Goal: Task Accomplishment & Management: Use online tool/utility

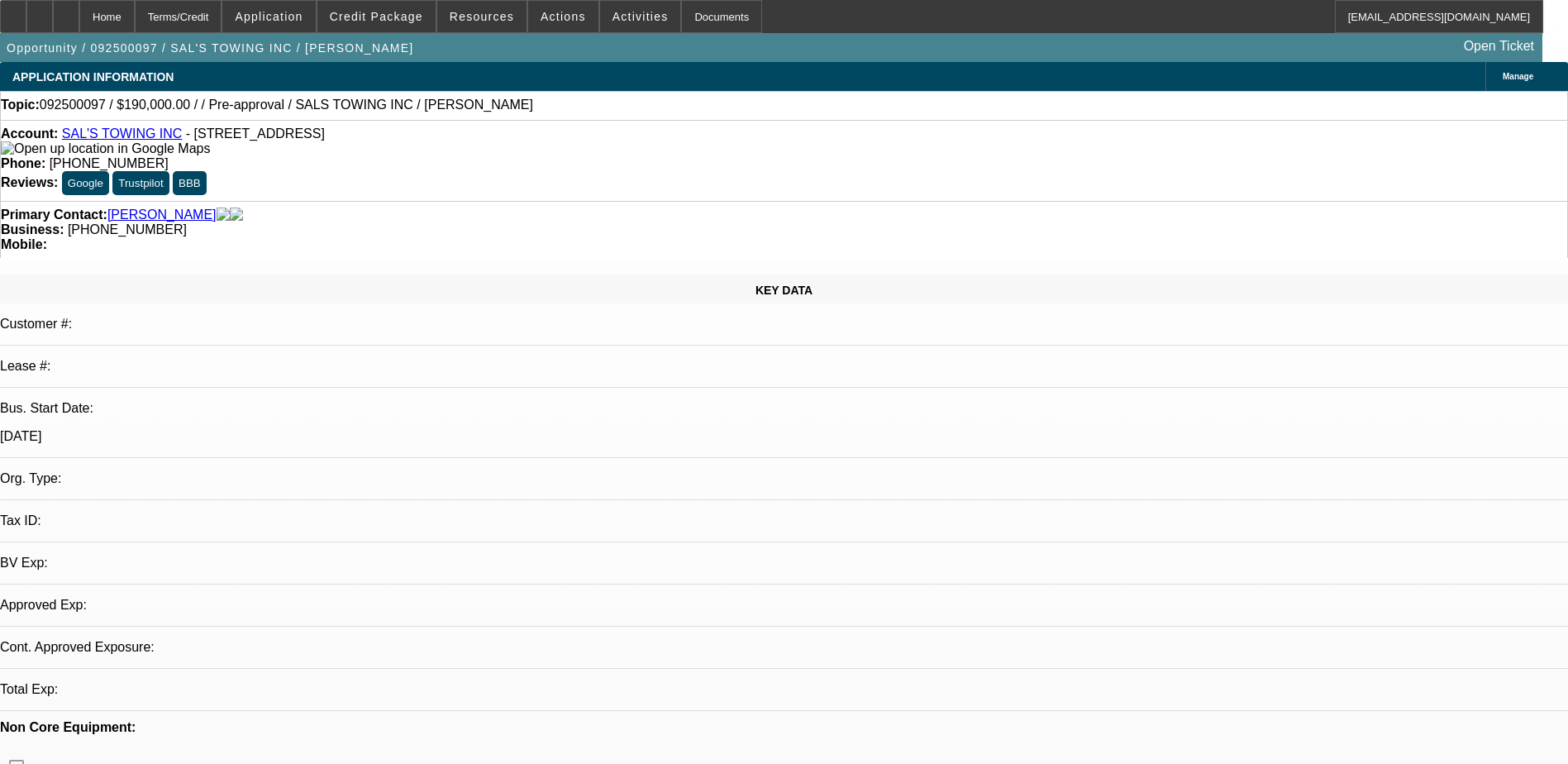
select select "0"
select select "0.1"
select select "4"
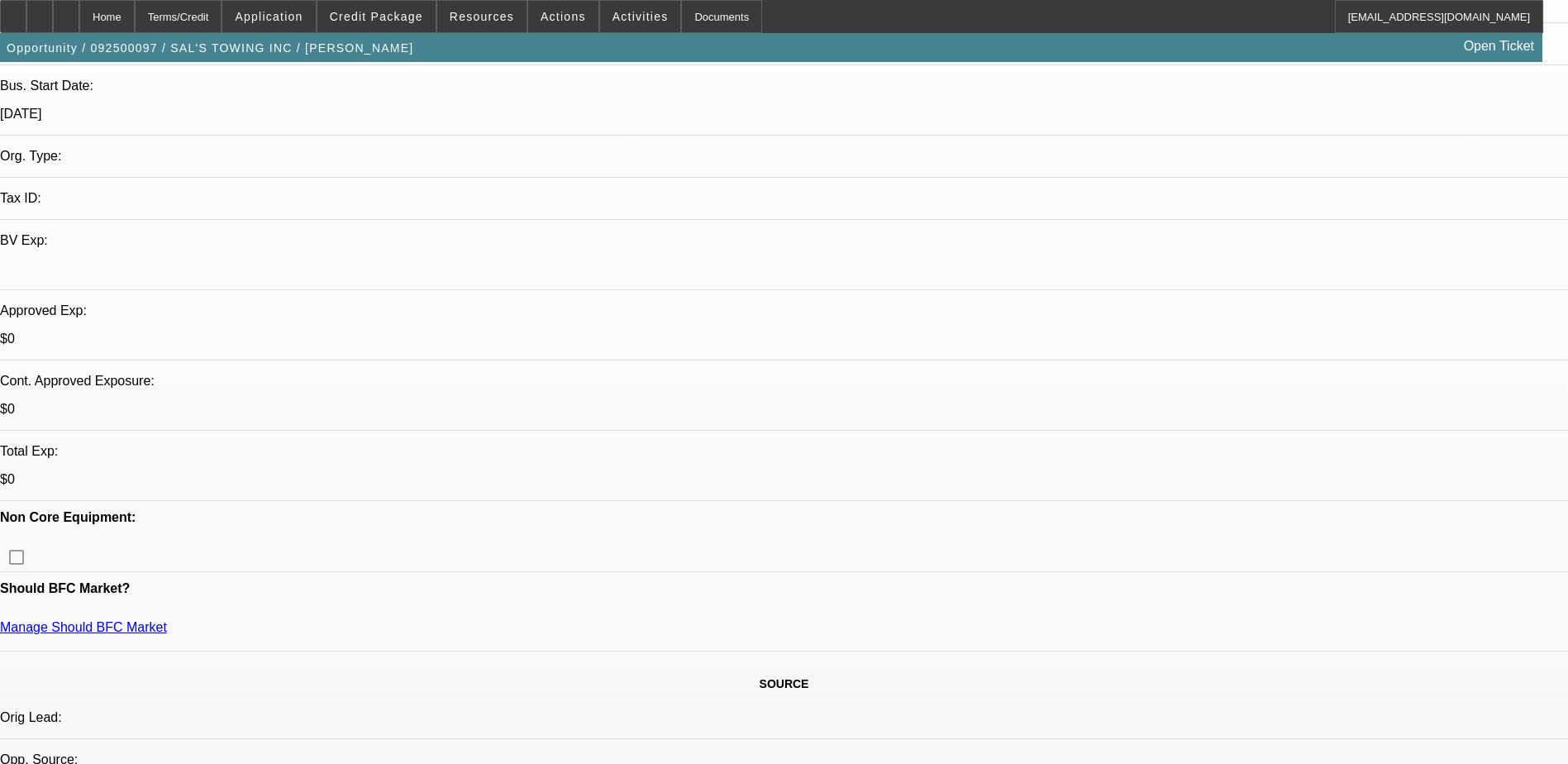
scroll to position [330, 0]
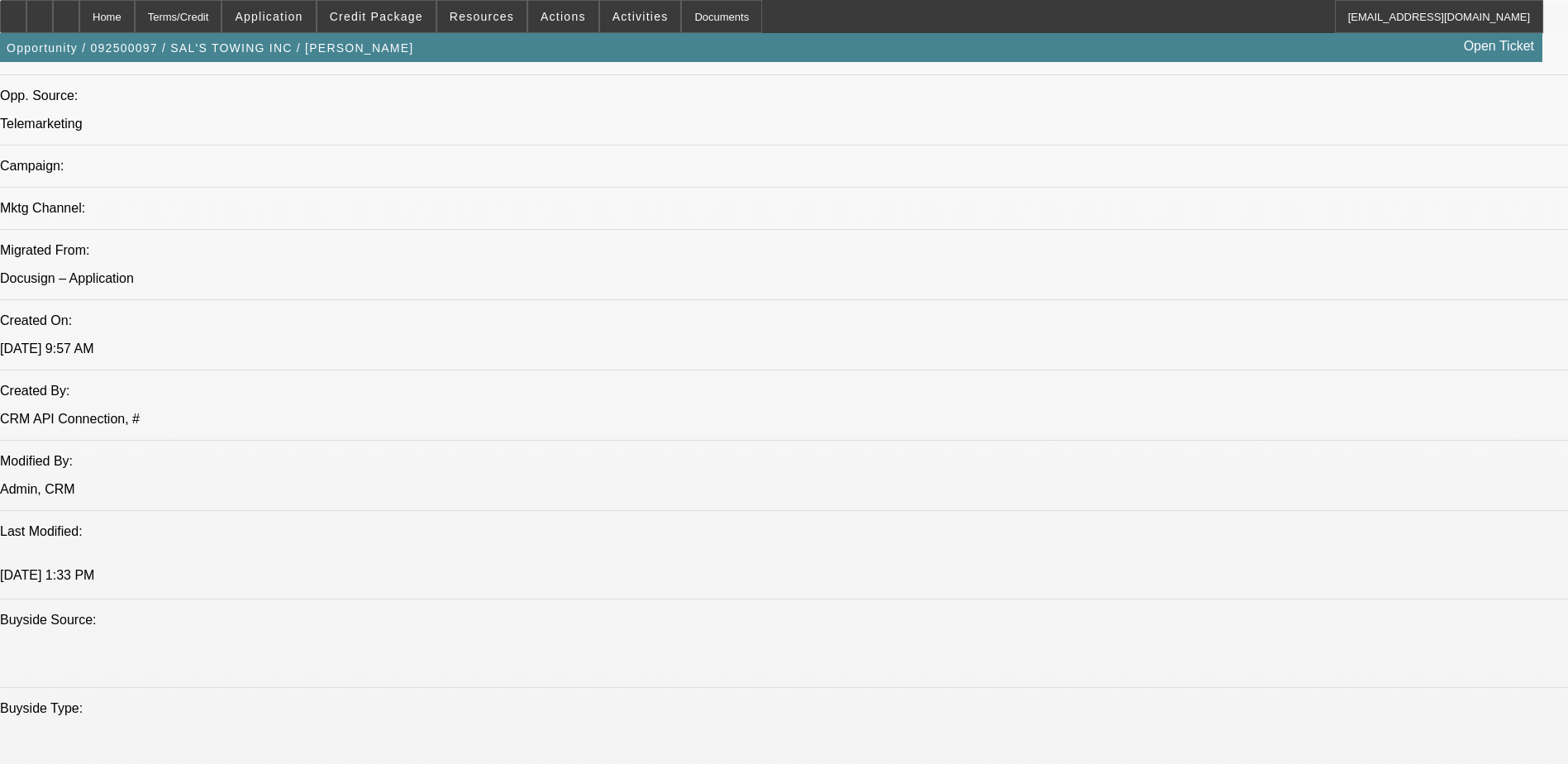
scroll to position [496, 0]
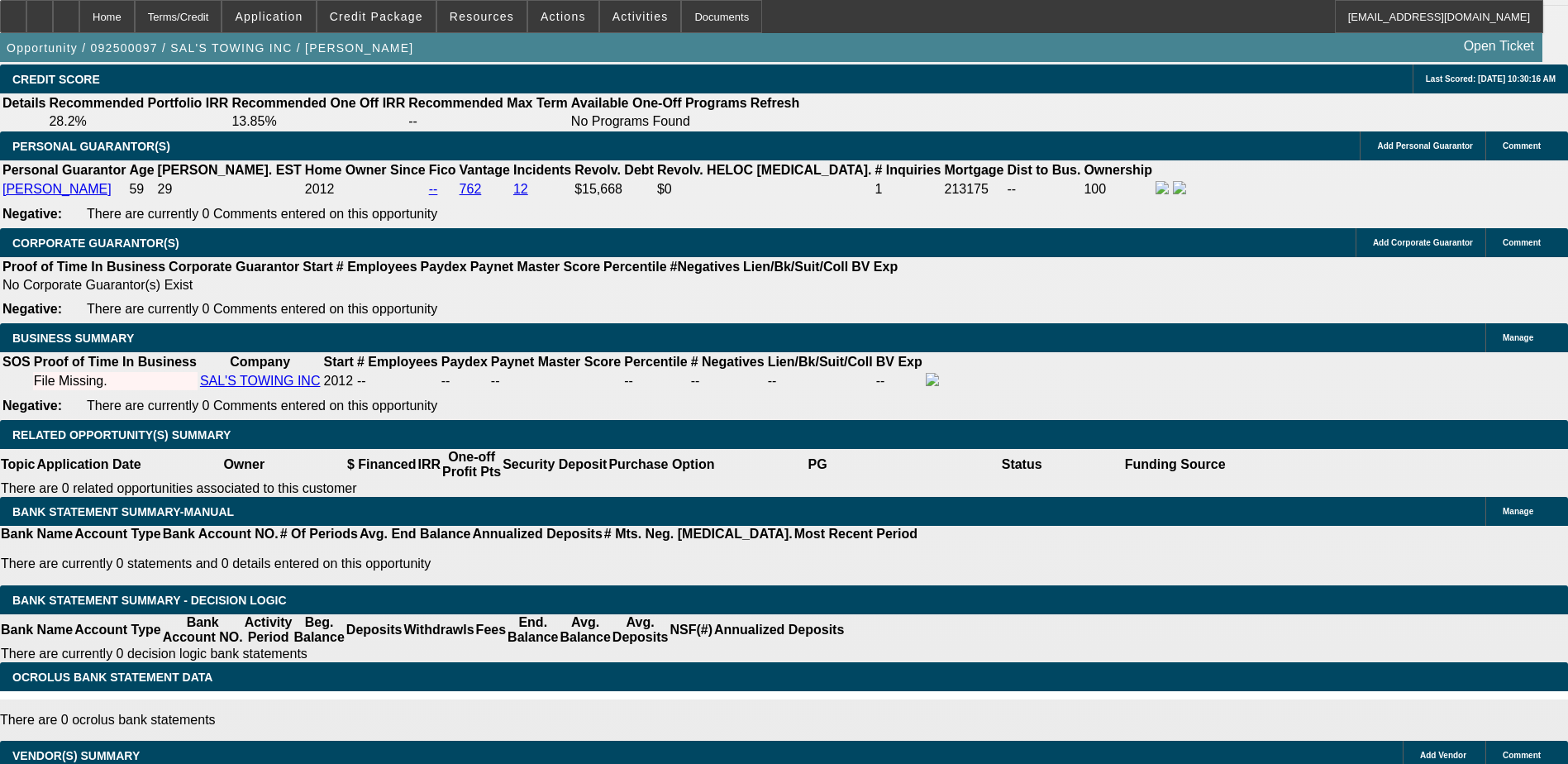
scroll to position [2149, 0]
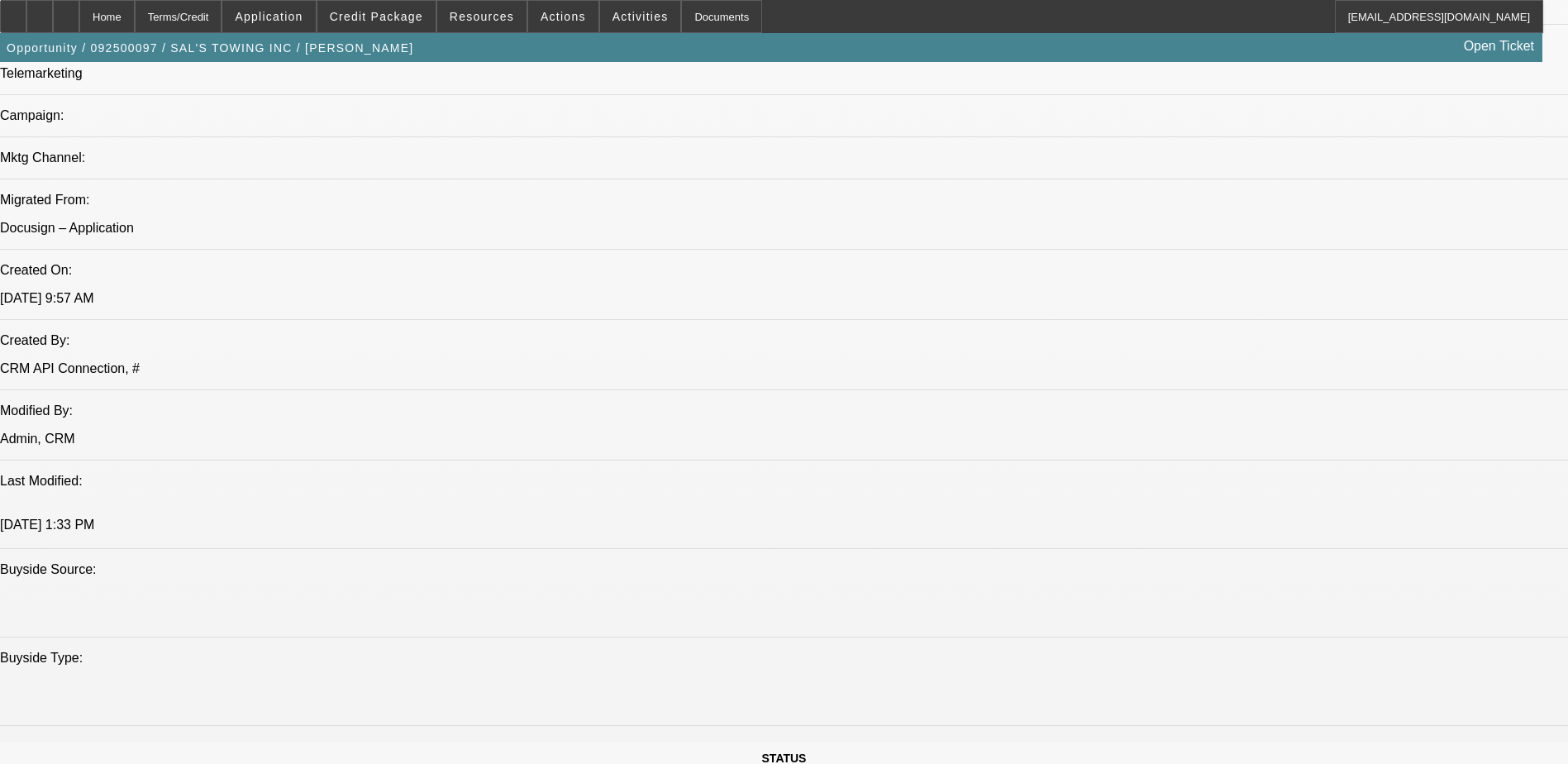
scroll to position [910, 0]
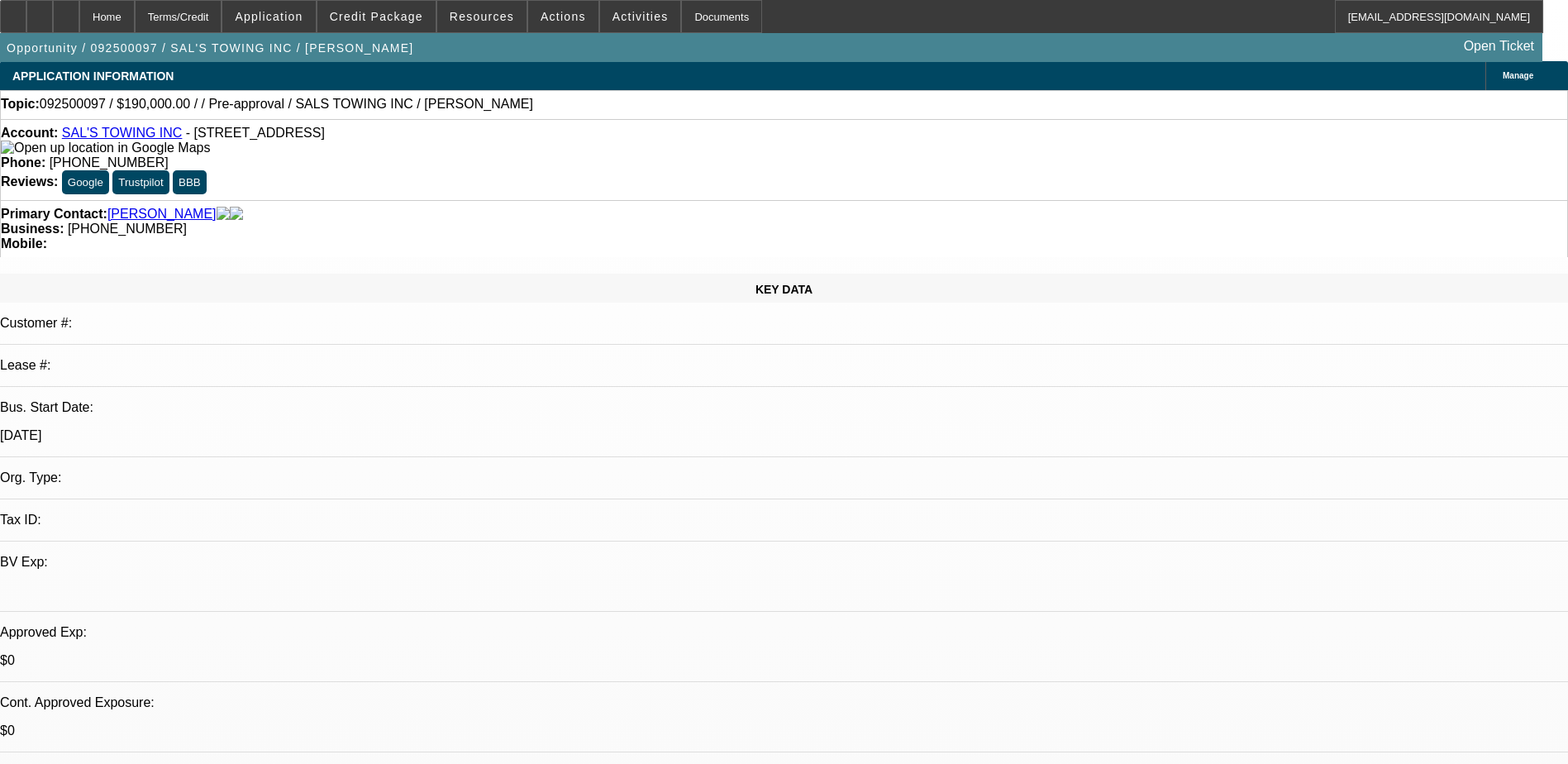
scroll to position [0, 0]
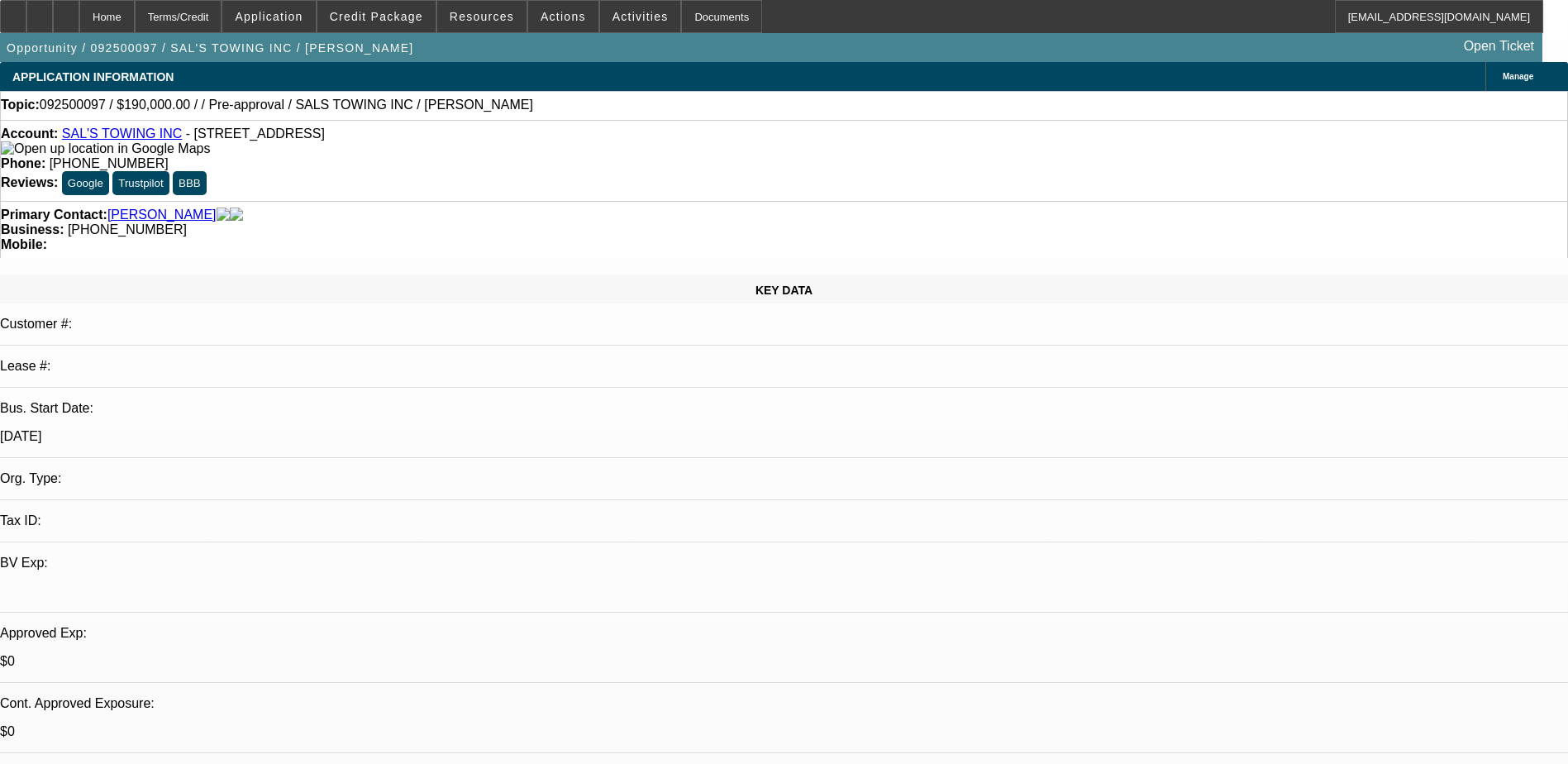
radio input "true"
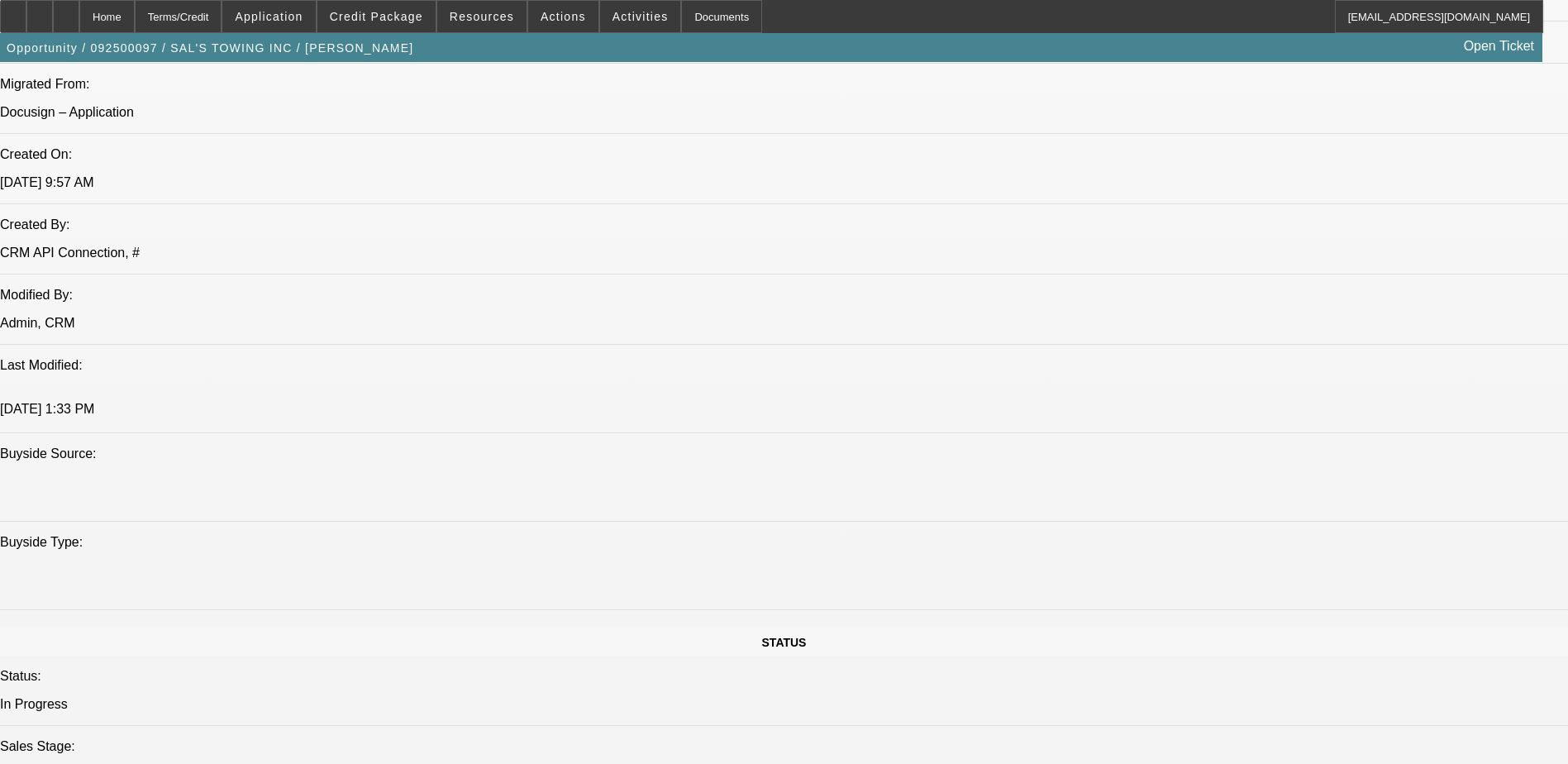
scroll to position [1157, 0]
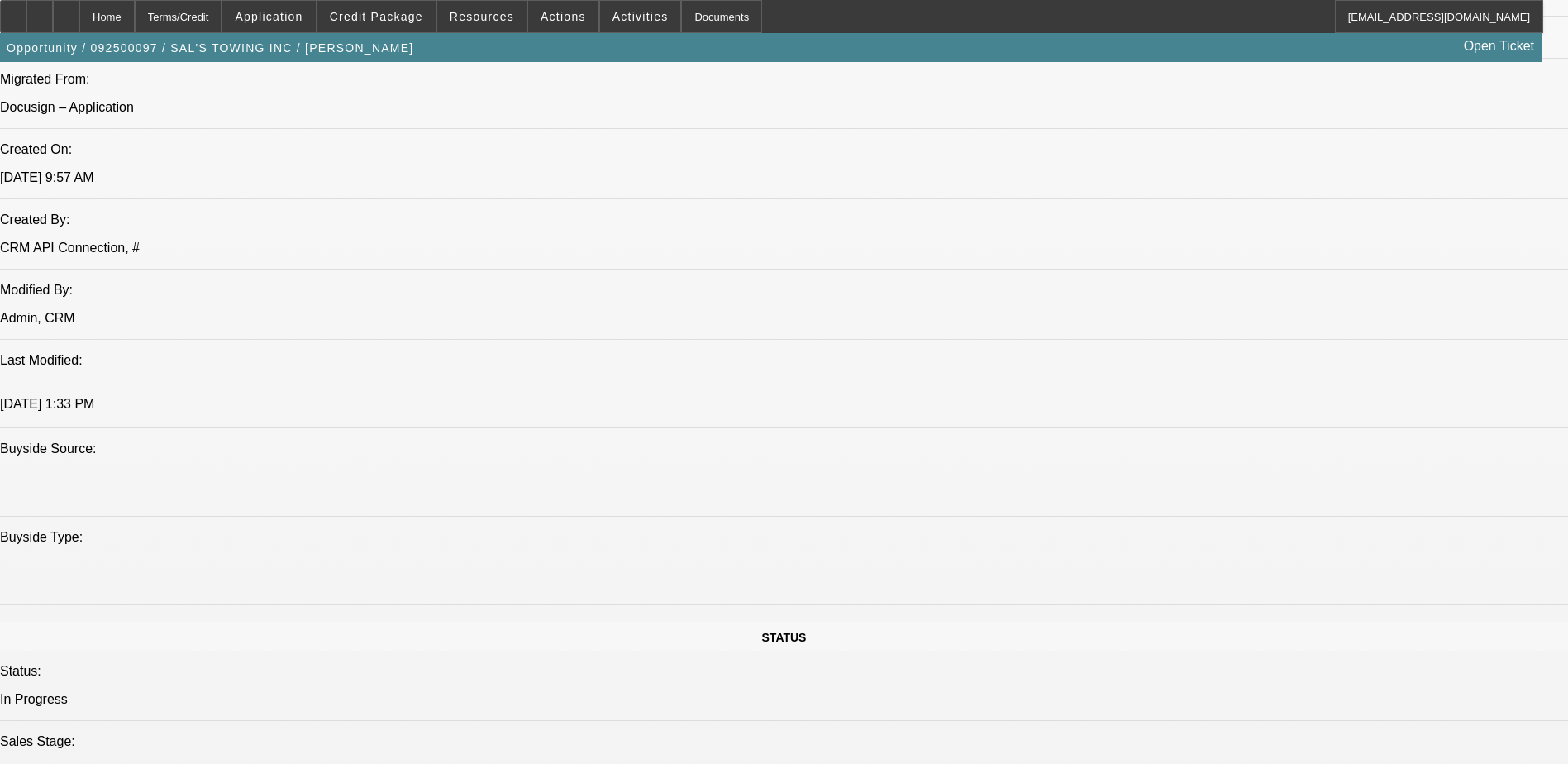
type textarea "9/9) got app from old lead - seeing what we can approve him for - was hoping fo…"
radio input "true"
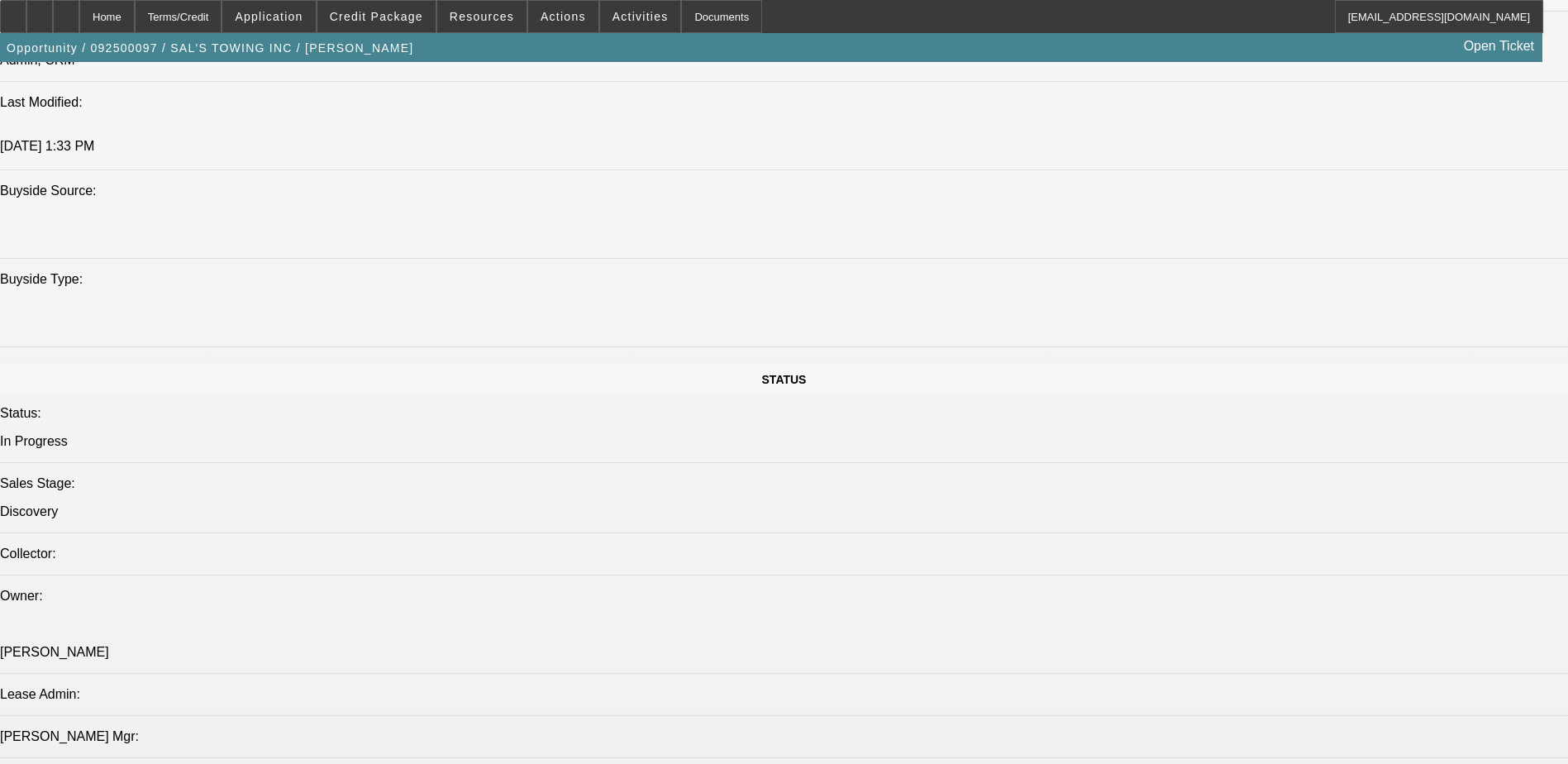
scroll to position [1405, 0]
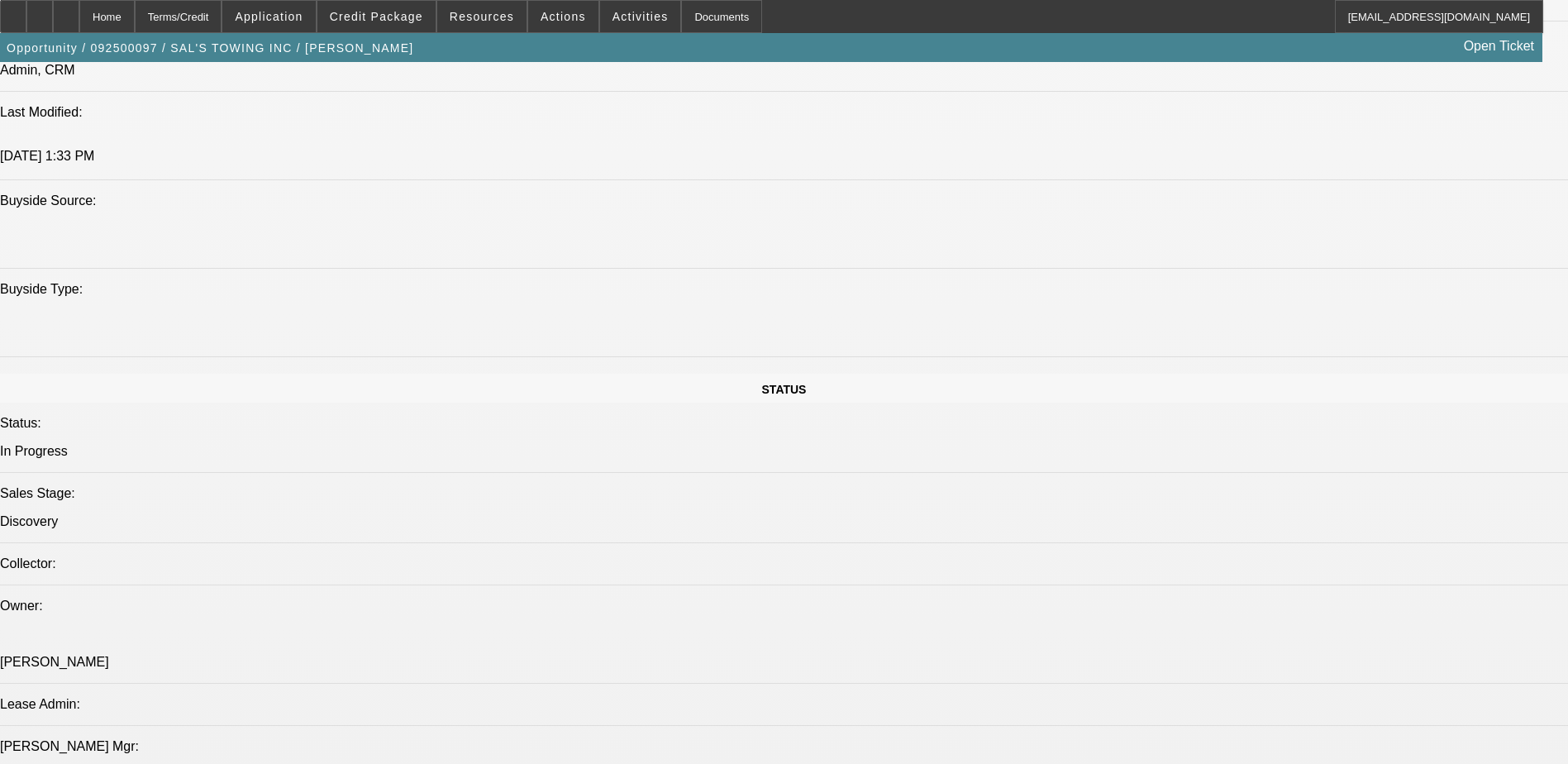
radio input "false"
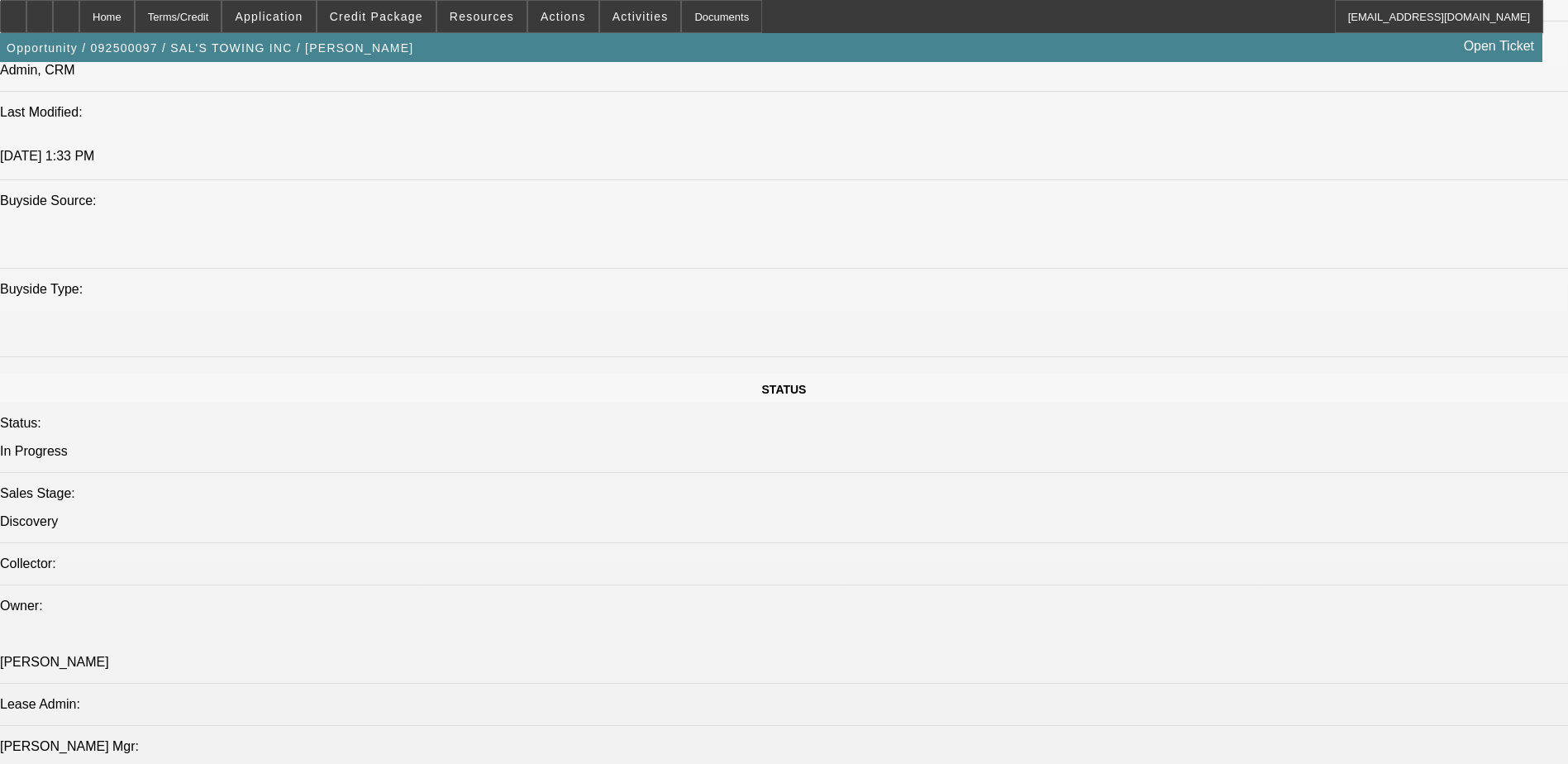
radio input "true"
type textarea "Wants new Peterbilt wrecker"
radio input "true"
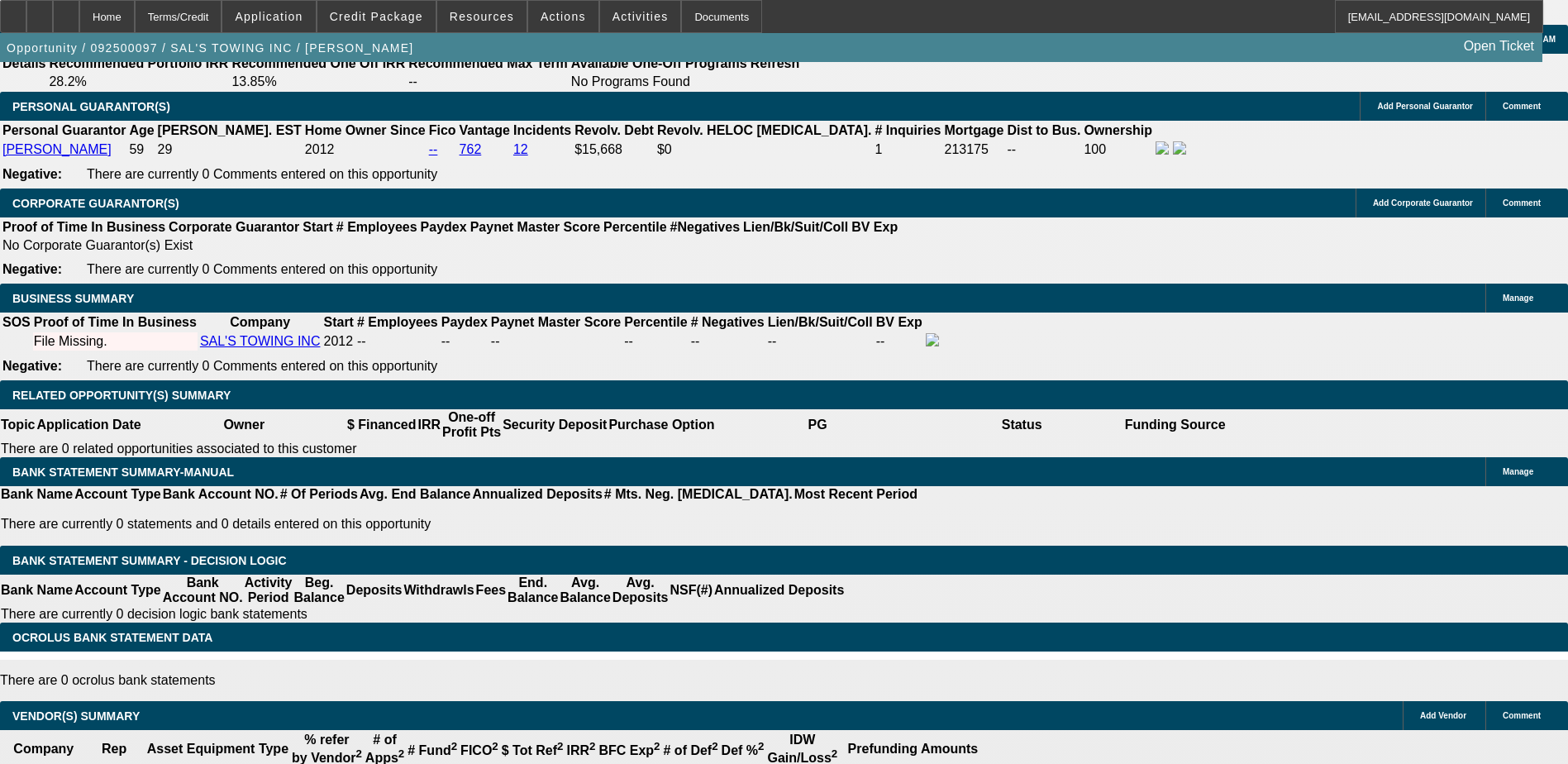
scroll to position [2341, 0]
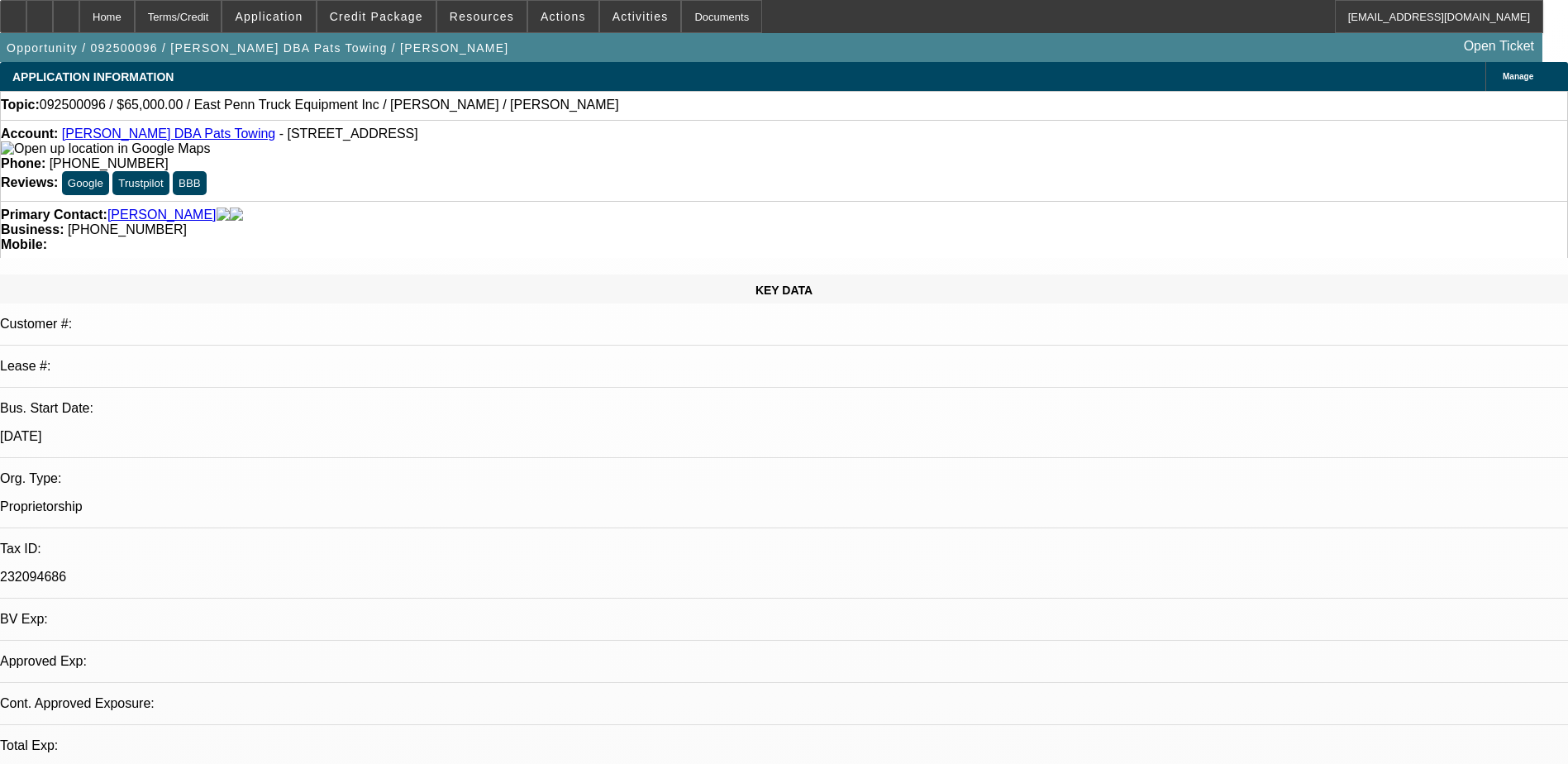
select select "0"
select select "2"
select select "0.1"
select select "4"
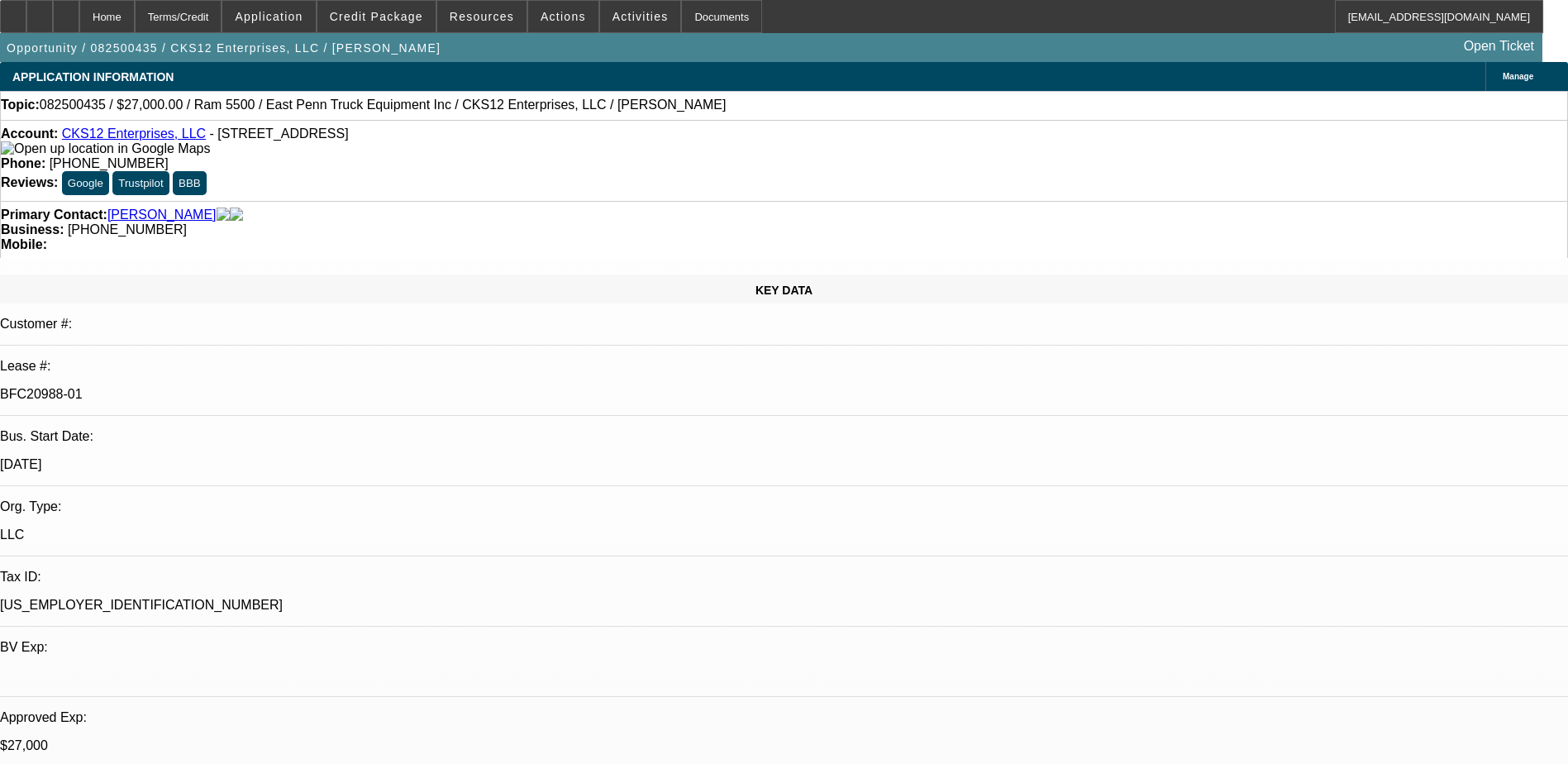
select select "0"
select select "2"
select select "0.1"
select select "0"
select select "2"
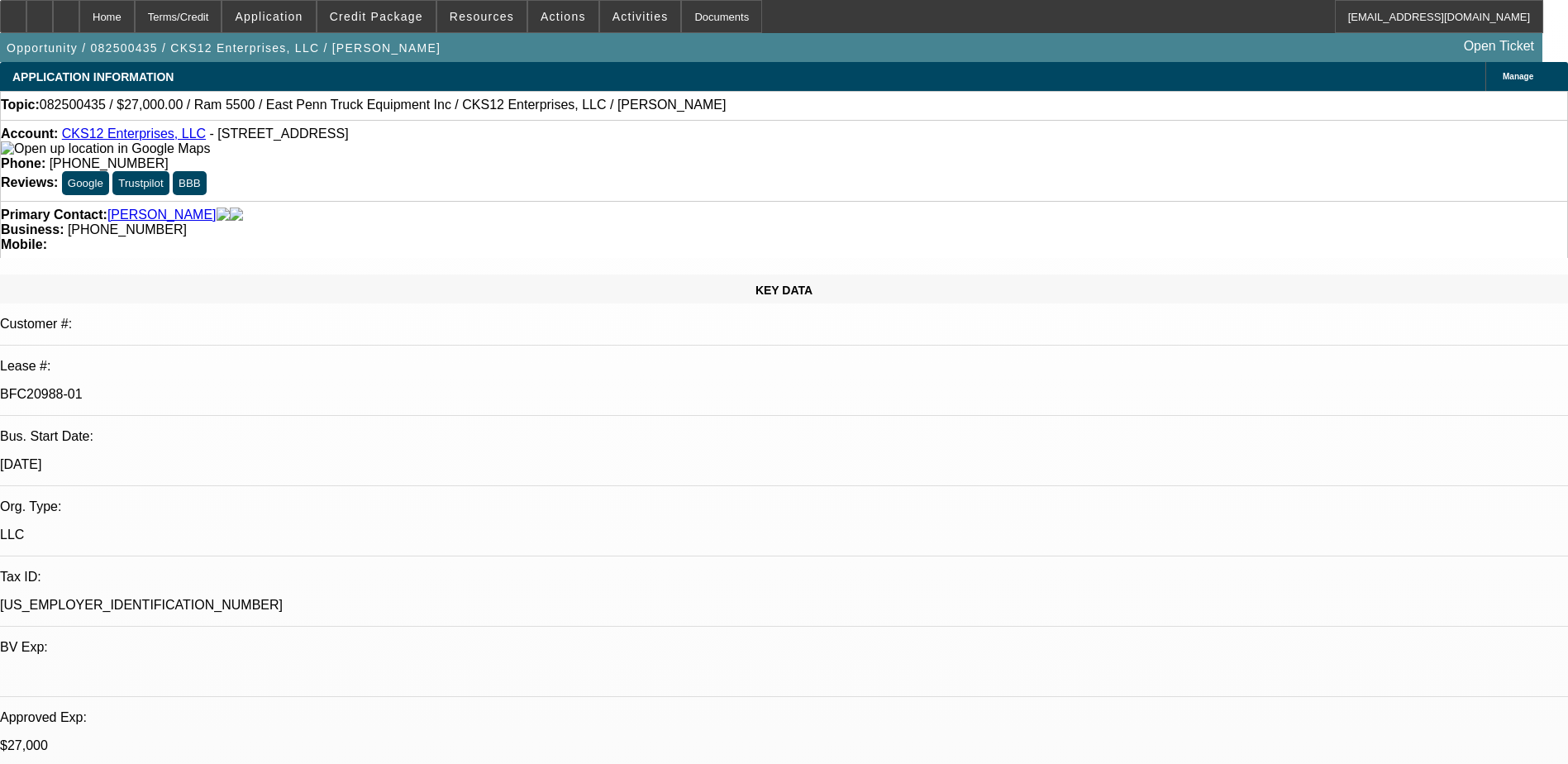
select select "0.1"
select select "0.15"
select select "0.1"
select select "0"
select select "2"
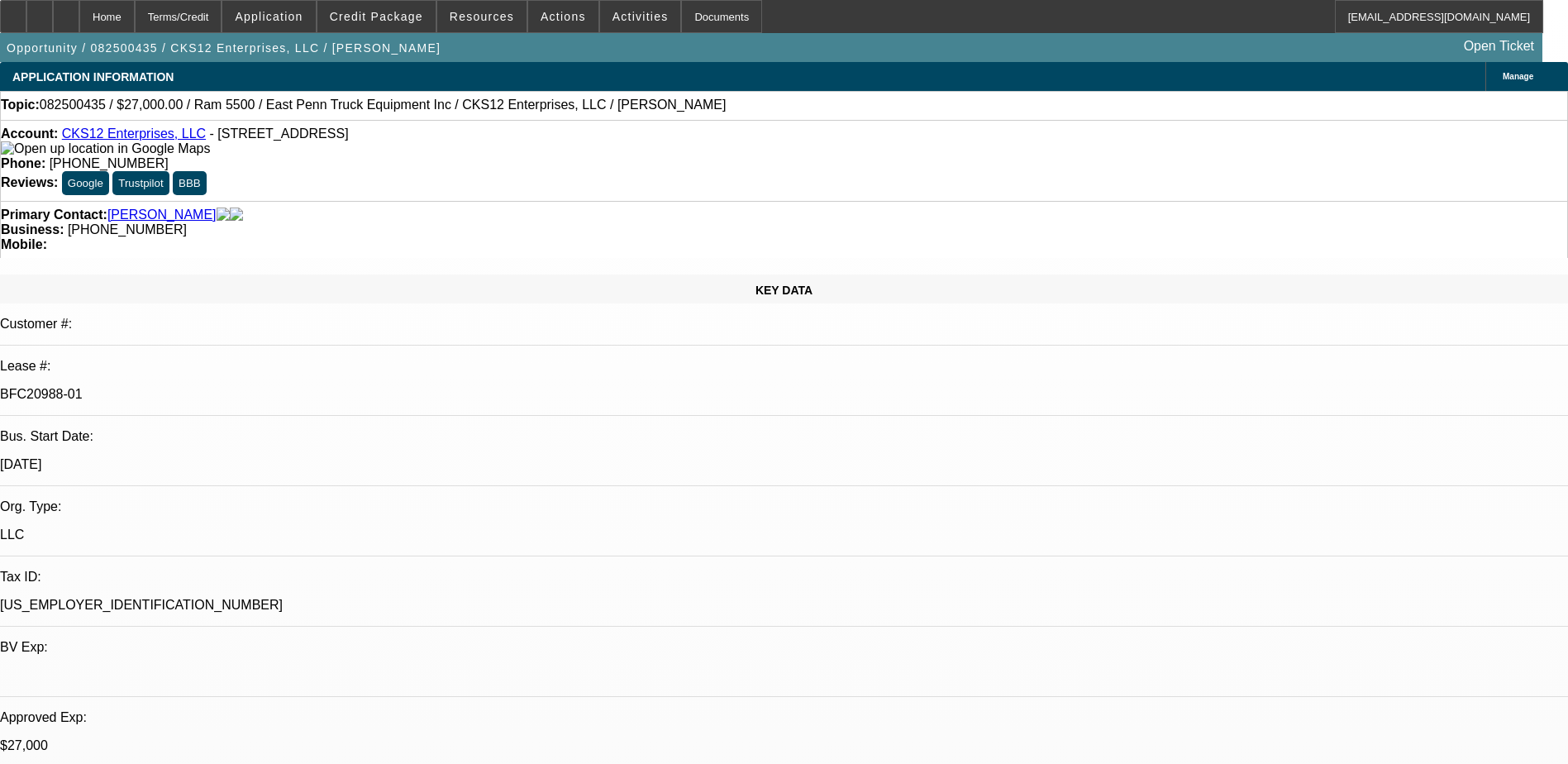
select select "0.1"
select select "1"
select select "2"
select select "4"
select select "1"
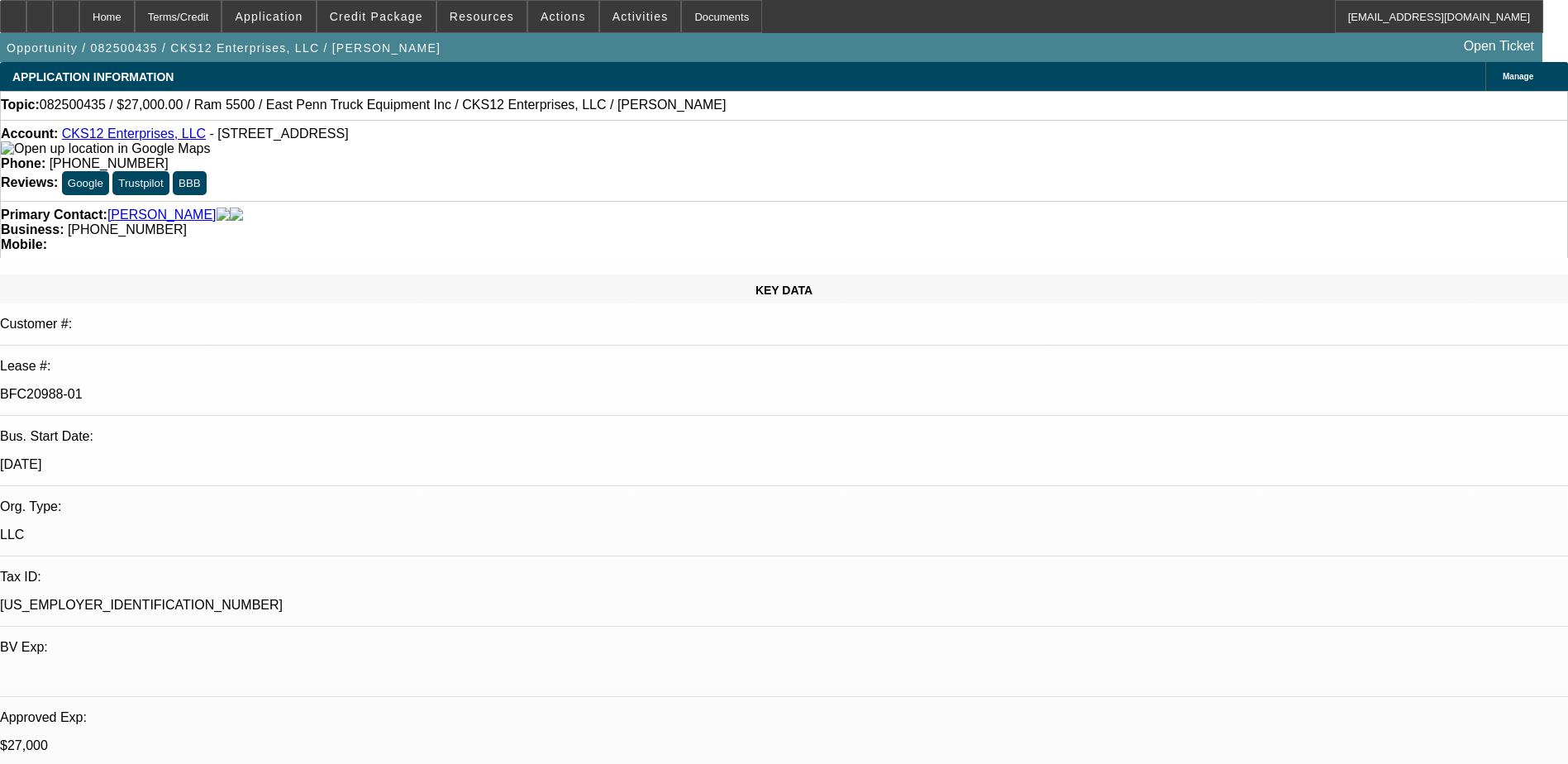
select select "2"
select select "4"
select select "1"
select select "2"
select select "4"
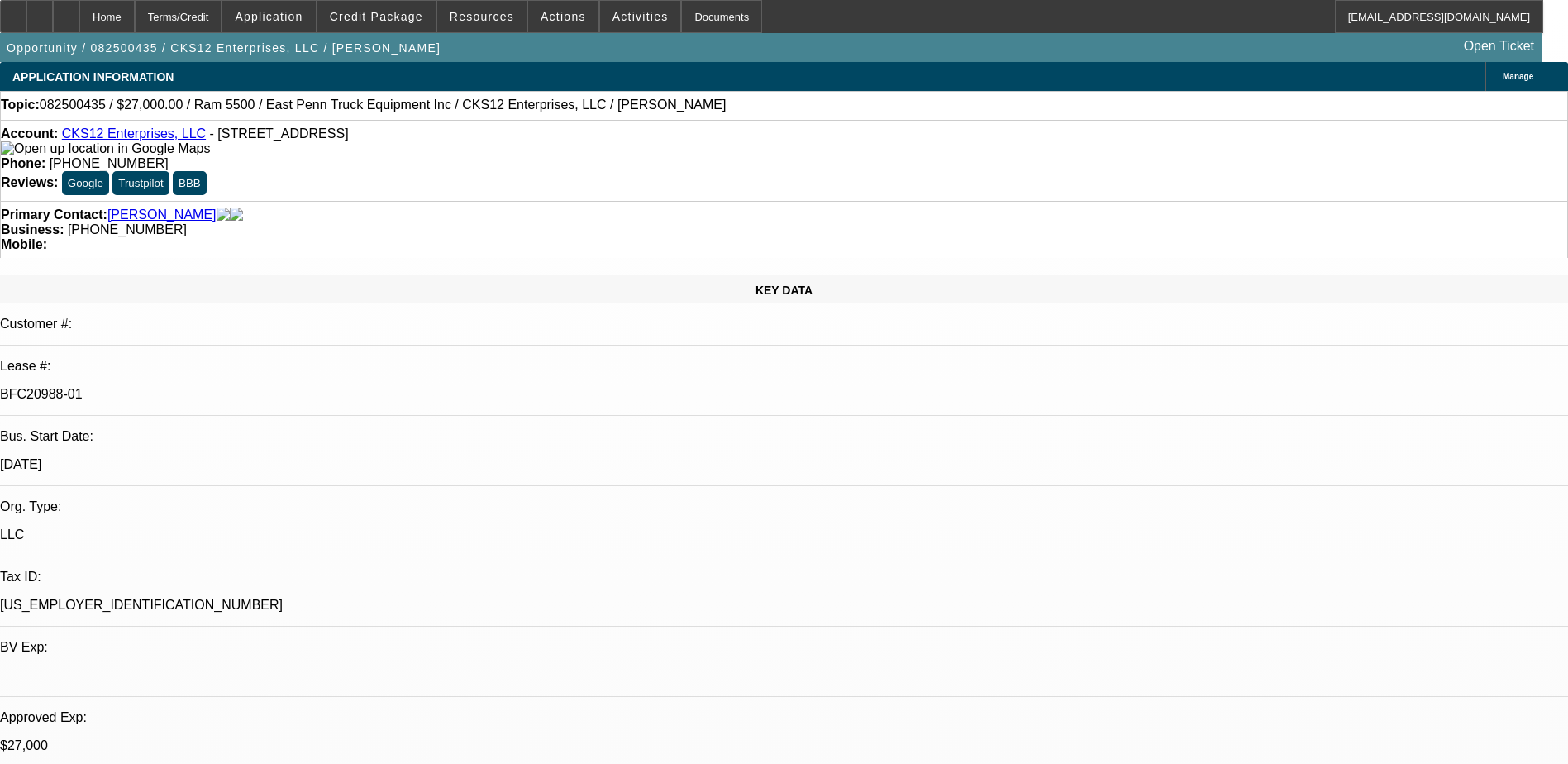
select select "1"
select select "2"
select select "4"
click at [411, 16] on span "Credit Package" at bounding box center [376, 16] width 94 height 13
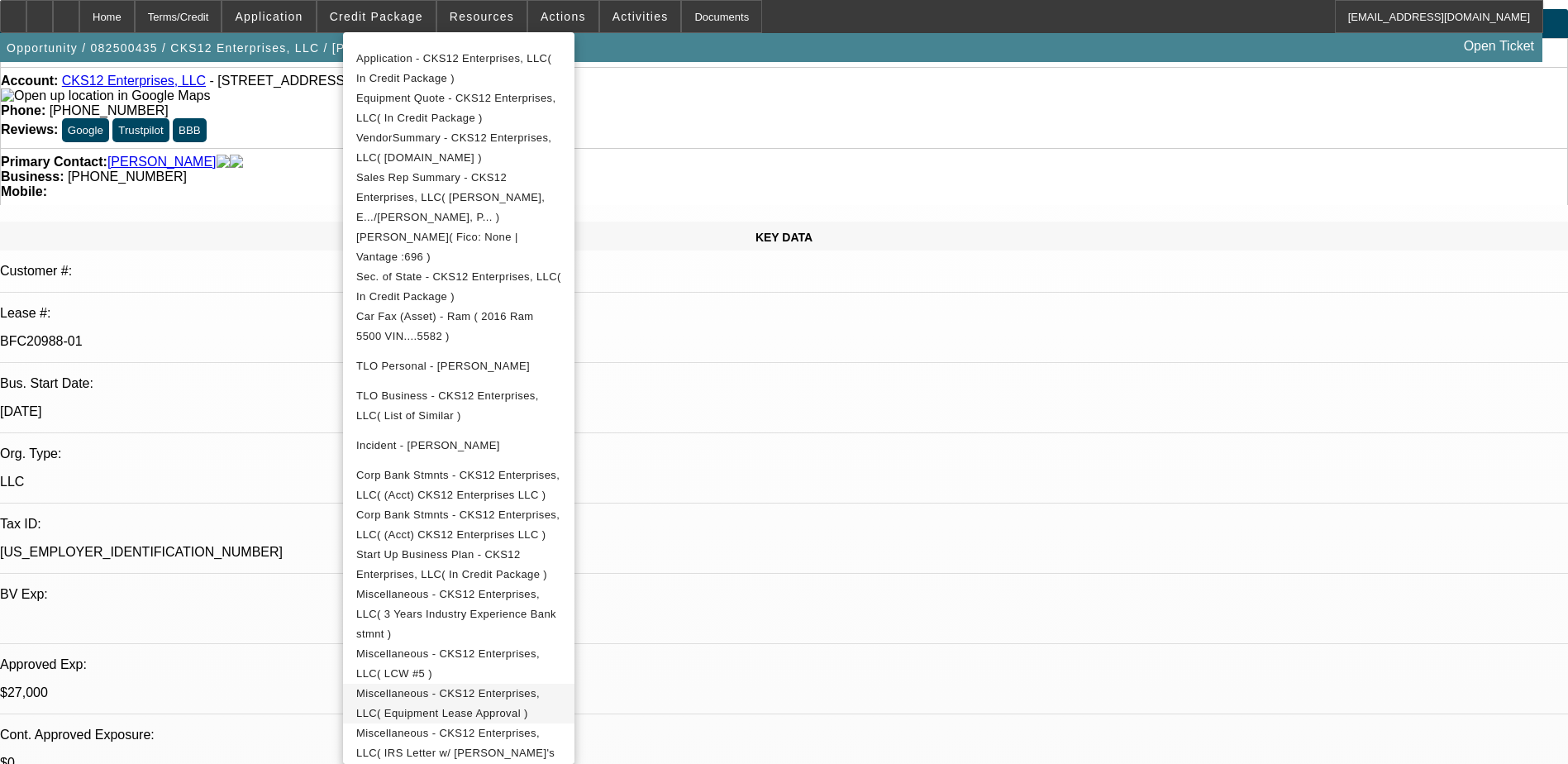
scroll to position [82, 0]
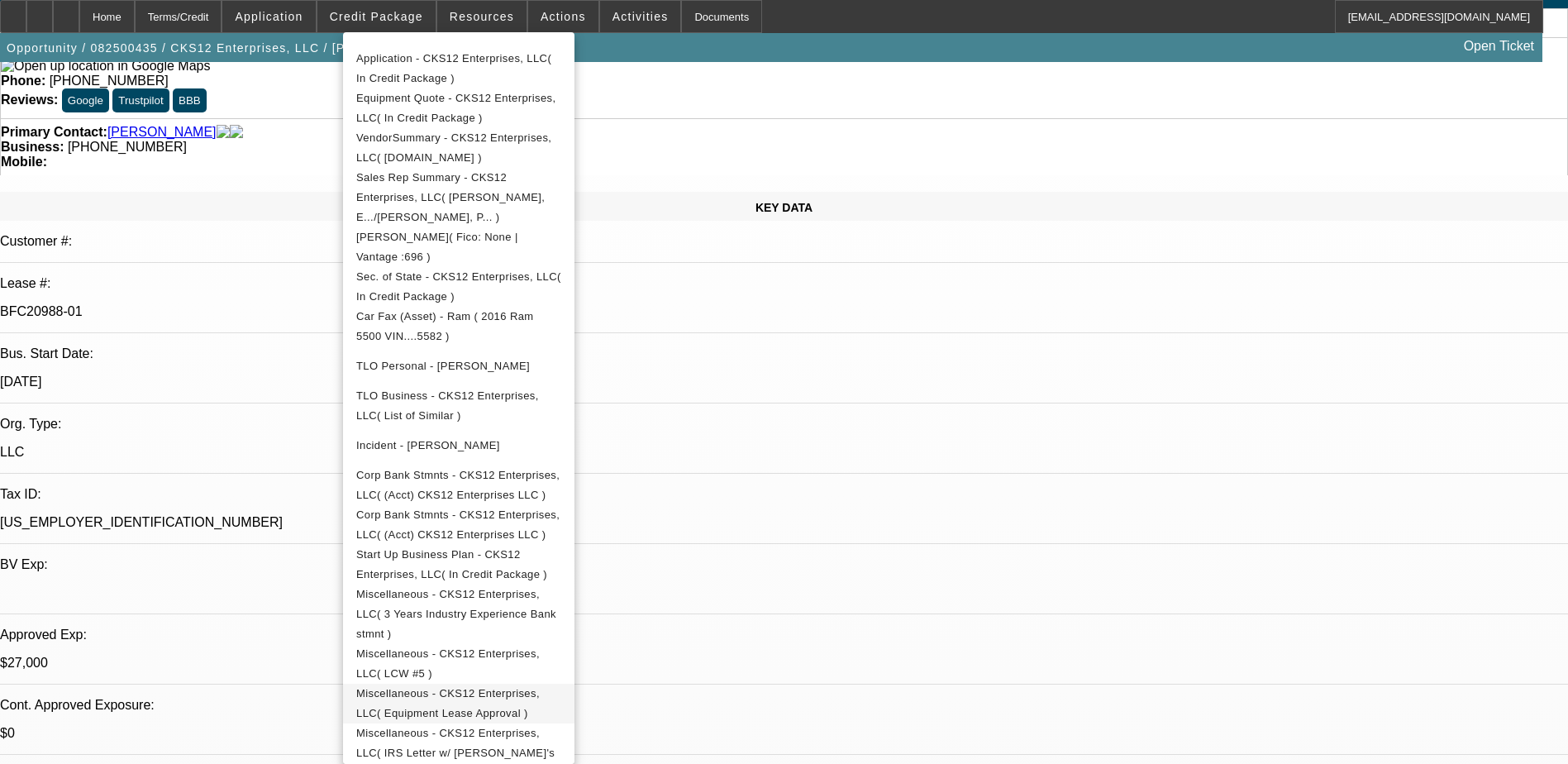
click at [561, 683] on span "Miscellaneous - CKS12 Enterprises, LLC( Equipment Lease Approval )" at bounding box center [459, 703] width 205 height 40
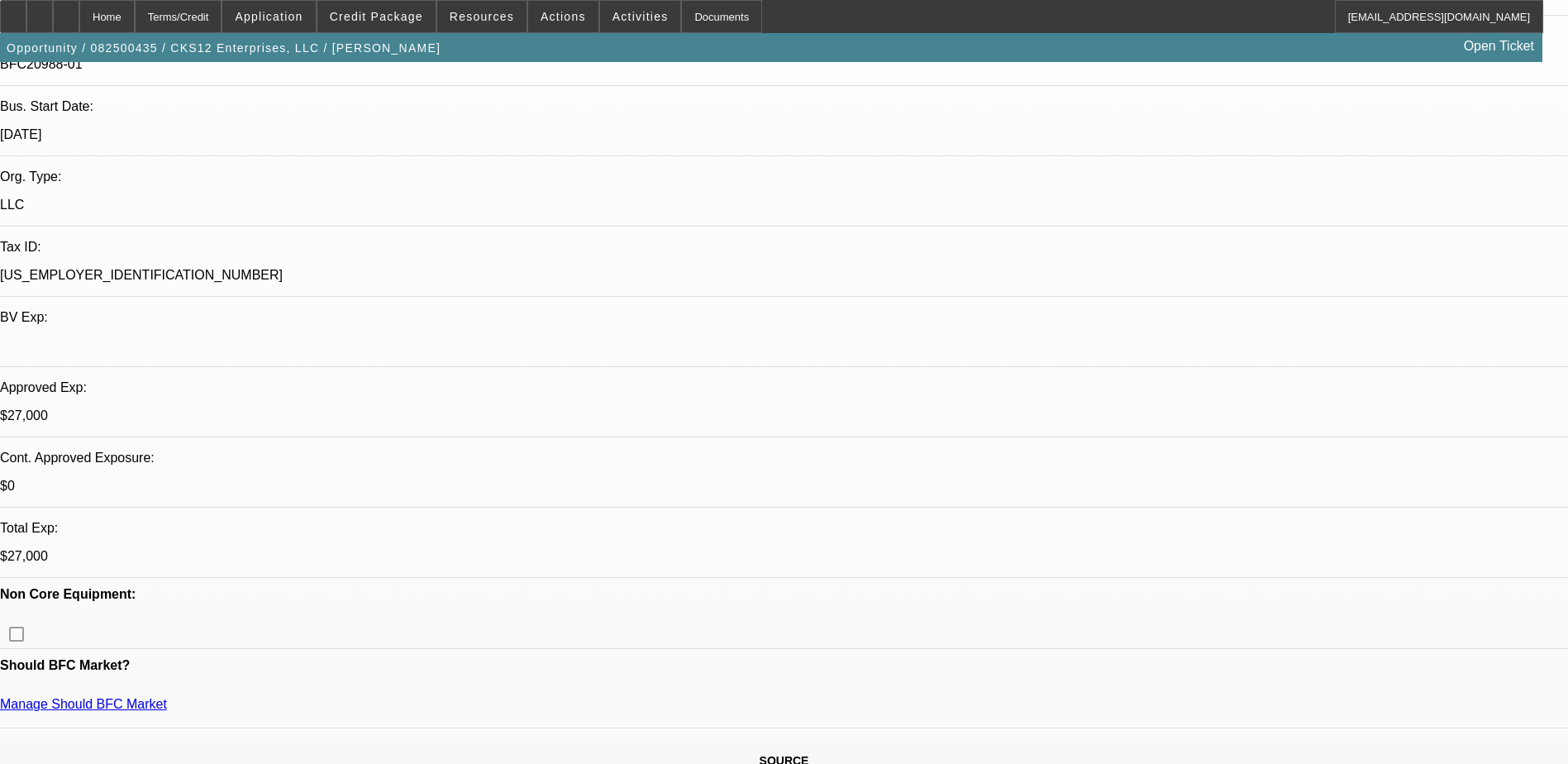
scroll to position [330, 0]
click at [415, 18] on span "Credit Package" at bounding box center [376, 16] width 94 height 13
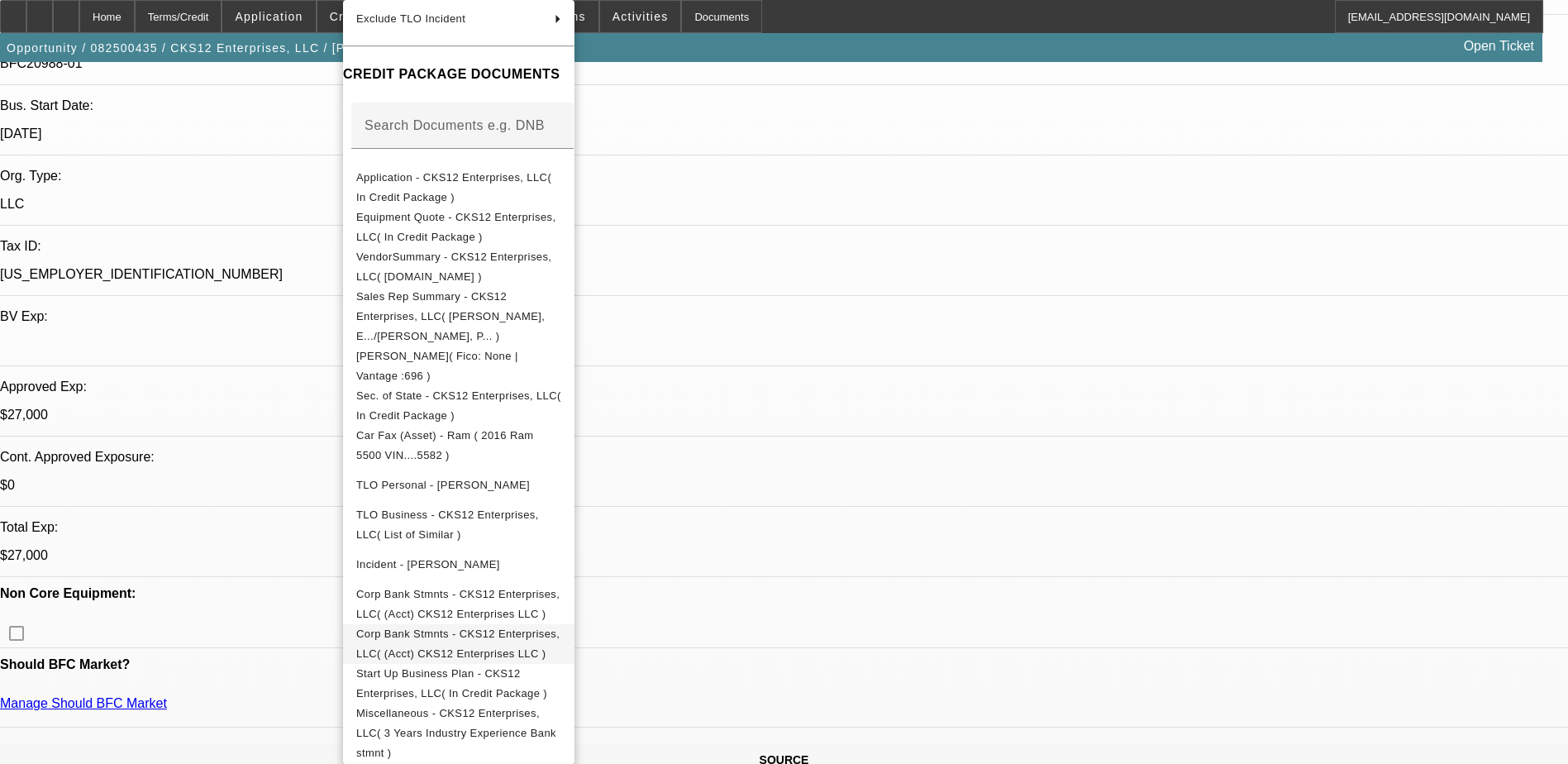
scroll to position [325, 0]
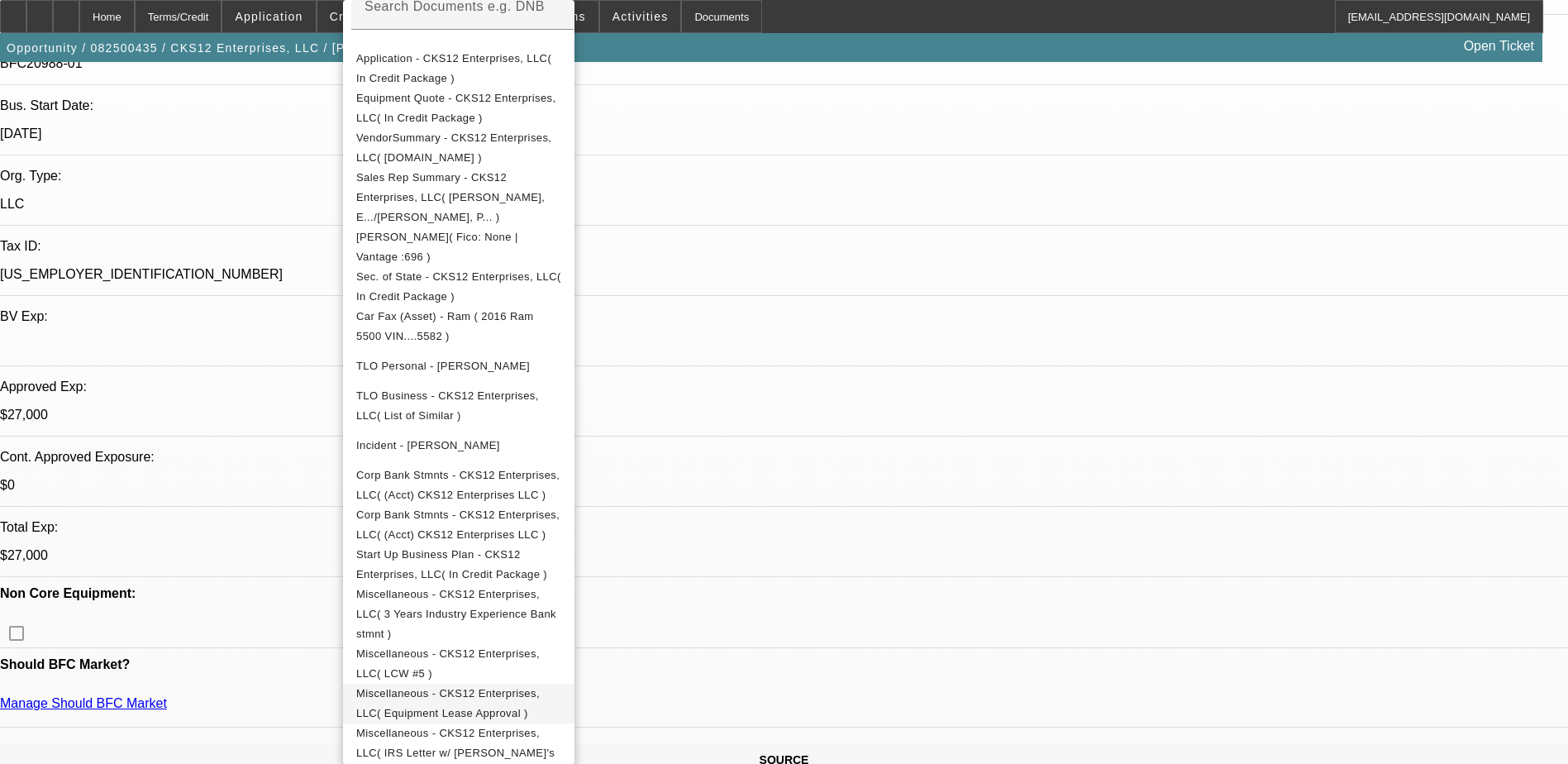
click at [539, 687] on span "Miscellaneous - CKS12 Enterprises, LLC( Equipment Lease Approval )" at bounding box center [448, 702] width 184 height 32
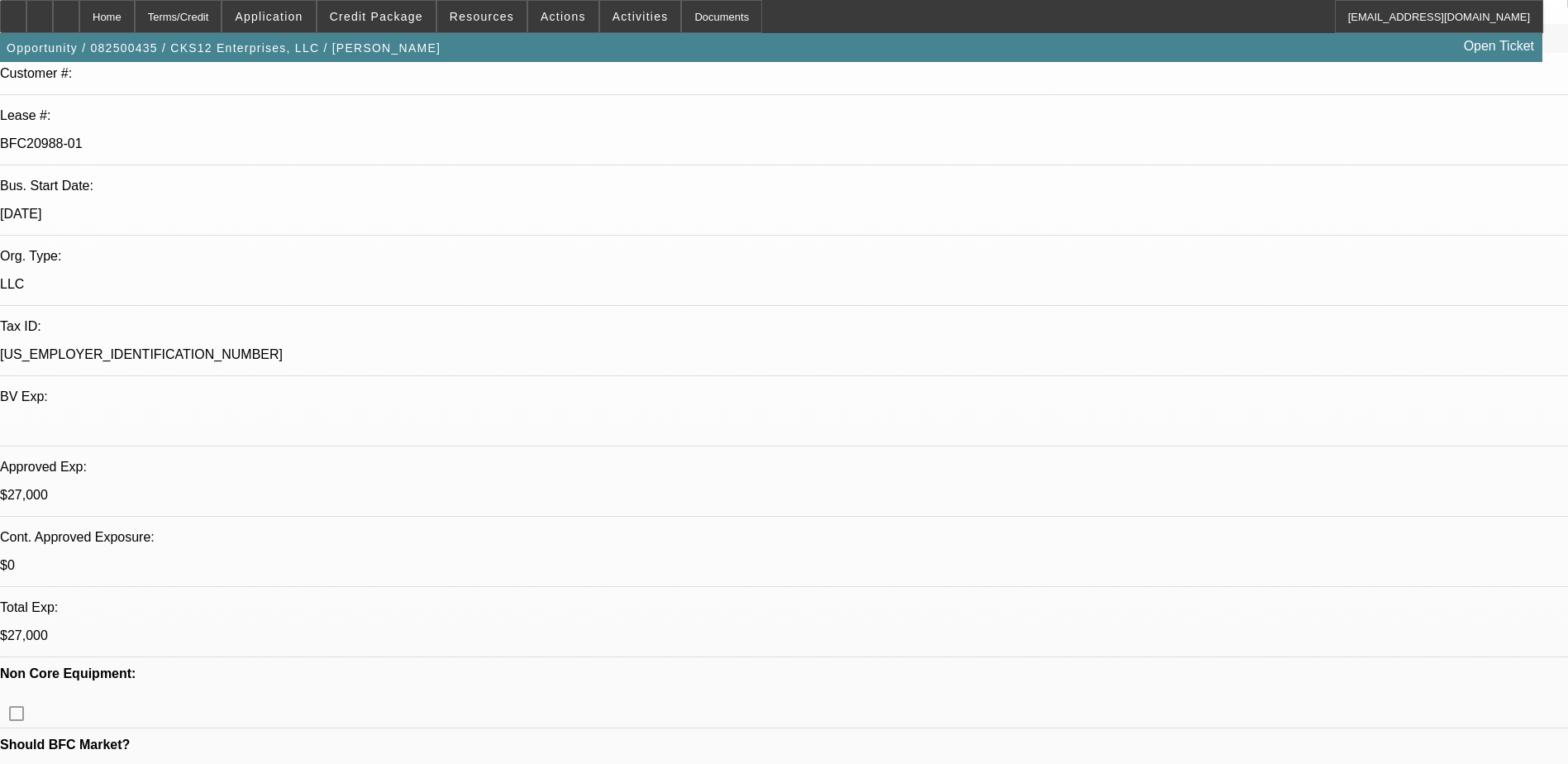
scroll to position [0, 0]
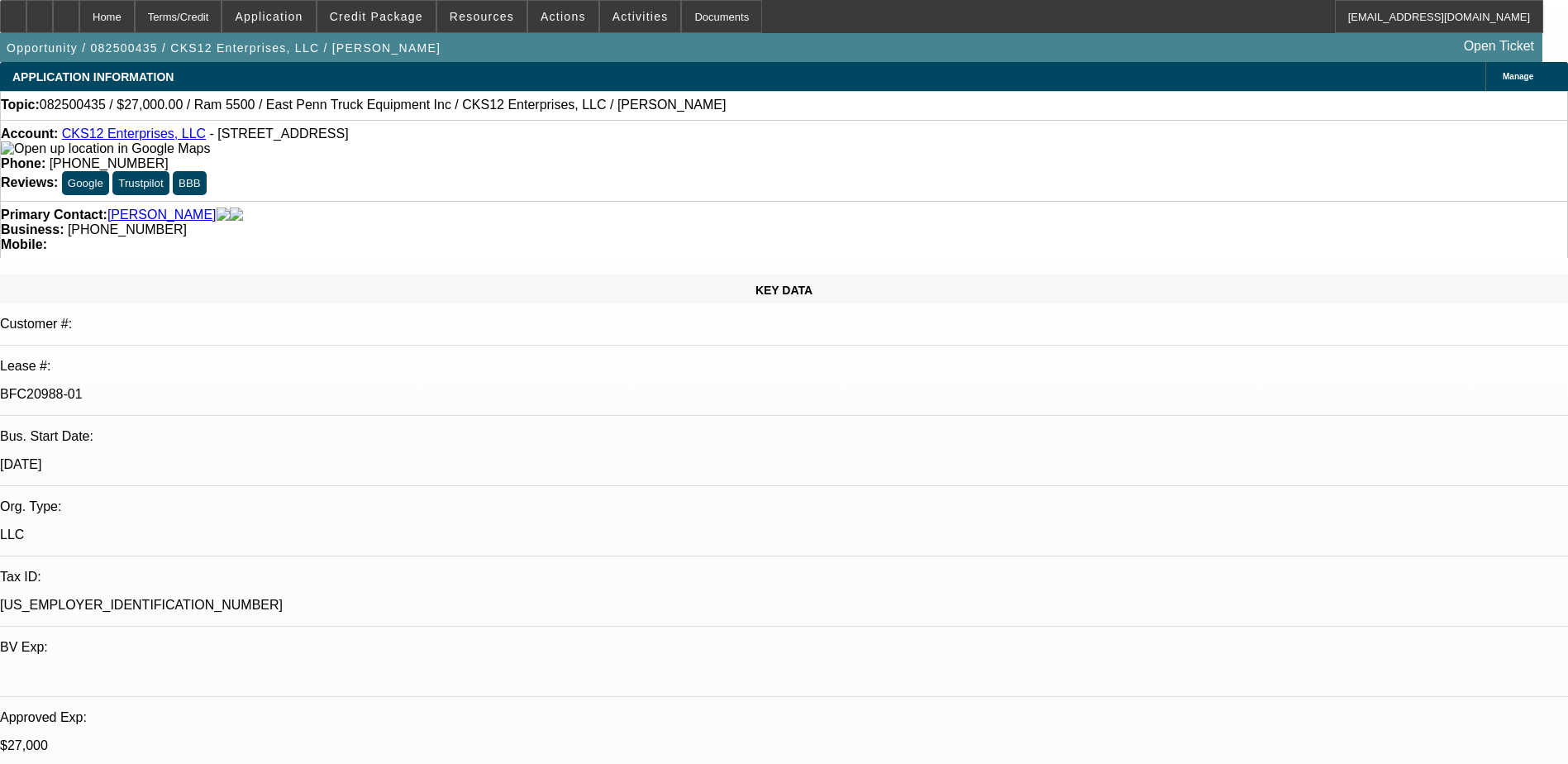
drag, startPoint x: 1095, startPoint y: 395, endPoint x: 1336, endPoint y: 427, distance: 243.1
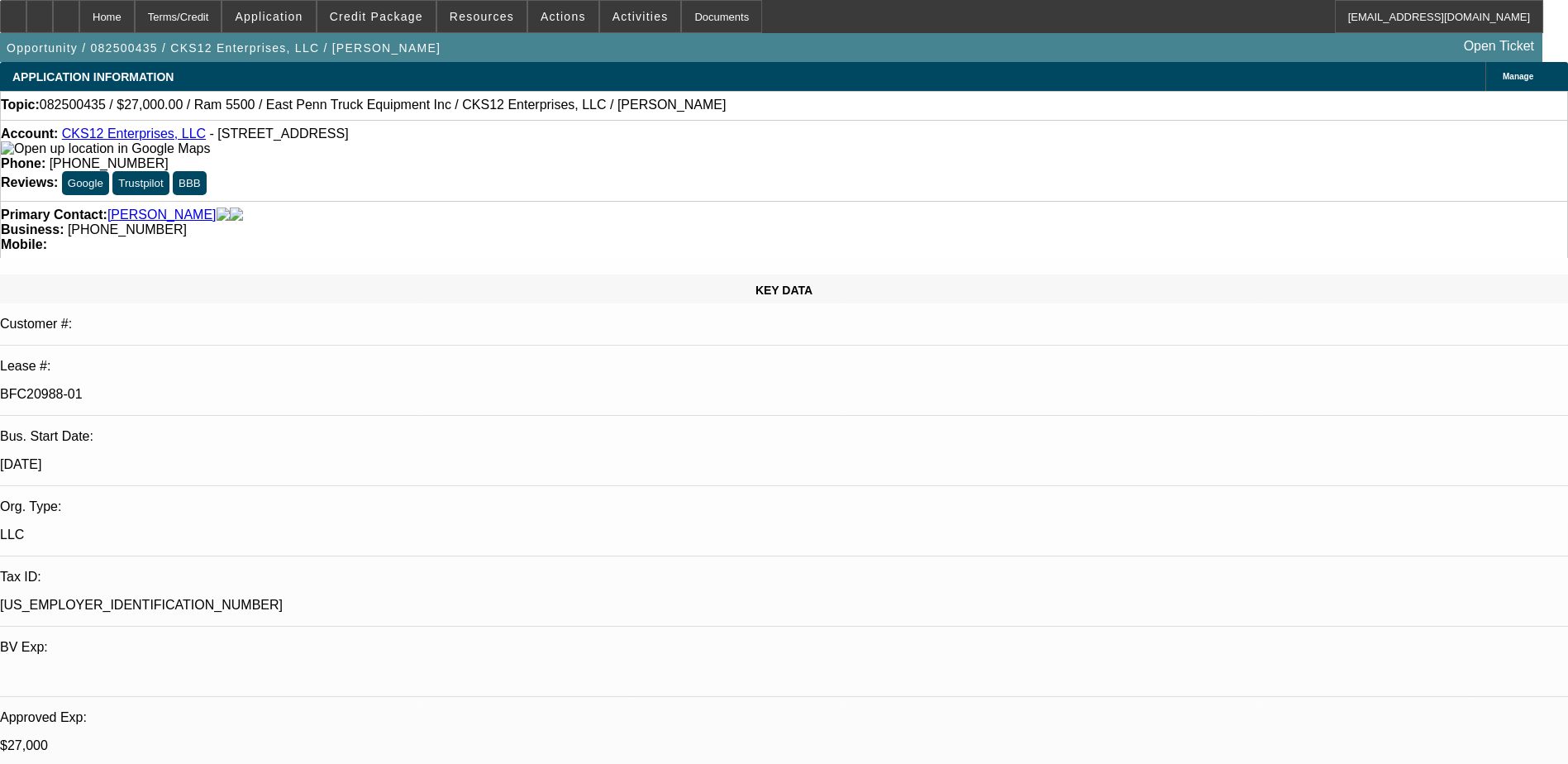
drag, startPoint x: 1336, startPoint y: 427, endPoint x: 1243, endPoint y: 438, distance: 93.6
drag, startPoint x: 1085, startPoint y: 389, endPoint x: 1334, endPoint y: 433, distance: 252.9
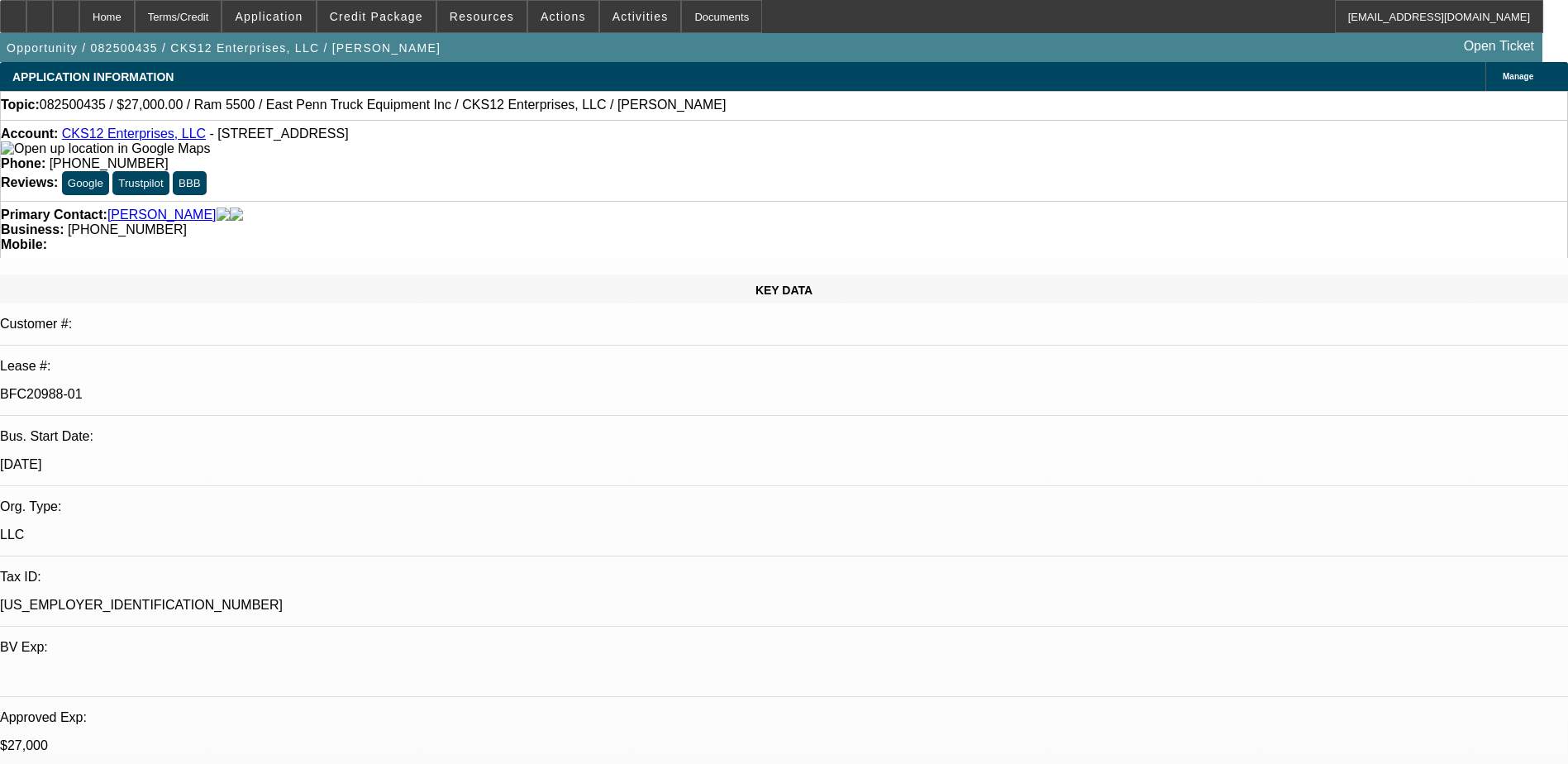
click at [13, 10] on icon at bounding box center [13, 10] width 0 height 0
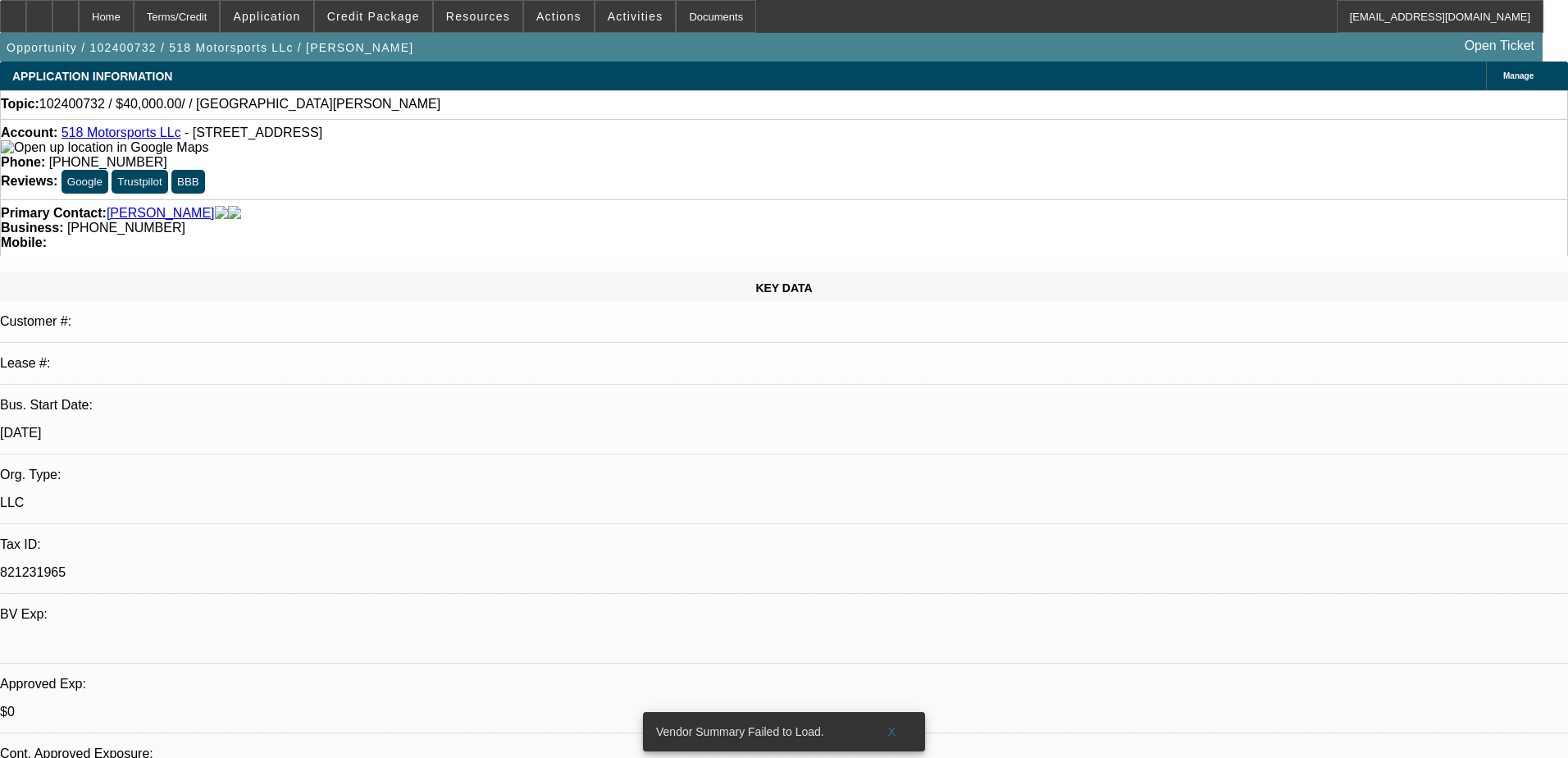
select select "0"
select select "2"
select select "0.1"
select select "4"
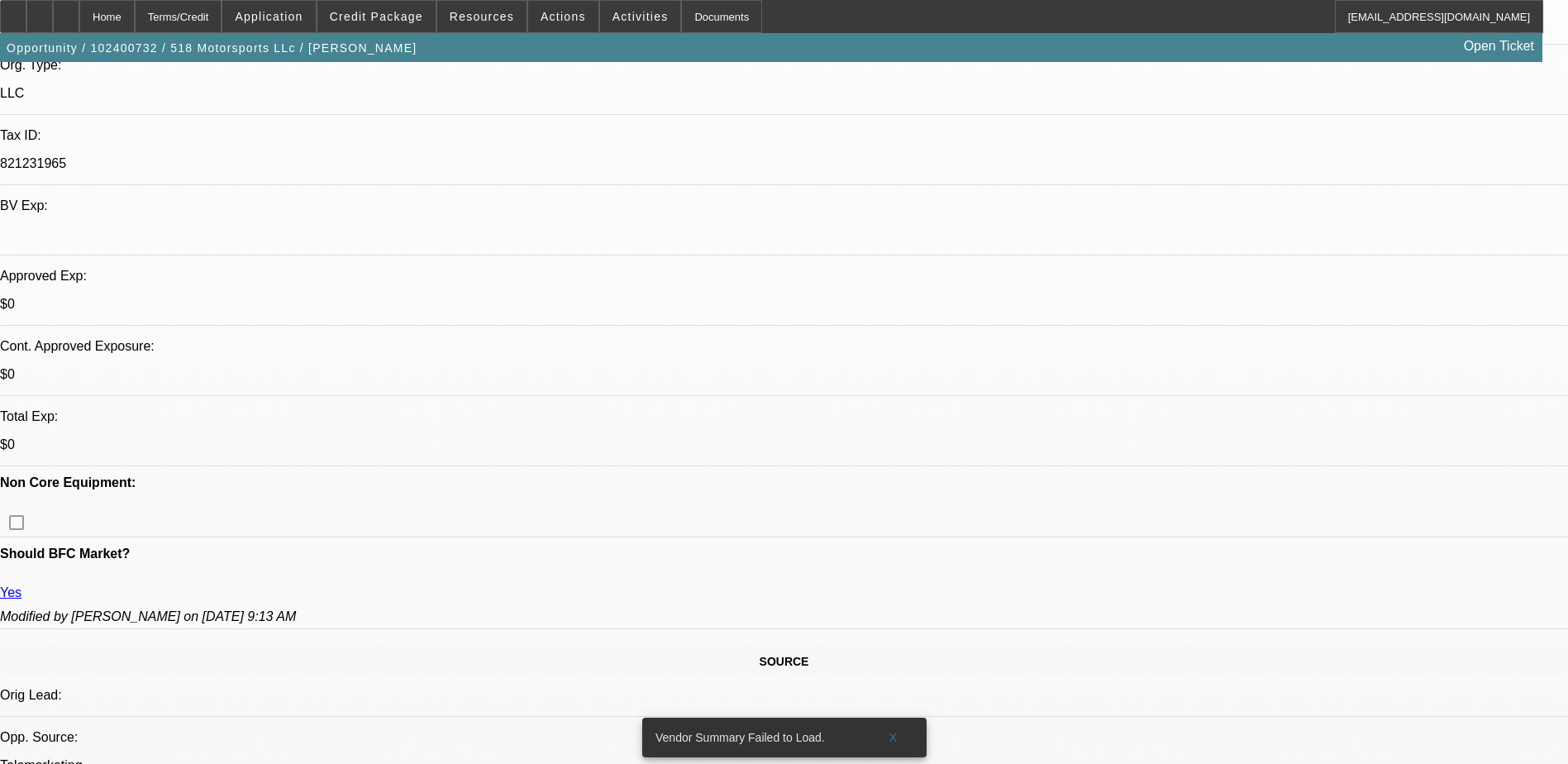
scroll to position [744, 0]
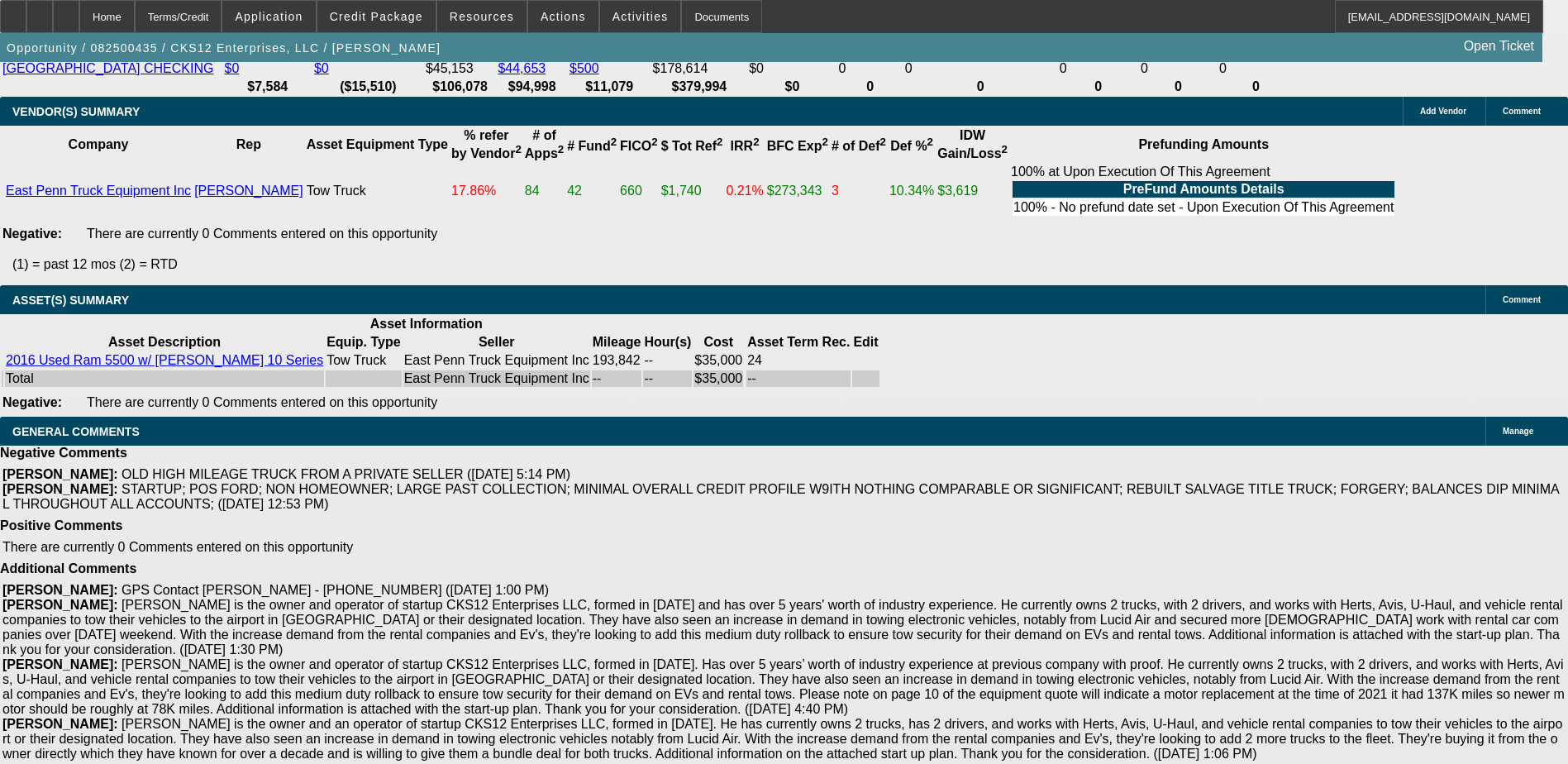
select select "0"
select select "2"
select select "0.1"
select select "0"
select select "2"
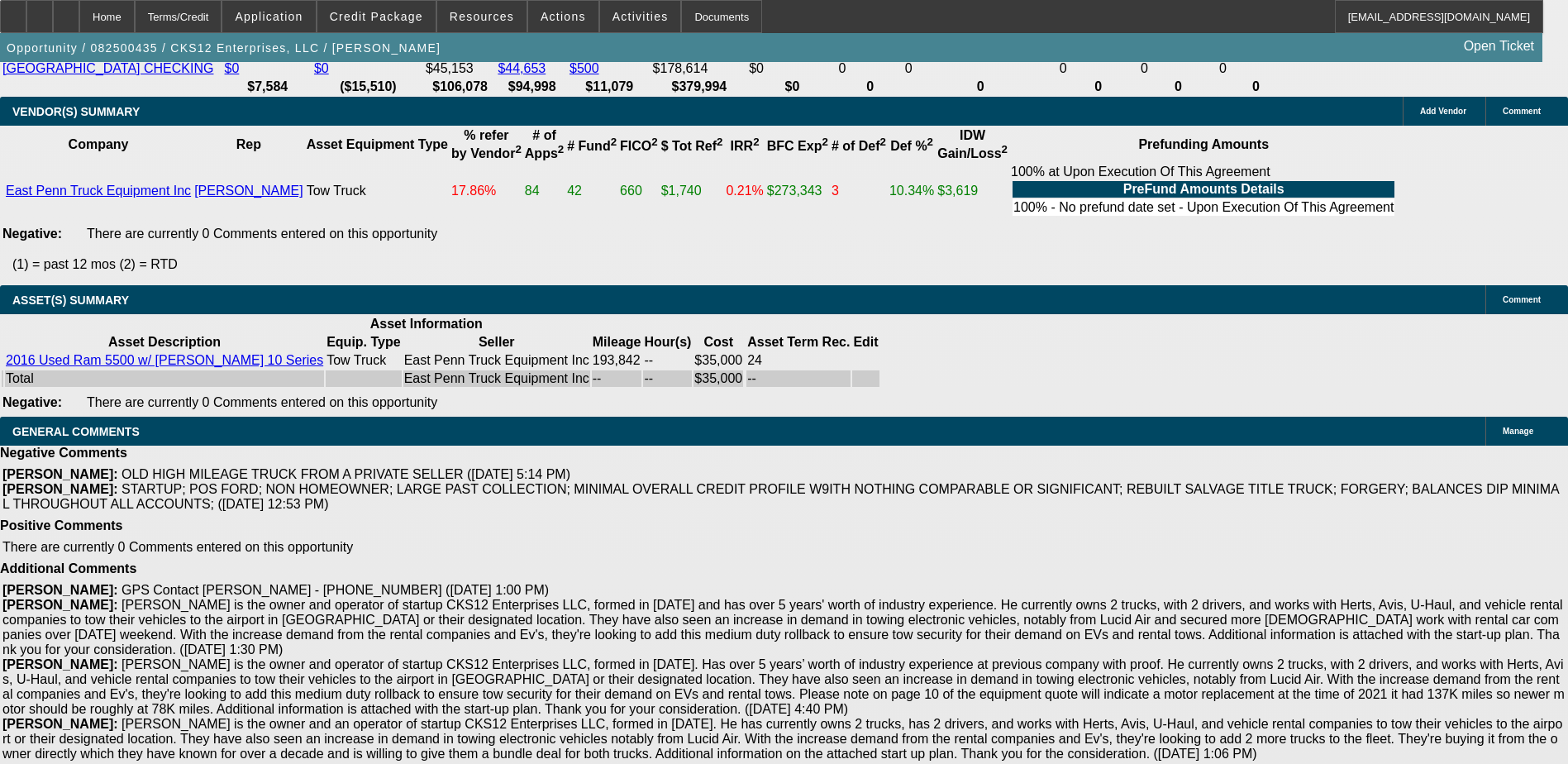
select select "0.1"
select select "0.15"
select select "0.1"
select select "0"
select select "2"
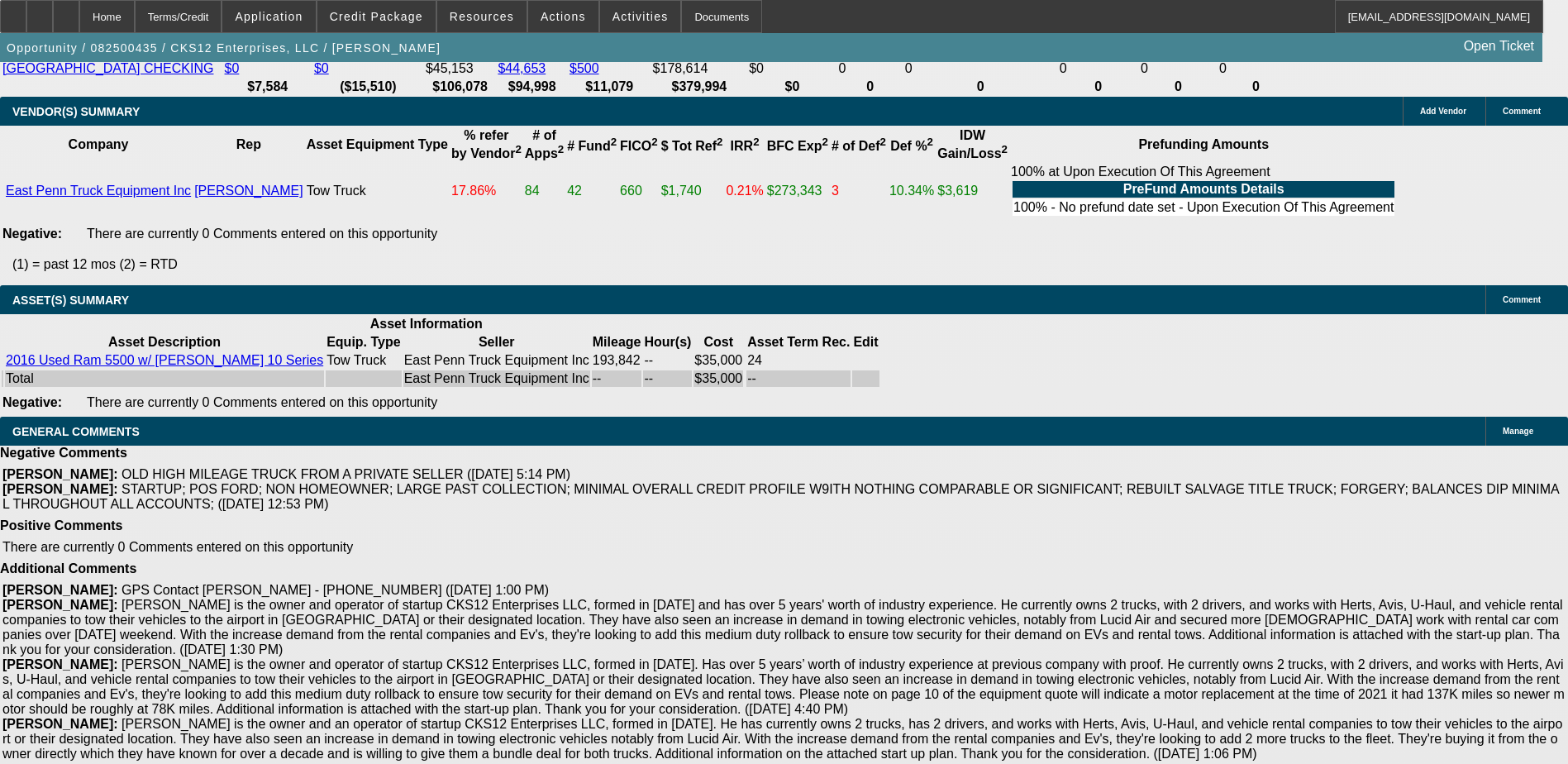
select select "0.1"
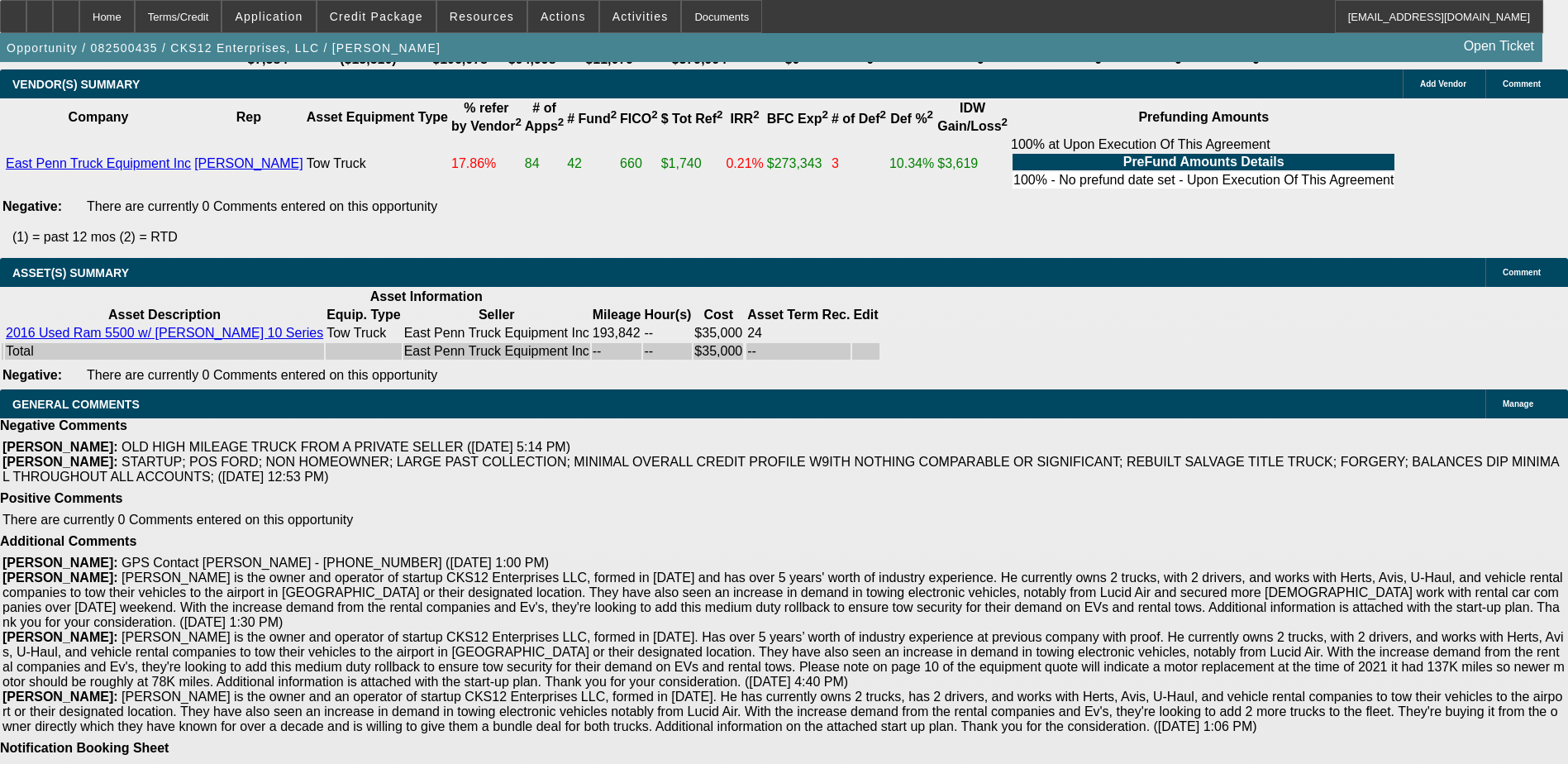
select select "1"
select select "2"
select select "4"
select select "1"
select select "2"
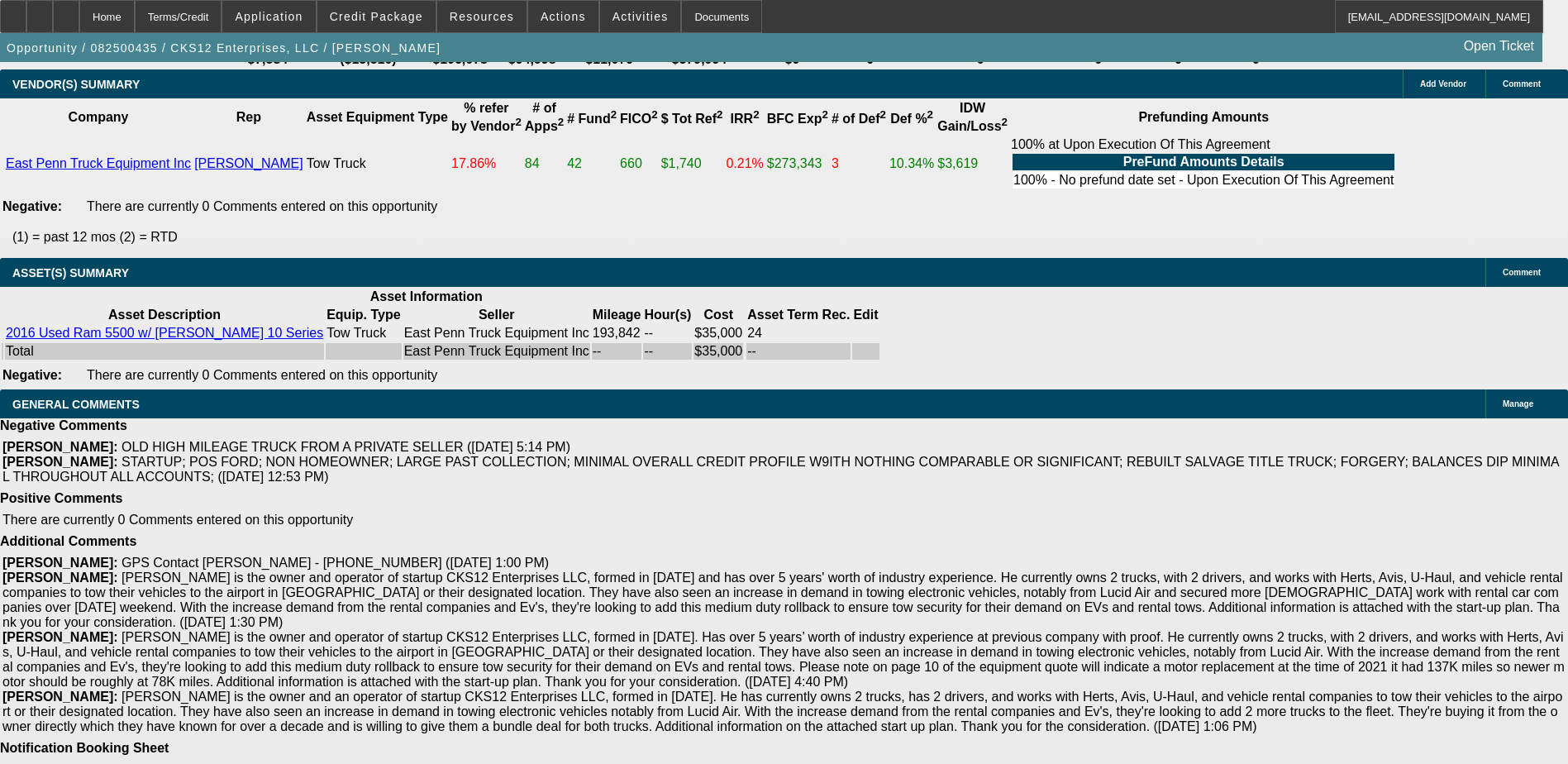
select select "4"
select select "1"
select select "2"
select select "4"
select select "1"
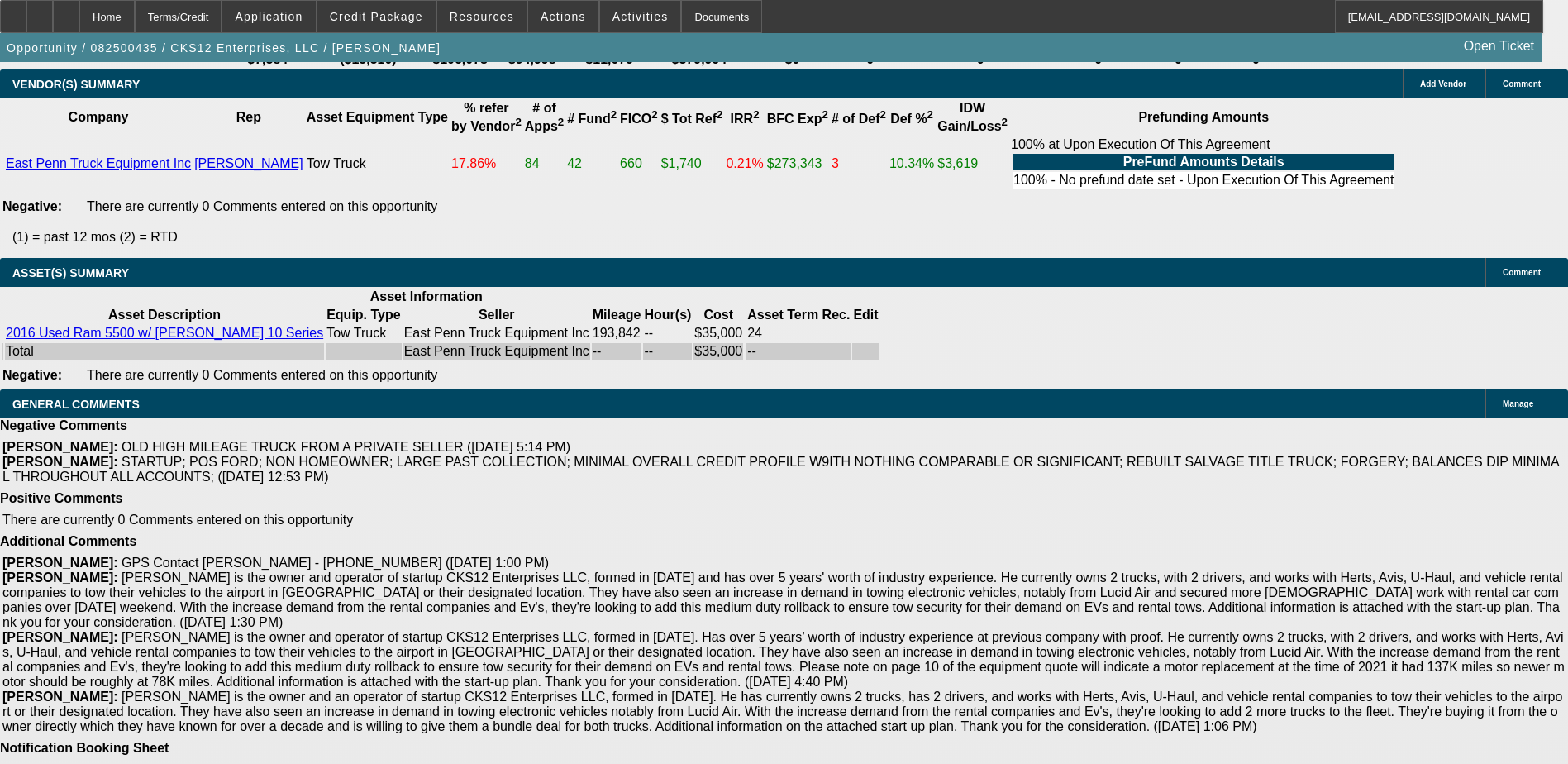
select select "2"
select select "4"
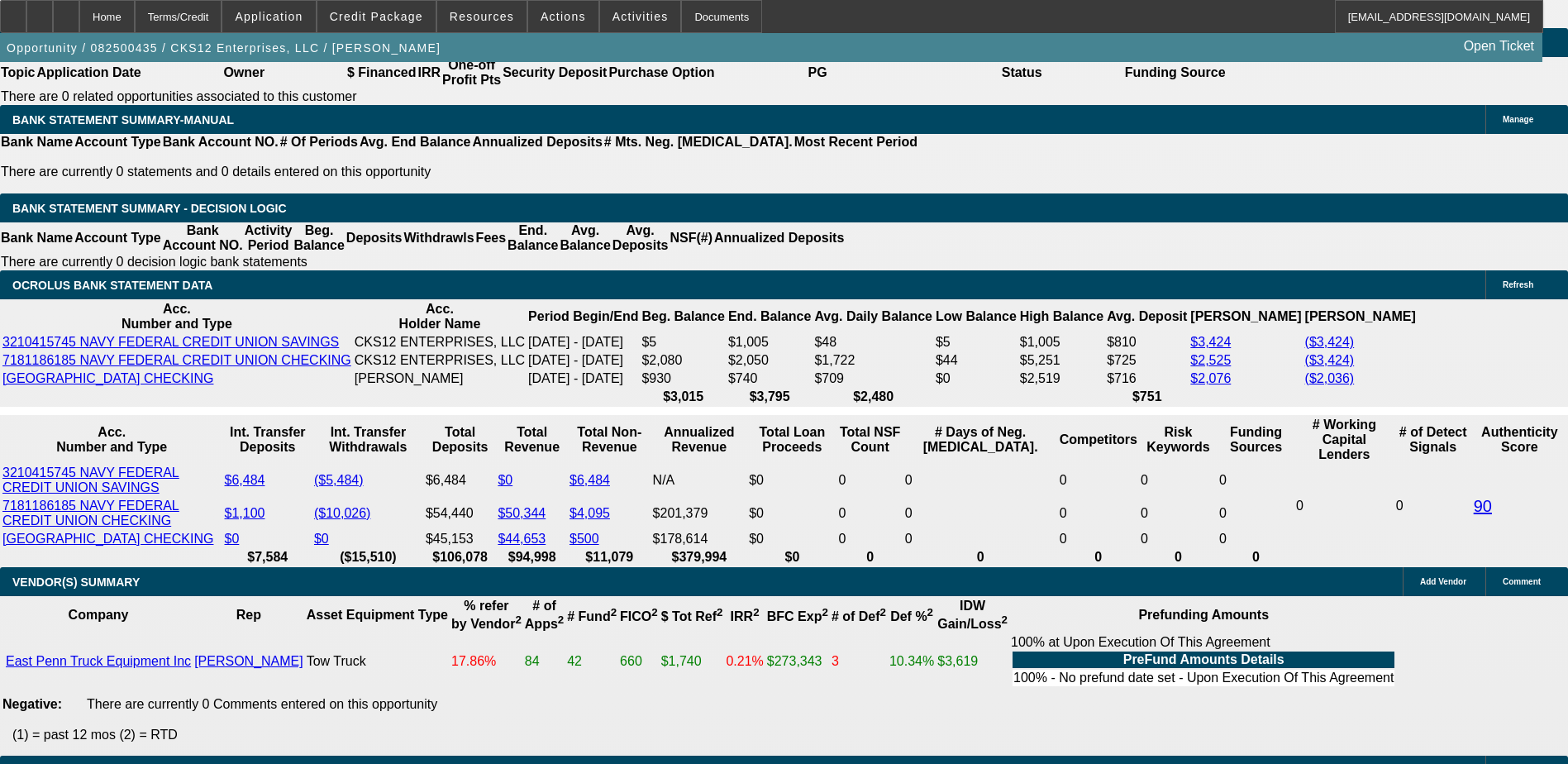
scroll to position [2745, 0]
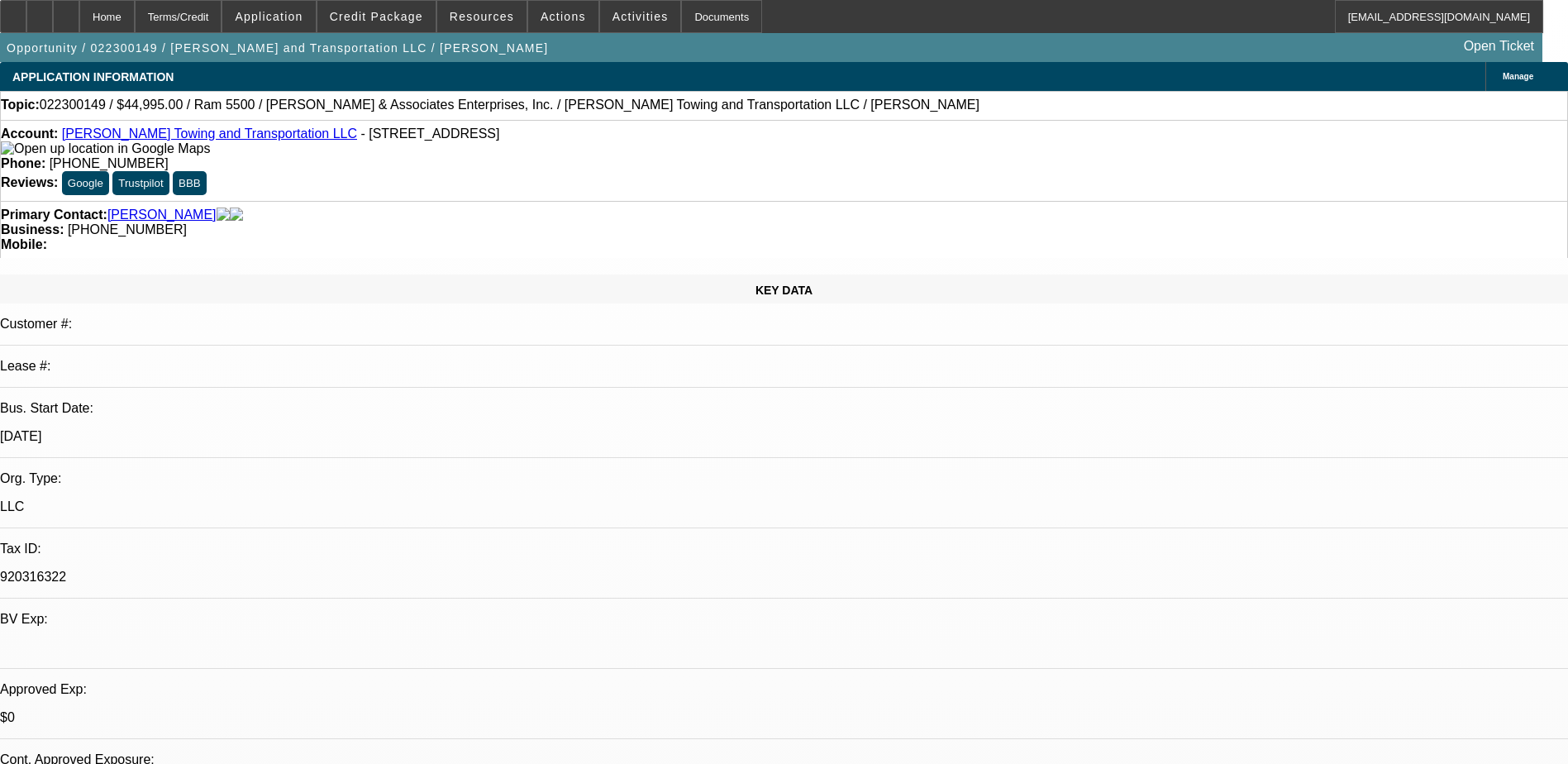
select select "0"
select select "0.1"
select select "0"
select select "2"
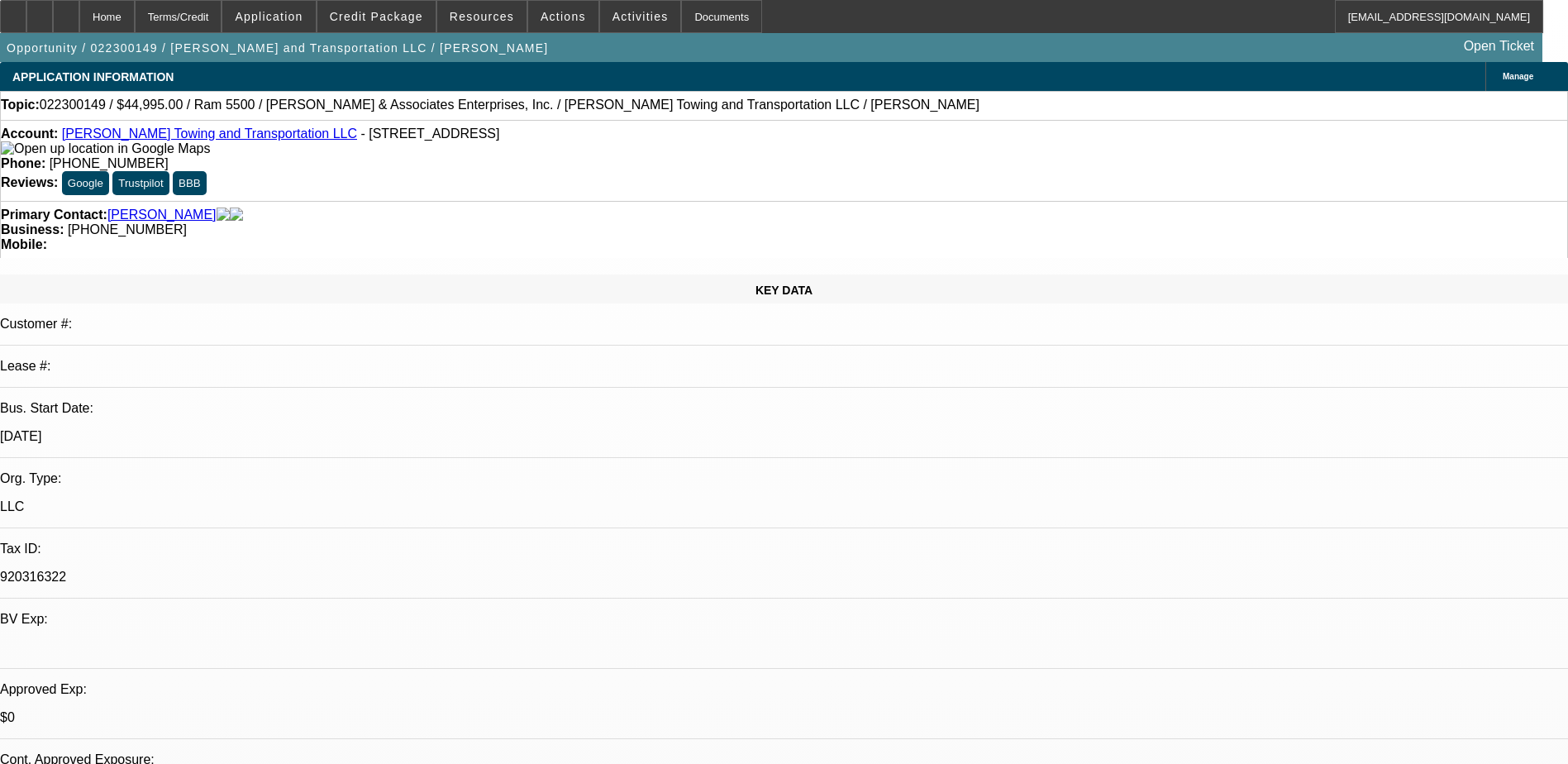
select select "0.1"
select select "0"
select select "2"
select select "0.1"
select select "0"
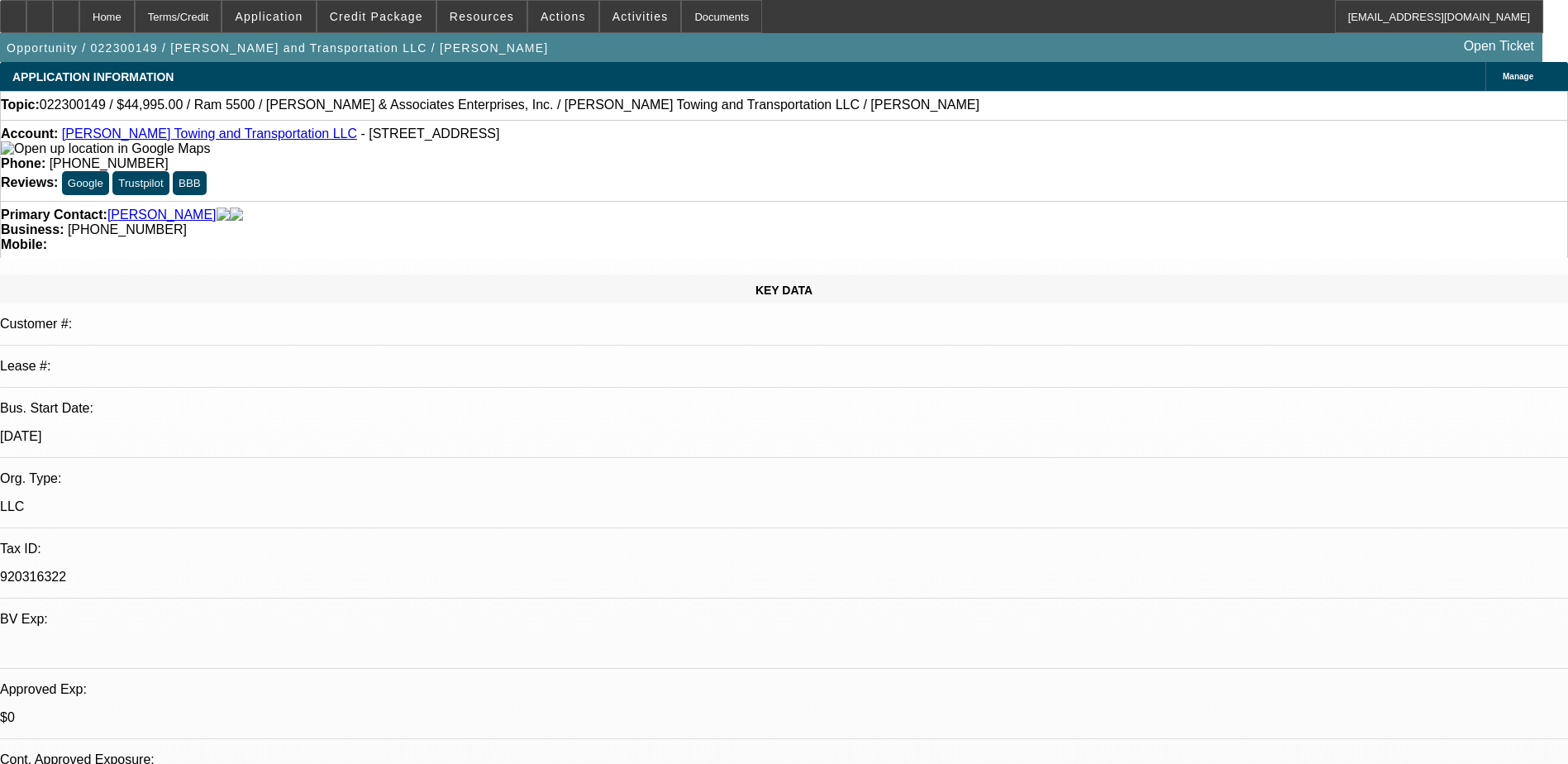
select select "2"
select select "0.1"
select select "1"
select select "4"
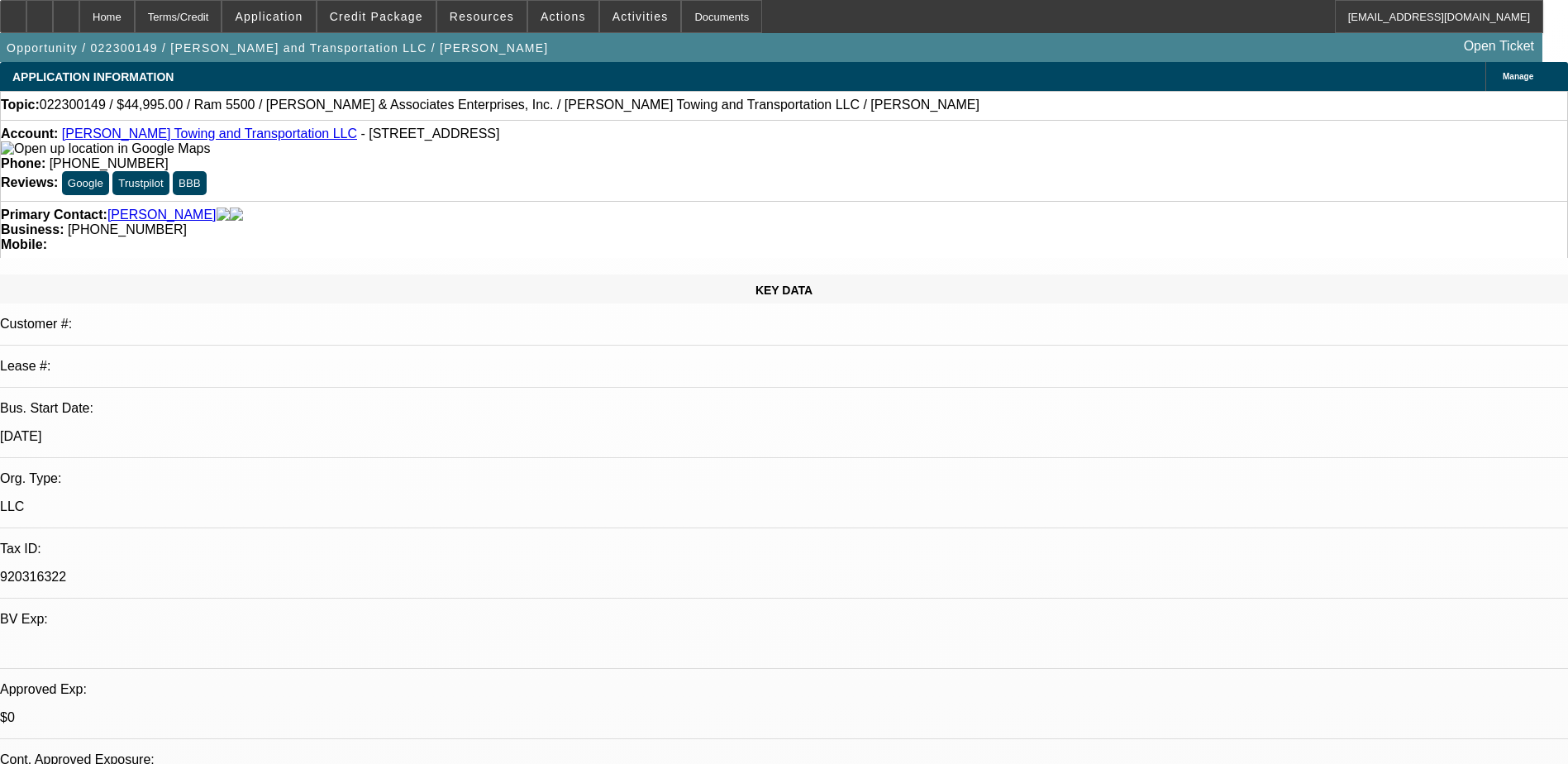
select select "1"
select select "2"
select select "4"
select select "1"
select select "2"
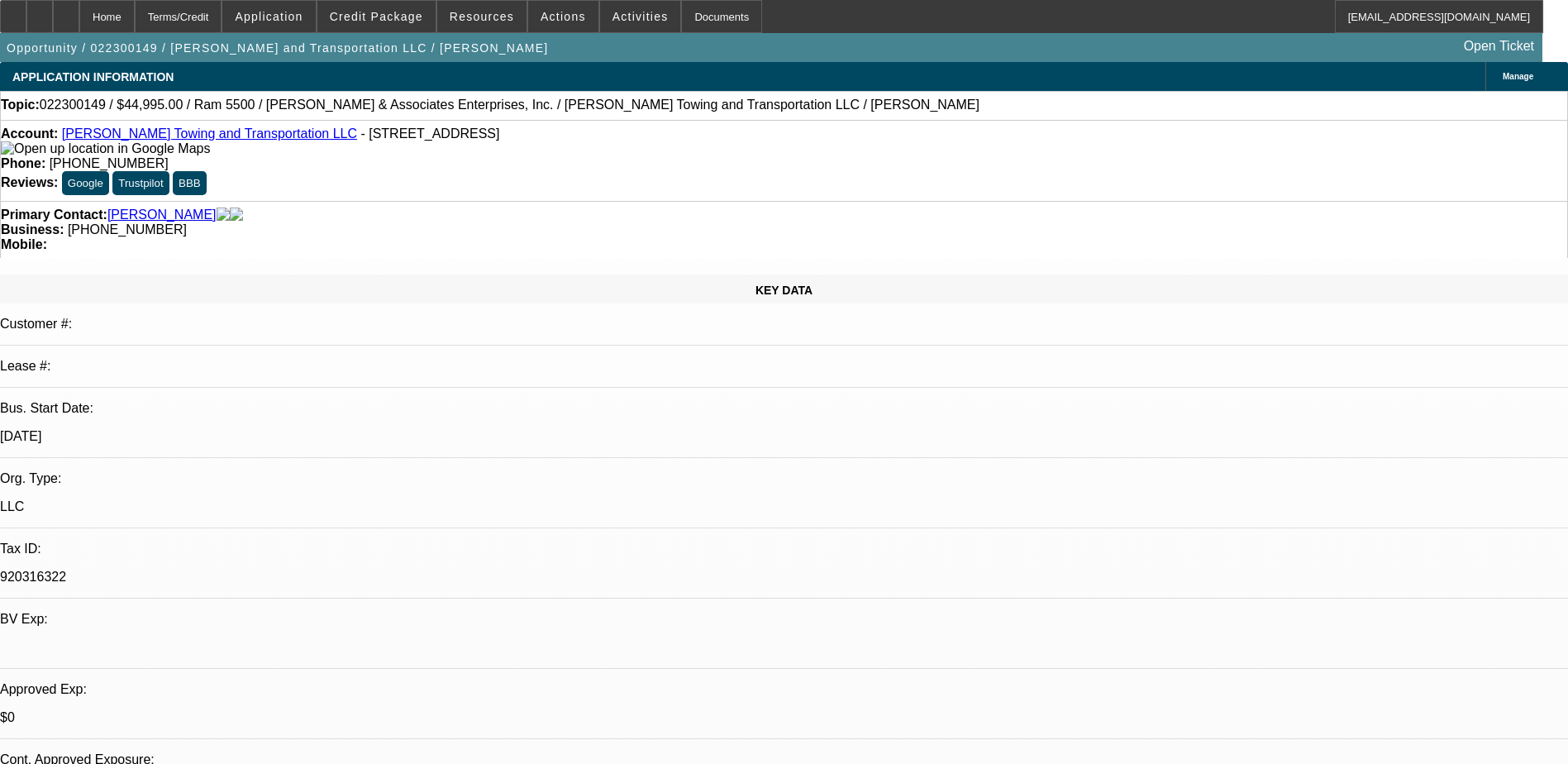
select select "4"
select select "1"
select select "2"
select select "4"
select select "0"
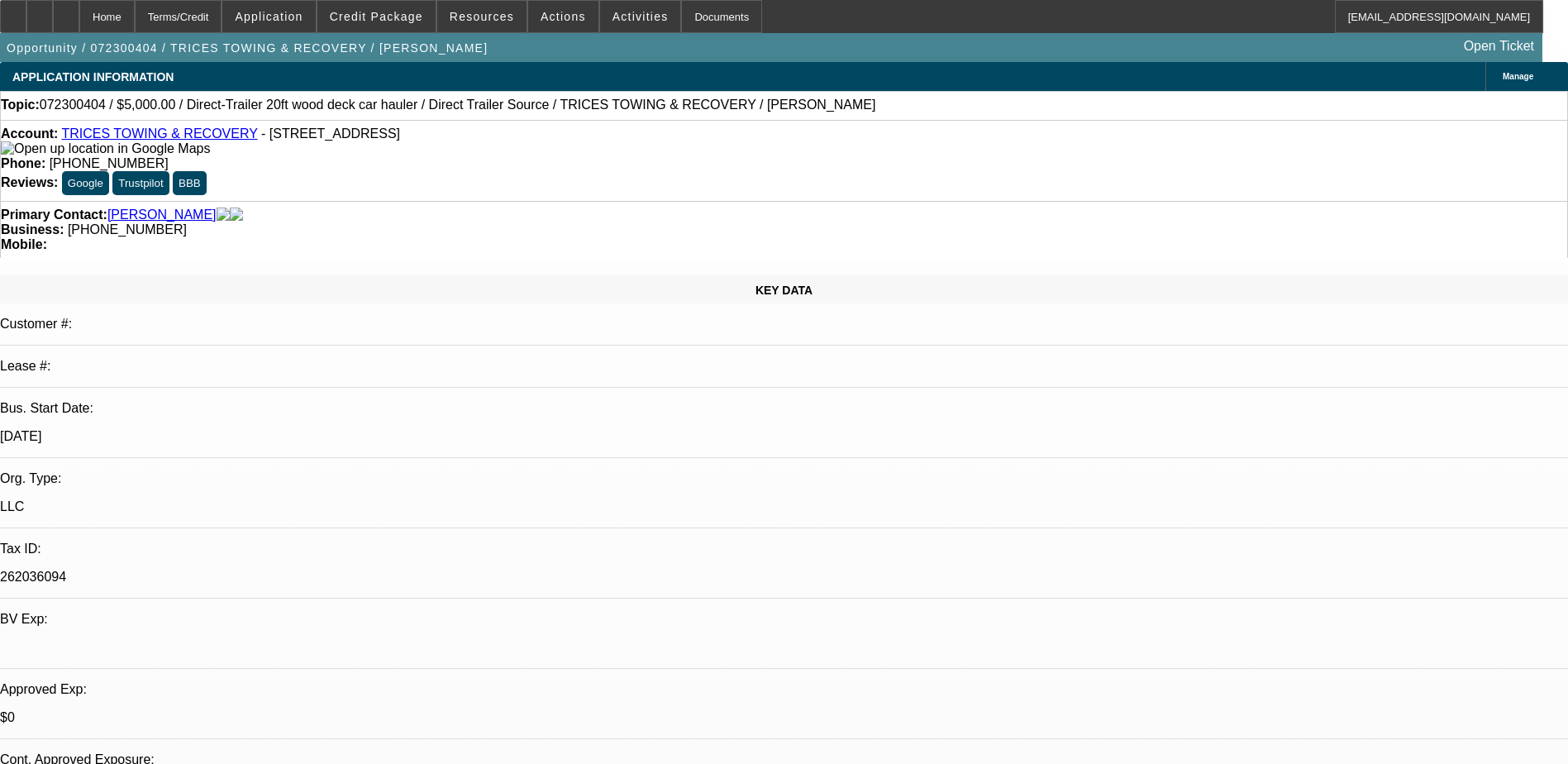
select select "0"
select select "3"
select select "0.1"
select select "4"
select select "0"
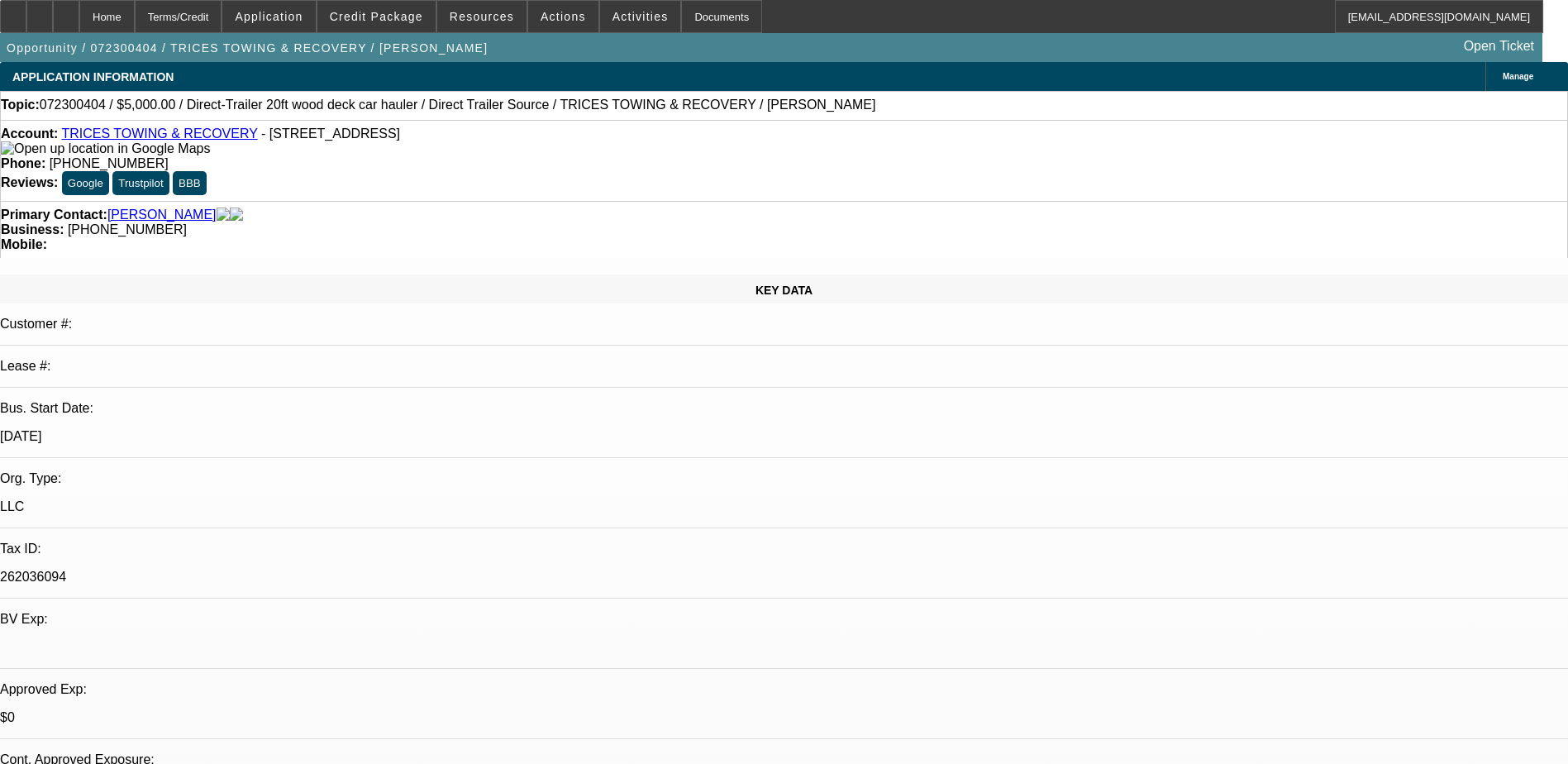
select select "0"
select select "3"
select select "0.1"
select select "4"
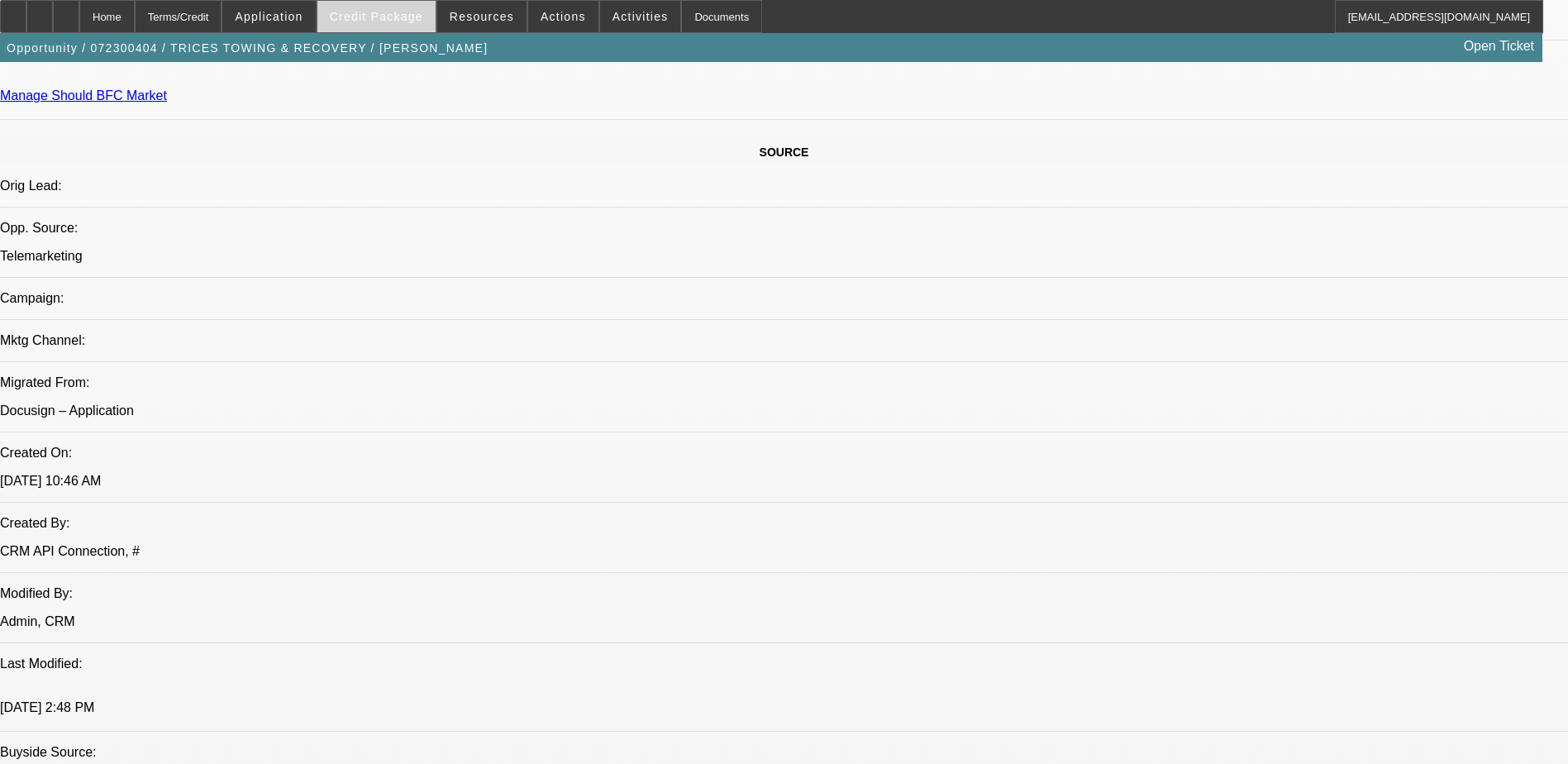
scroll to position [910, 0]
click at [389, 15] on span "Credit Package" at bounding box center [376, 16] width 94 height 13
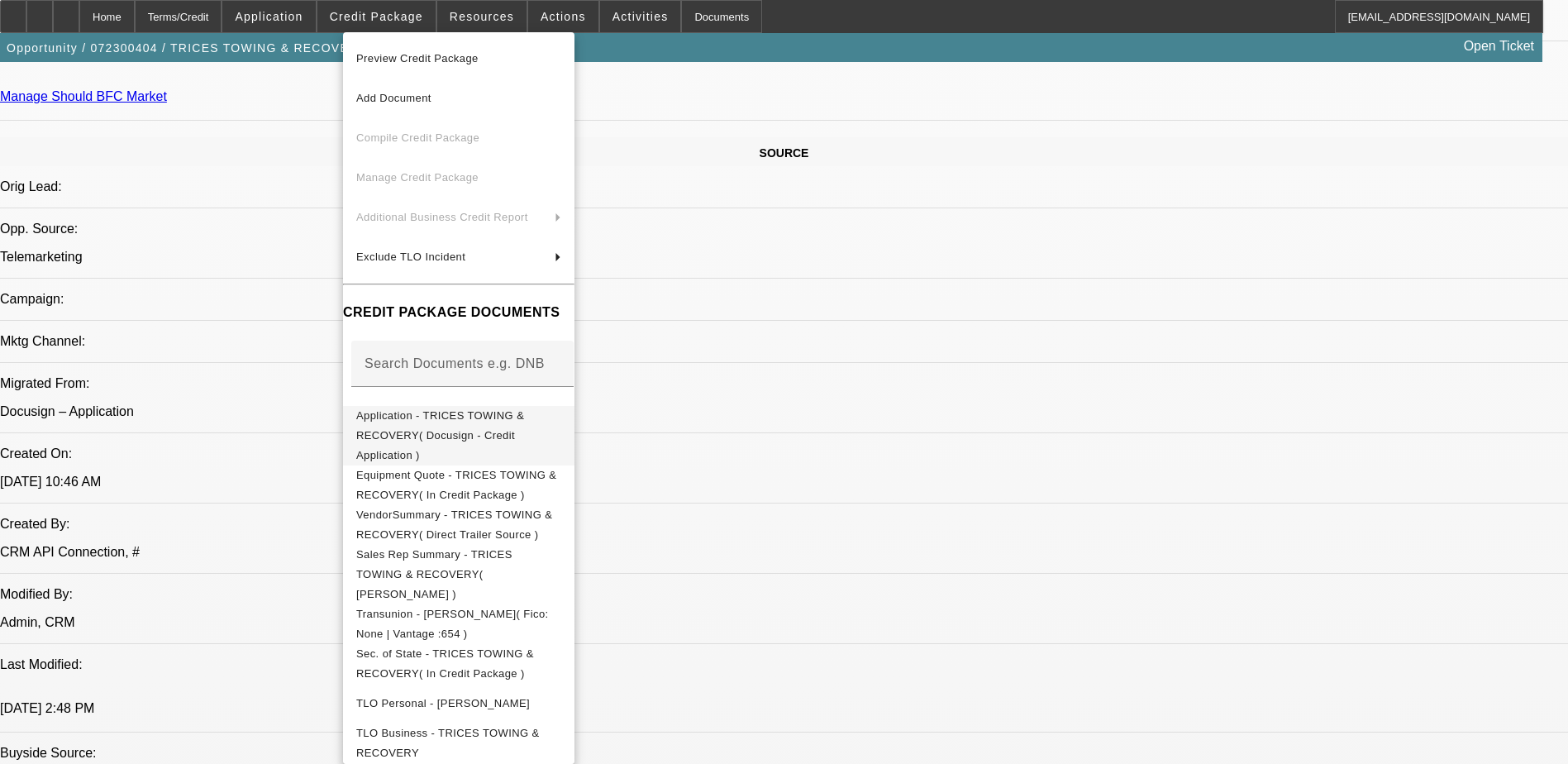
click at [502, 415] on span "Application - TRICES TOWING & RECOVERY( Docusign - Credit Application )" at bounding box center [441, 435] width 168 height 52
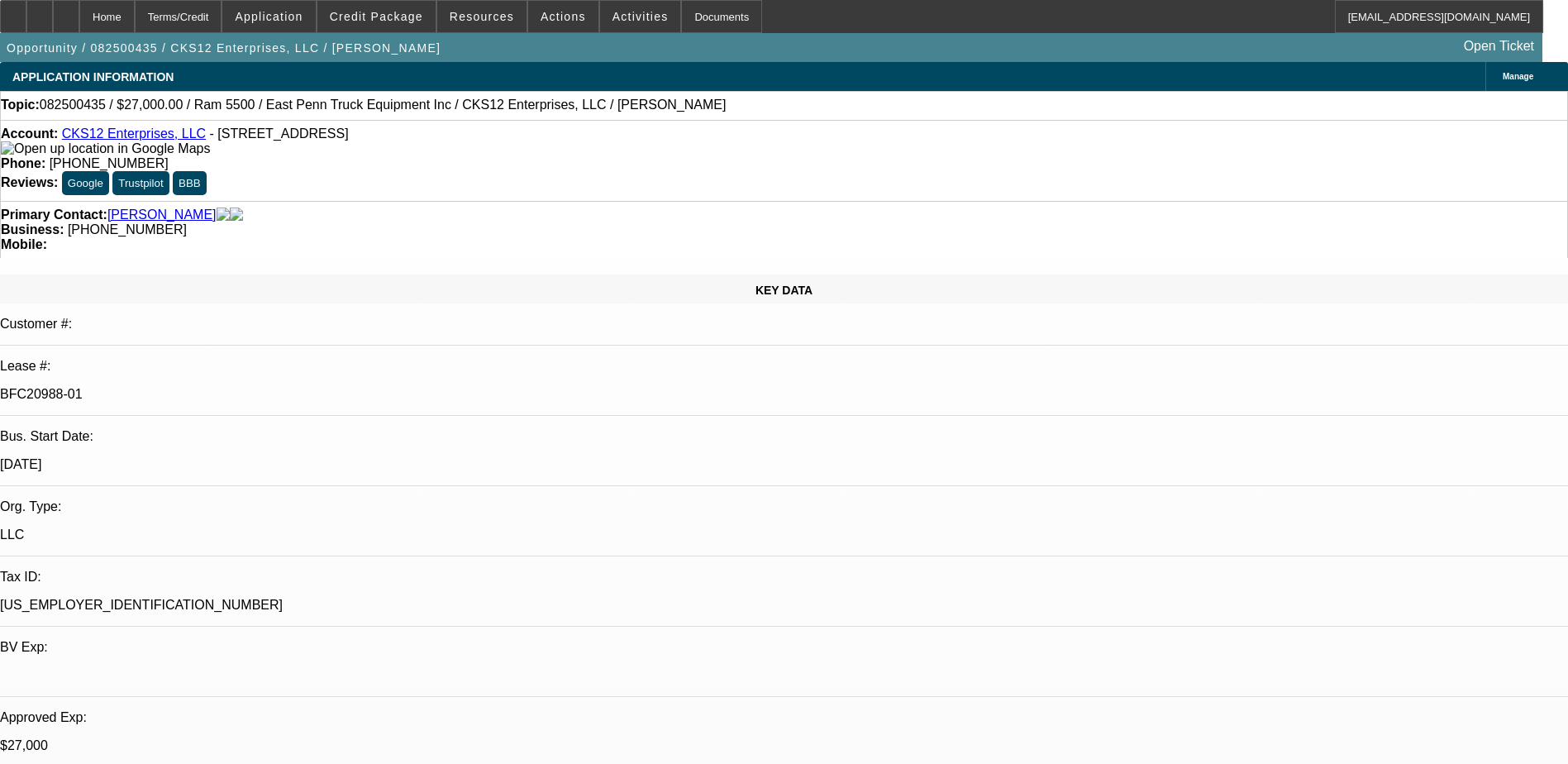
select select "0"
select select "2"
select select "0.1"
select select "4"
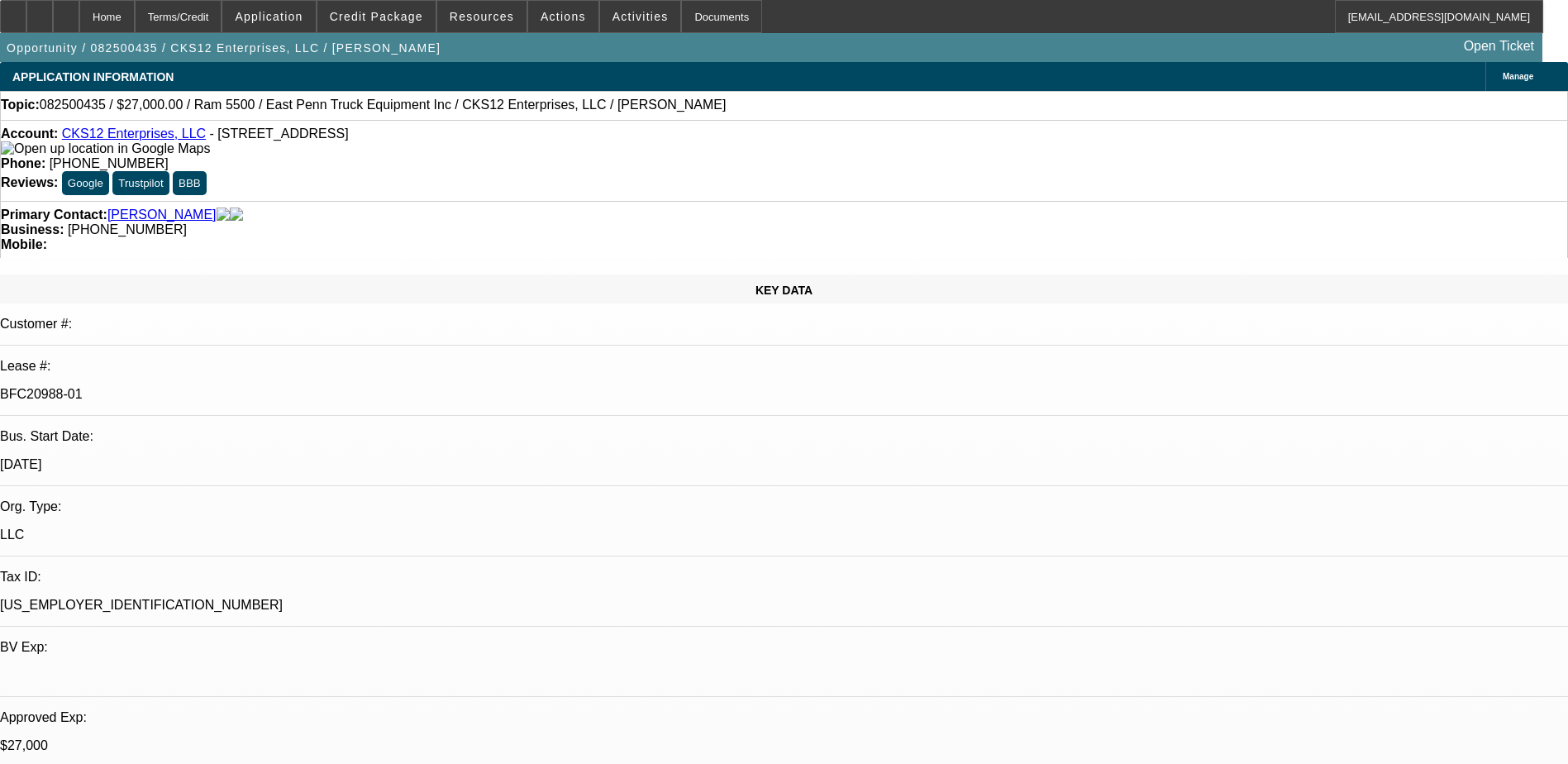
select select "0"
select select "2"
select select "0.1"
select select "4"
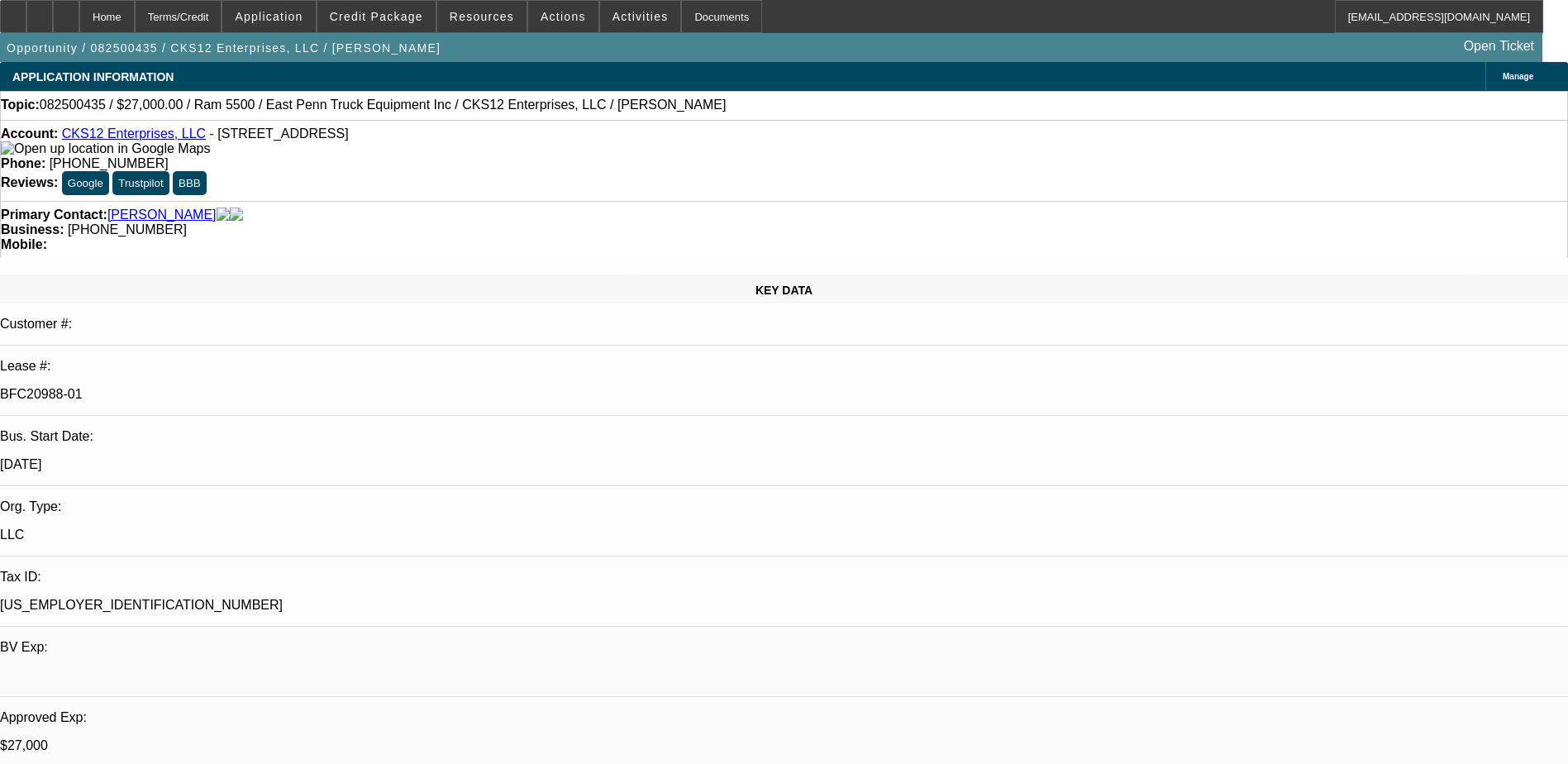
select select "0.15"
select select "2"
select select "0.1"
select select "4"
select select "0"
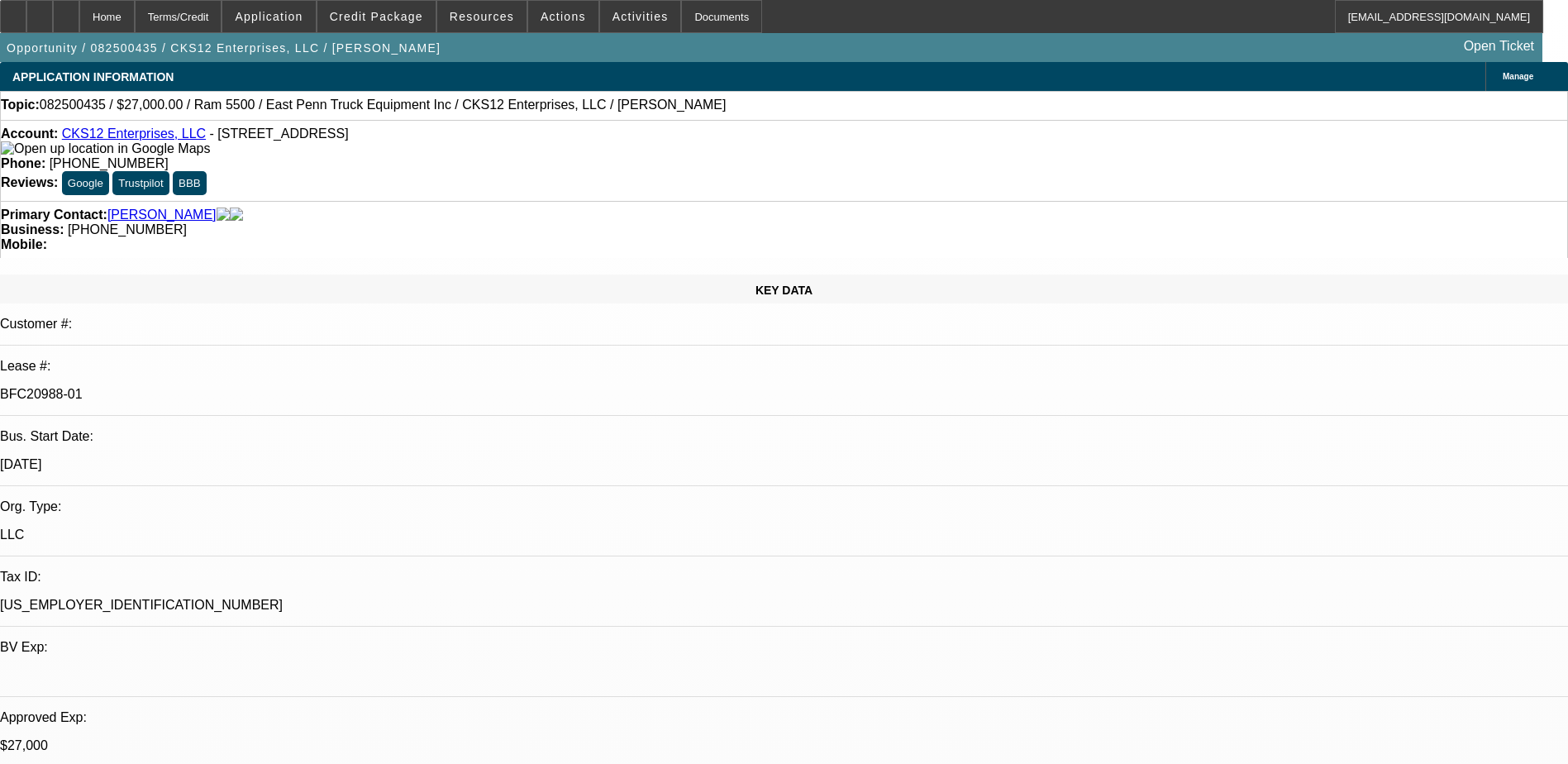
select select "2"
select select "0.1"
select select "4"
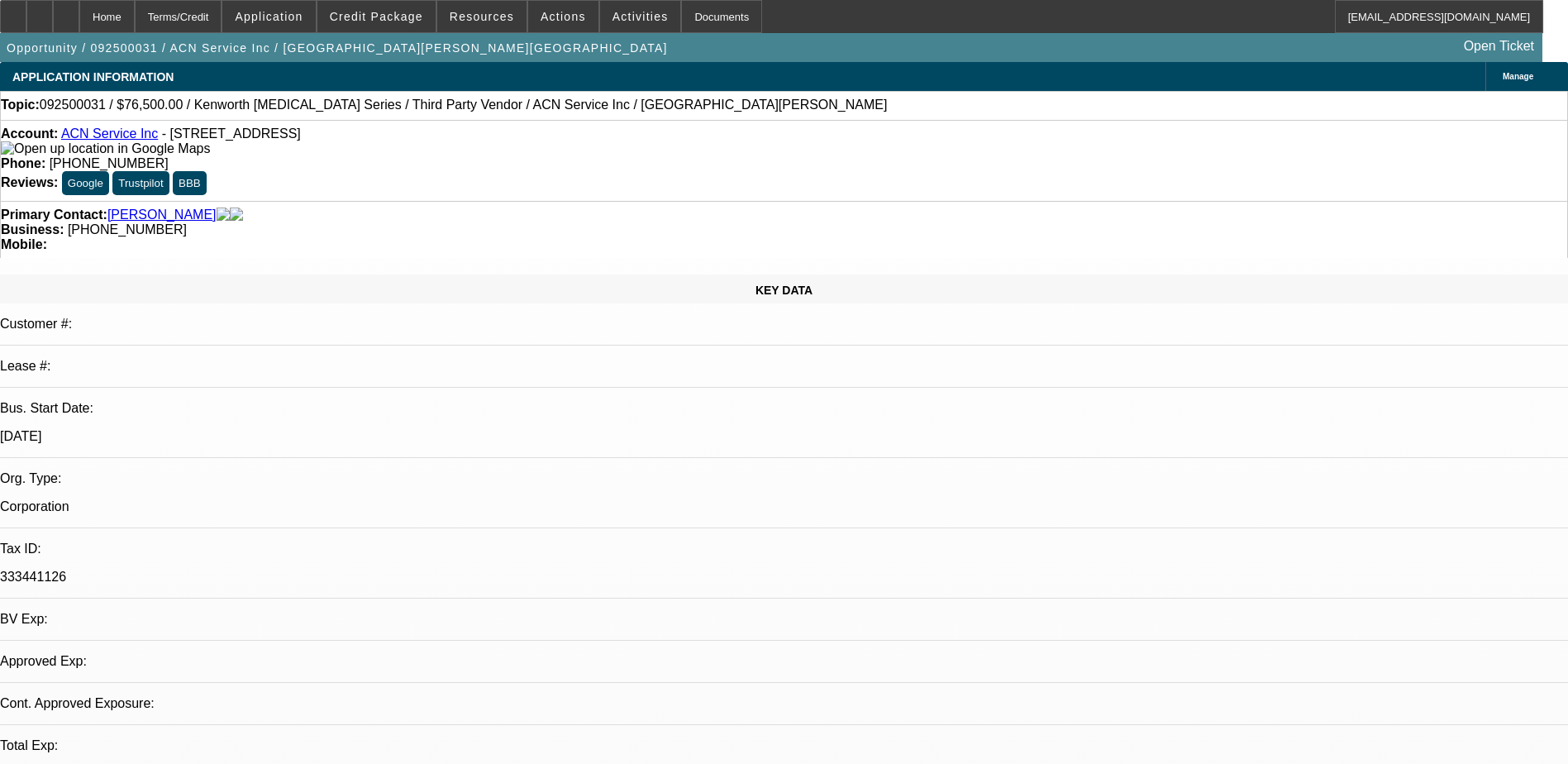
select select "0.15"
select select "2"
select select "0.1"
select select "1"
select select "2"
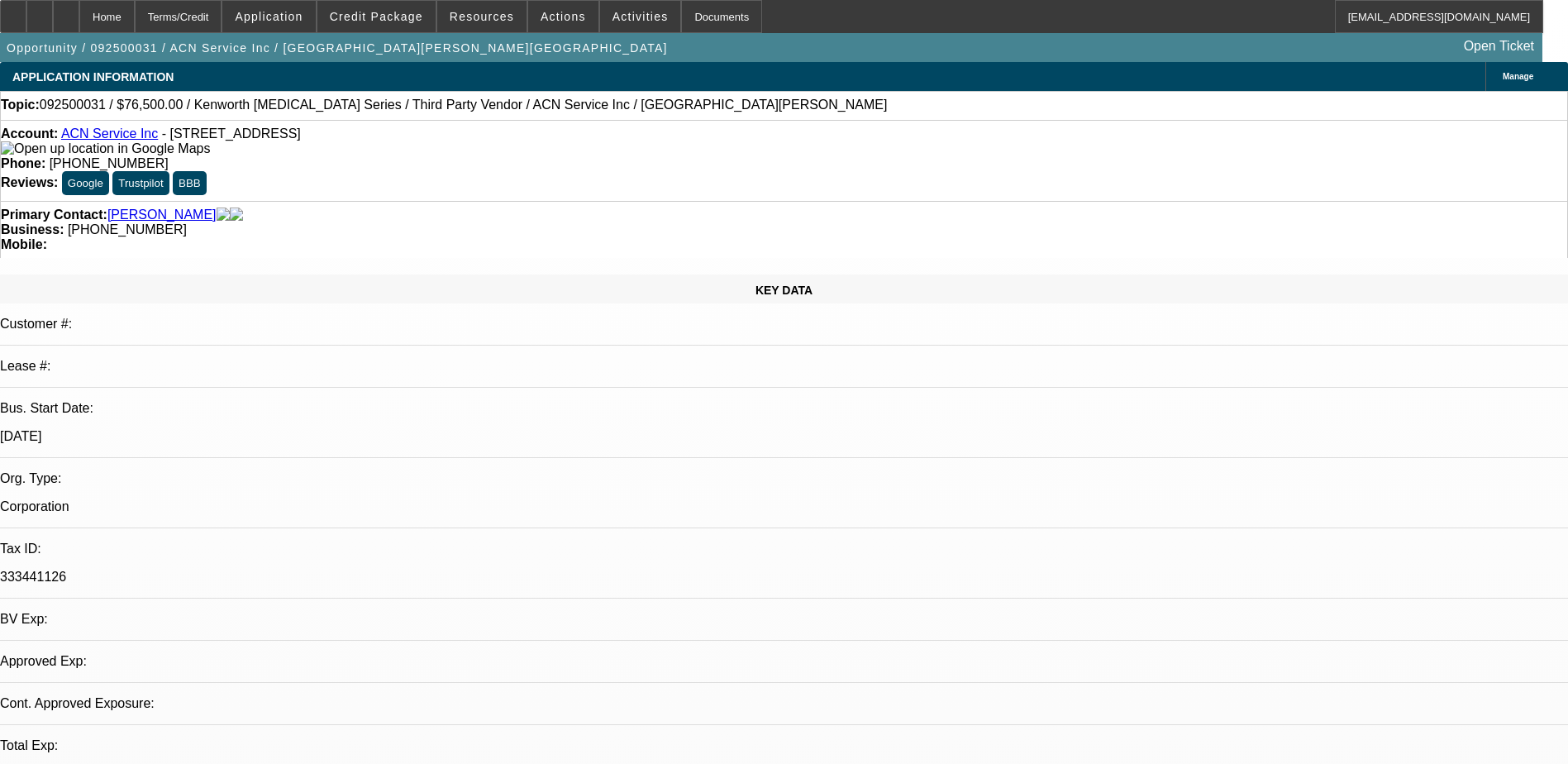
select select "4"
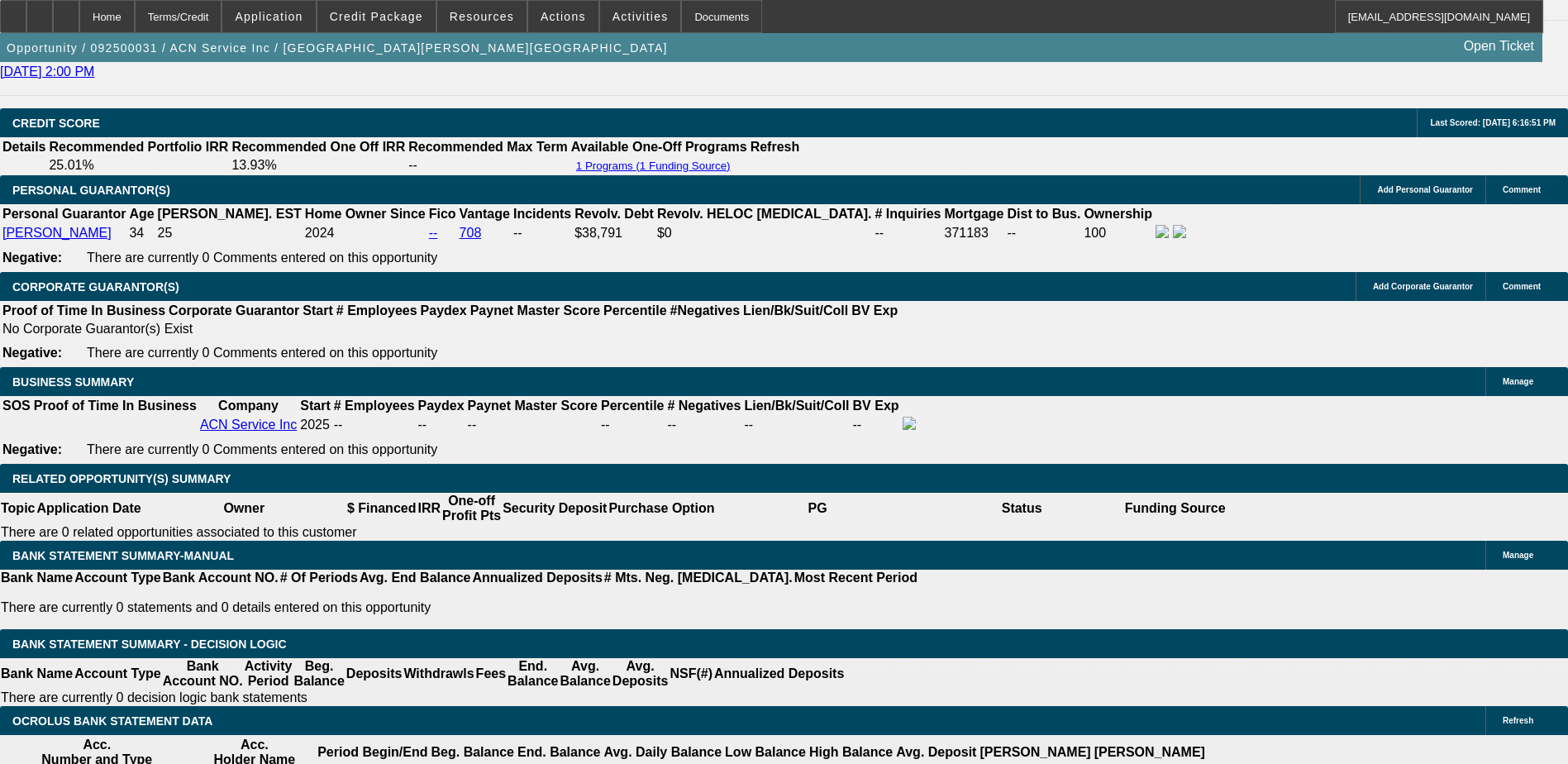
scroll to position [2315, 0]
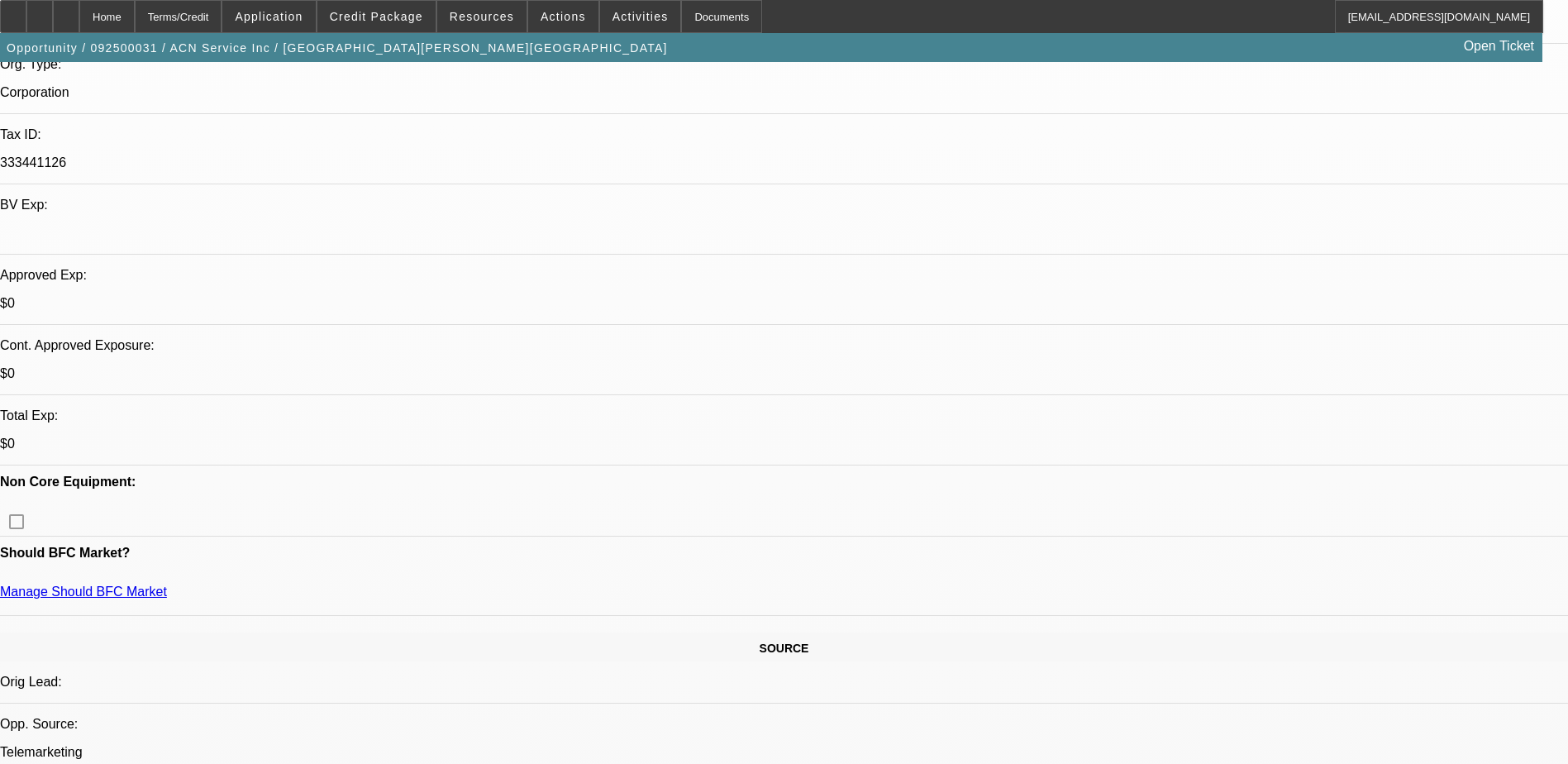
scroll to position [414, 0]
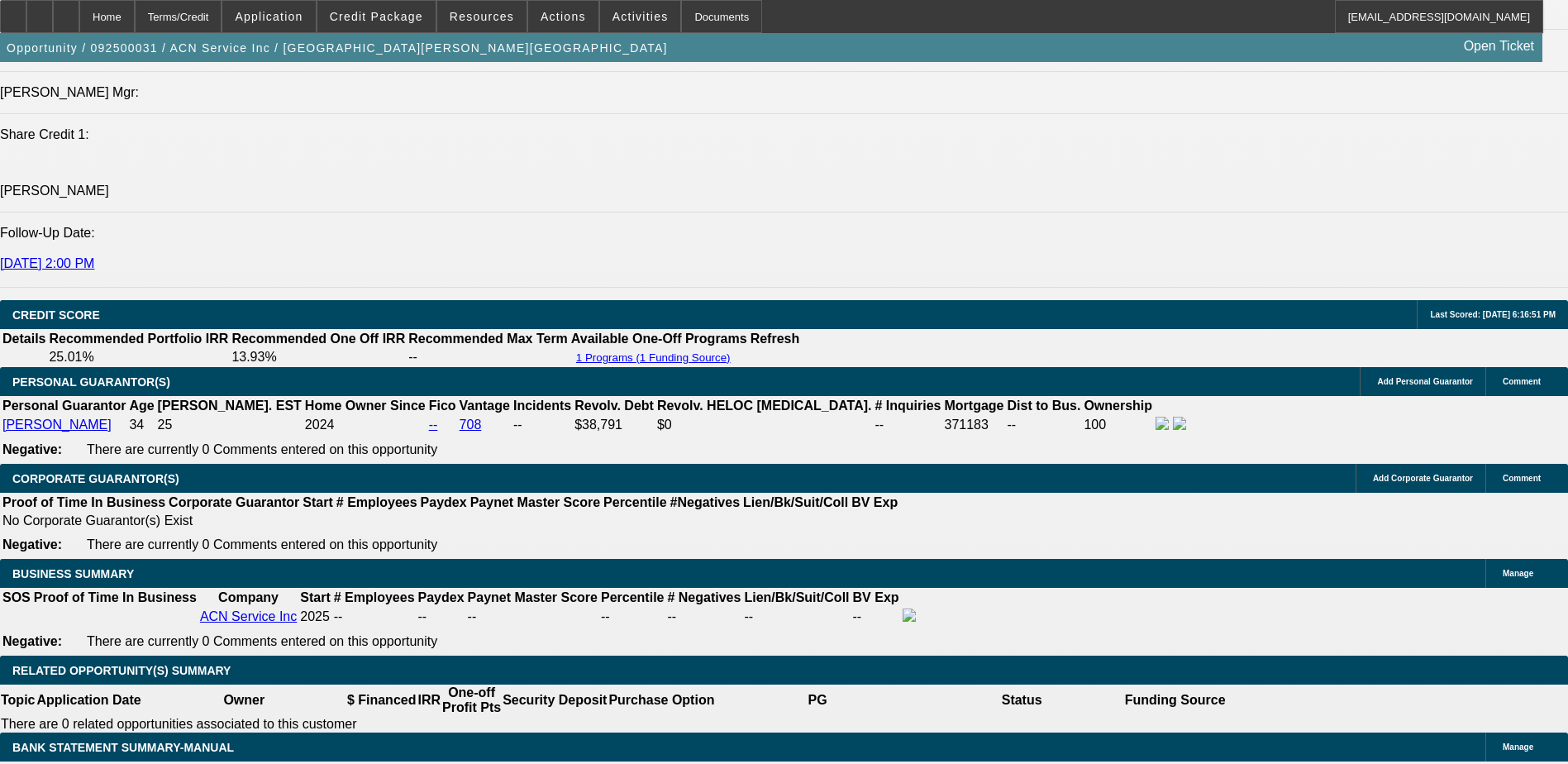
scroll to position [2232, 0]
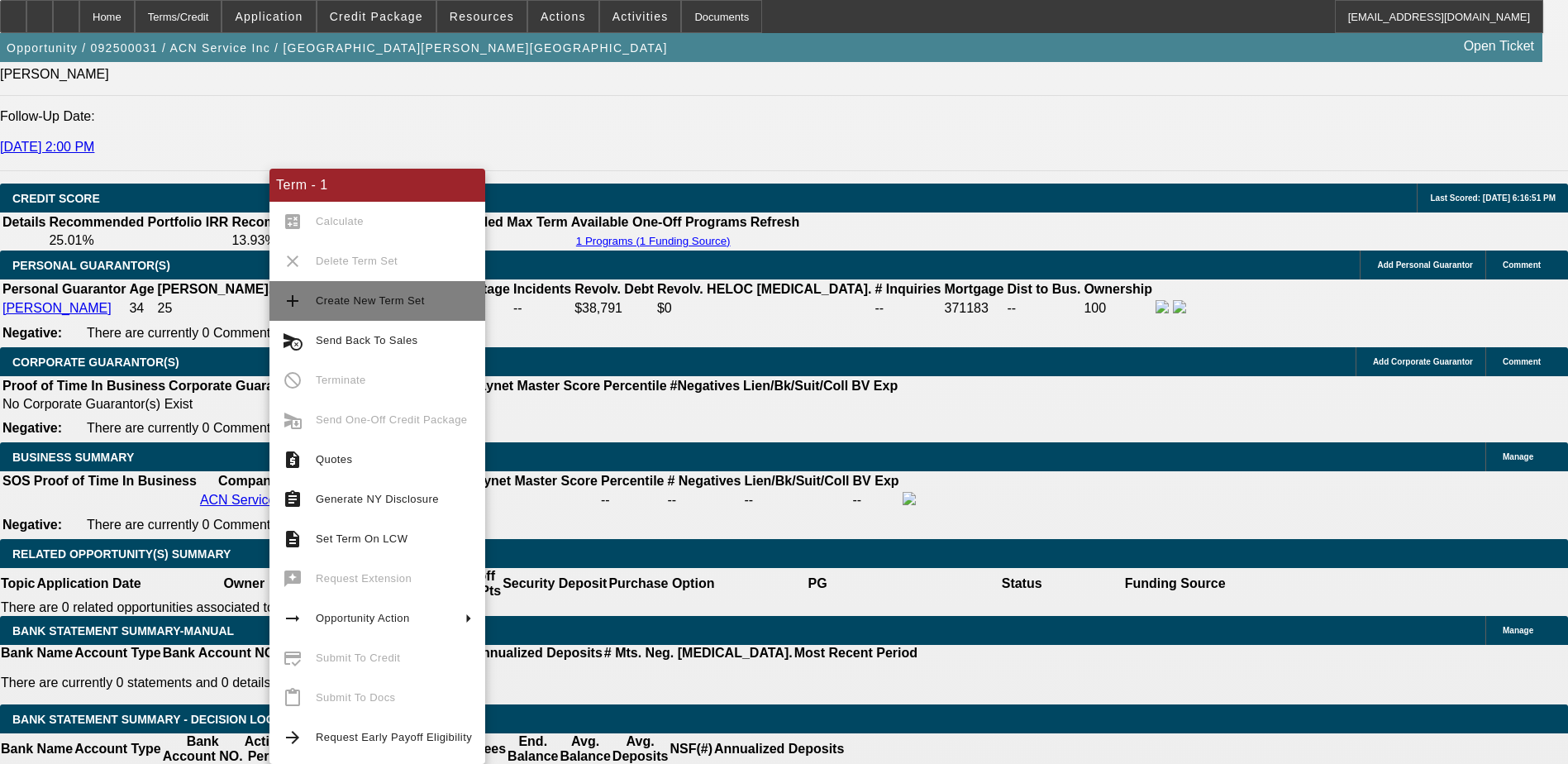
click at [355, 298] on span "Create New Term Set" at bounding box center [370, 300] width 109 height 12
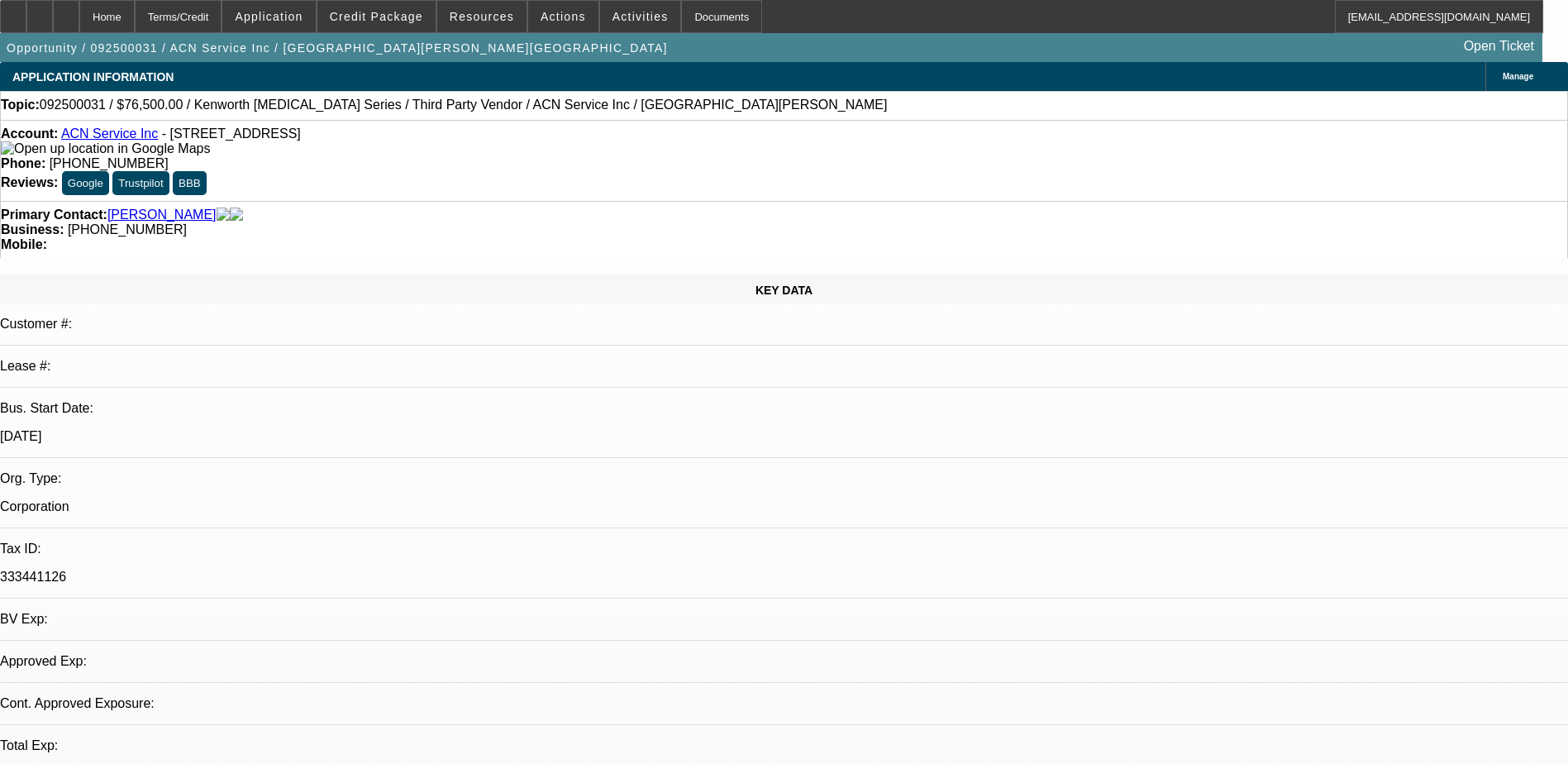
select select "0.15"
select select "2"
select select "0.1"
select select "1"
select select "2"
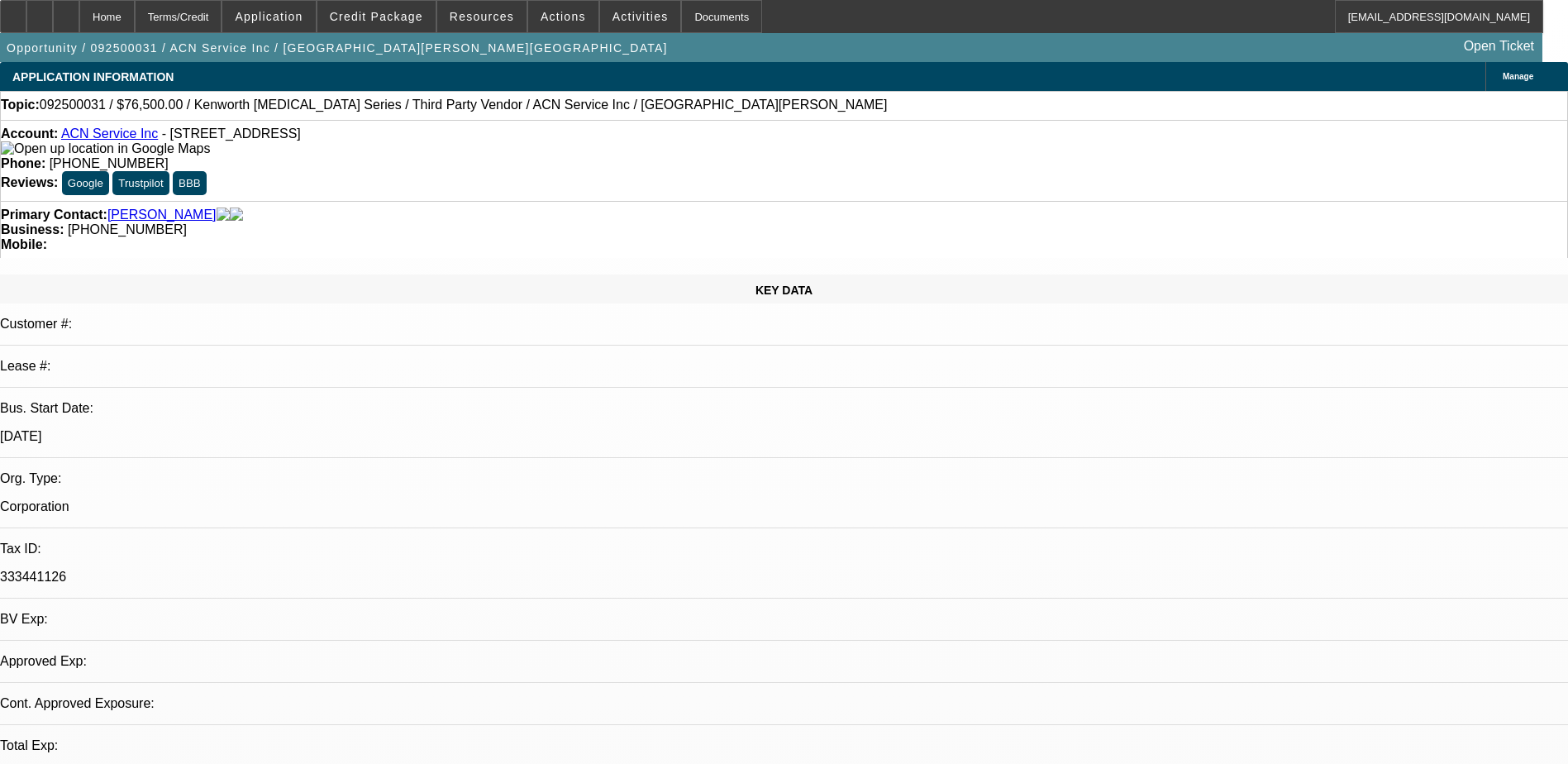
select select "4"
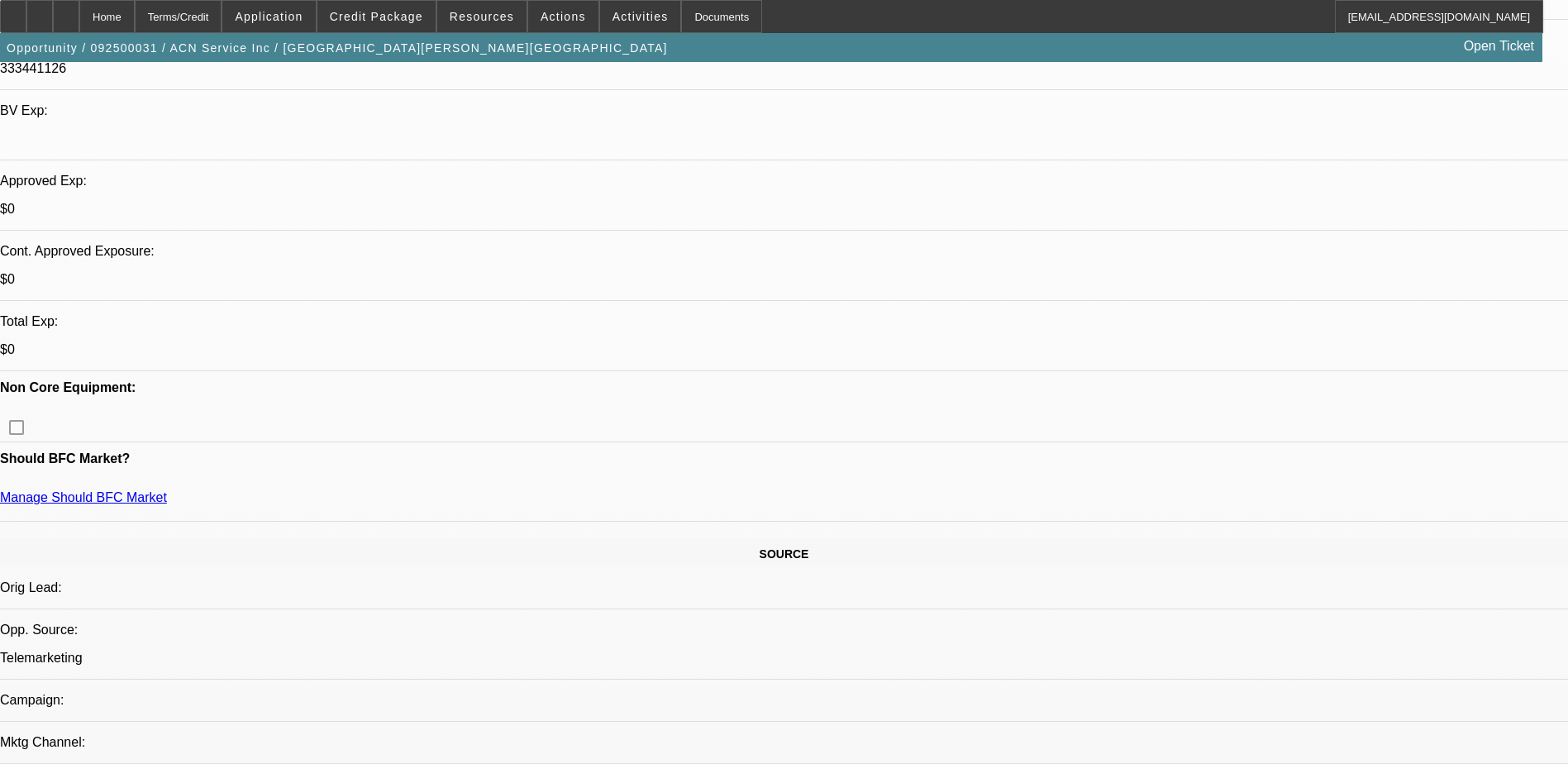
scroll to position [496, 0]
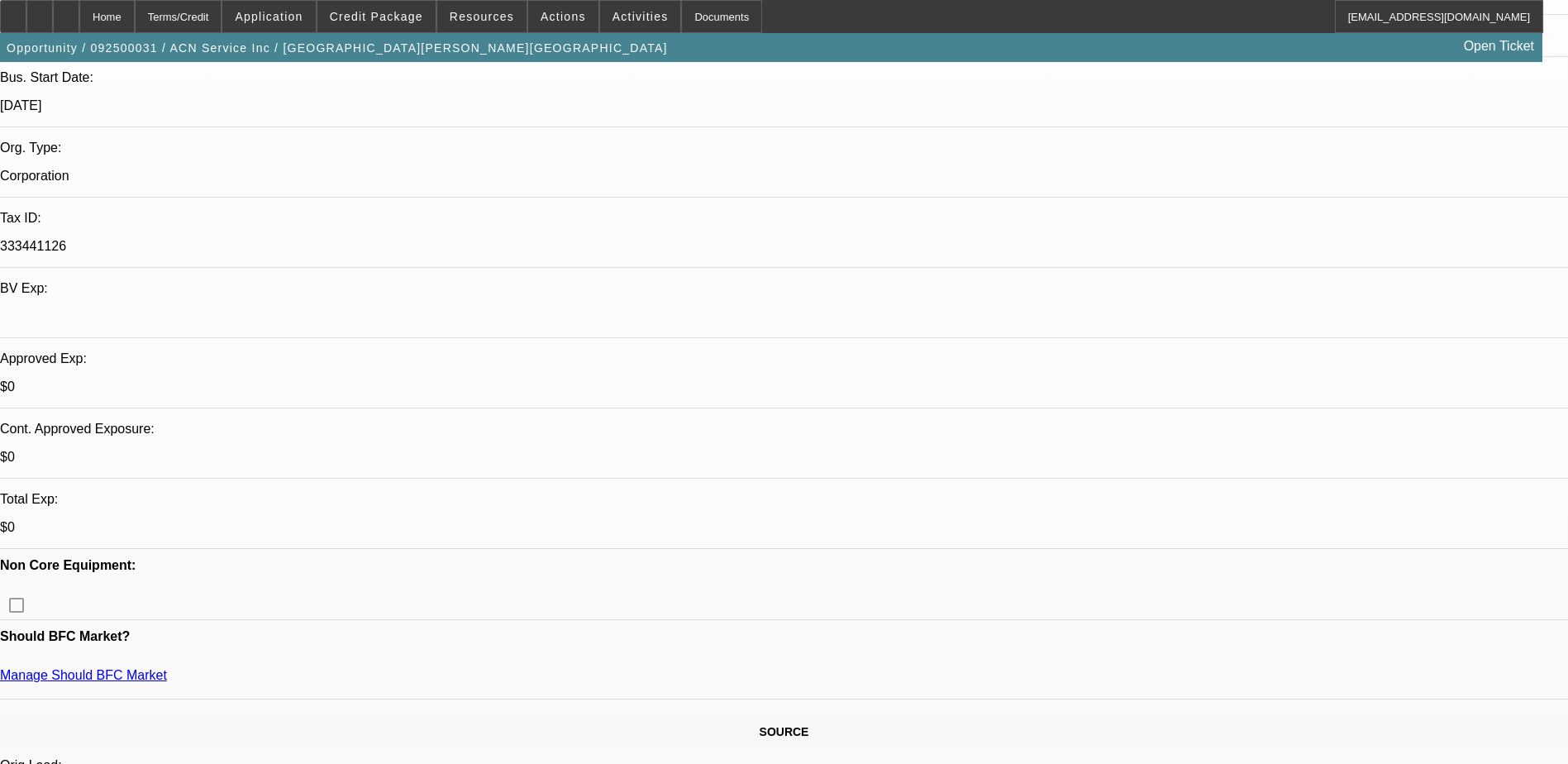
scroll to position [0, 0]
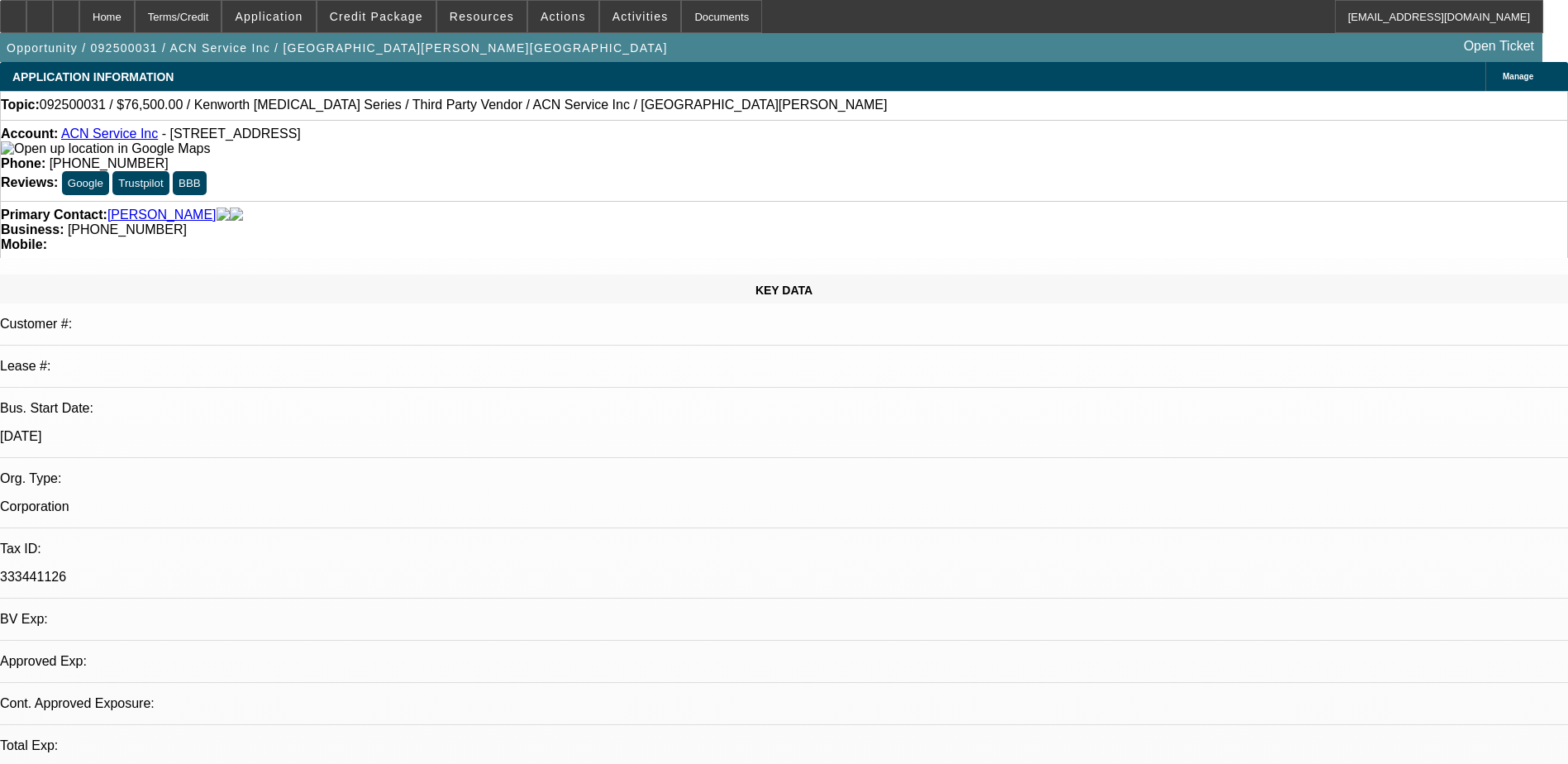
select select "0.15"
select select "2"
select select "0.1"
select select "0.15"
select select "2"
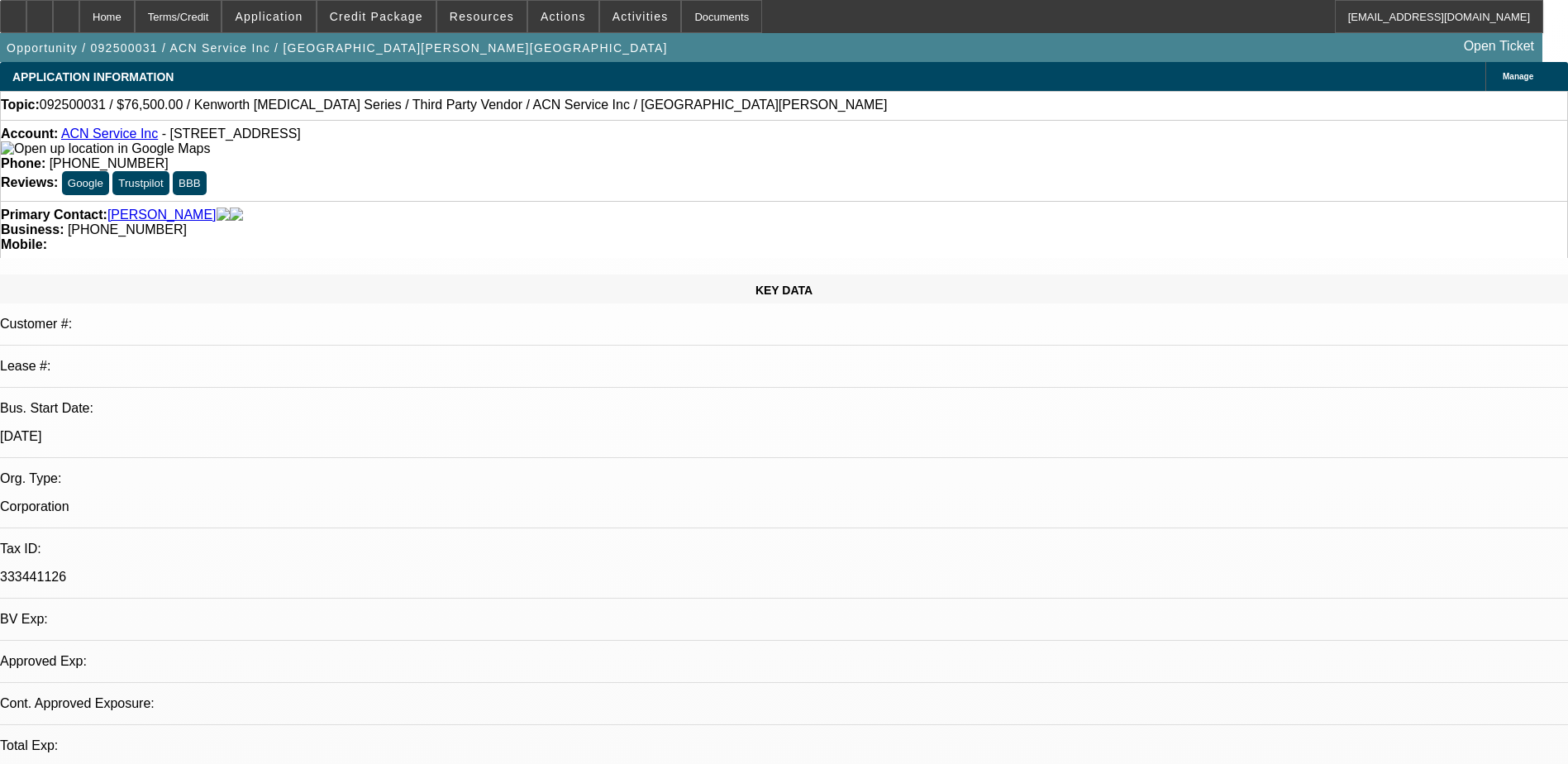
select select "0.1"
select select "1"
select select "2"
select select "4"
select select "1"
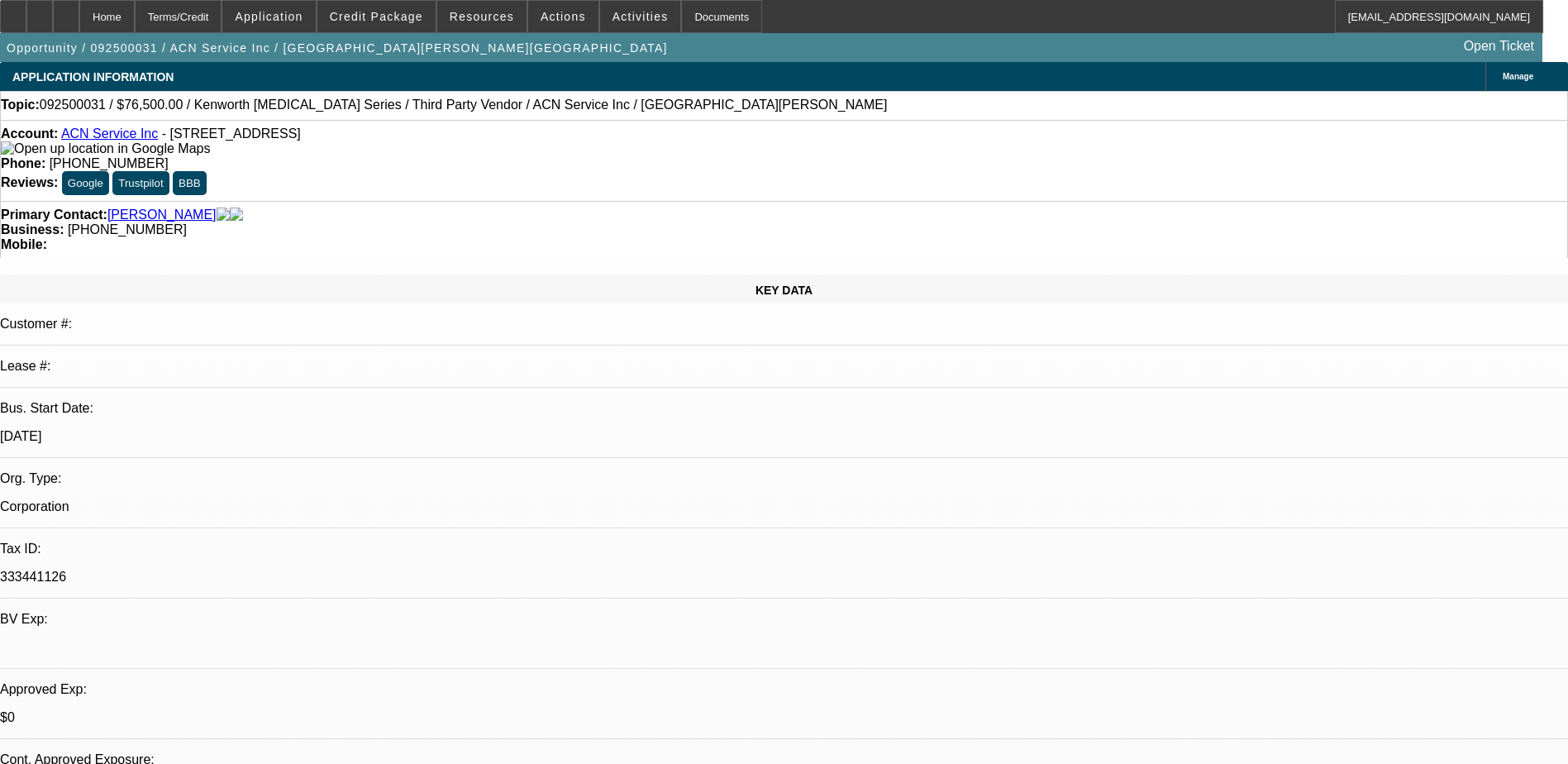
select select "2"
select select "4"
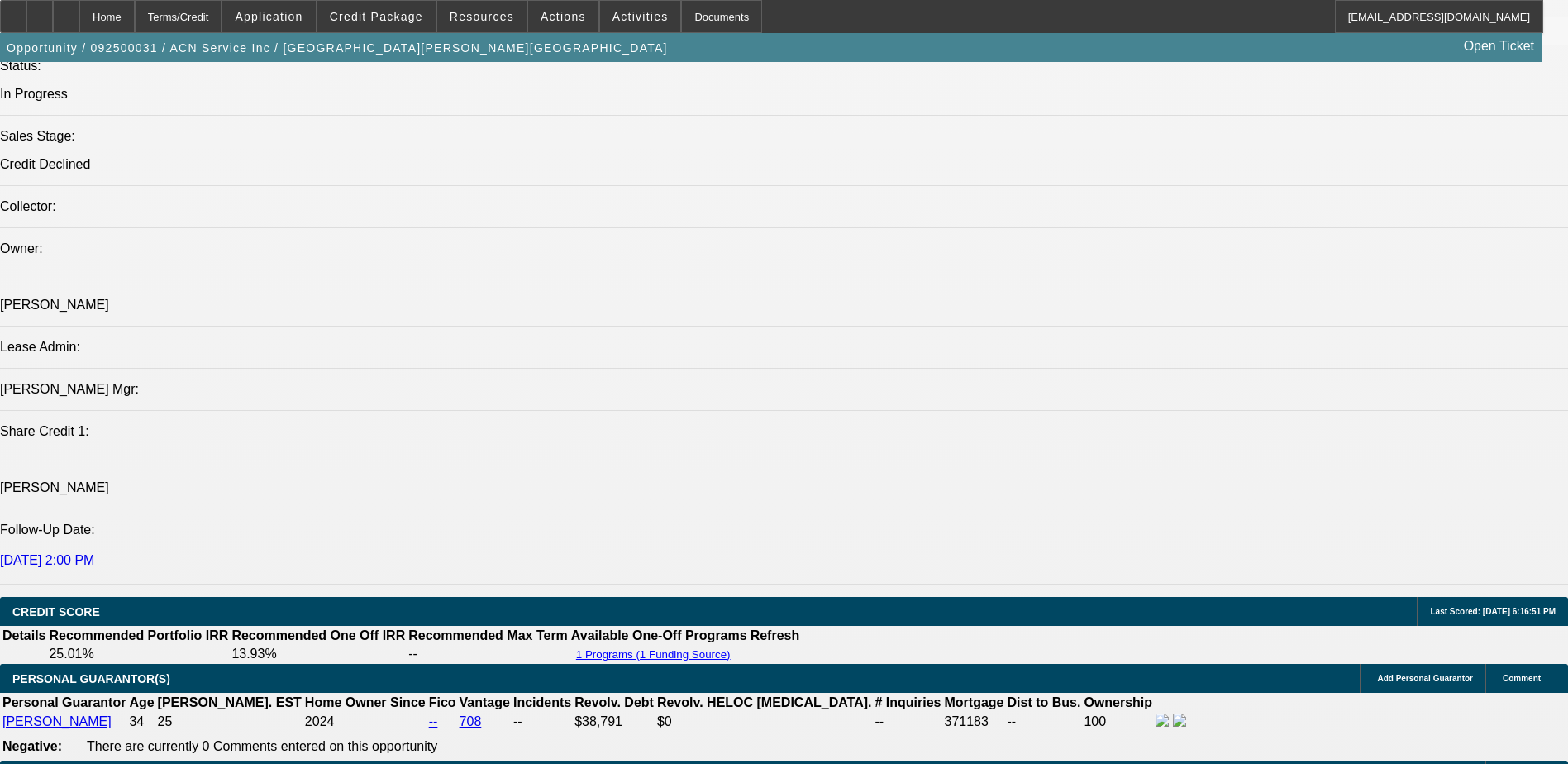
scroll to position [2315, 0]
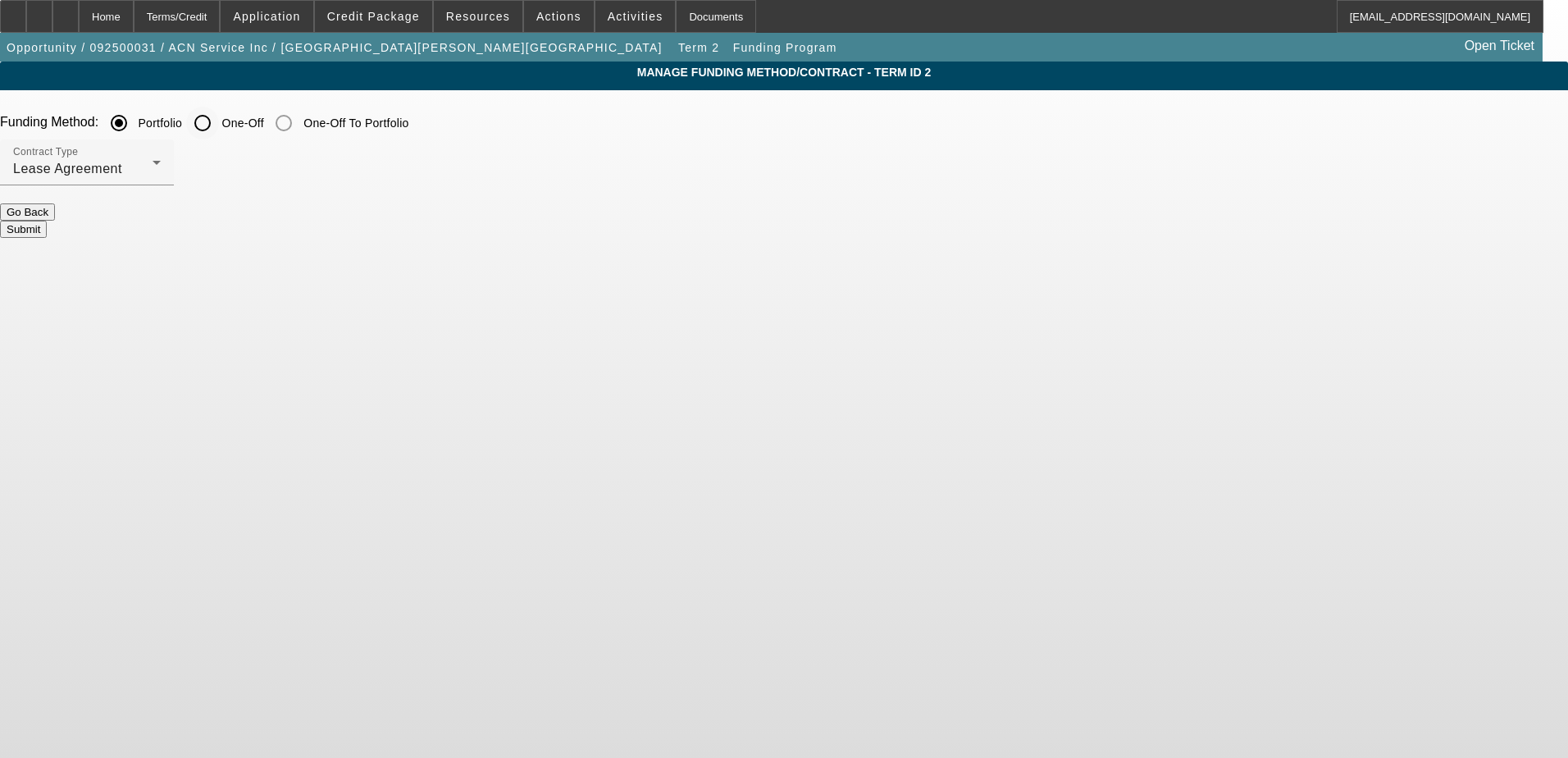
click at [219, 121] on input "One-Off" at bounding box center [202, 123] width 33 height 33
radio input "true"
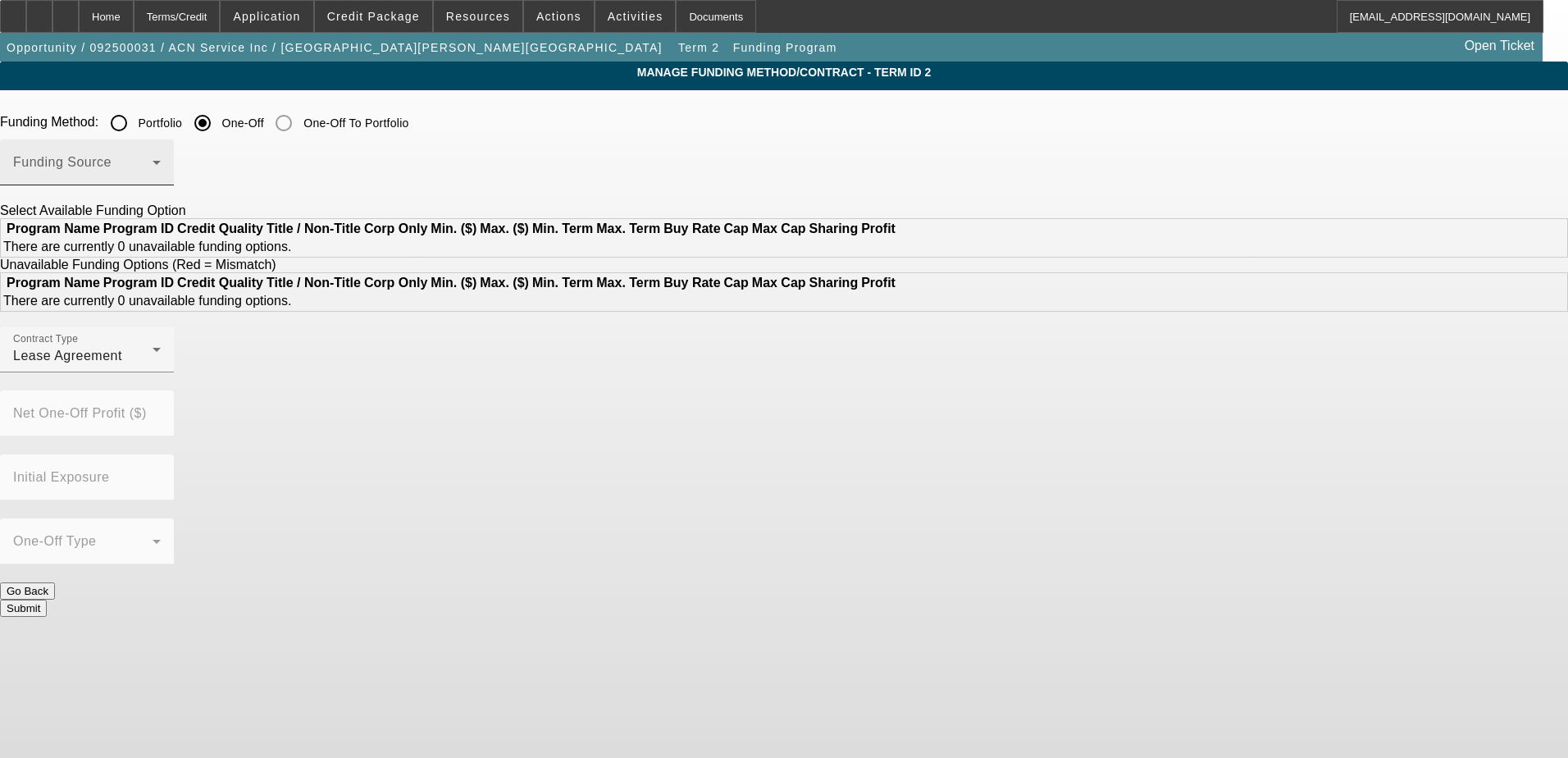
click at [152, 173] on span at bounding box center [83, 169] width 139 height 20
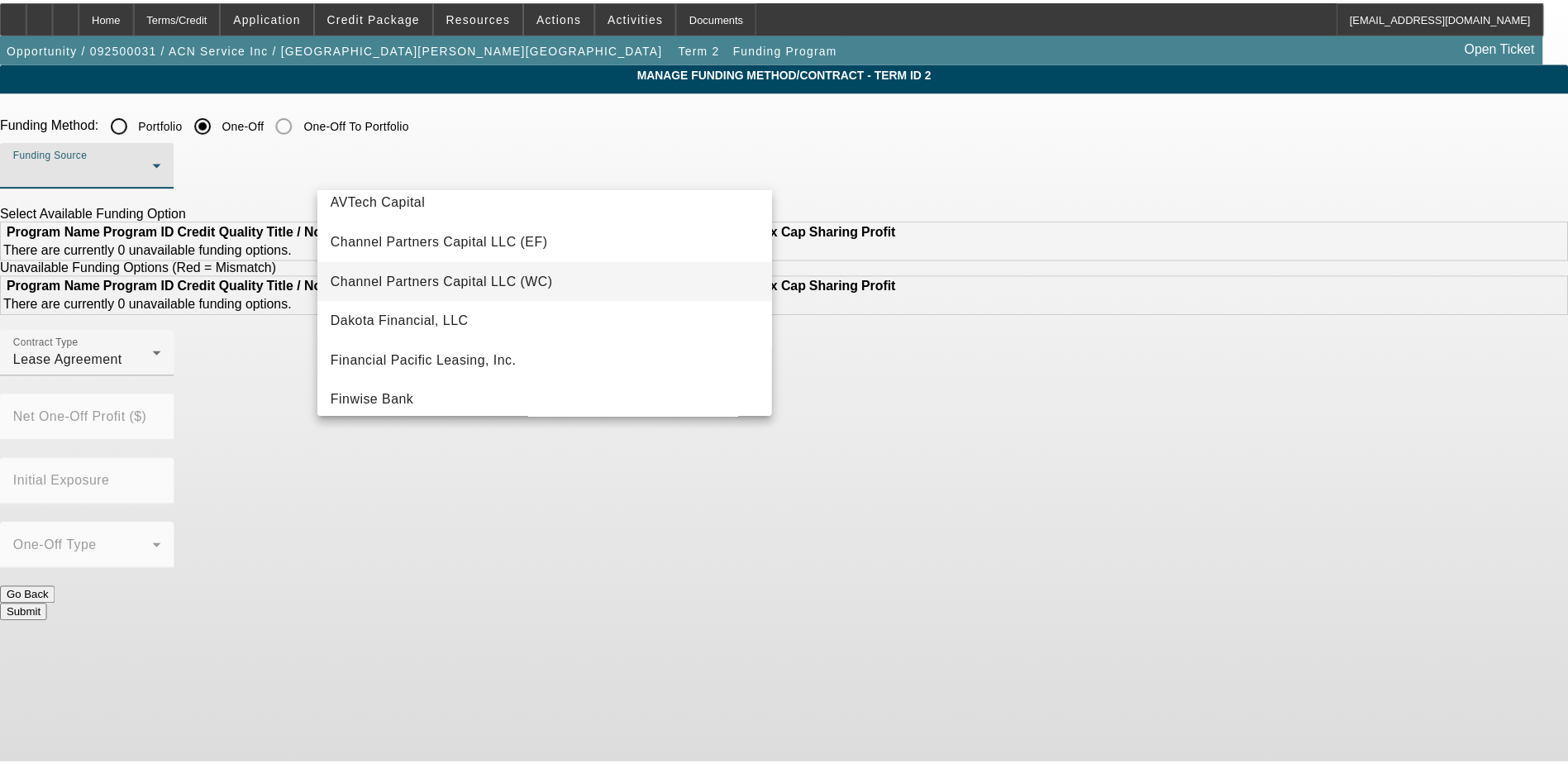
scroll to position [82, 0]
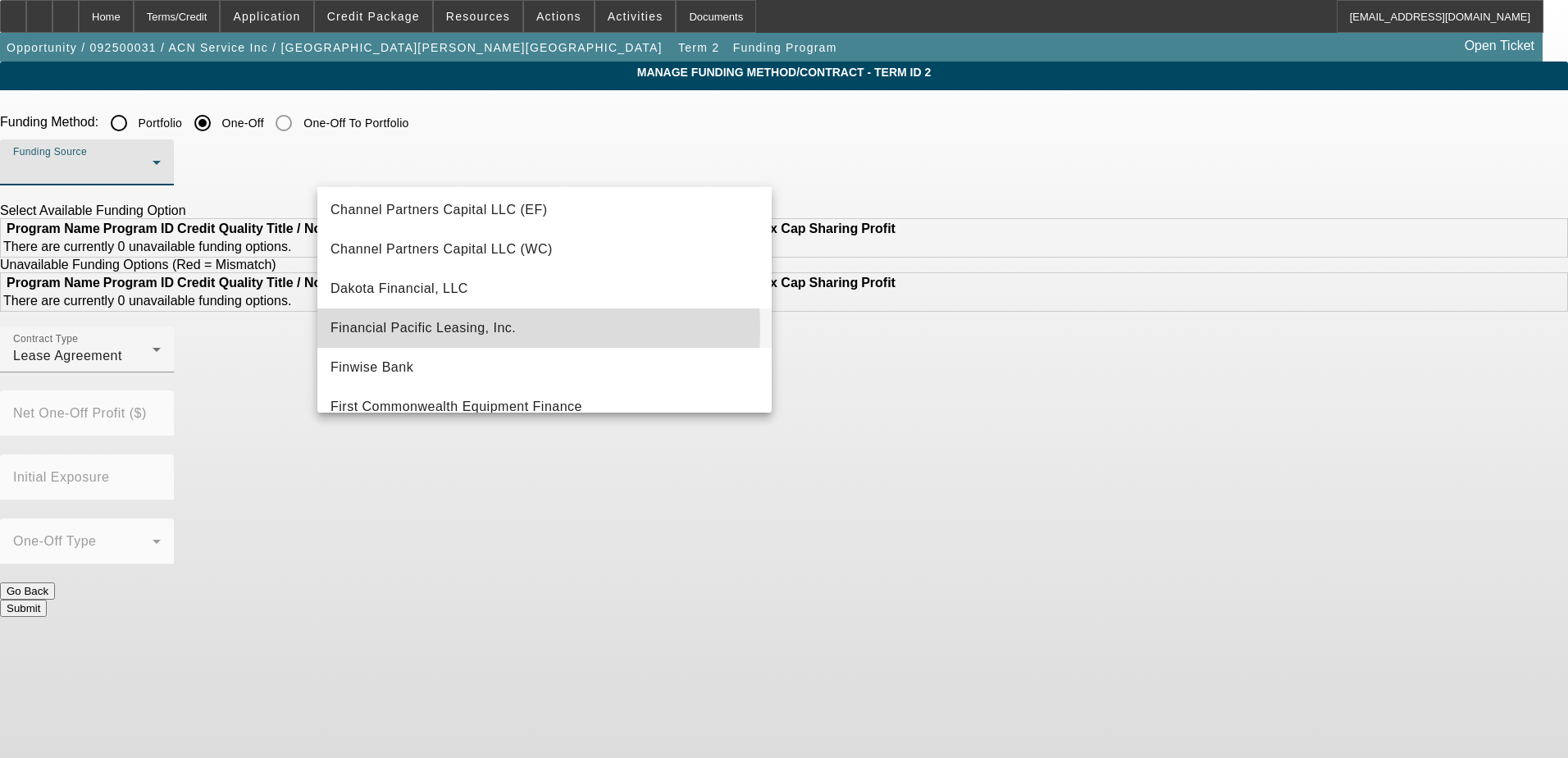
click at [423, 330] on span "Financial Pacific Leasing, Inc." at bounding box center [422, 328] width 185 height 20
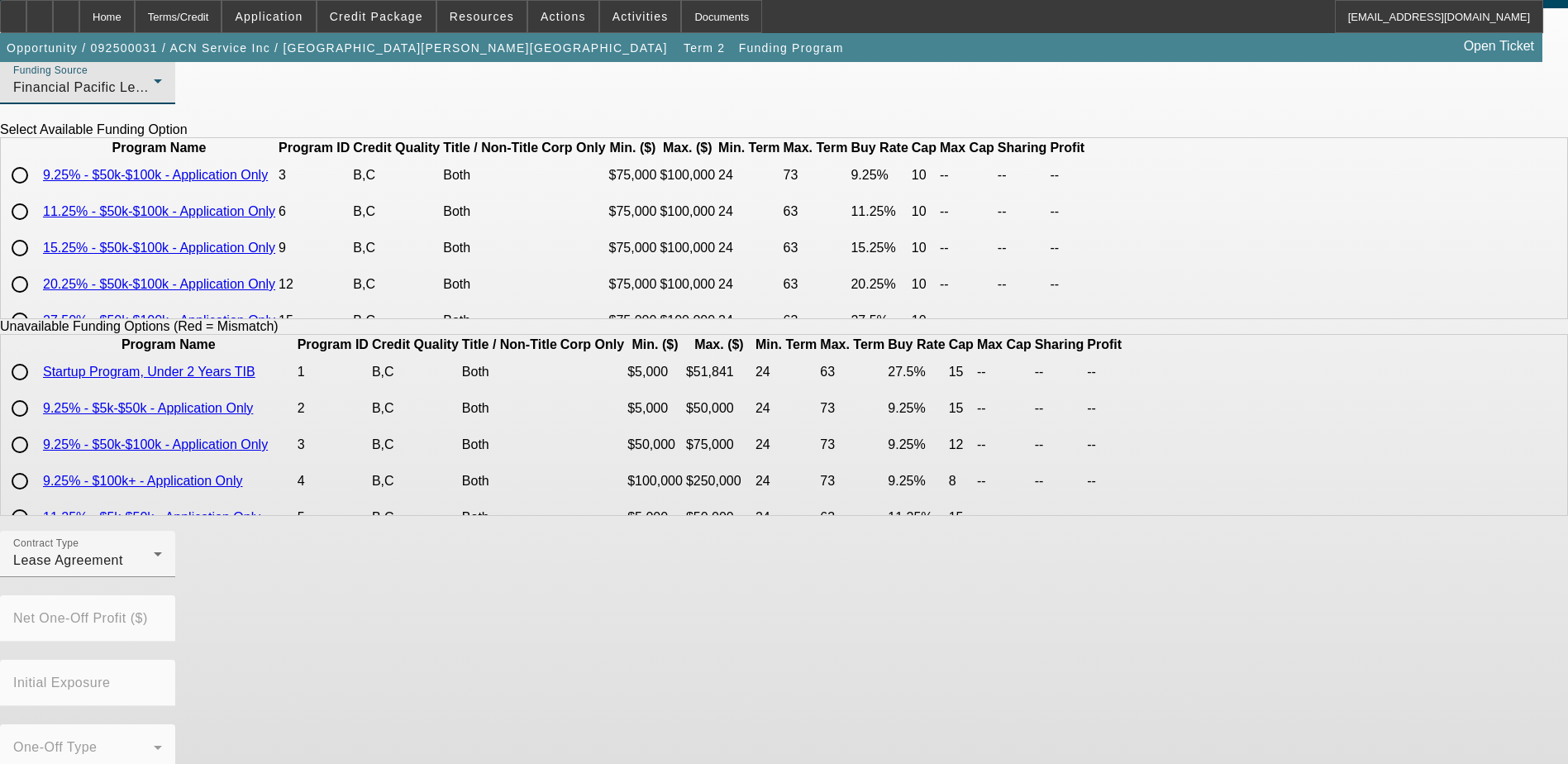
scroll to position [72, 0]
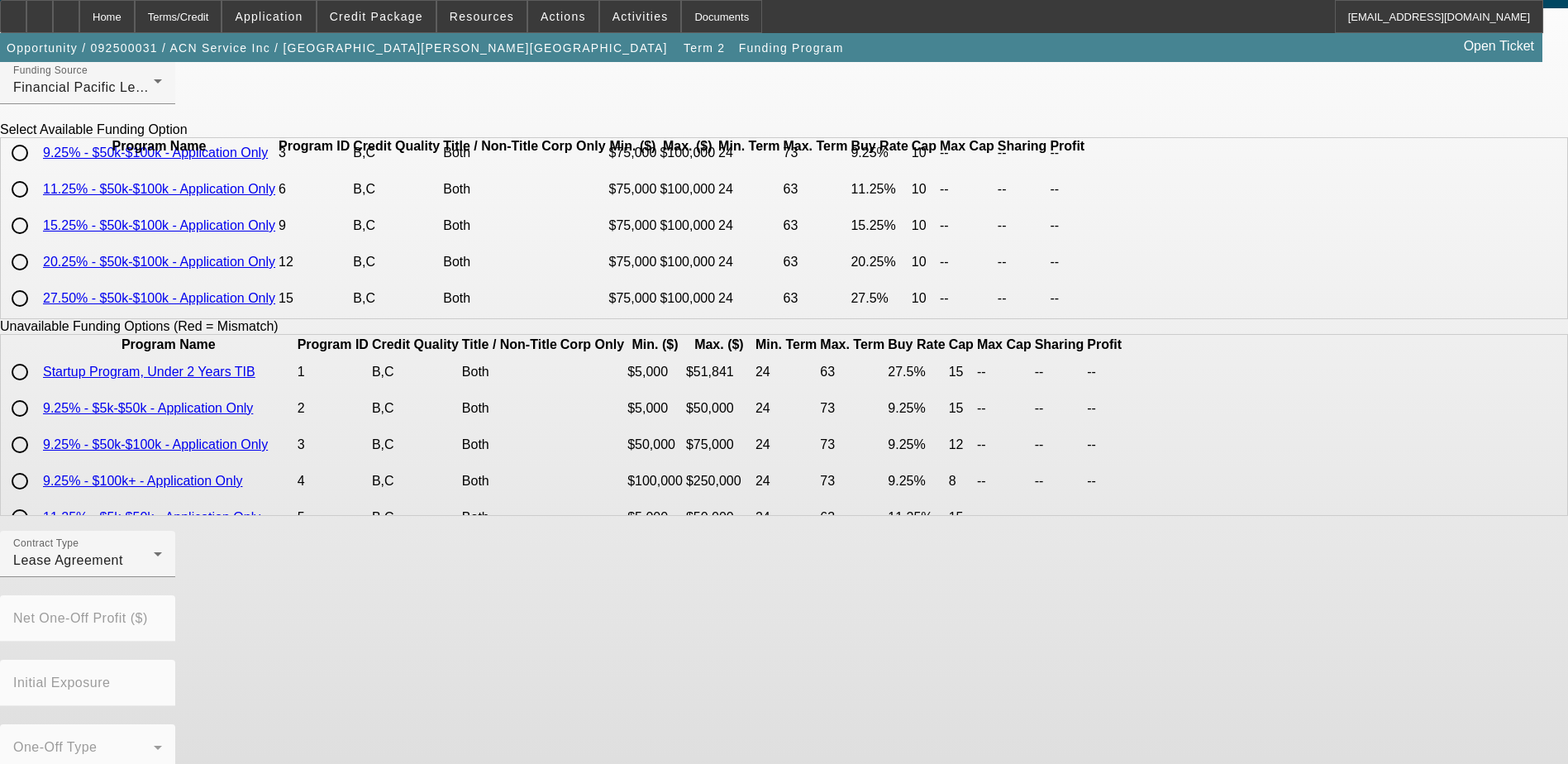
click at [36, 389] on input "radio" at bounding box center [20, 372] width 33 height 33
radio input "true"
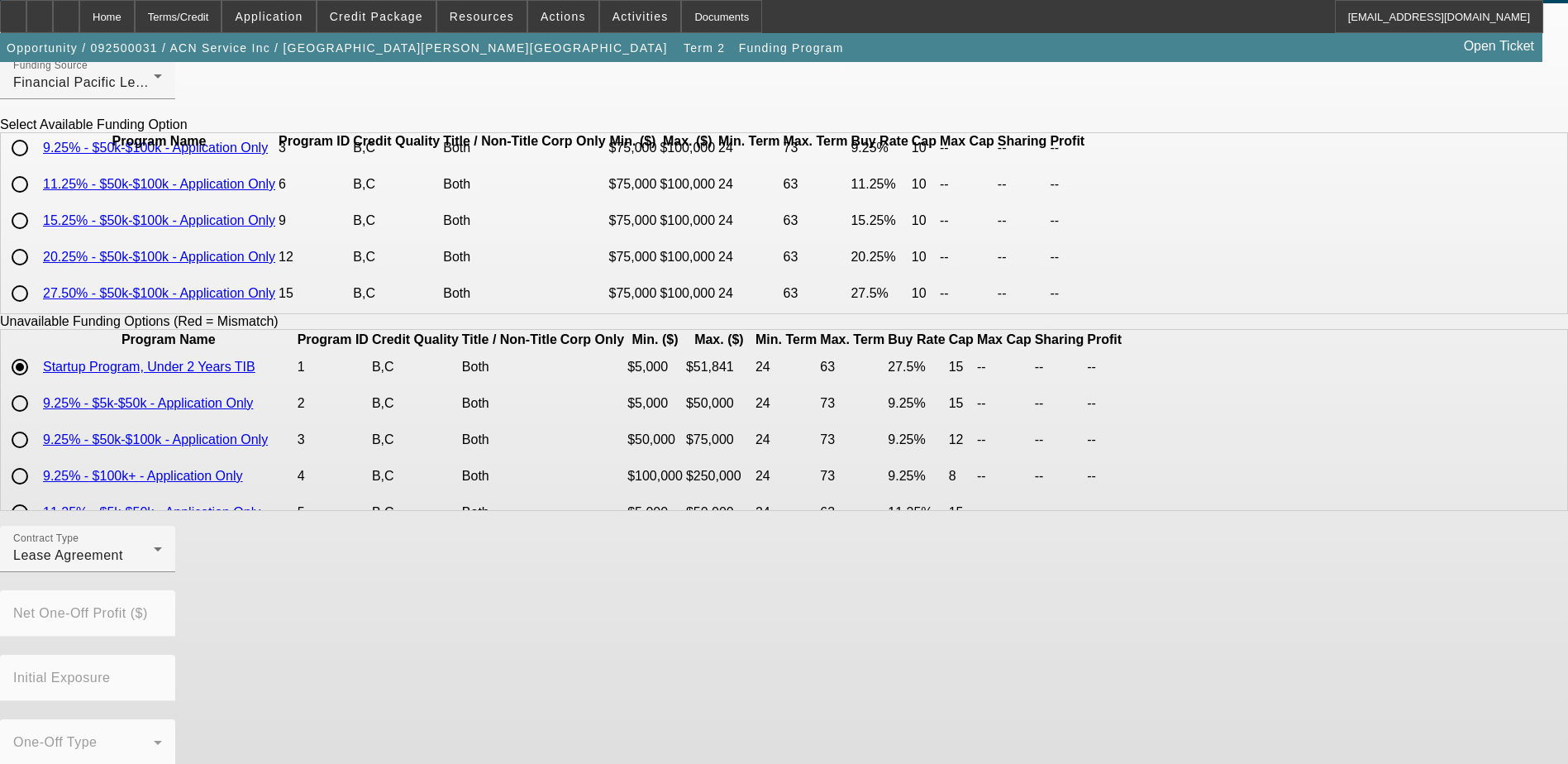
scroll to position [103, 0]
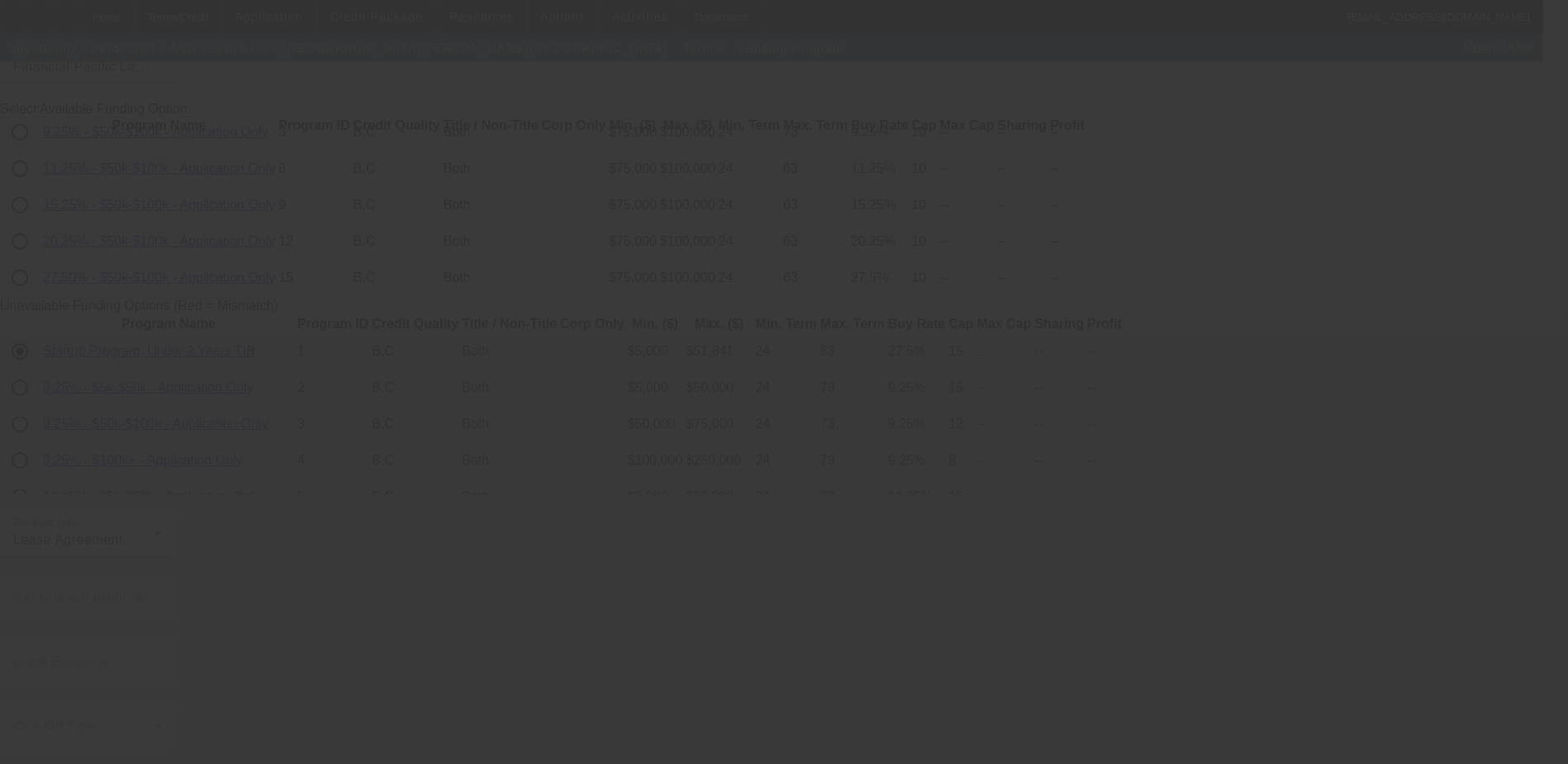
radio input "true"
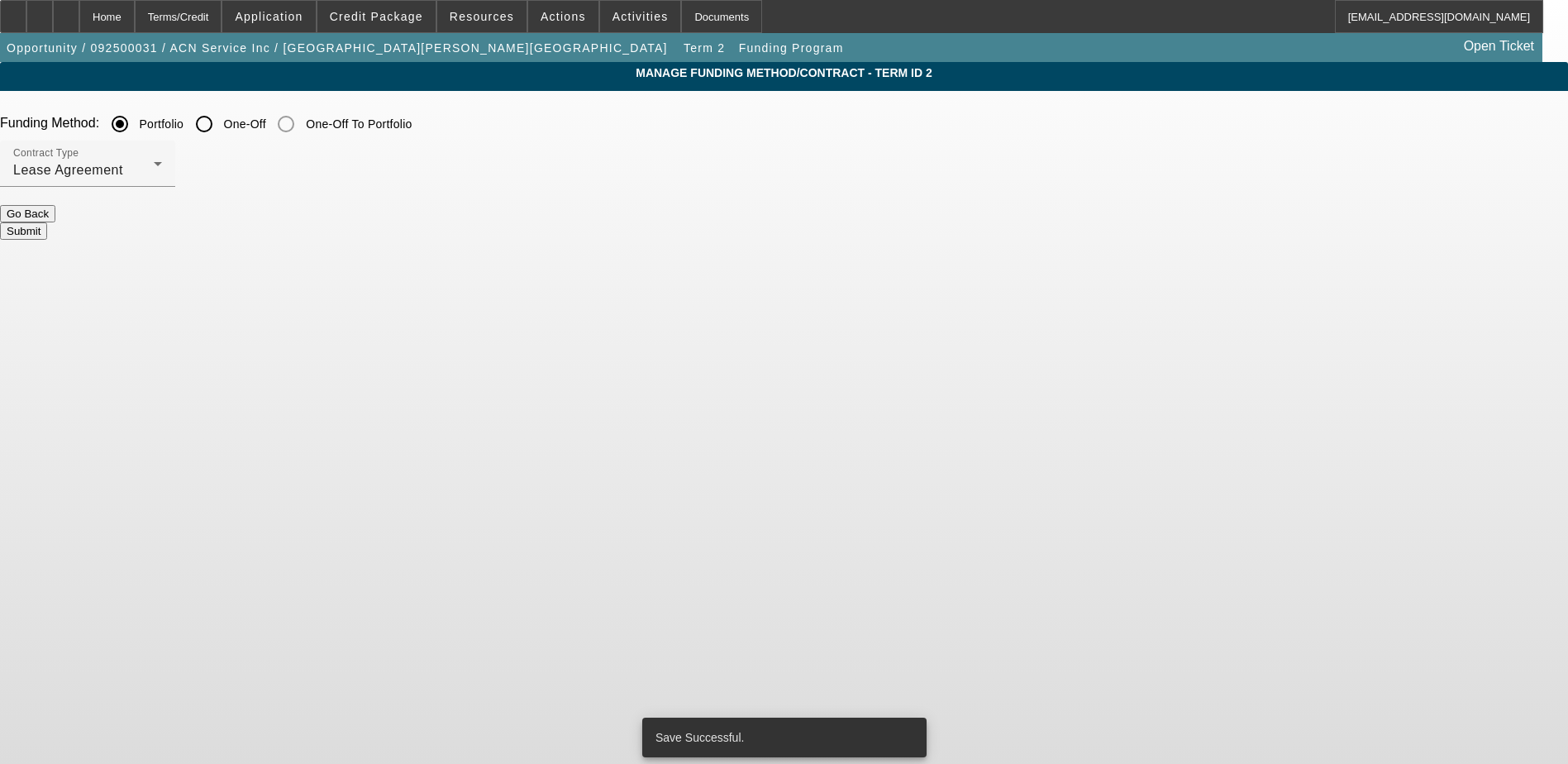
scroll to position [0, 0]
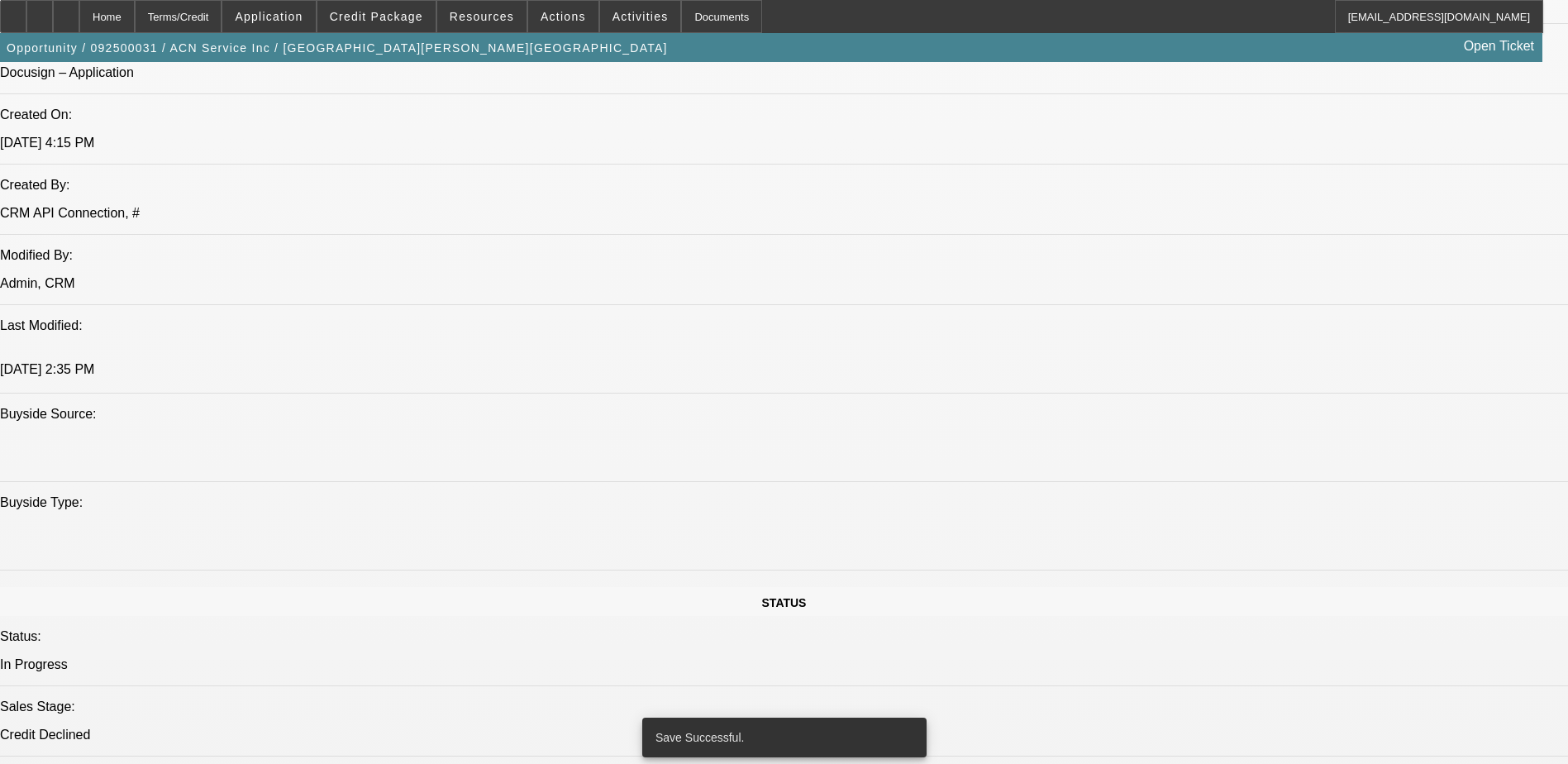
select select "0.15"
select select "2"
select select "0.1"
select select "4"
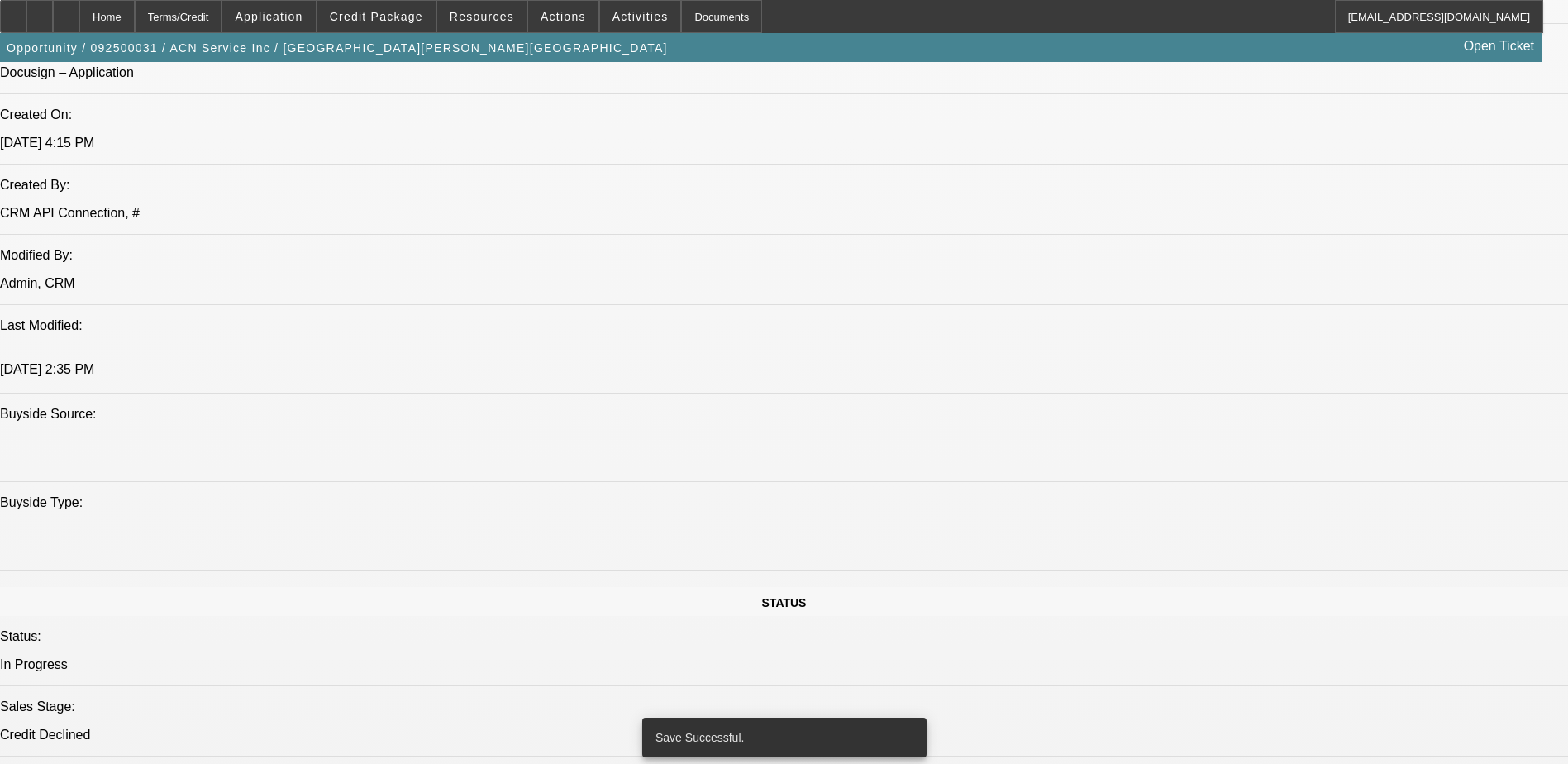
select select "0.15"
select select "2"
select select "0.1"
select select "4"
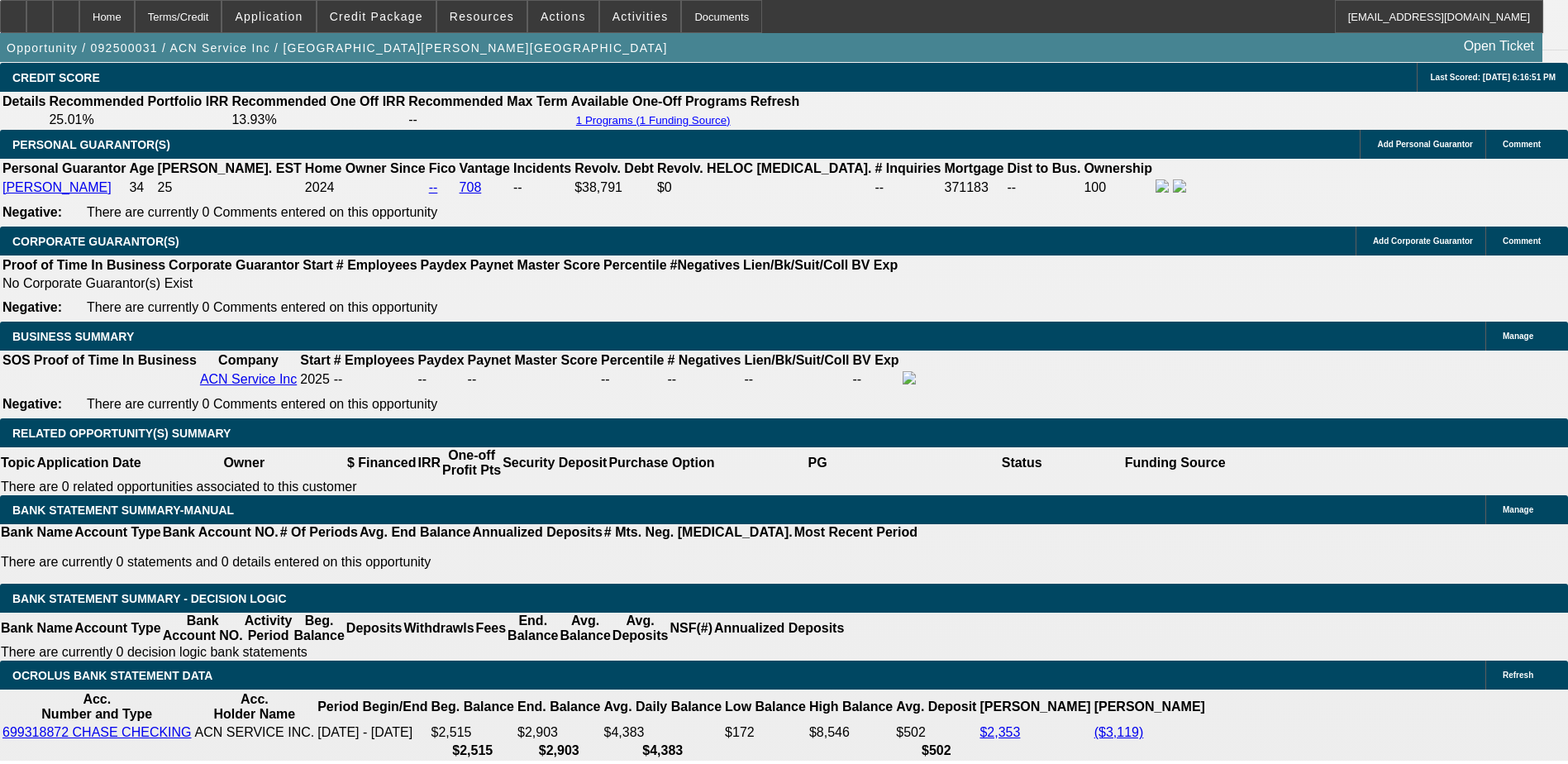
scroll to position [2270, 0]
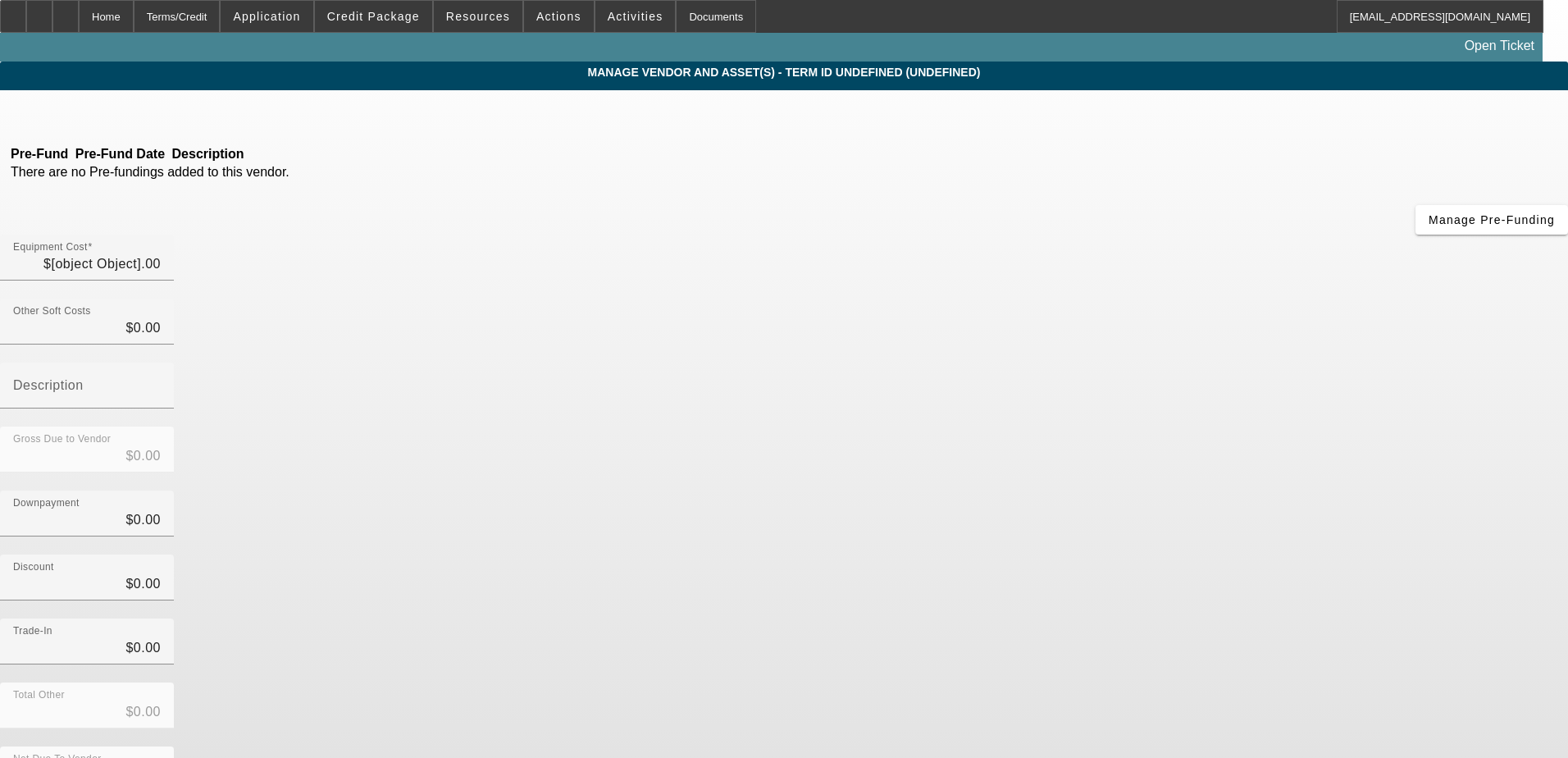
type input "$90,000.00"
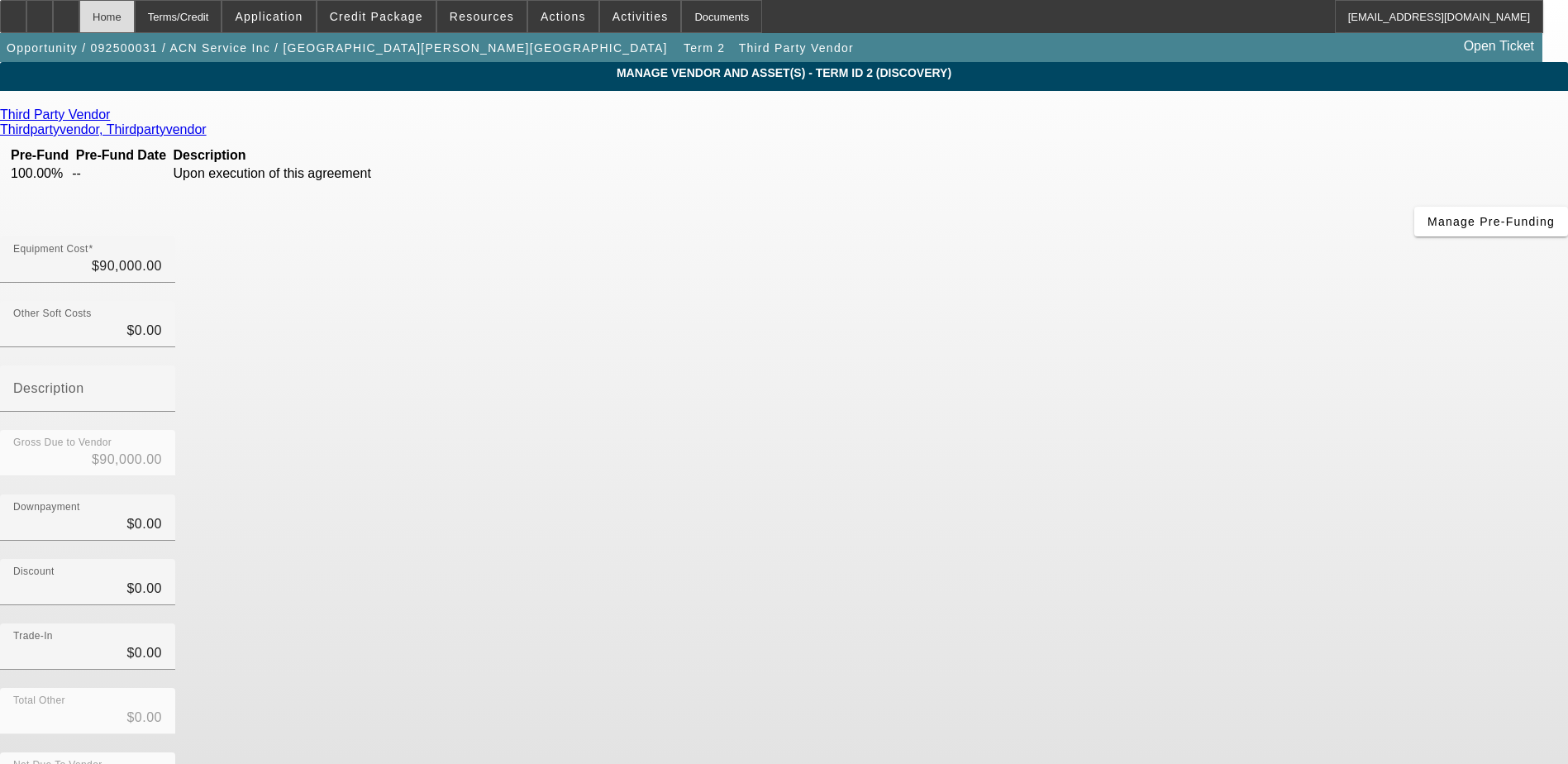
click at [134, 19] on div "Home" at bounding box center [108, 16] width 56 height 33
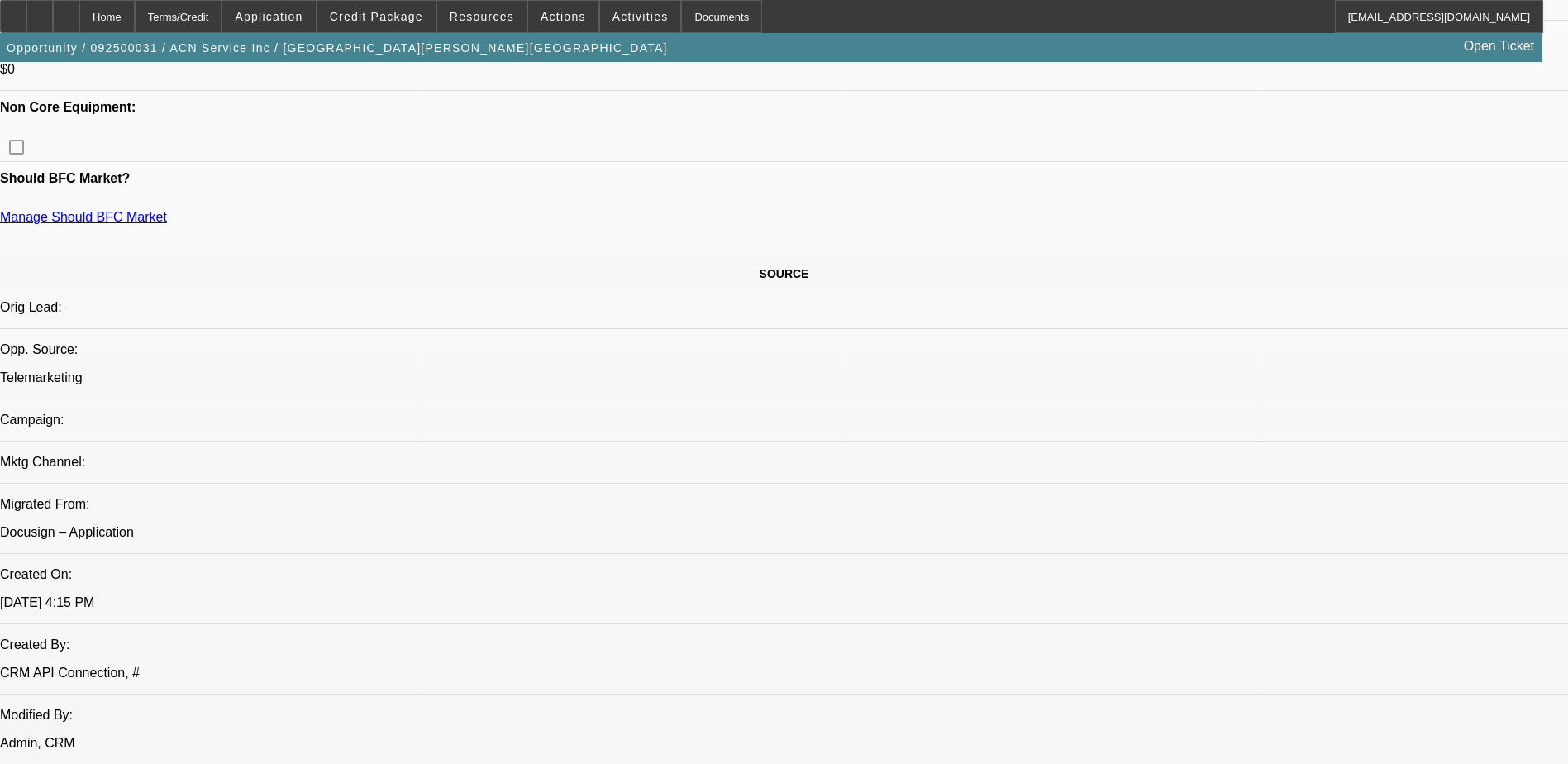
select select "0.15"
select select "2"
select select "0.1"
select select "4"
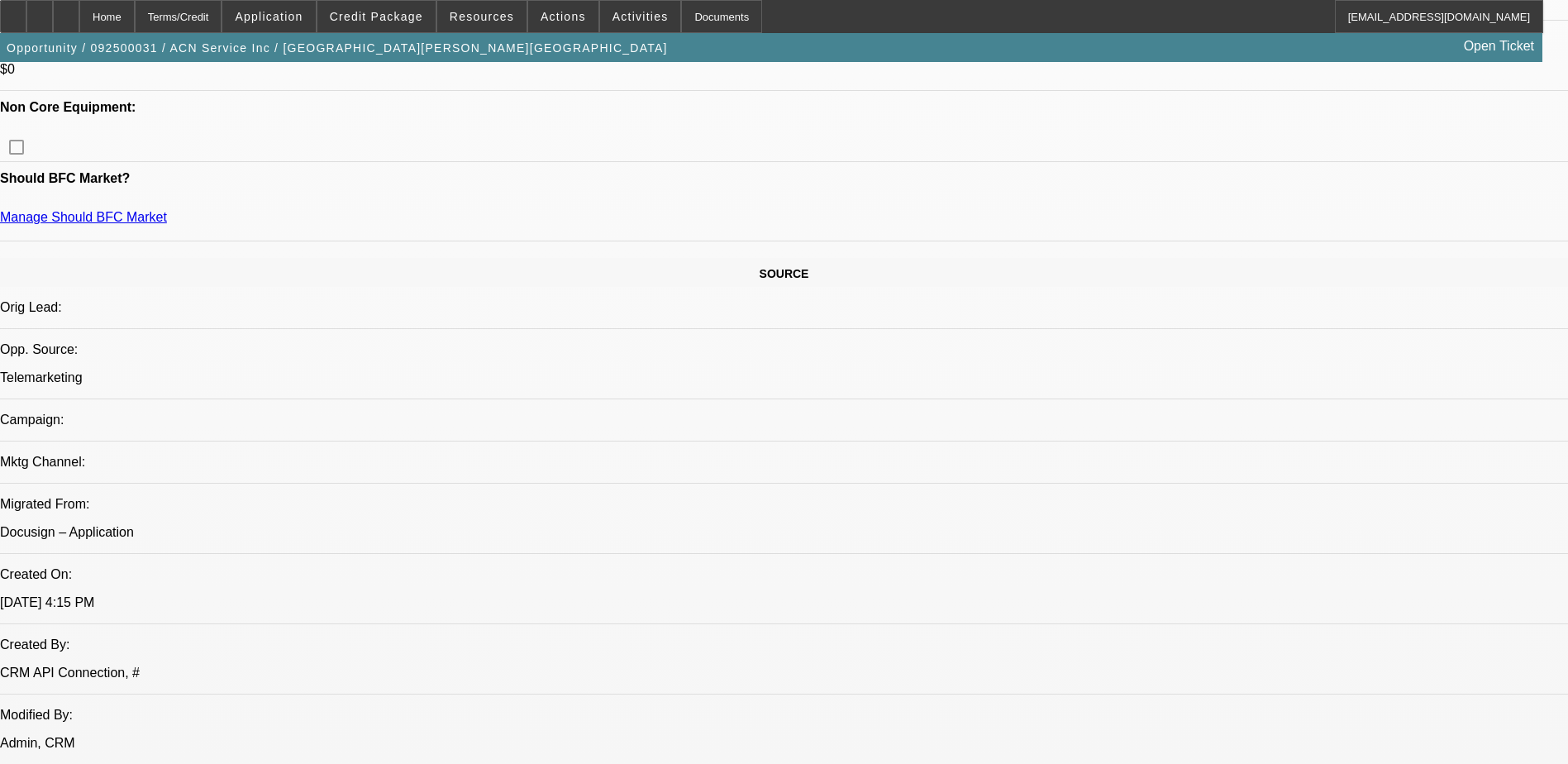
select select "0.15"
select select "2"
select select "0.1"
select select "4"
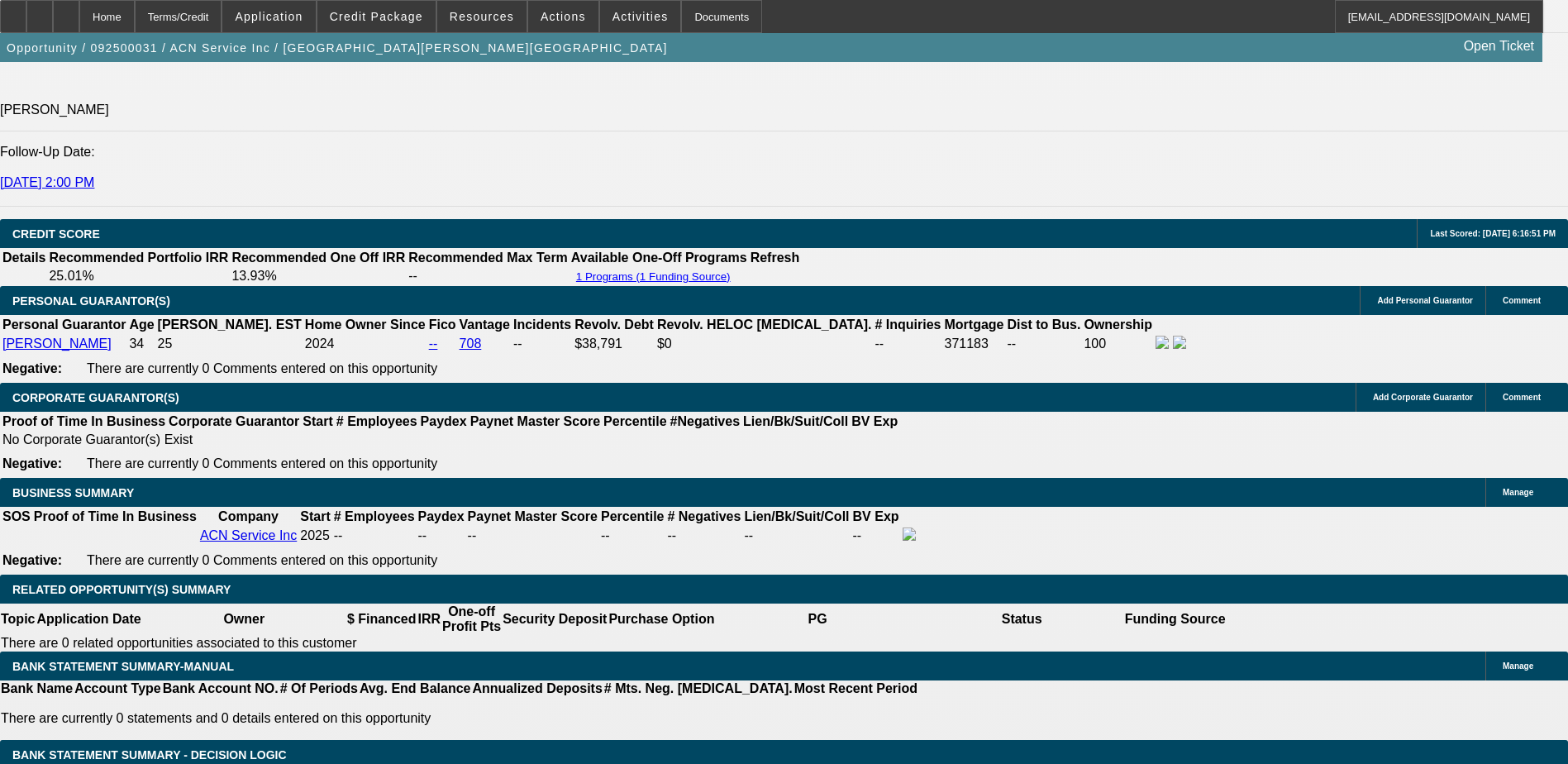
scroll to position [2225, 0]
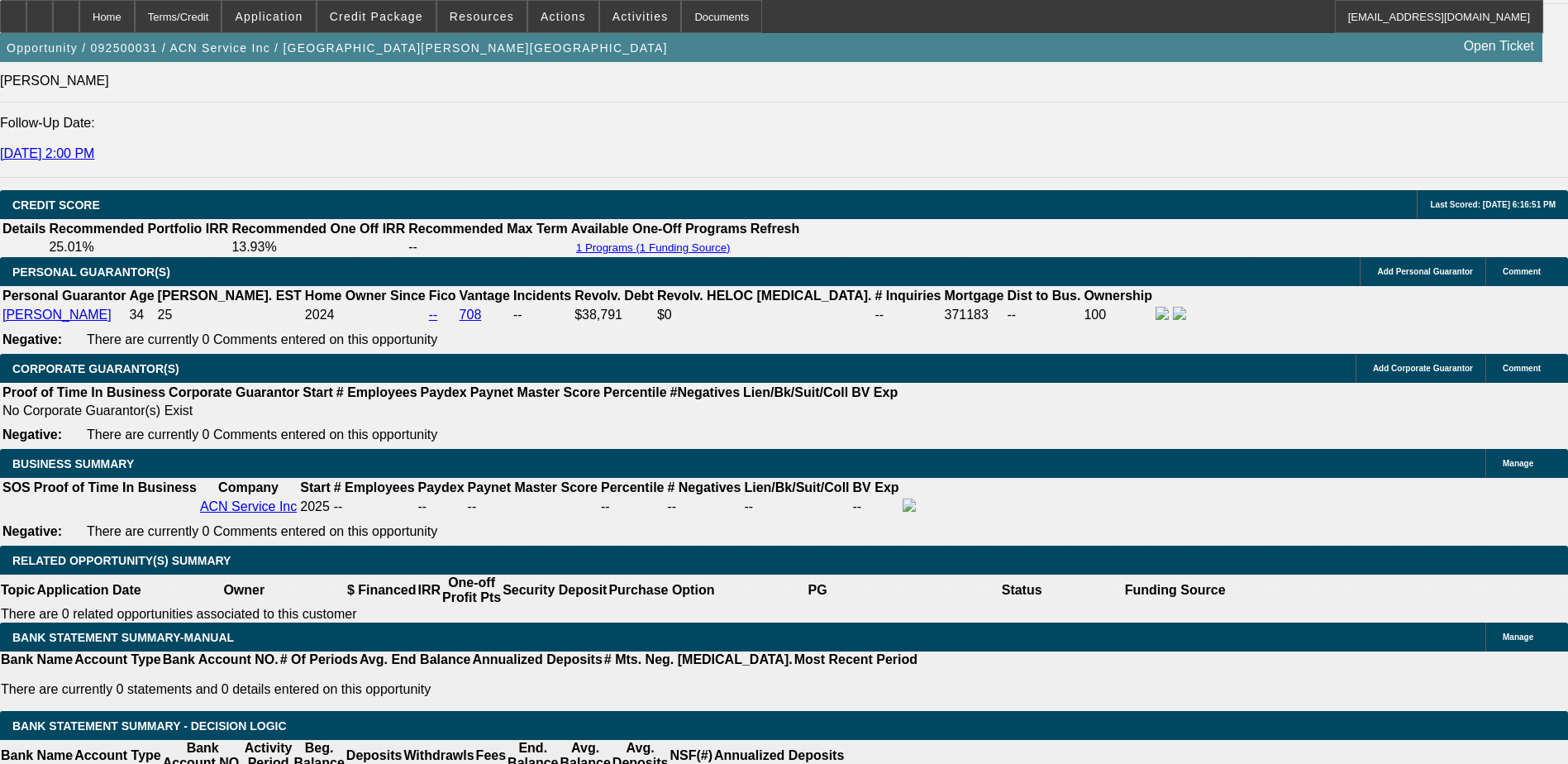
type input "$40,000.00"
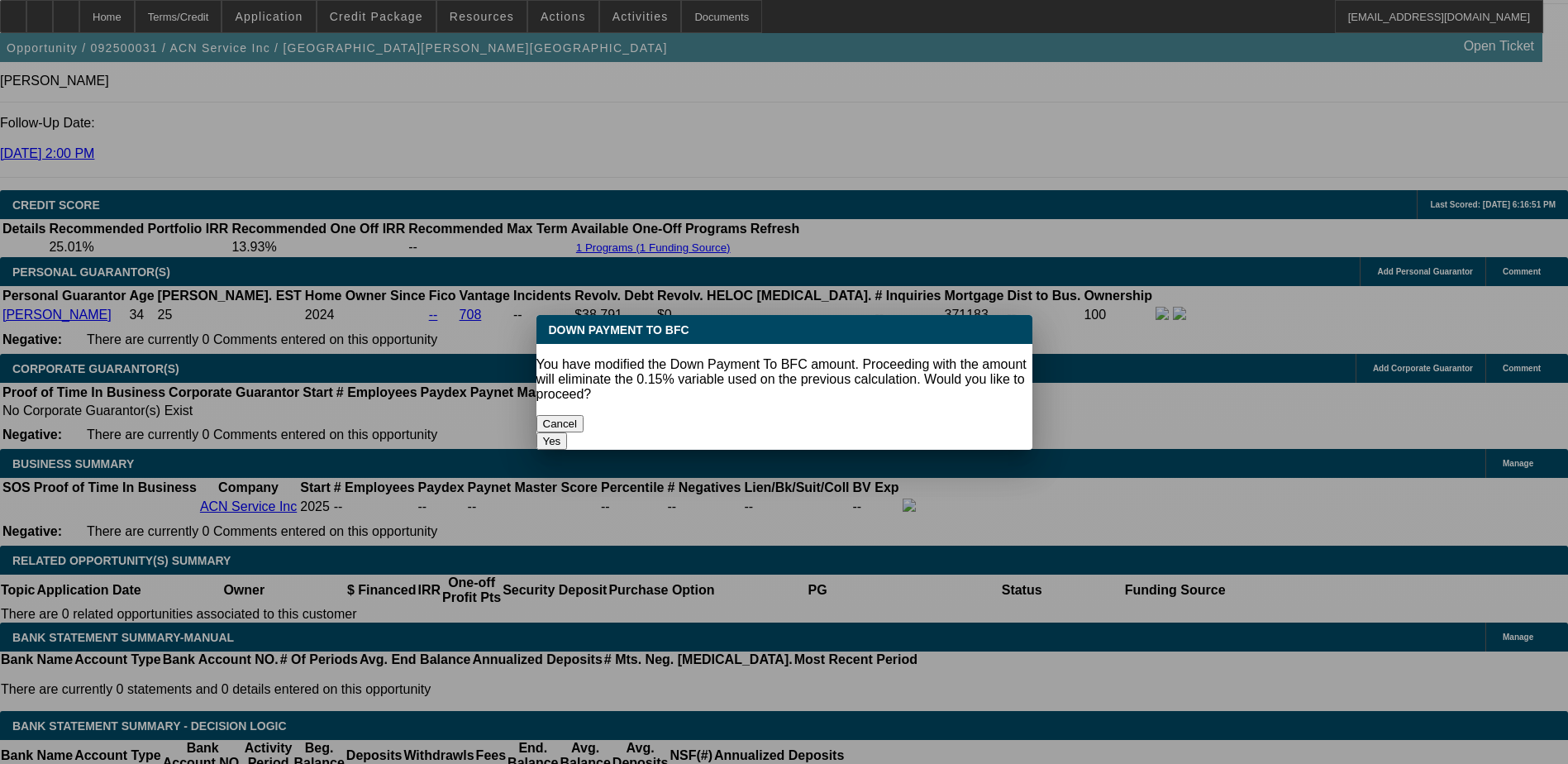
scroll to position [0, 0]
click at [568, 433] on button "Yes" at bounding box center [552, 441] width 31 height 17
select select "0"
type input "UNKNOWN"
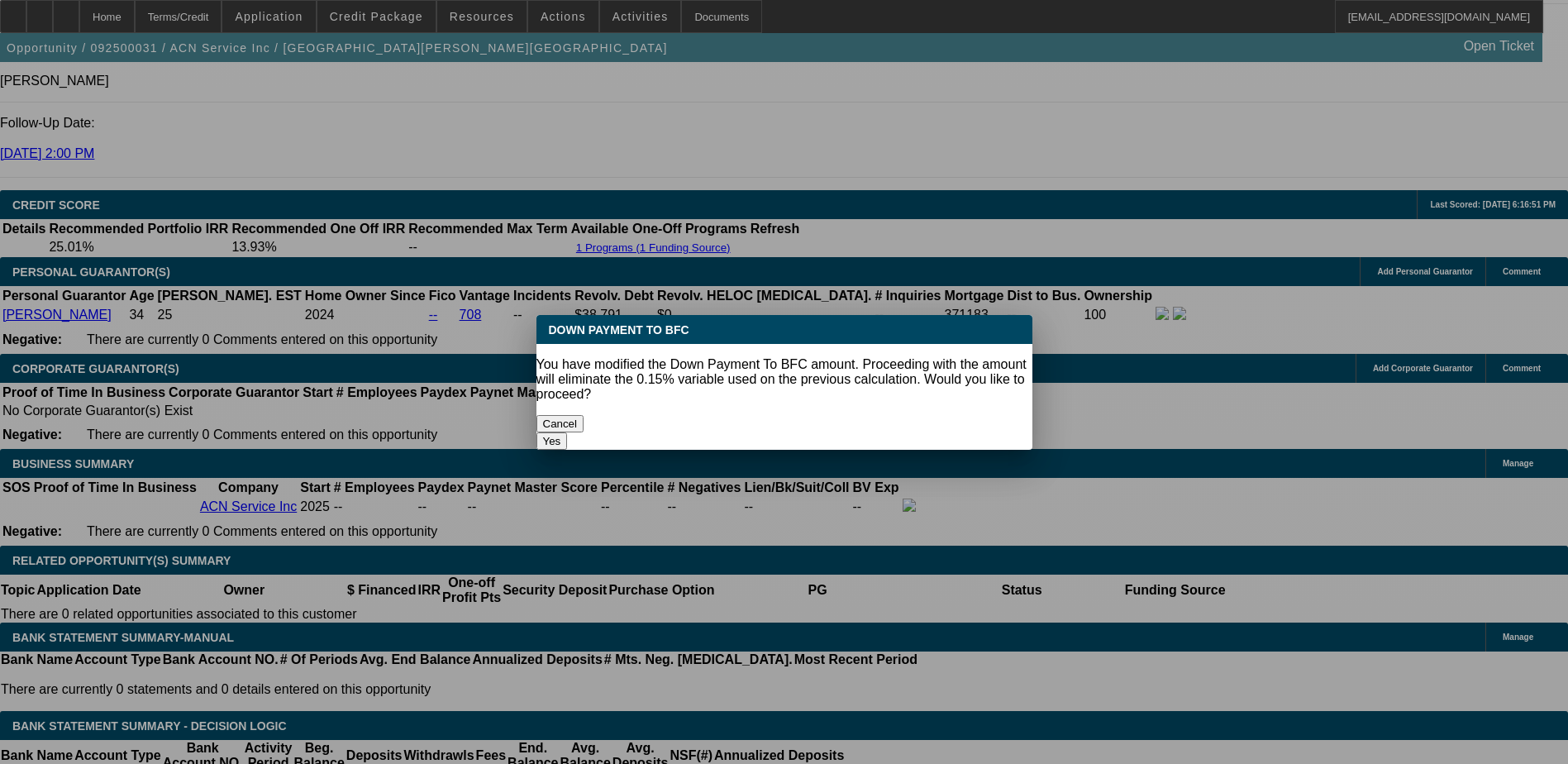
scroll to position [2225, 0]
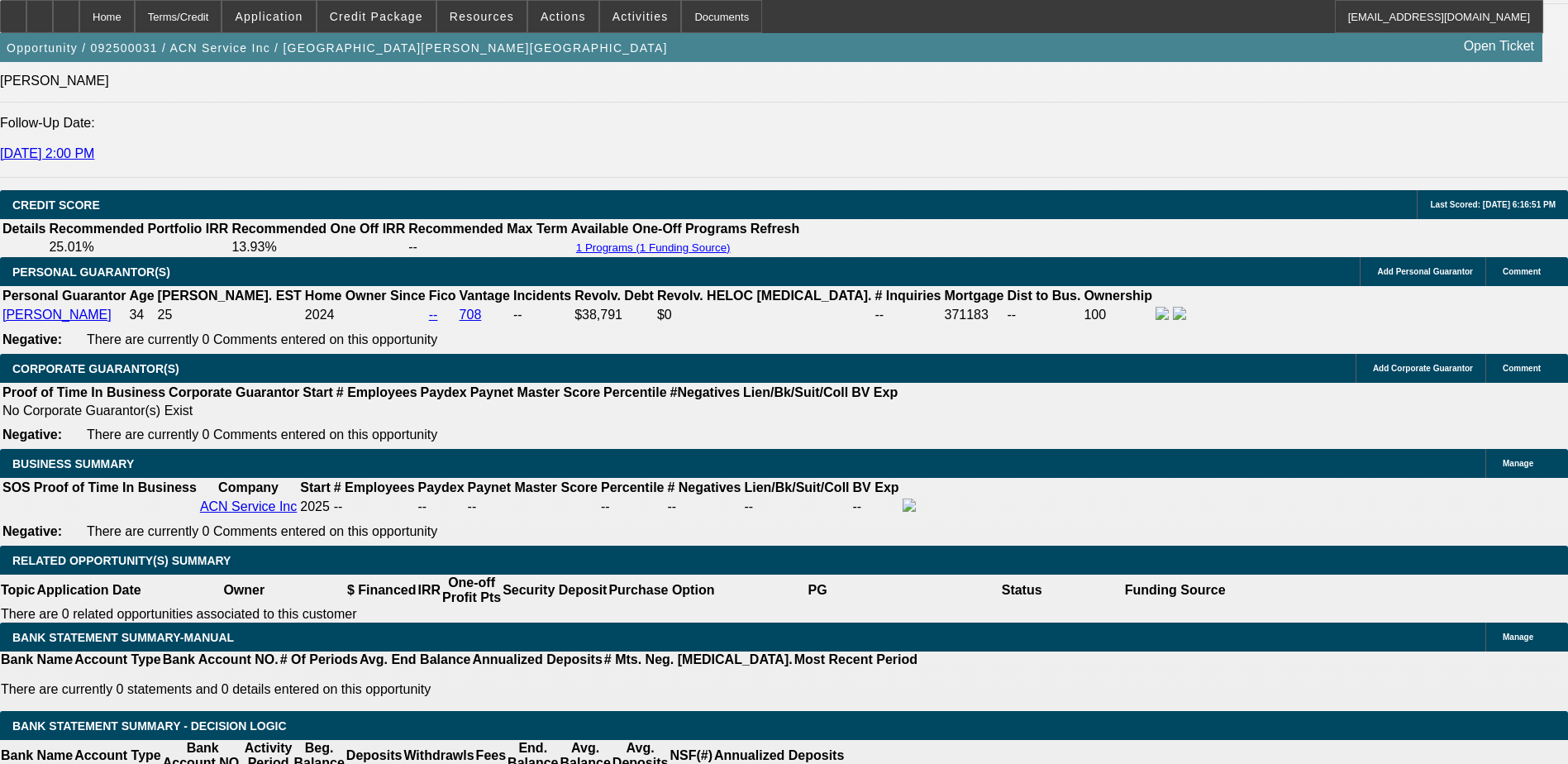
type input "$2,784.94"
type input "$1,392.47"
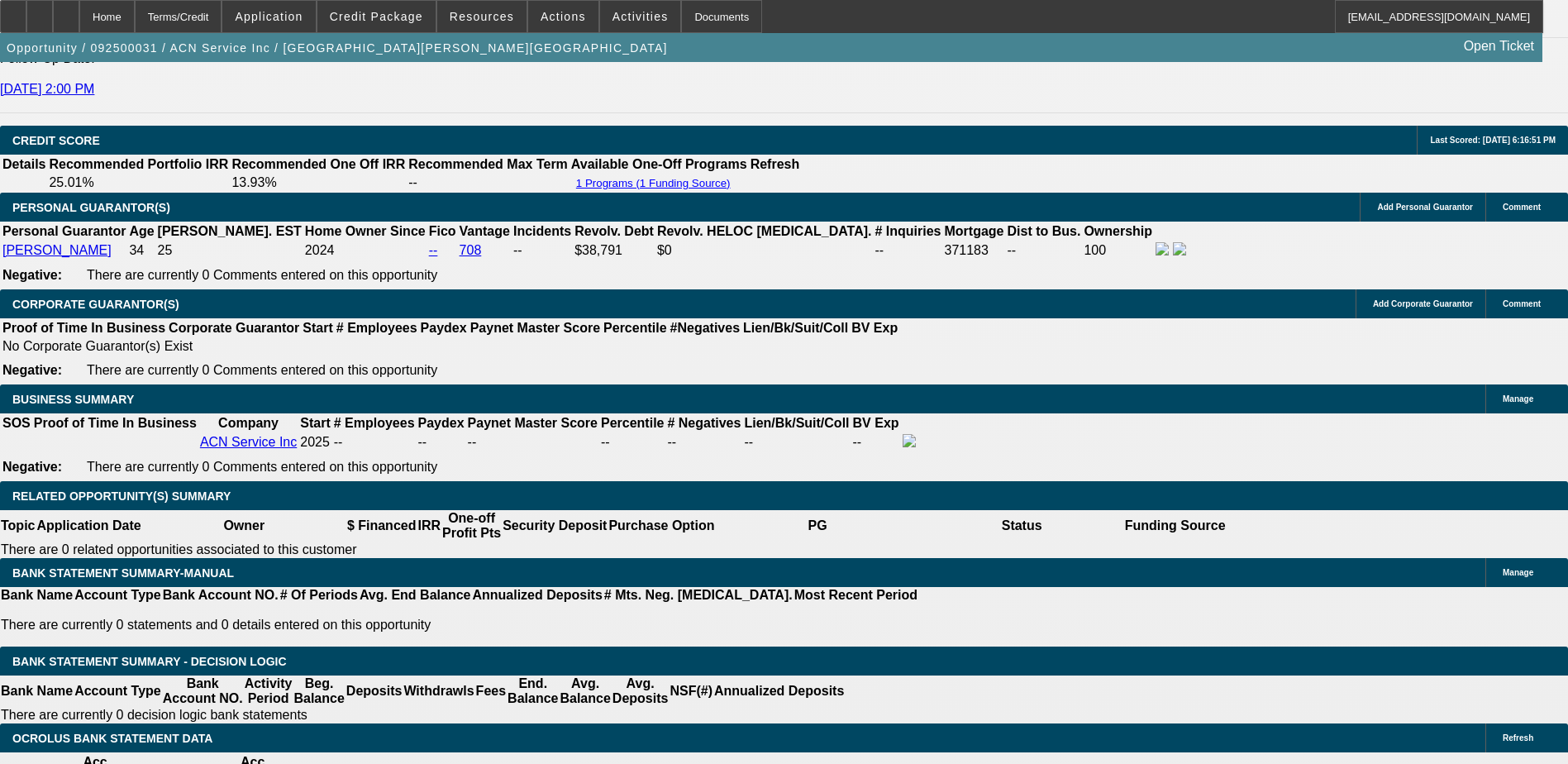
scroll to position [2391, 0]
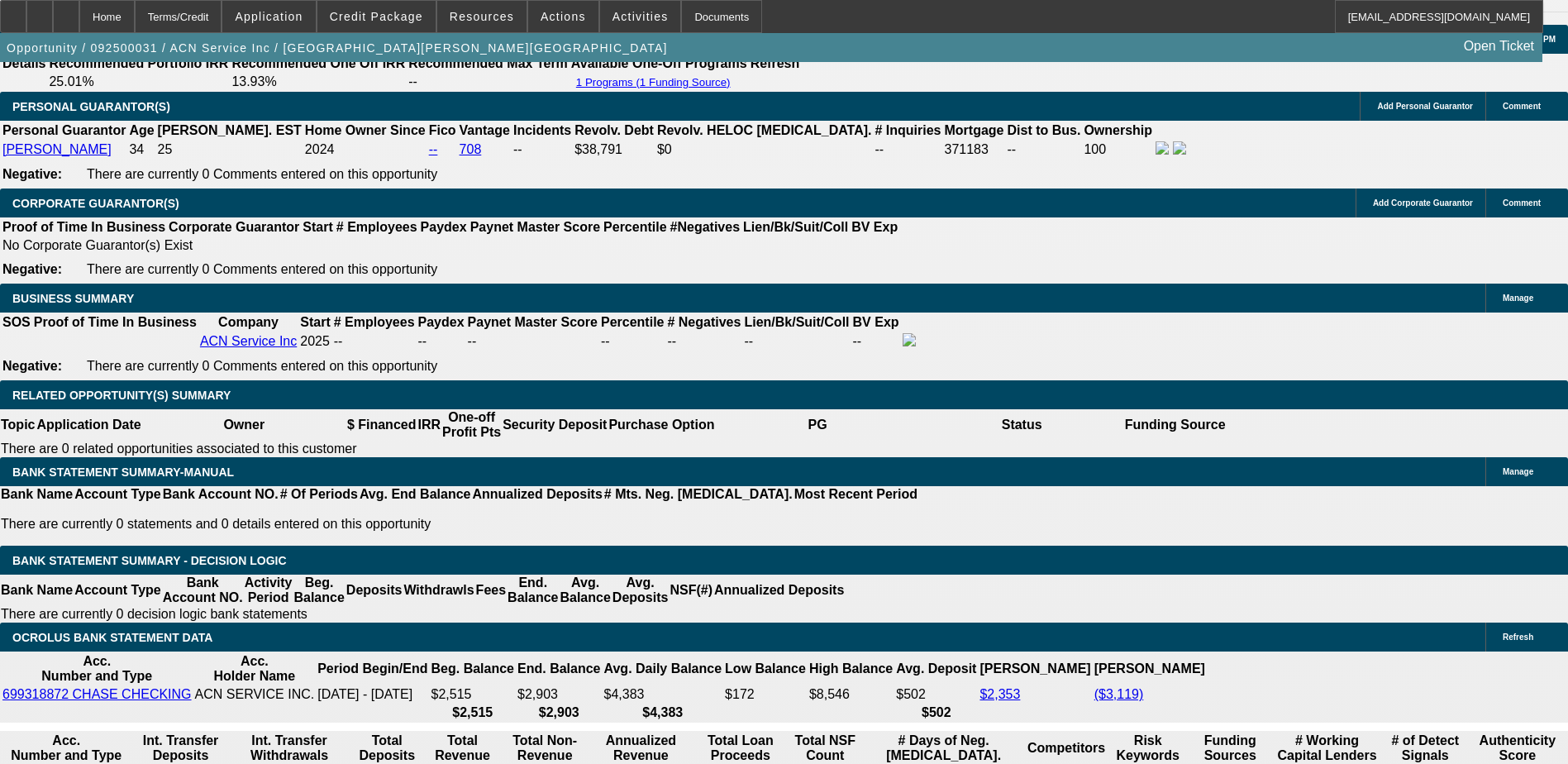
type input "2"
type input "$1,937.98"
type input "$968.99"
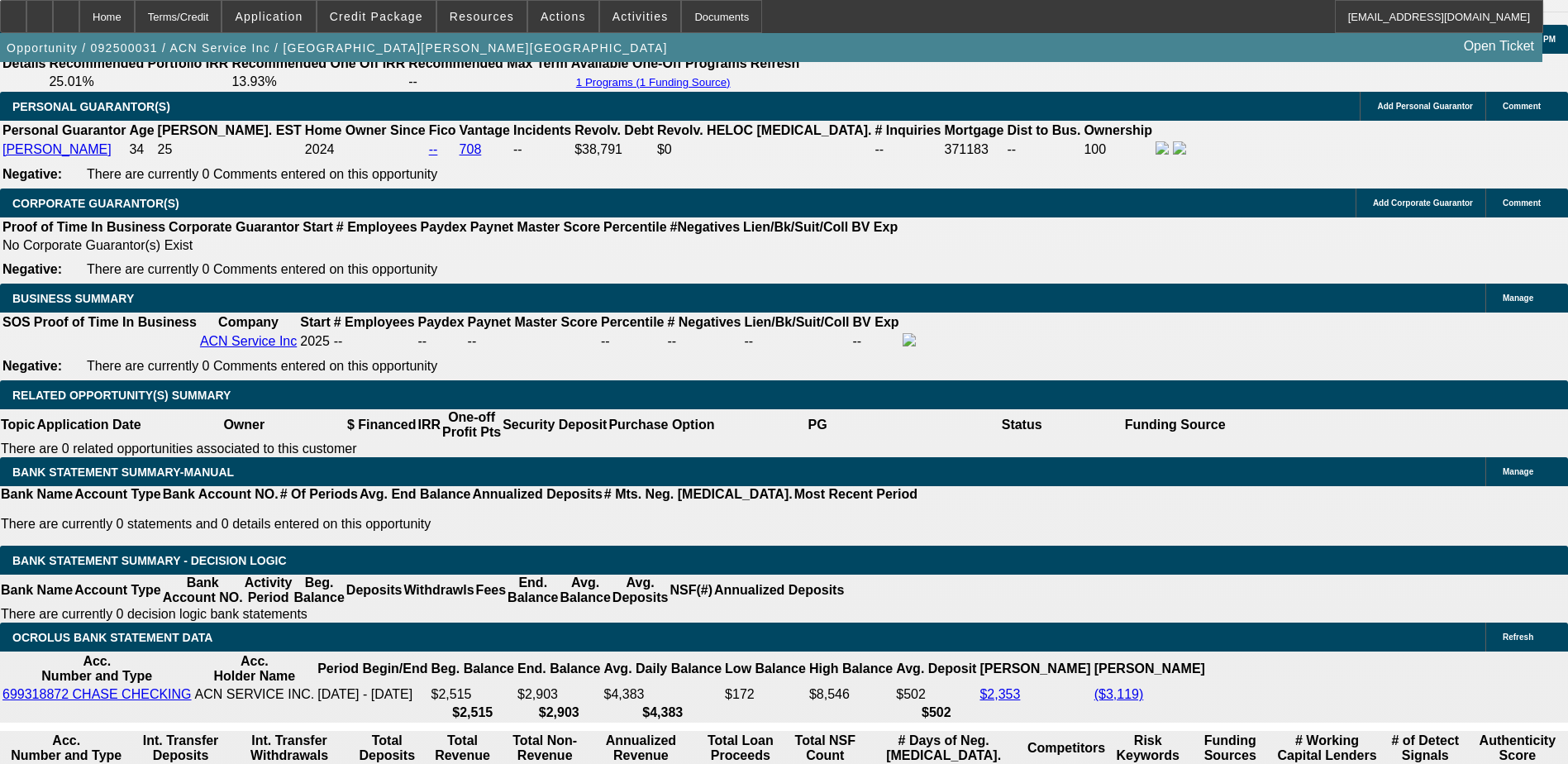
type input "28"
type input "$3,276.18"
type input "$1,638.09"
type input "28"
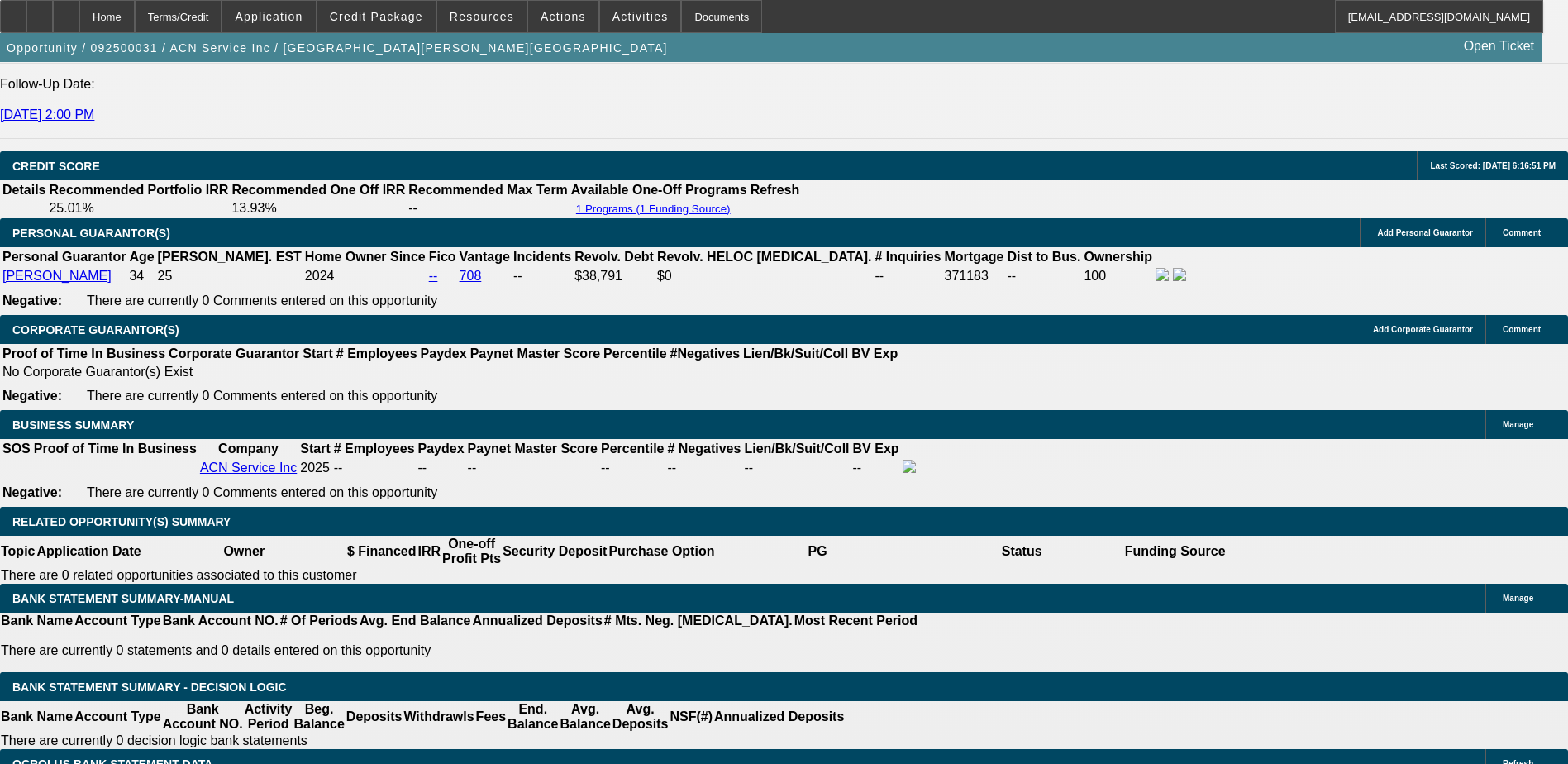
scroll to position [2225, 0]
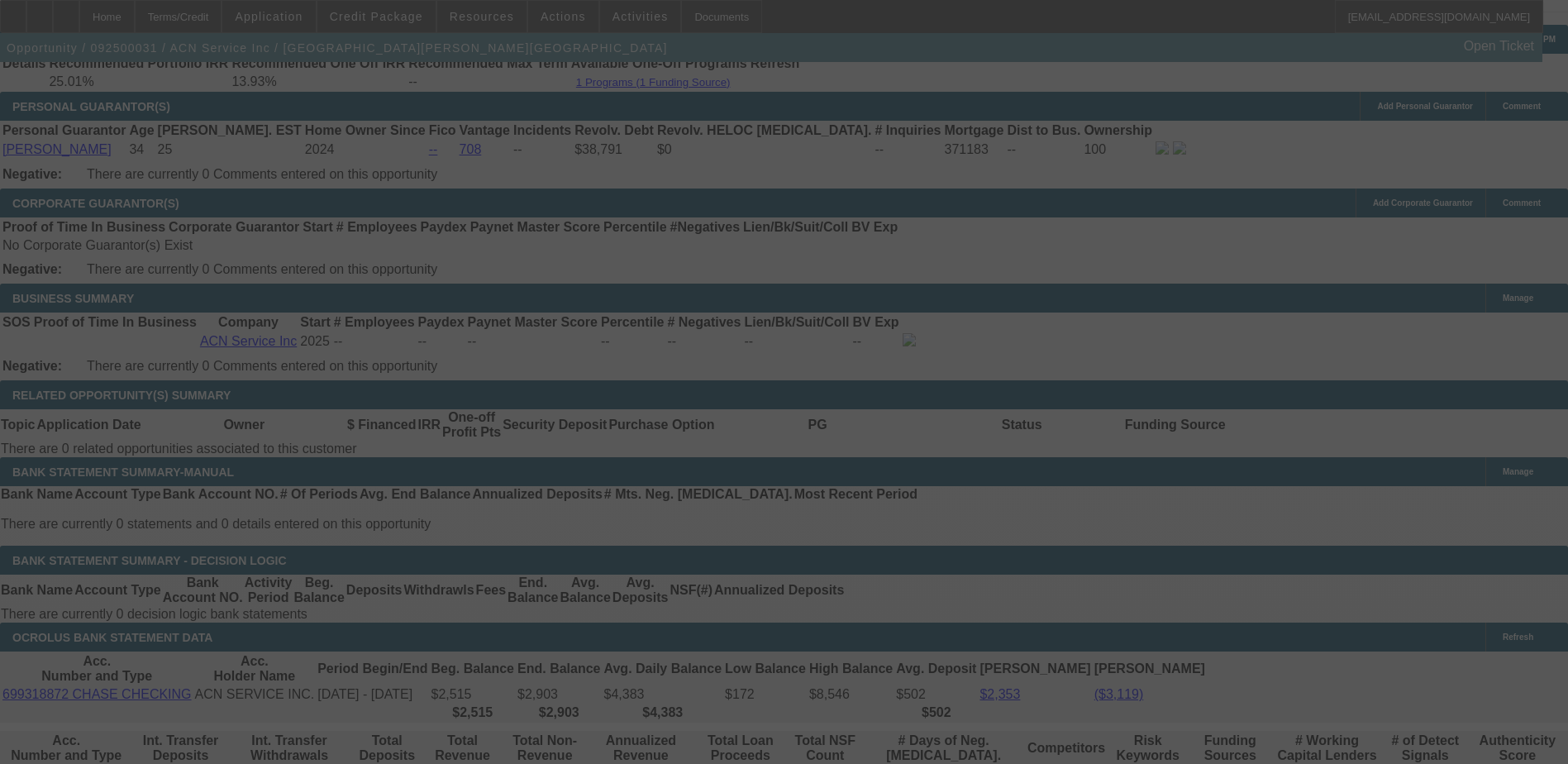
scroll to position [2473, 0]
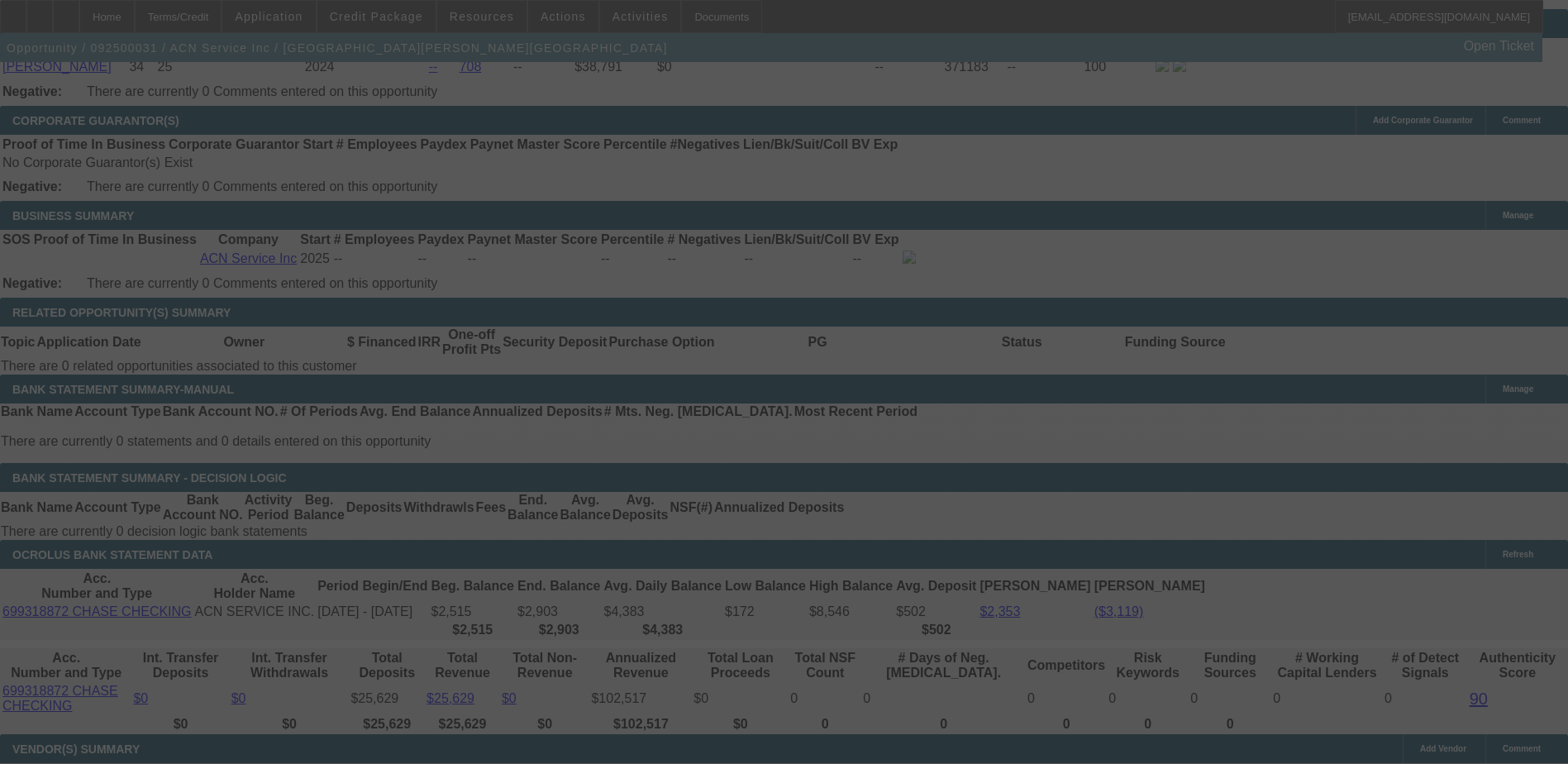
select select "0"
select select "2"
select select "0.1"
select select "4"
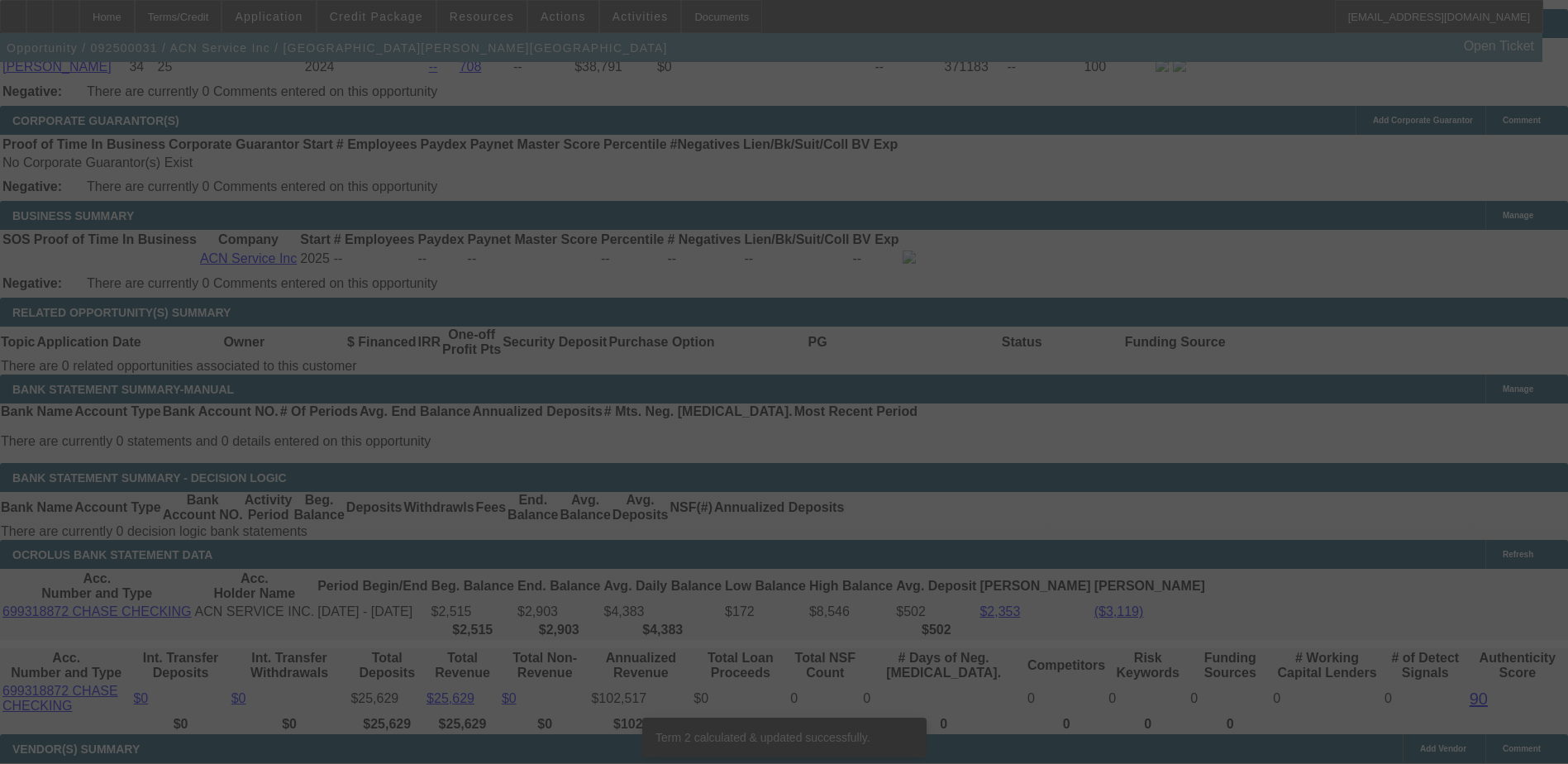
scroll to position [2465, 0]
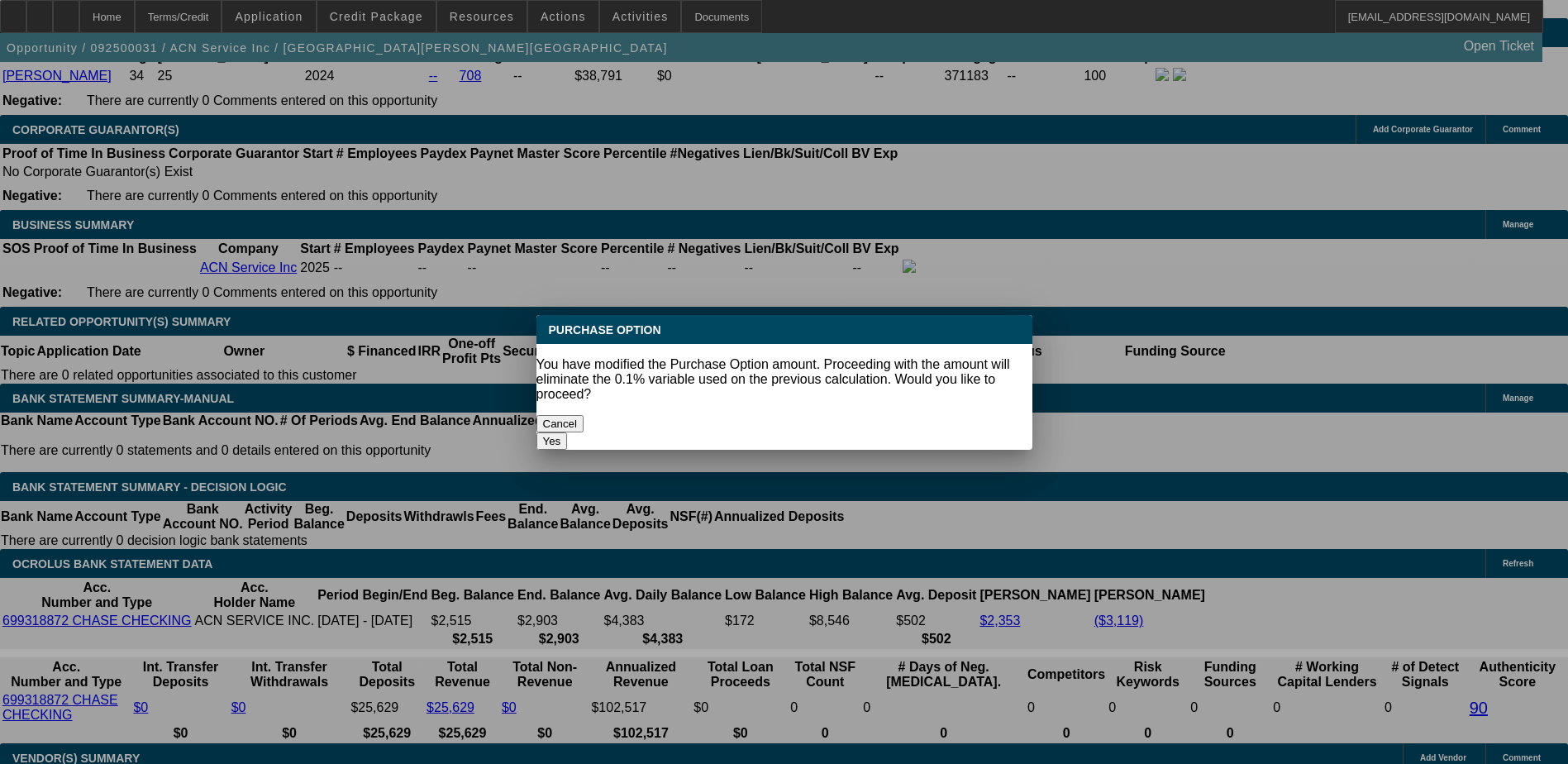
click at [585, 415] on button "Cancel" at bounding box center [560, 424] width 48 height 17
select select "0.1"
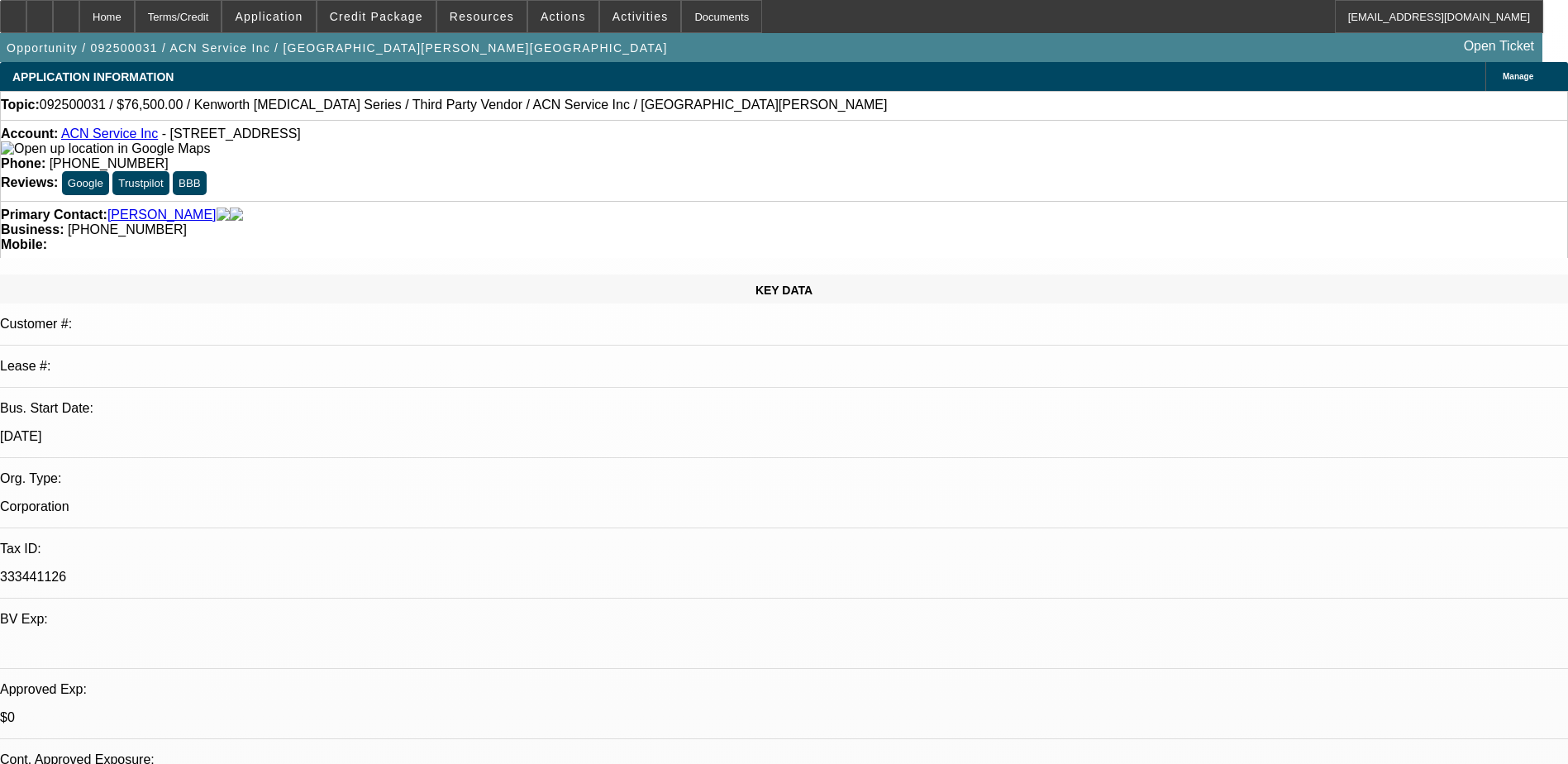
scroll to position [2465, 0]
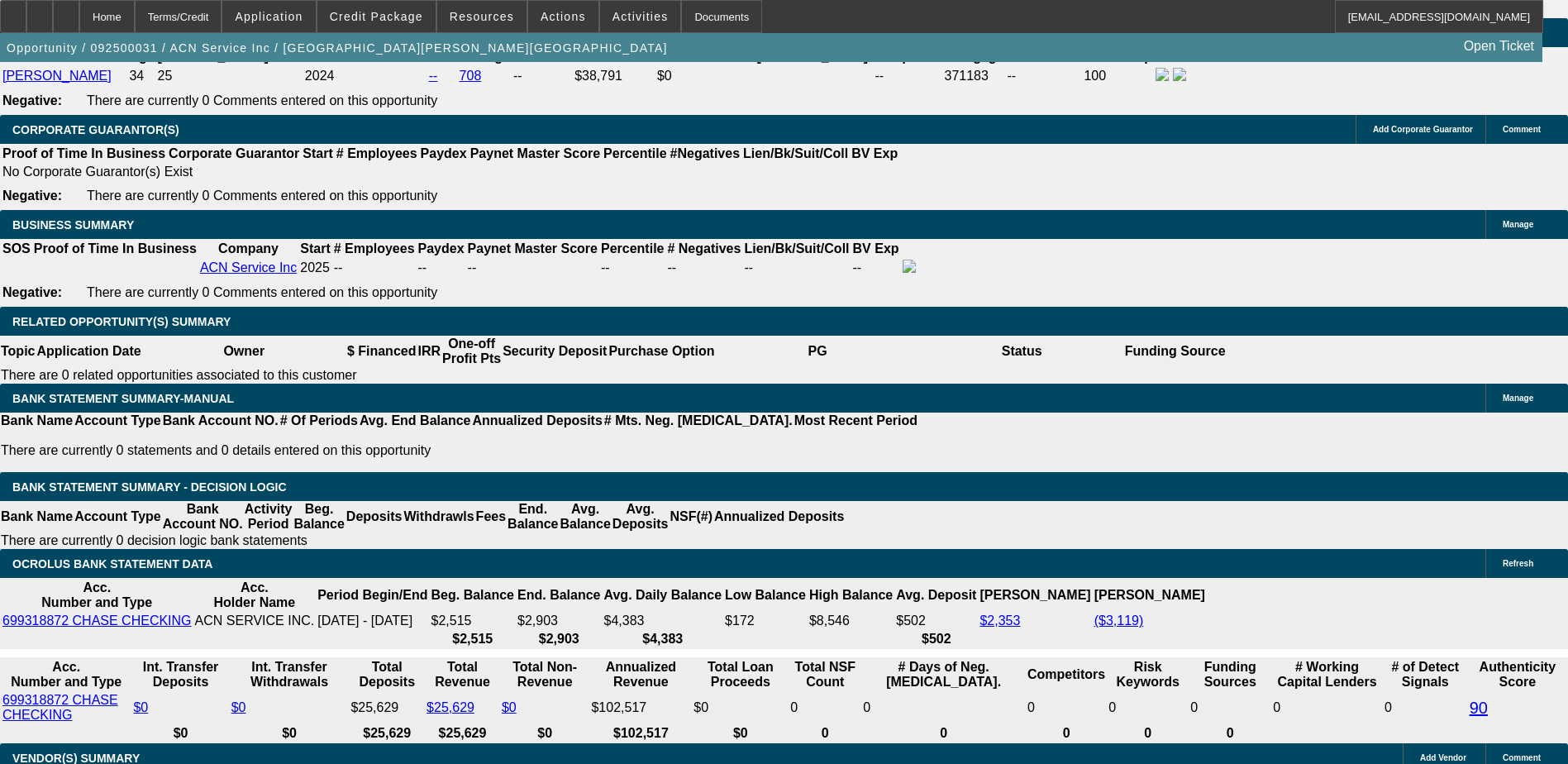
type input "$5,000.00"
select select "0"
type input "UNKNOWN"
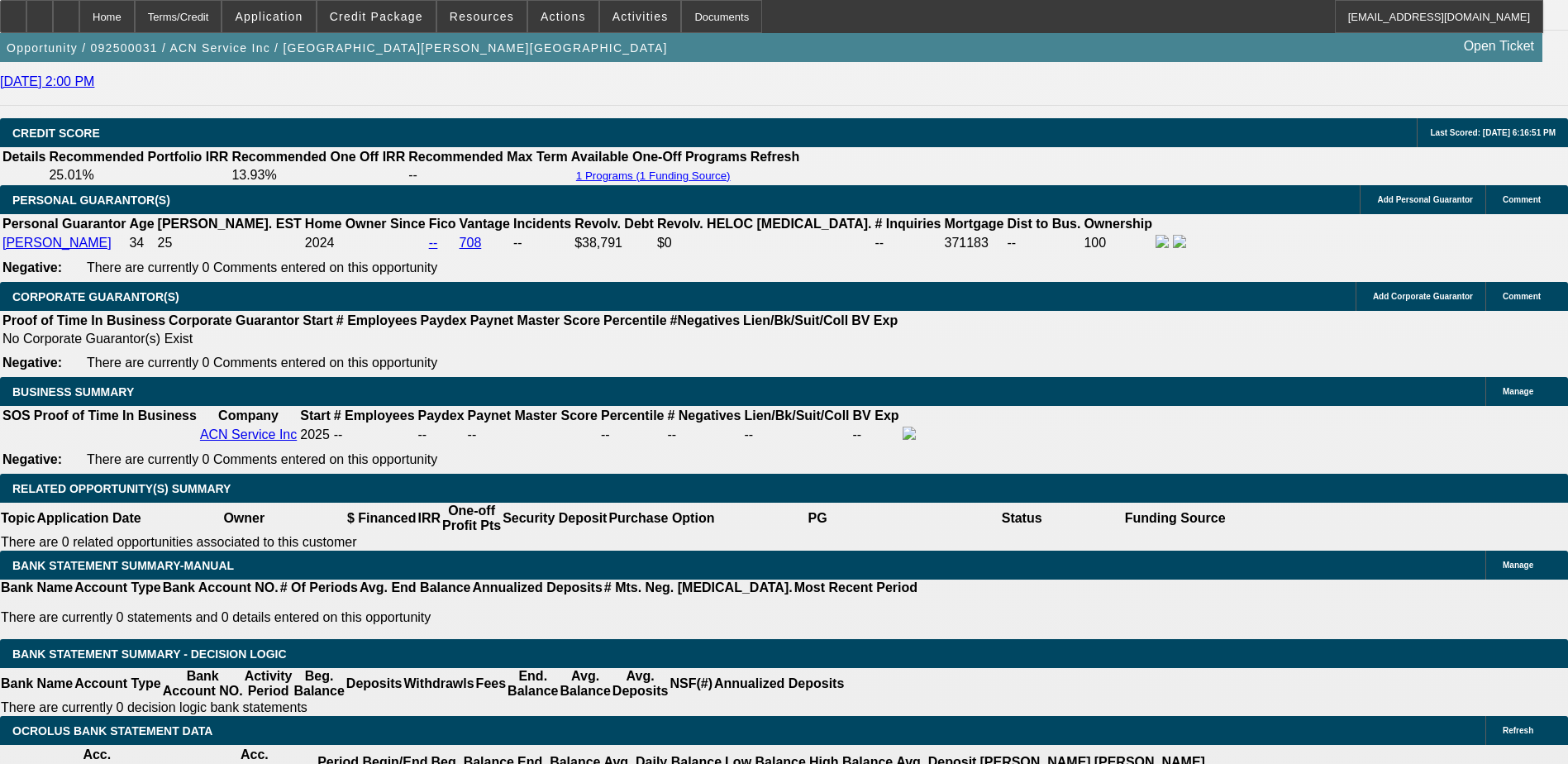
scroll to position [2217, 0]
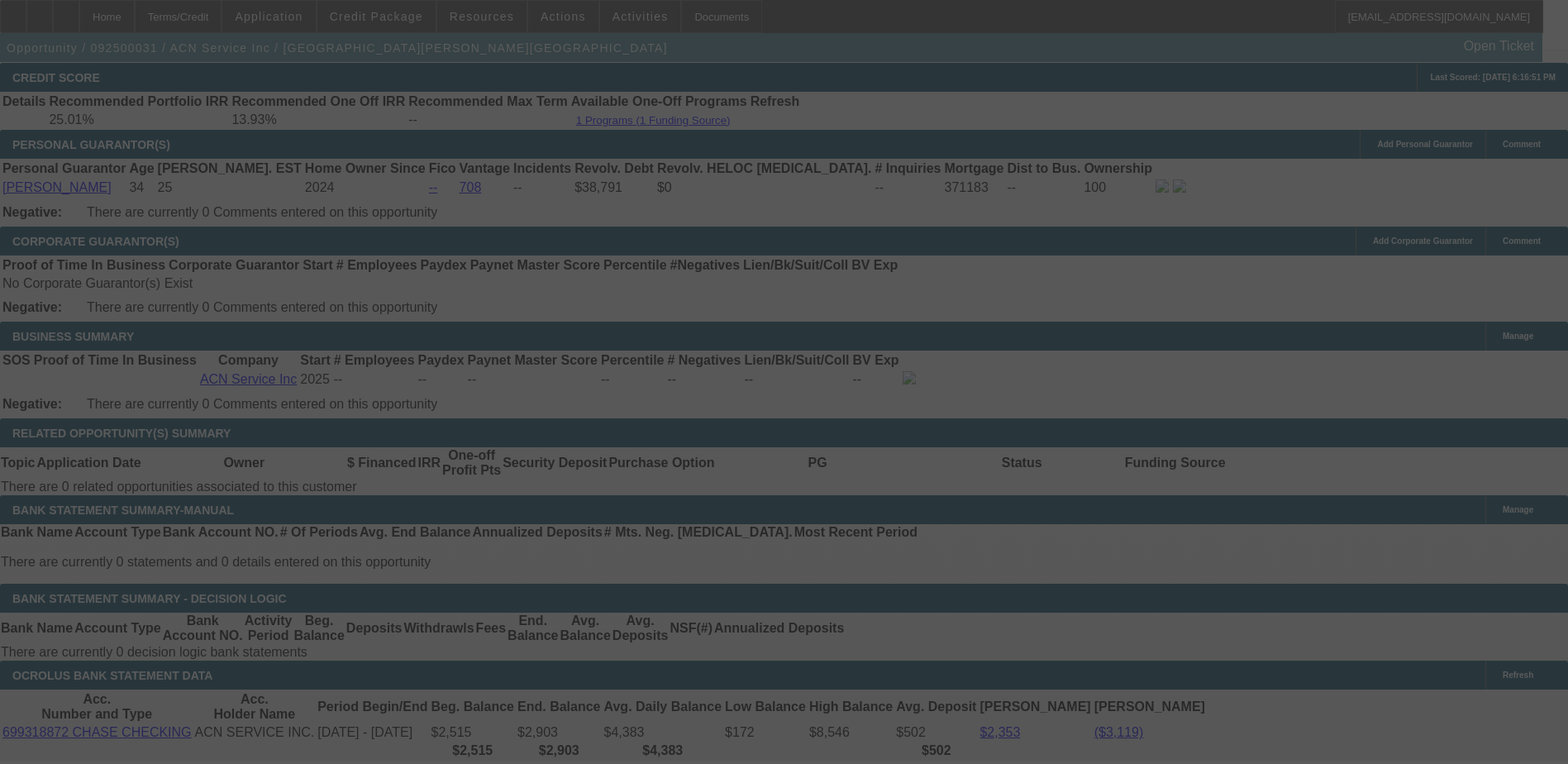
scroll to position [2381, 0]
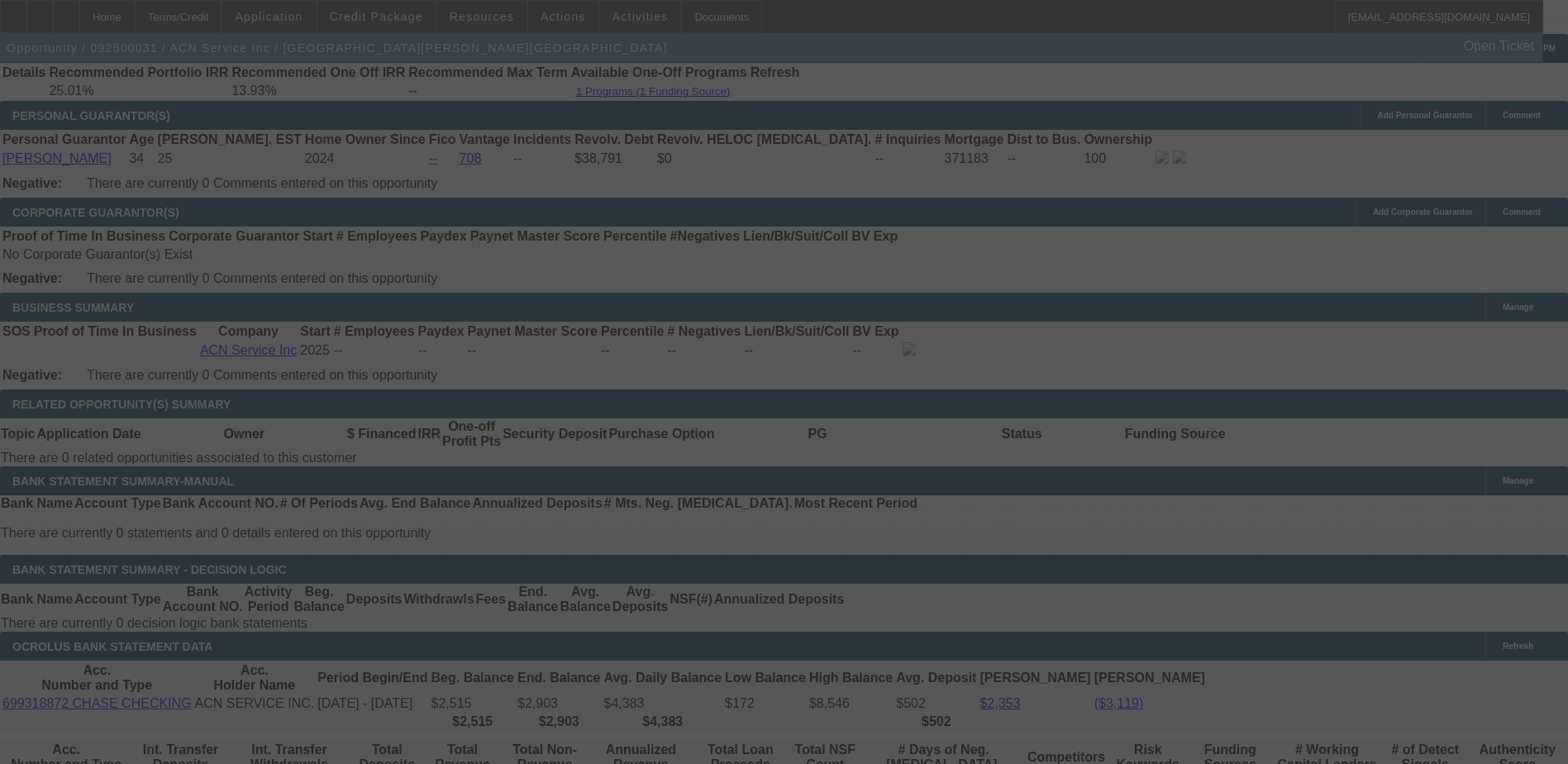
select select "0"
select select "2"
select select "0"
select select "4"
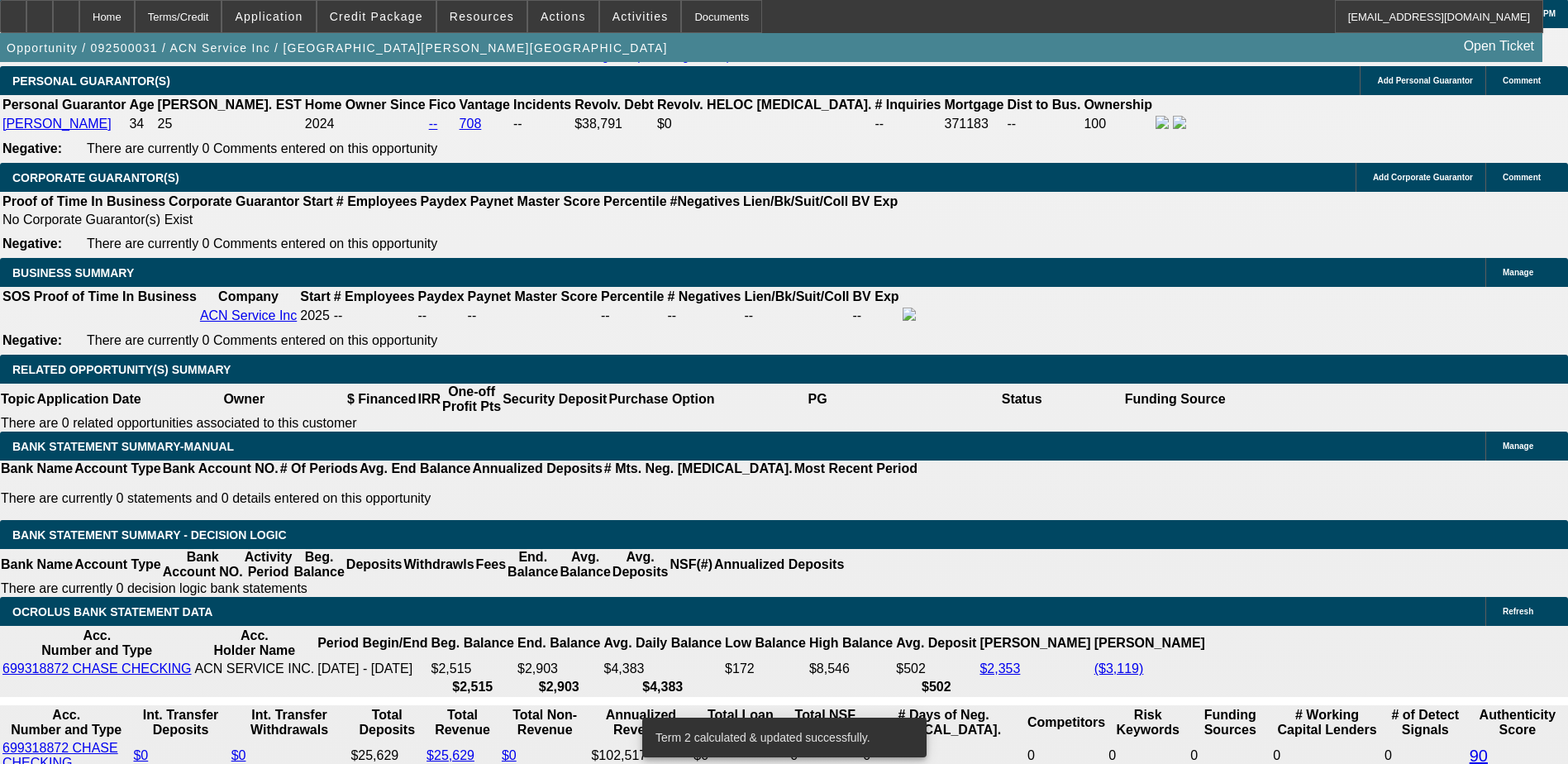
scroll to position [2445, 0]
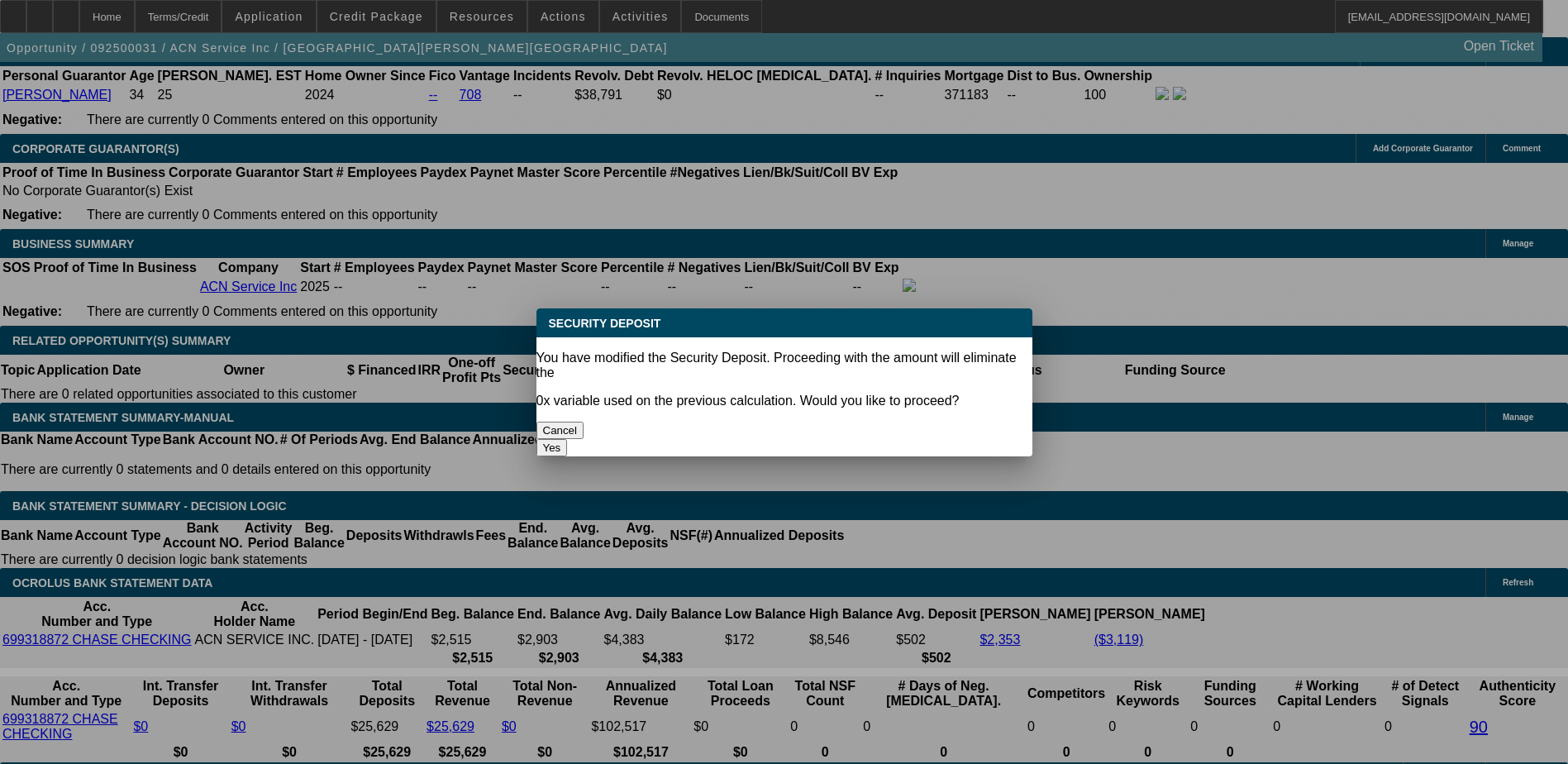
click at [585, 421] on button "Cancel" at bounding box center [560, 430] width 48 height 17
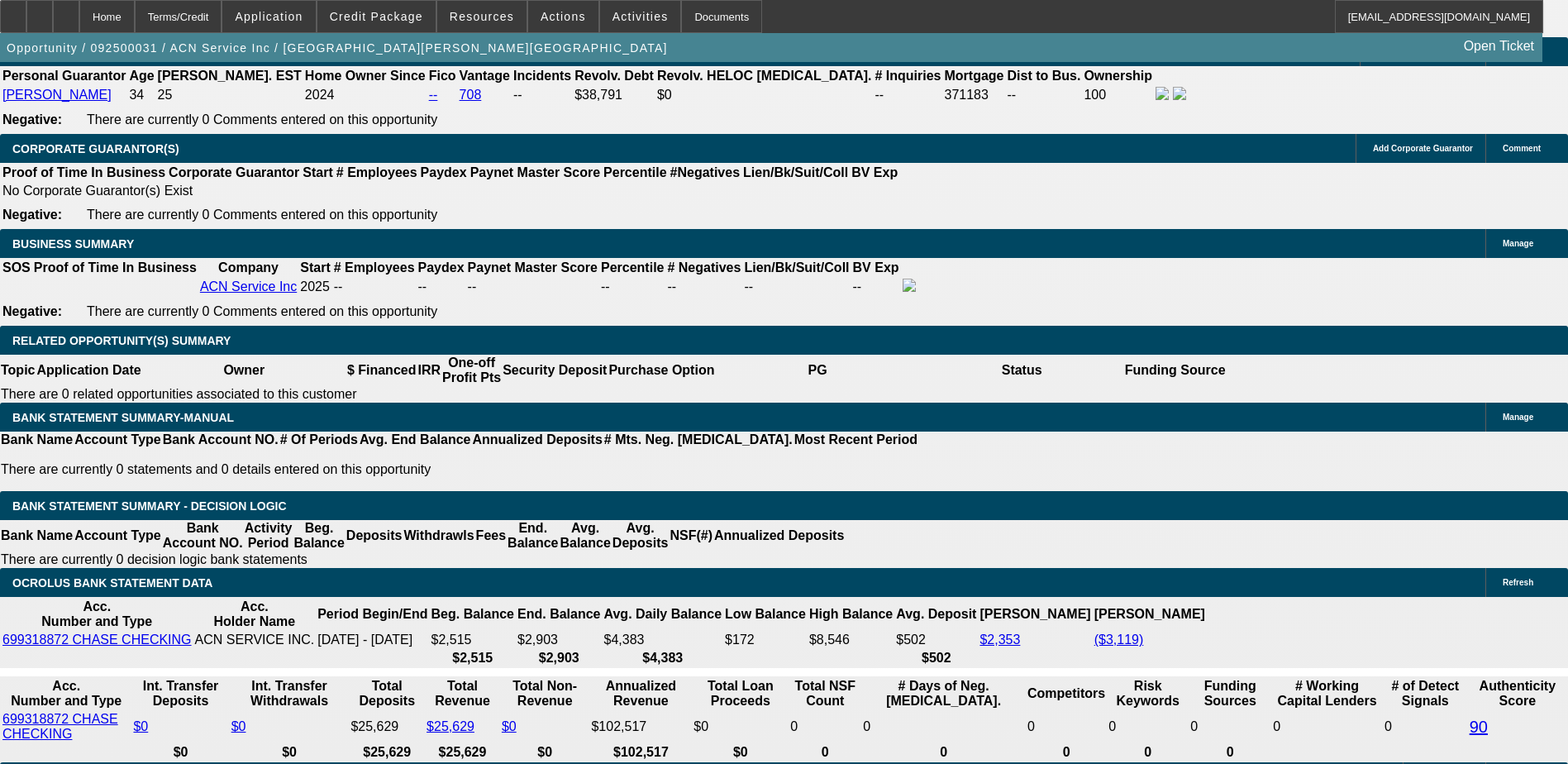
select select "2"
type input "$0.00"
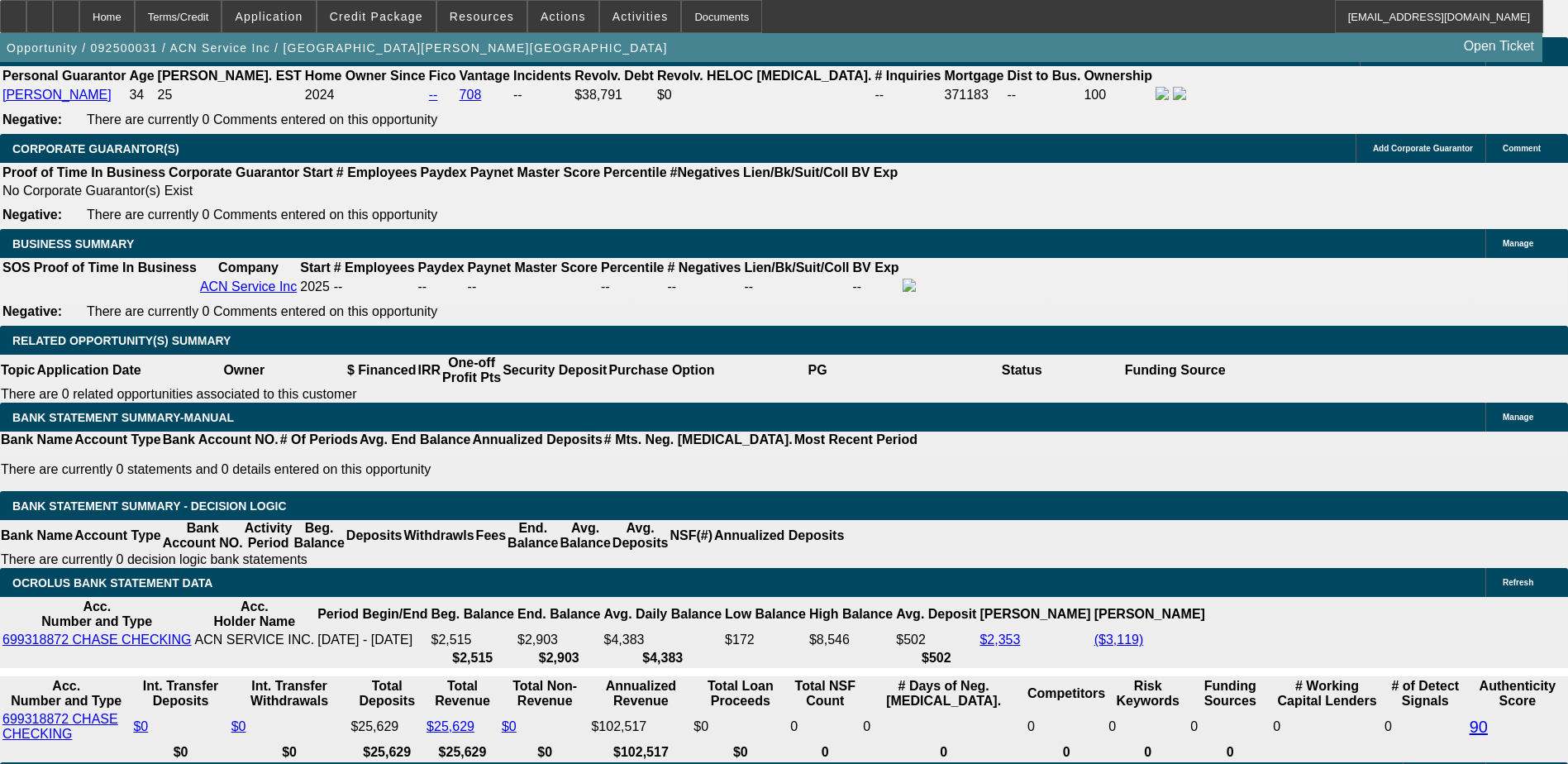
select select "0"
type input "UNKNOWN"
select select "1"
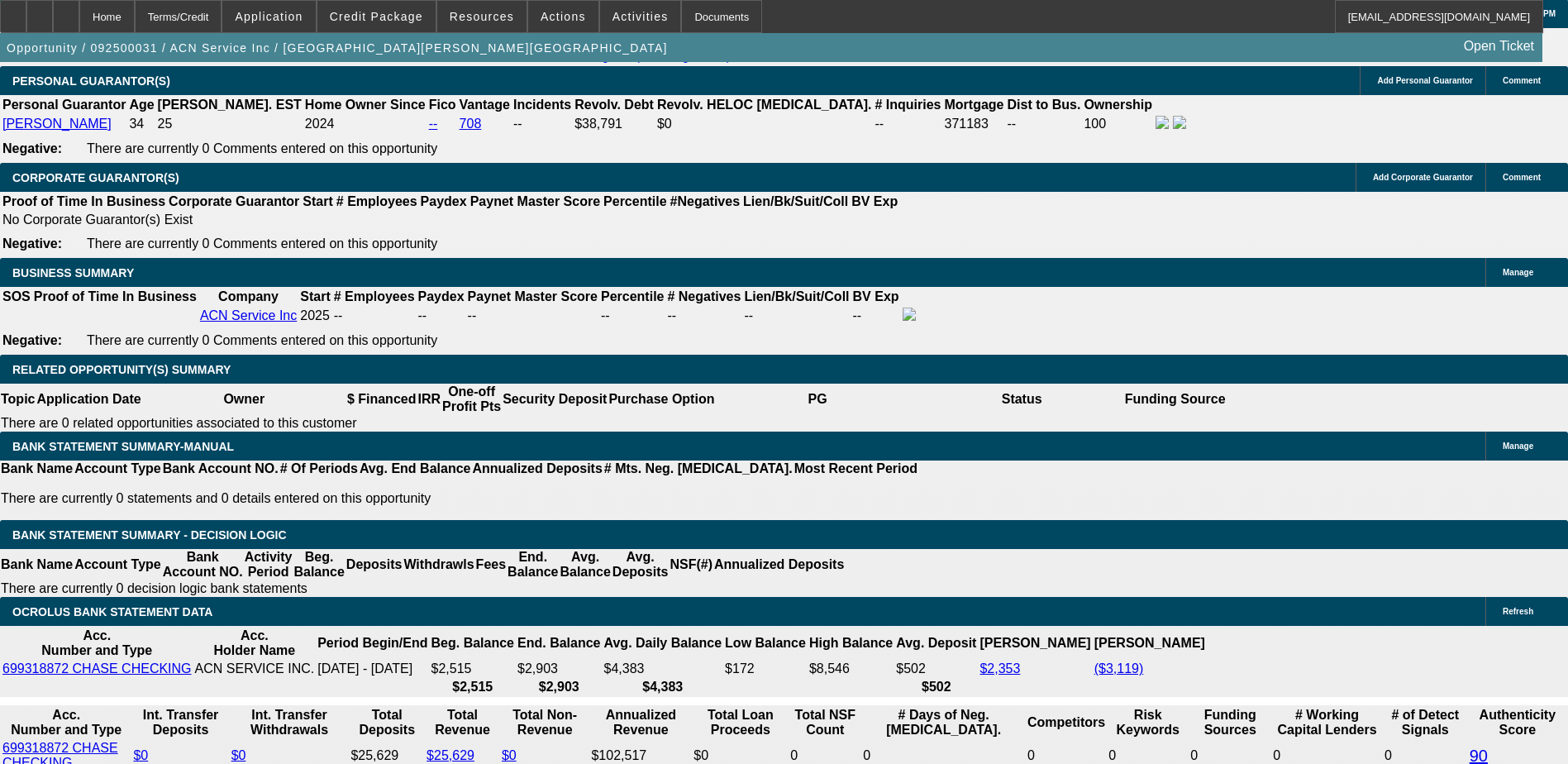
scroll to position [2197, 0]
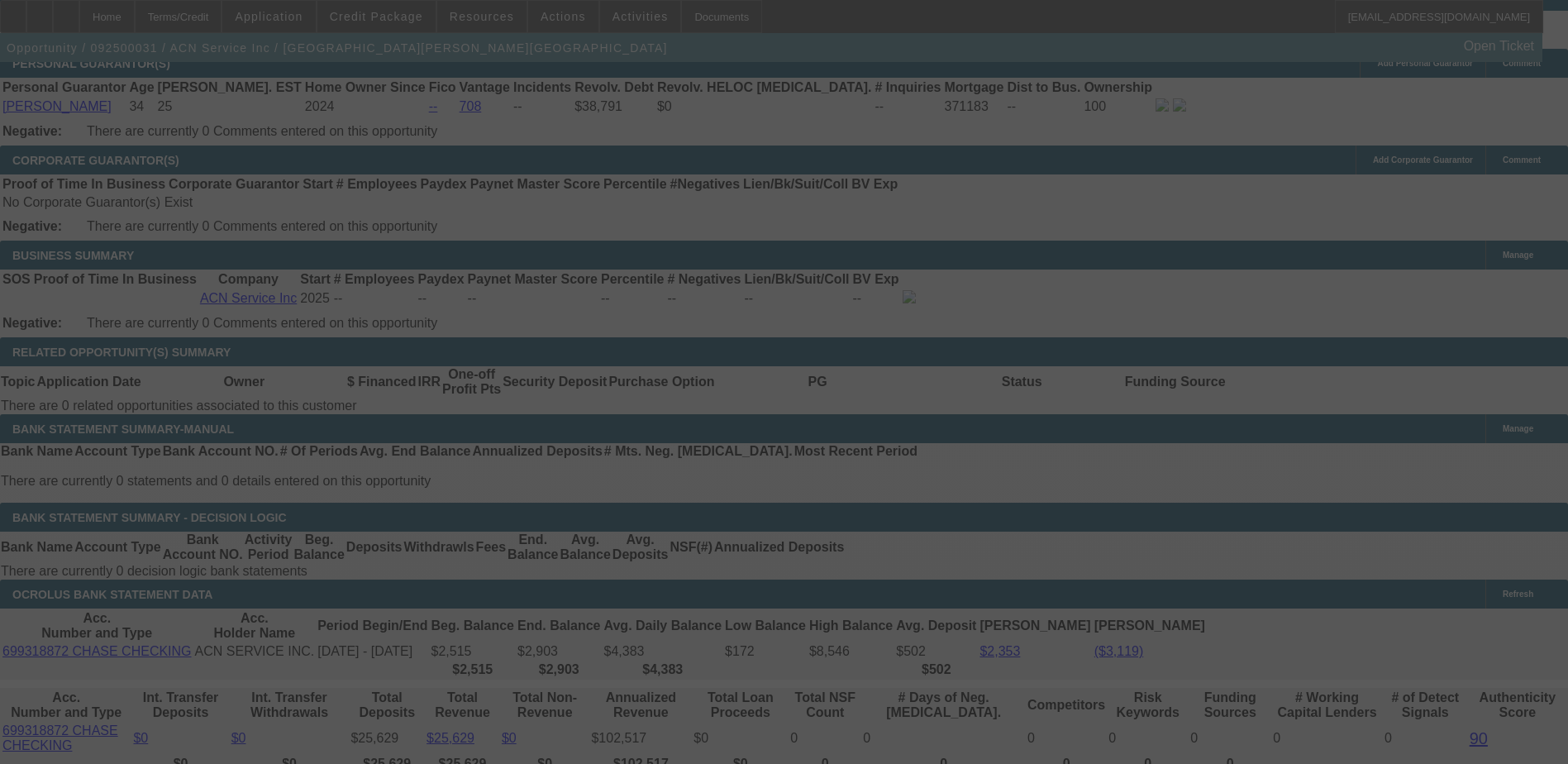
scroll to position [2528, 0]
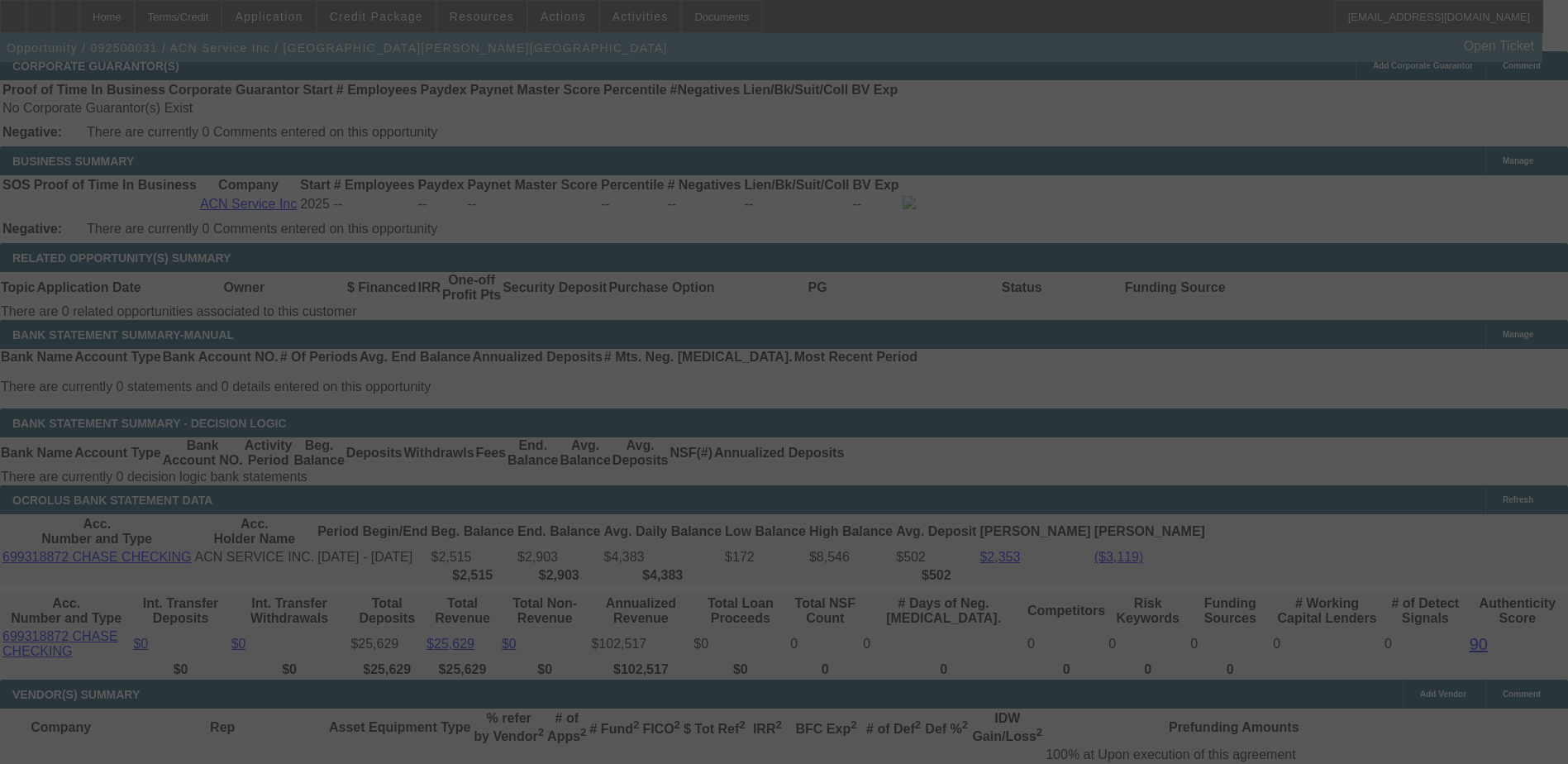
select select "0"
select select "4"
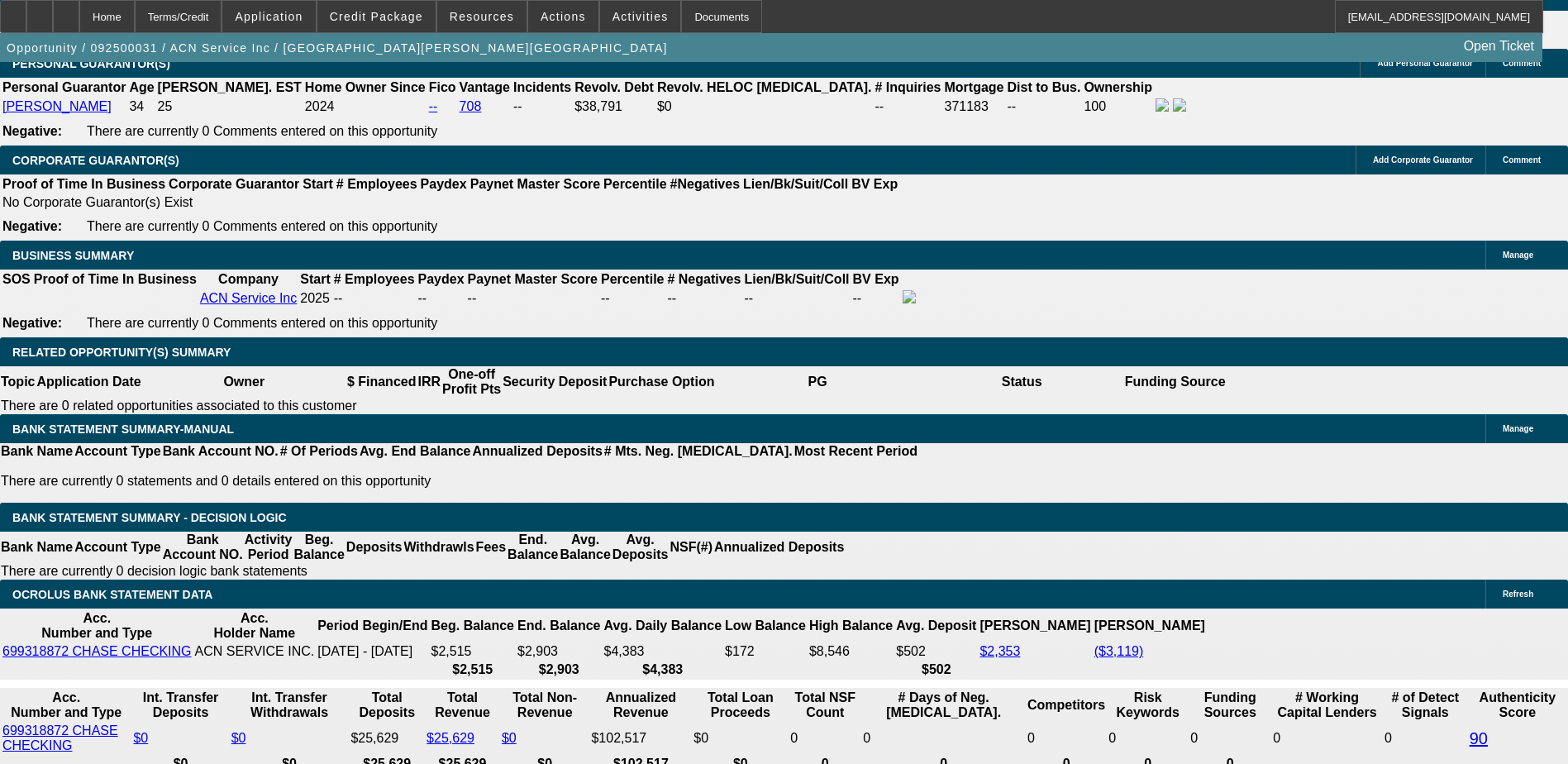
scroll to position [2445, 0]
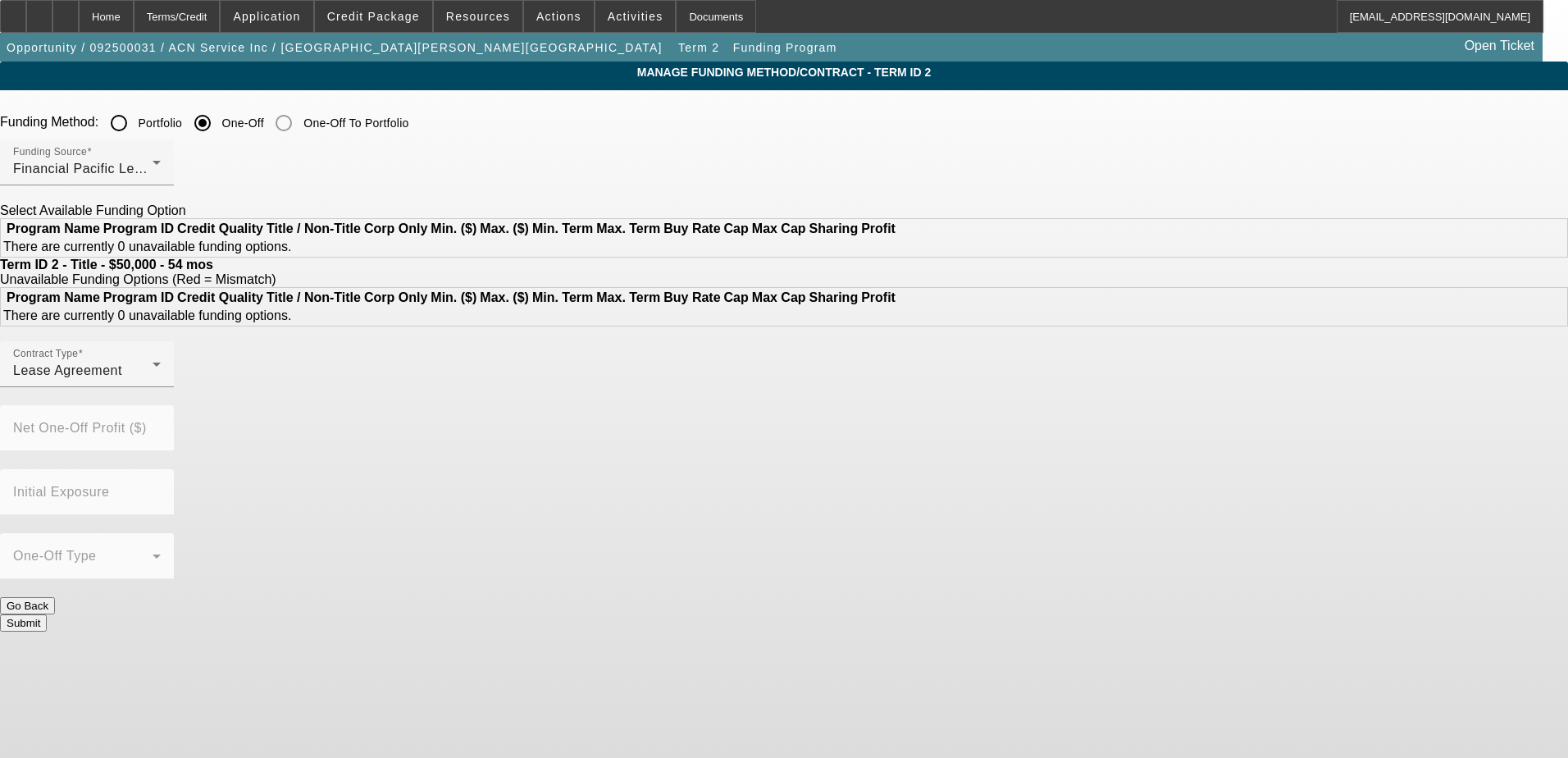
click at [219, 120] on input "One-Off" at bounding box center [202, 123] width 33 height 33
click at [161, 157] on div "Funding Source Financial Pacific Leasing, Inc." at bounding box center [87, 162] width 148 height 46
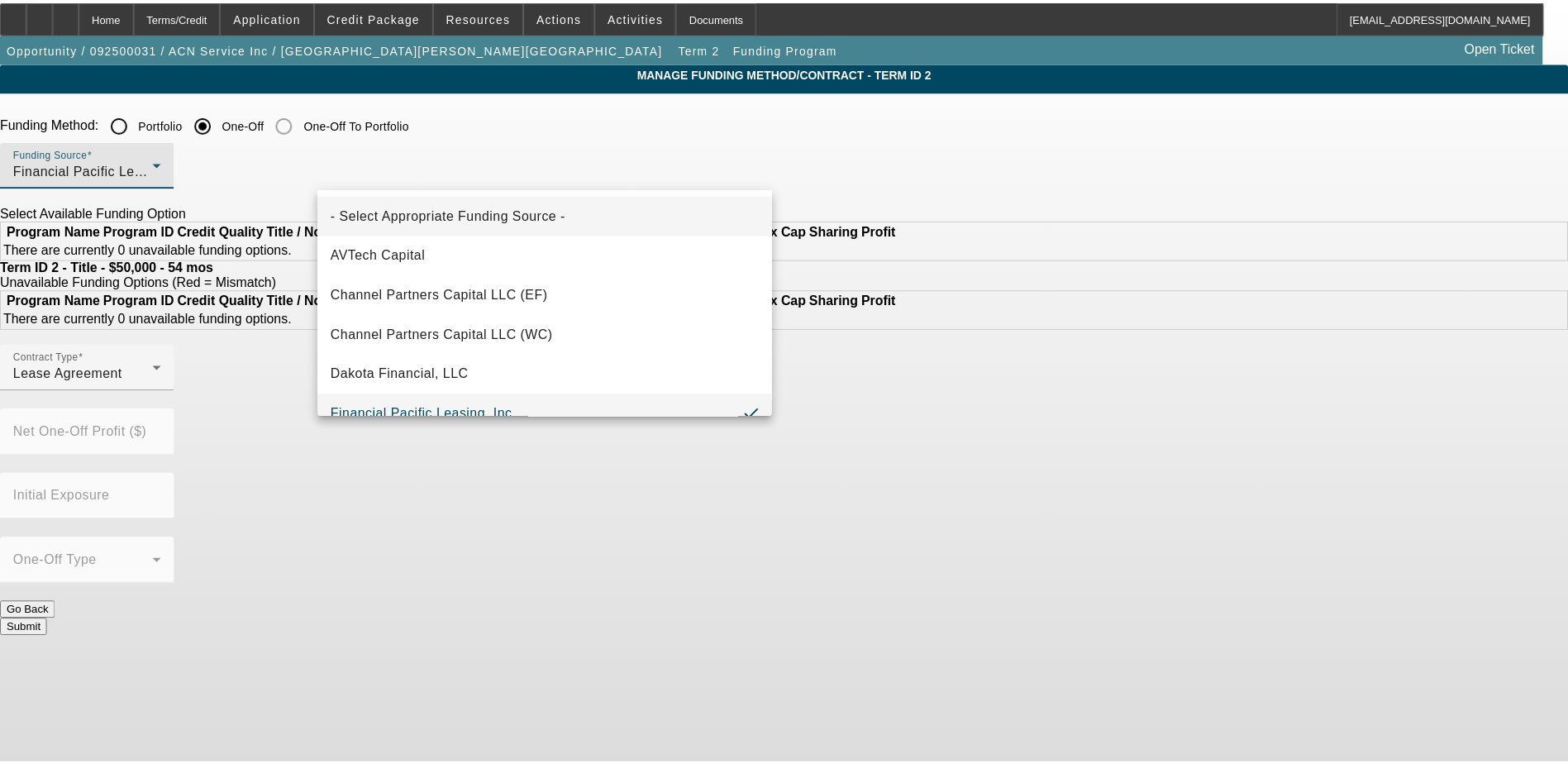
scroll to position [17, 0]
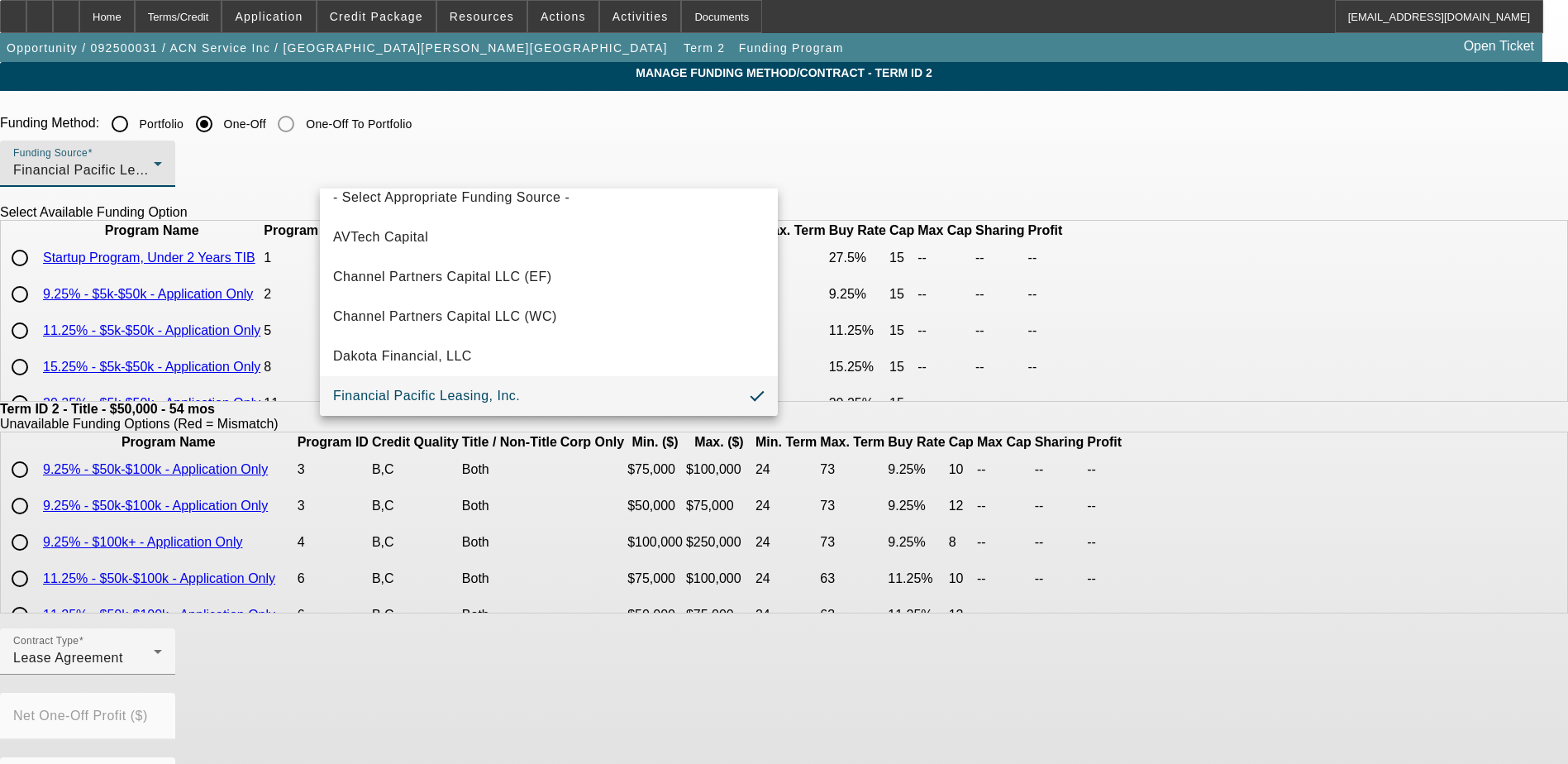
click at [495, 389] on span "Financial Pacific Leasing, Inc." at bounding box center [426, 395] width 186 height 20
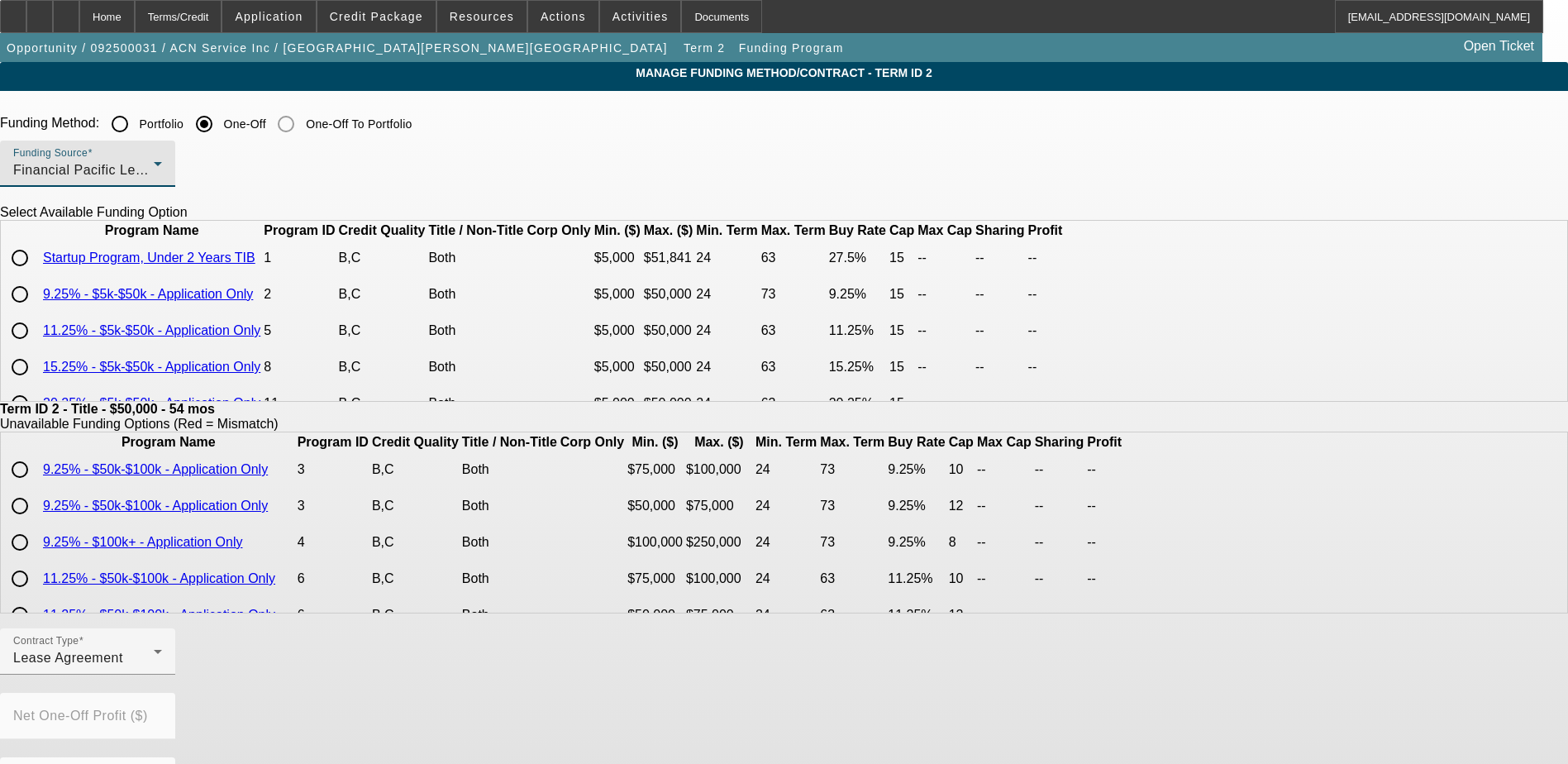
click at [36, 274] on input "radio" at bounding box center [20, 258] width 33 height 33
radio input "true"
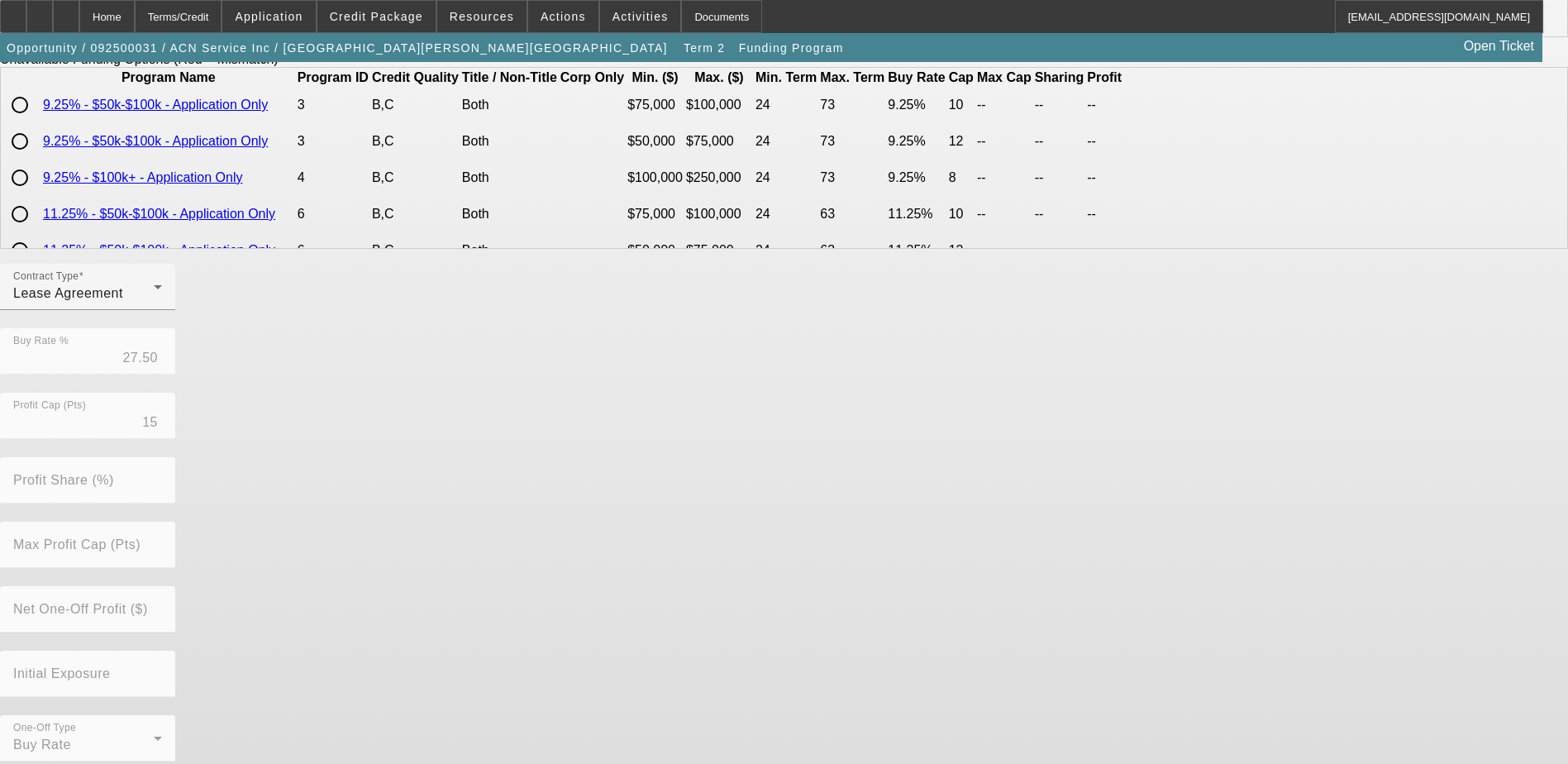
scroll to position [380, 0]
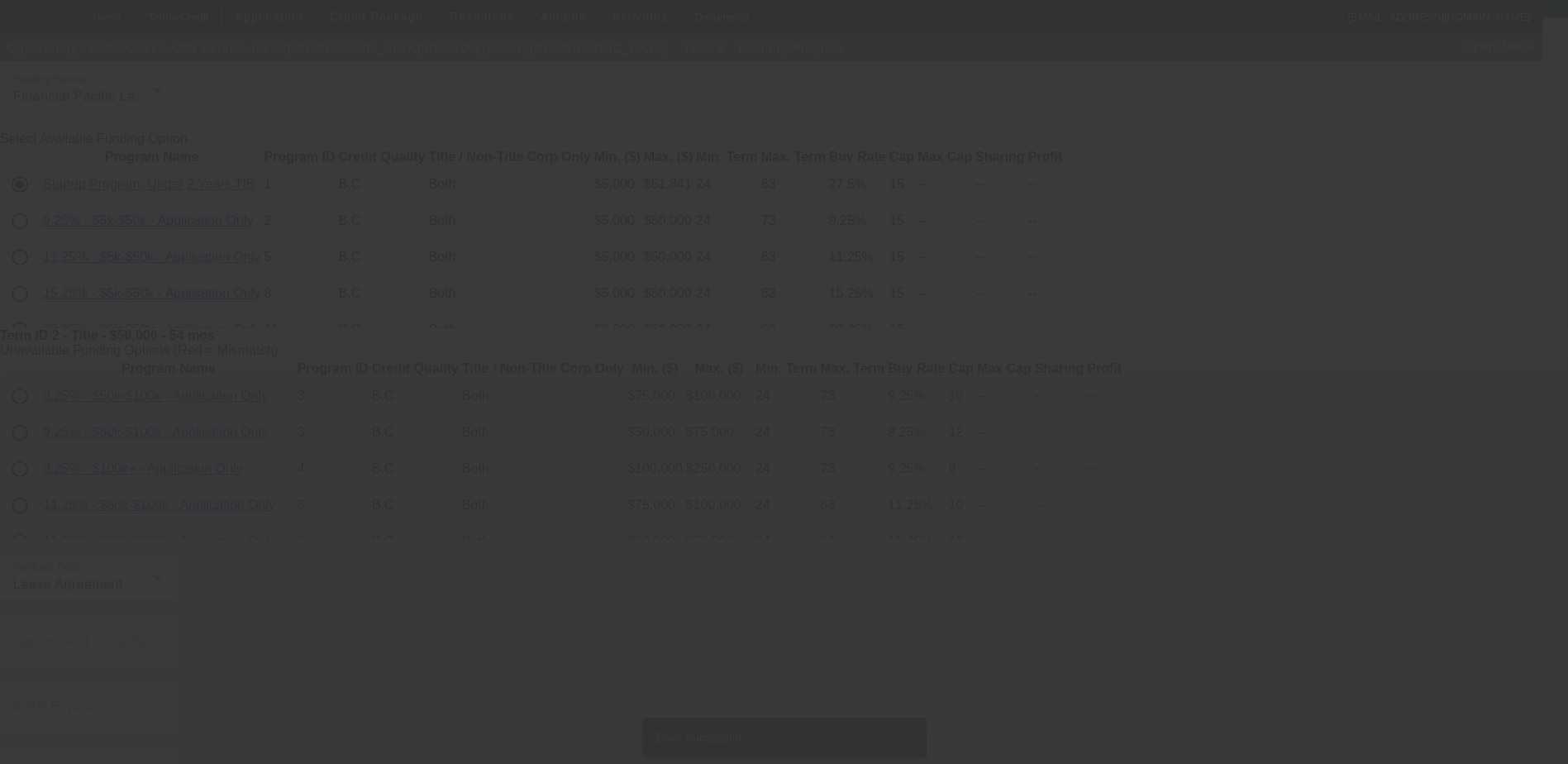
scroll to position [118, 0]
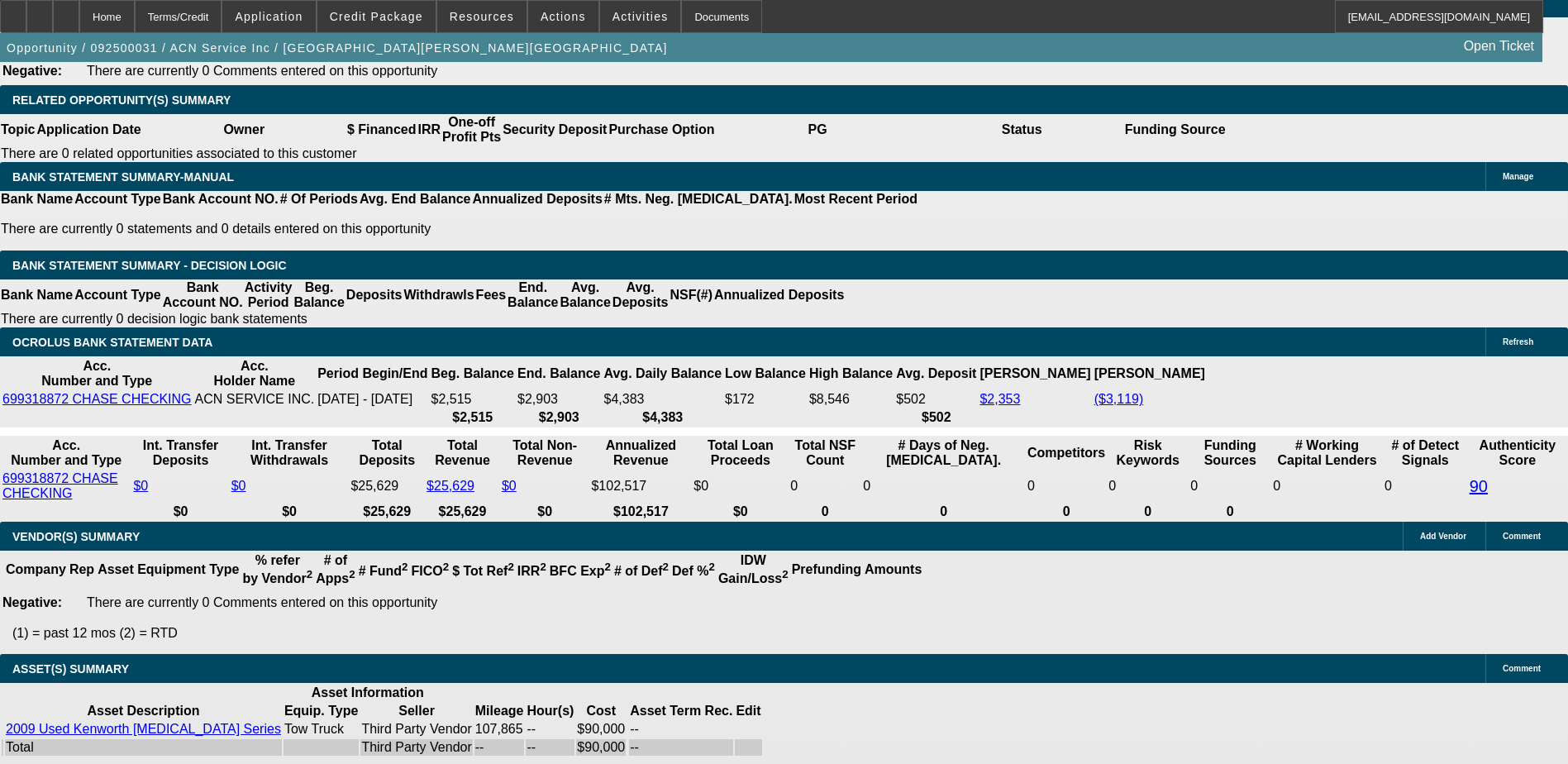
select select "0"
select select "4"
select select "0.15"
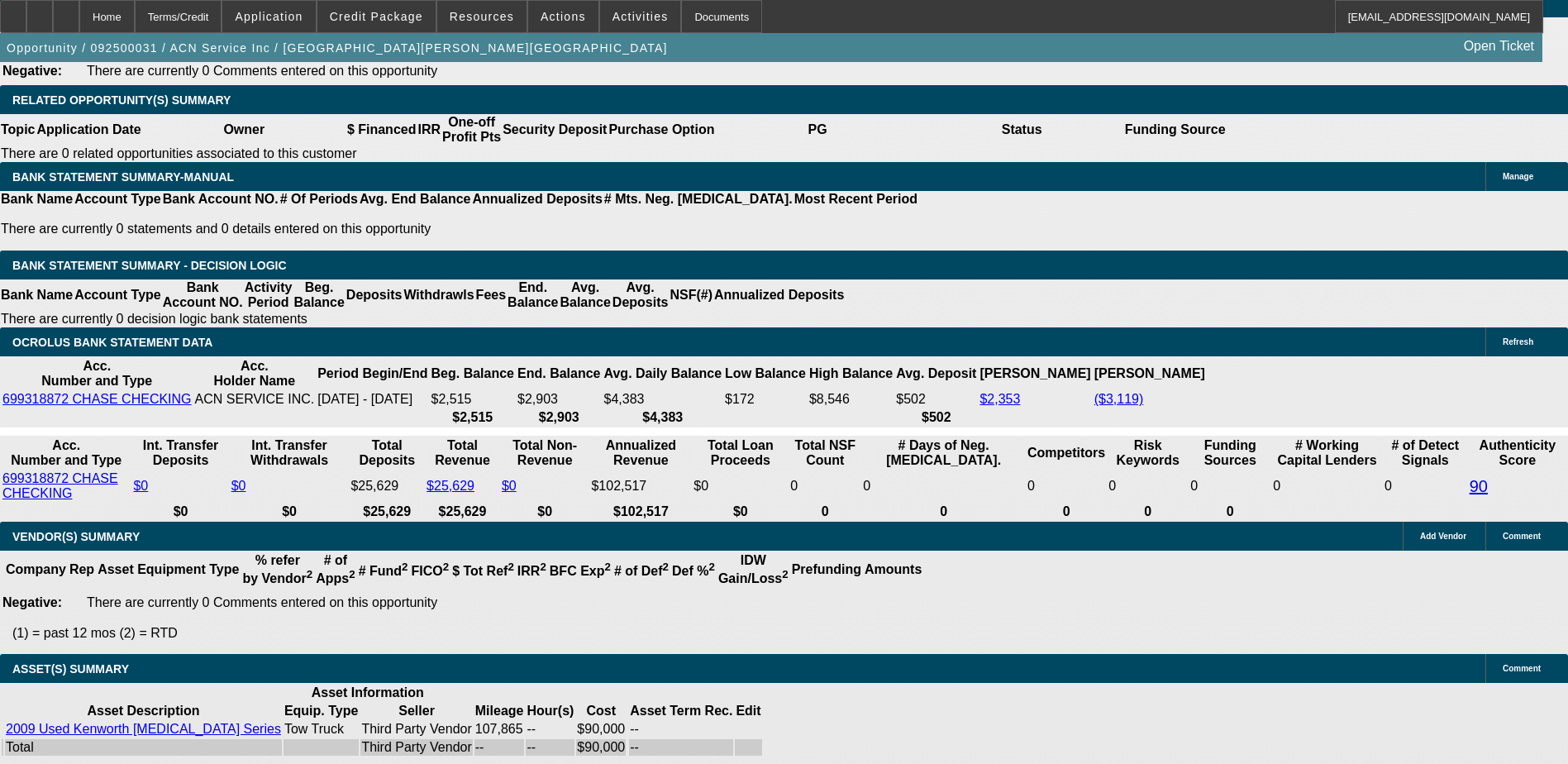
select select "2"
select select "0.1"
select select "4"
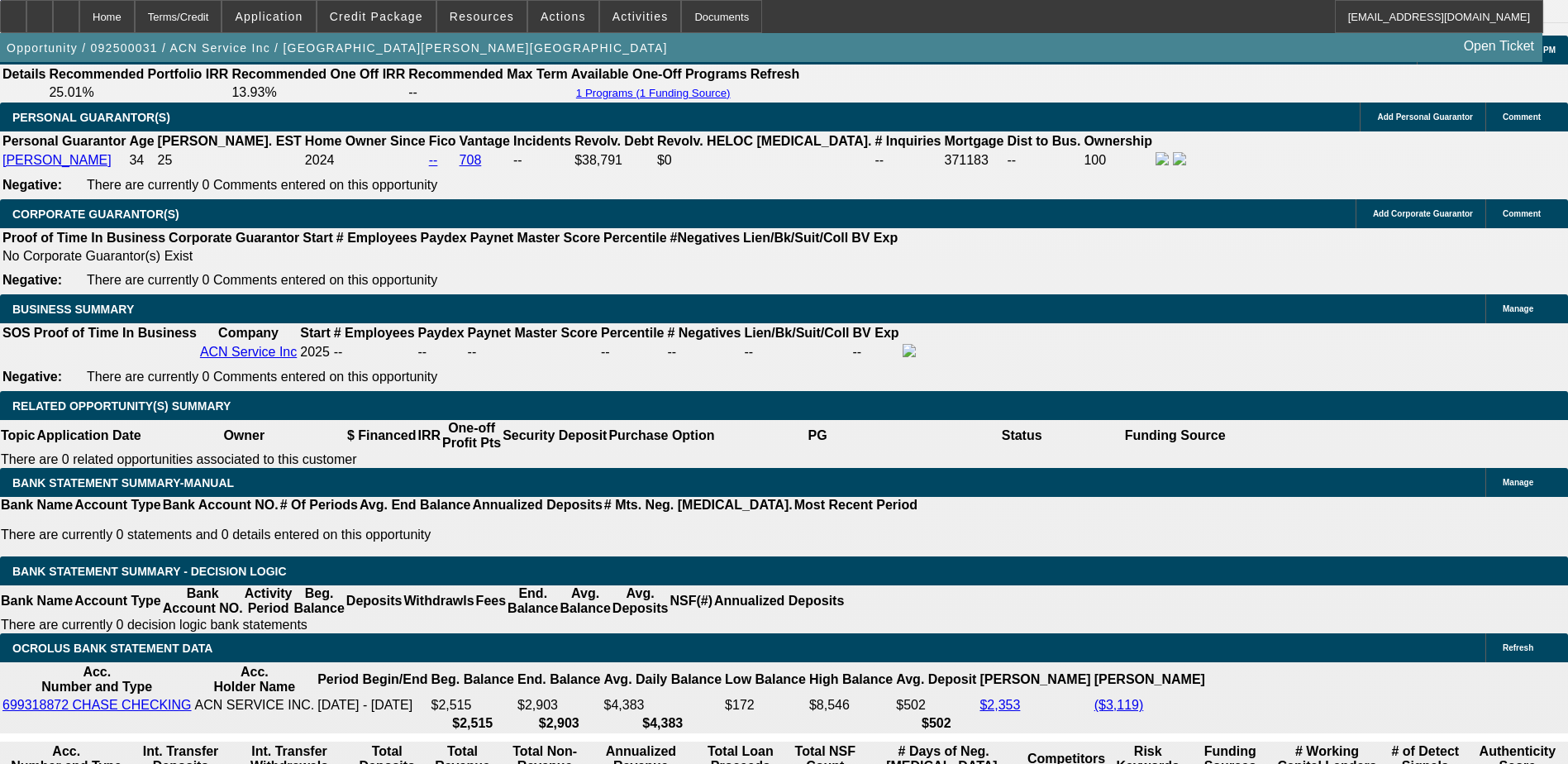
scroll to position [2380, 0]
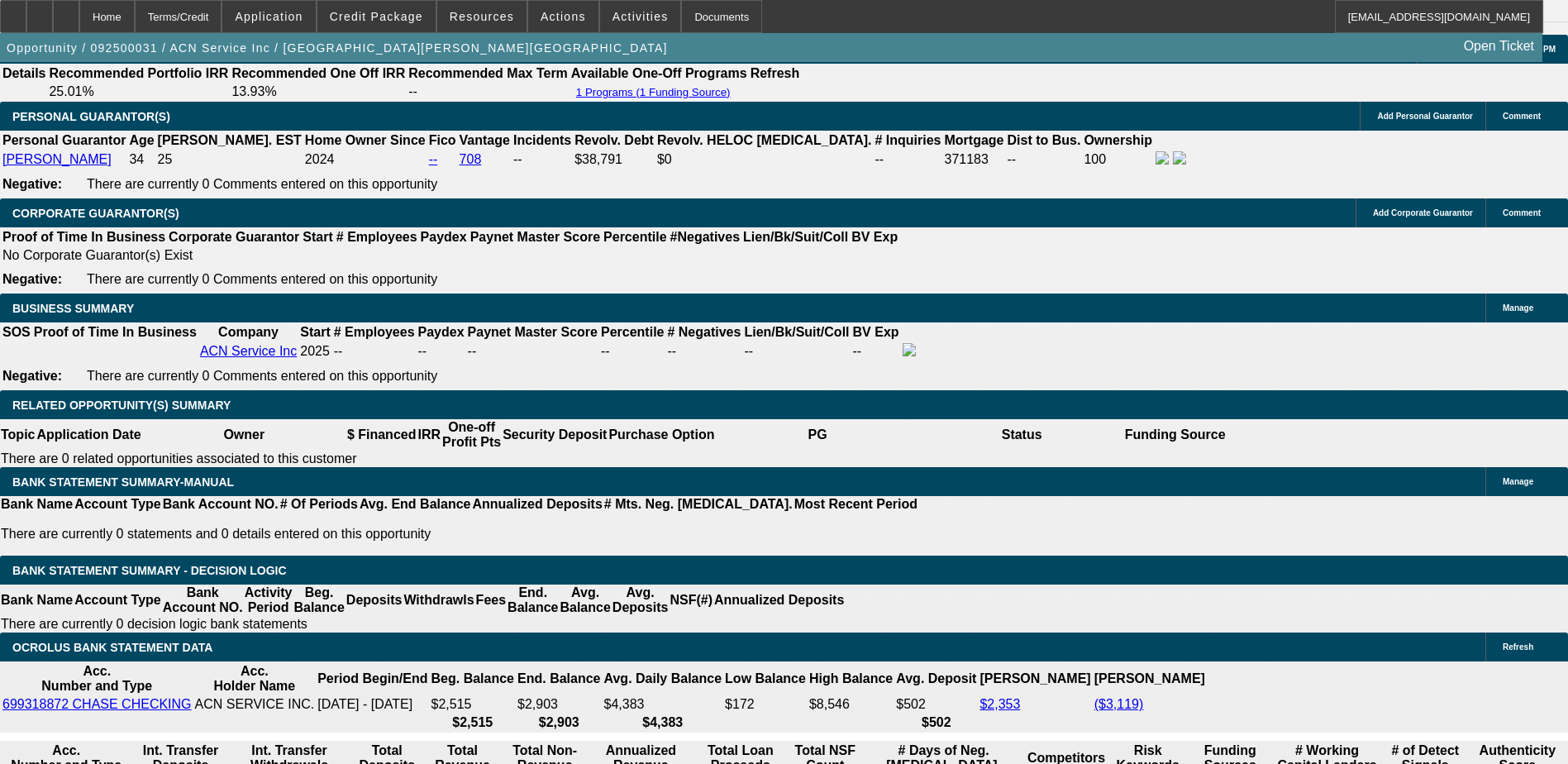
select select "3"
type input "UNKNOWN"
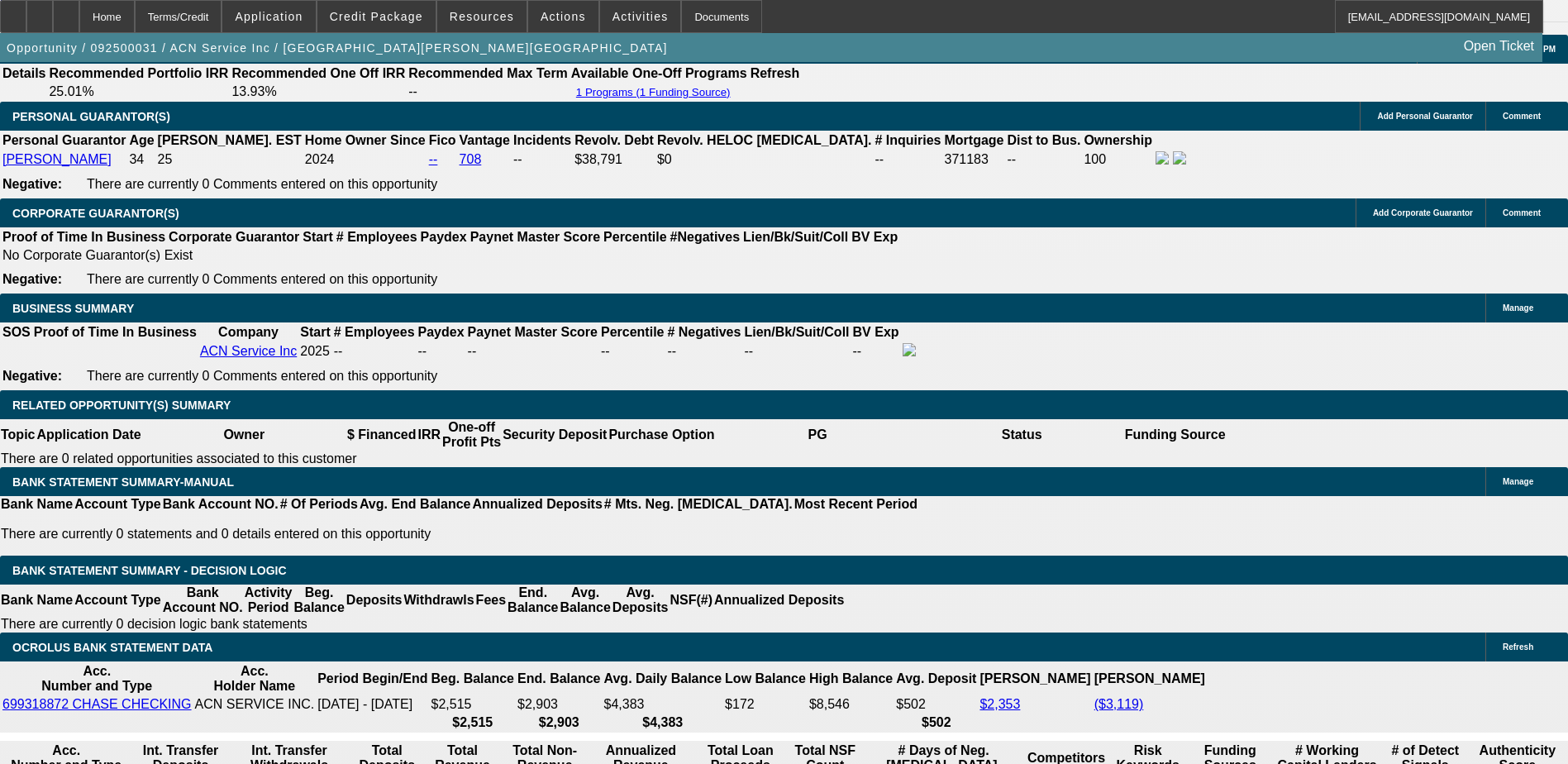
select select "0.1"
type input "$9,000.00"
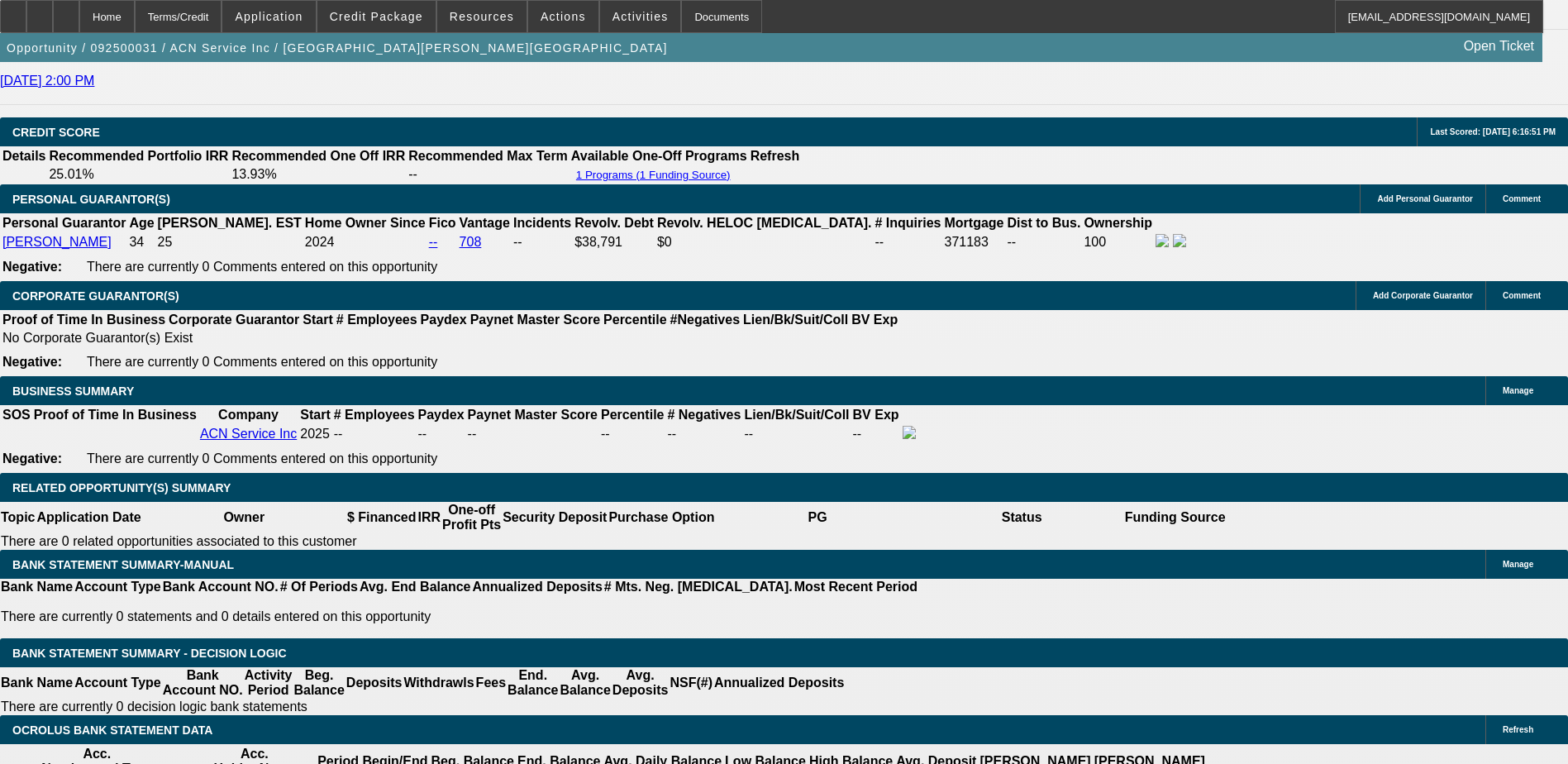
scroll to position [2132, 0]
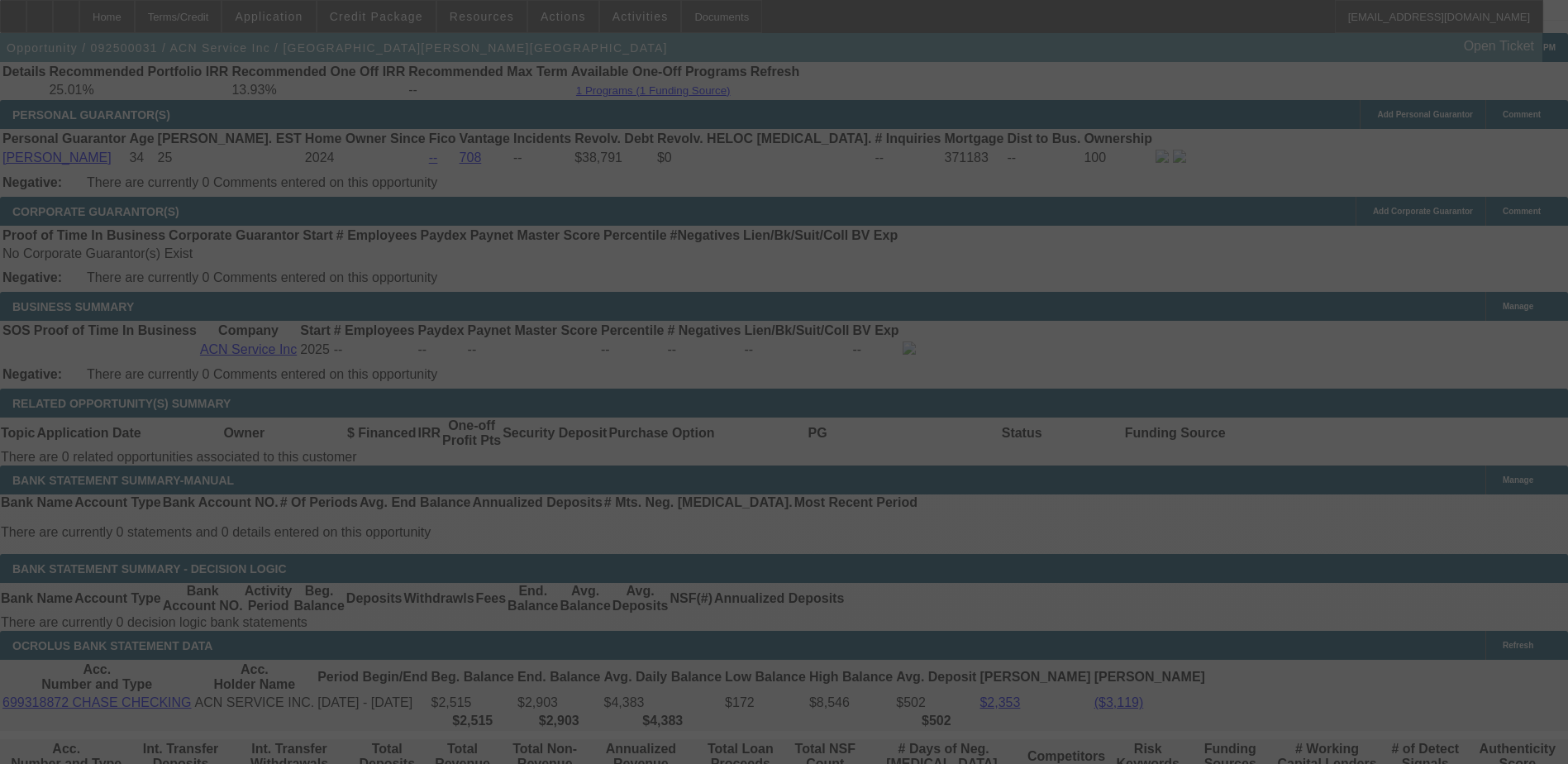
scroll to position [2464, 0]
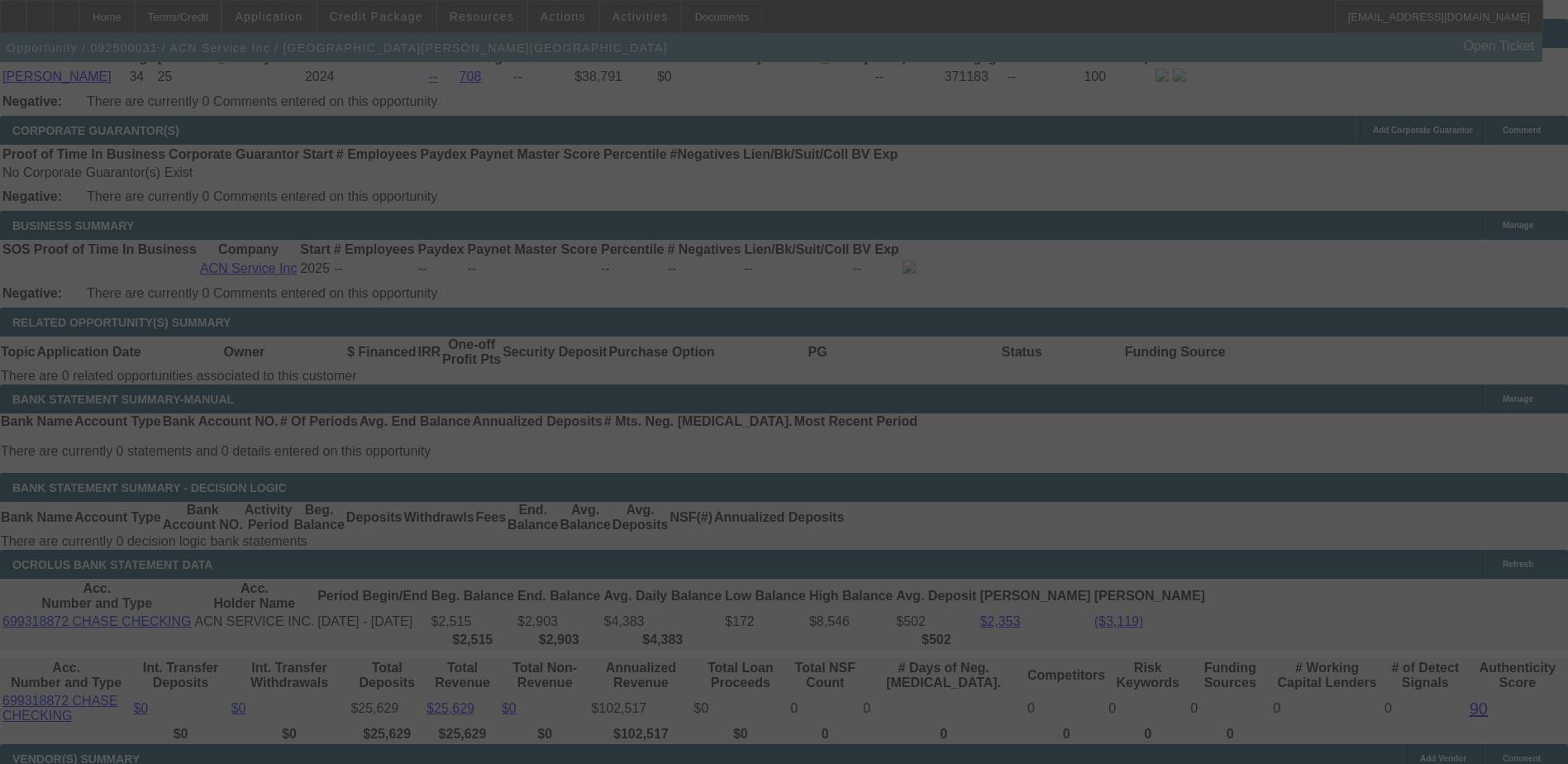
select select "0"
select select "3"
select select "0.1"
select select "4"
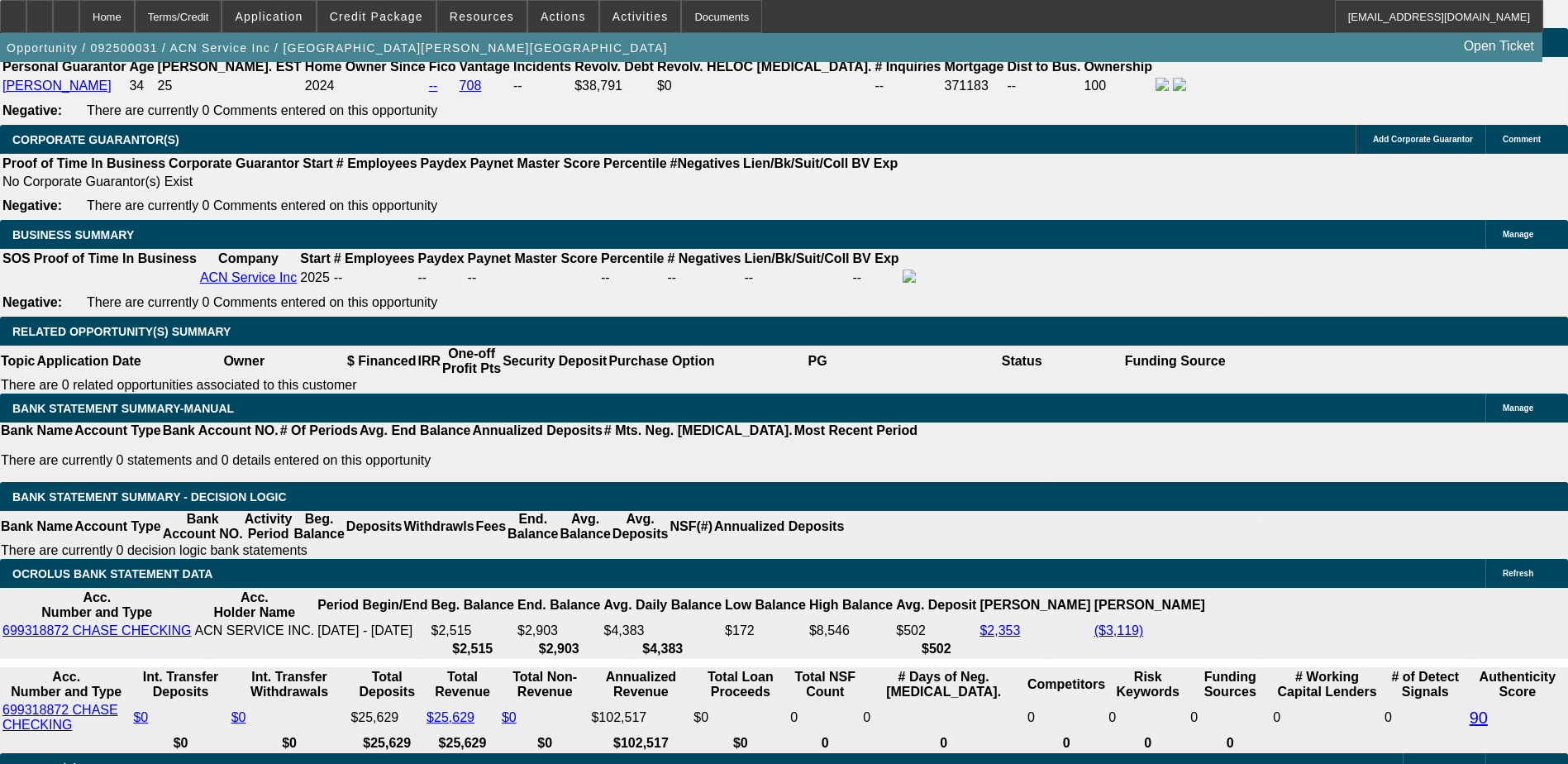
scroll to position [2206, 0]
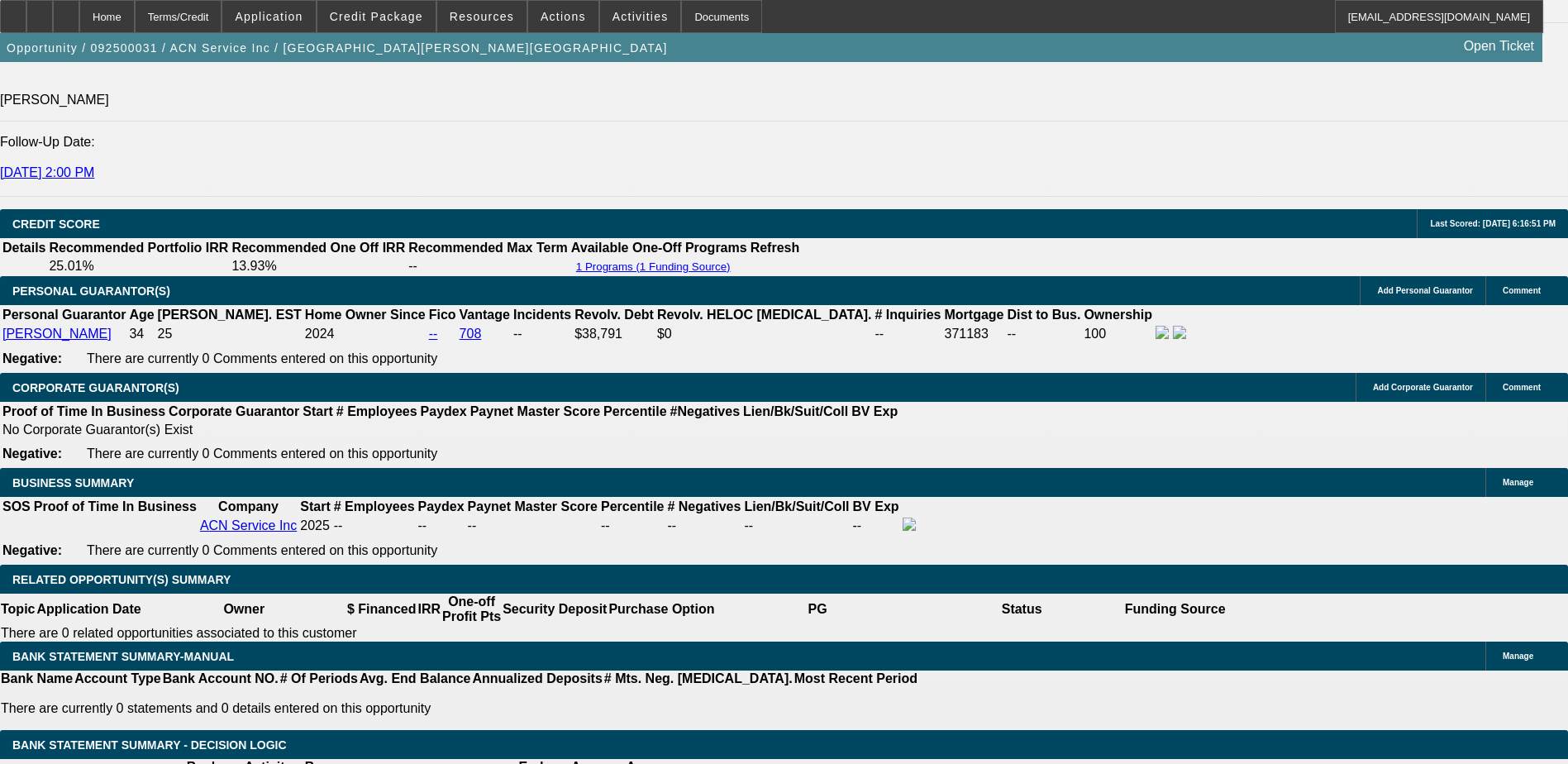
select select "2"
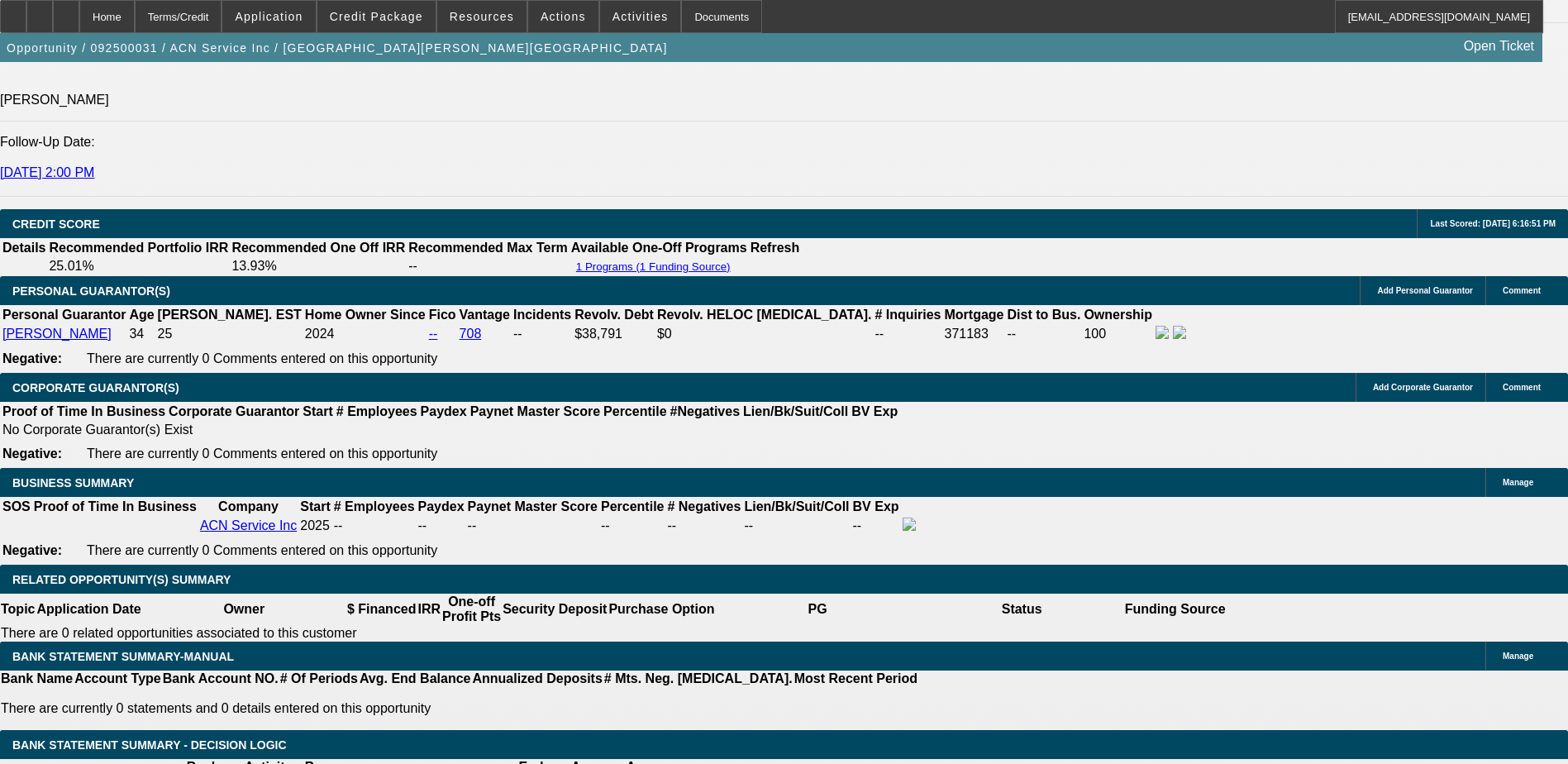
type input "UNKNOWN"
select select "1"
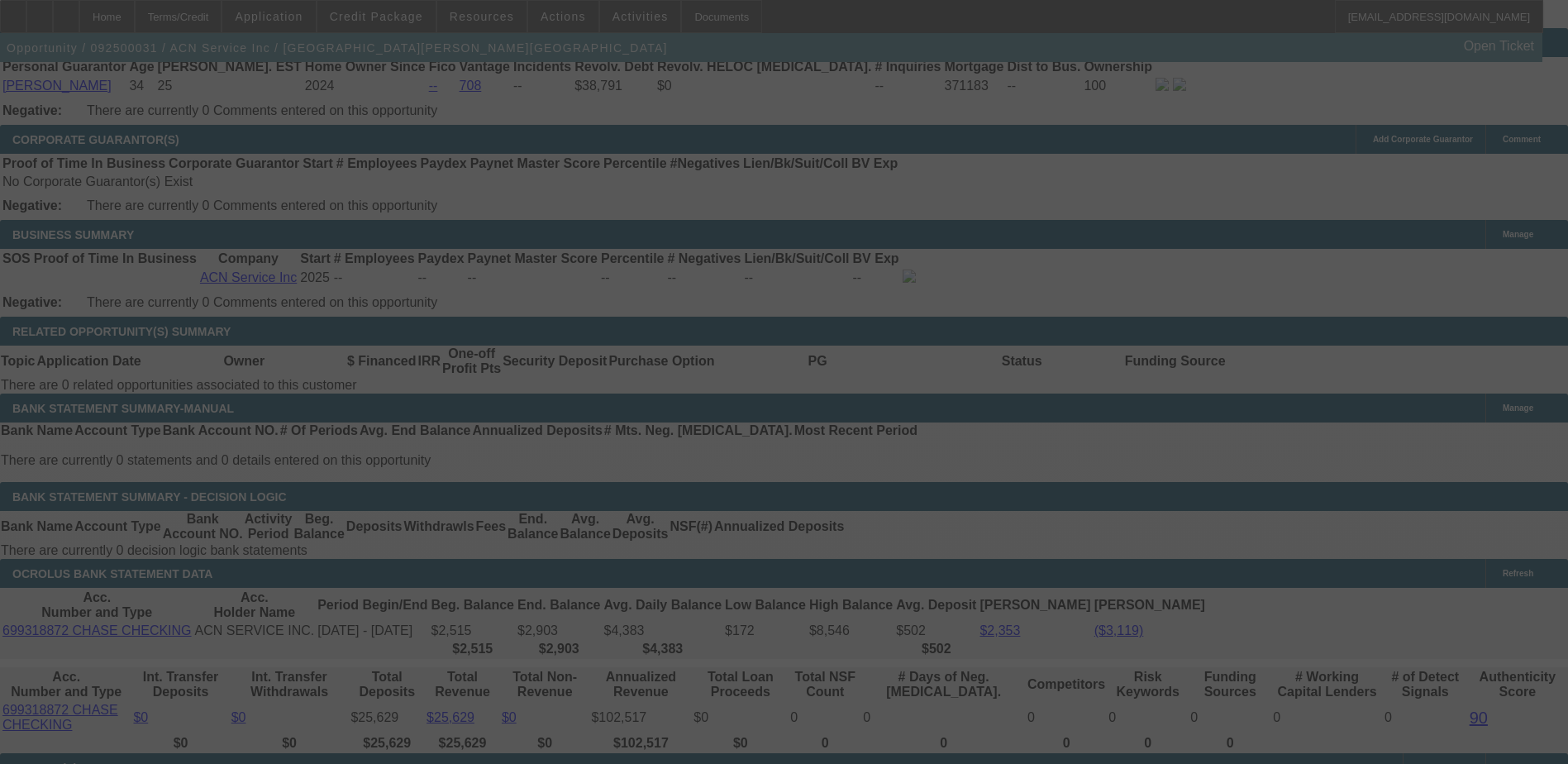
scroll to position [2445, 0]
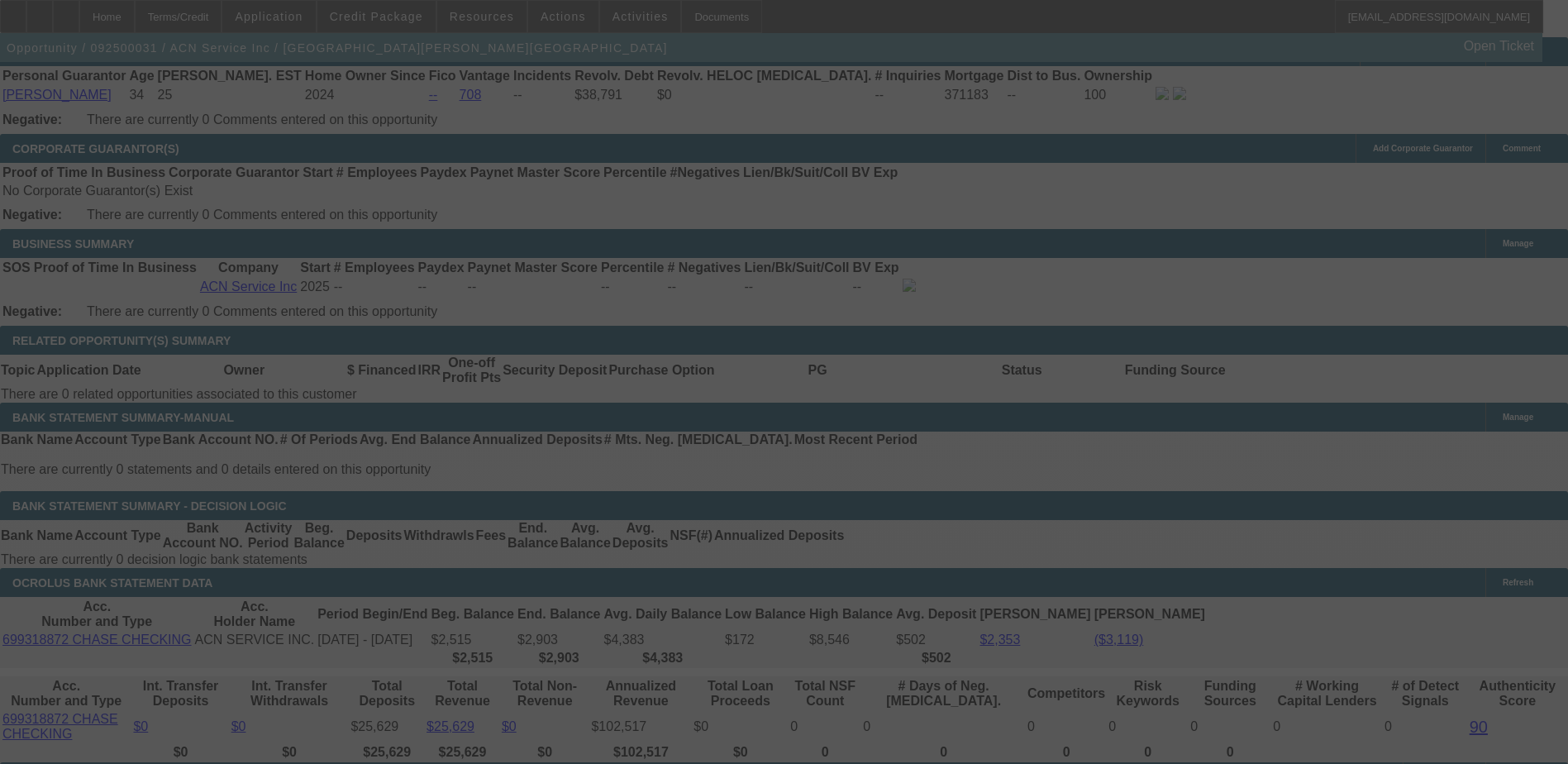
select select "0"
select select "0.1"
select select "4"
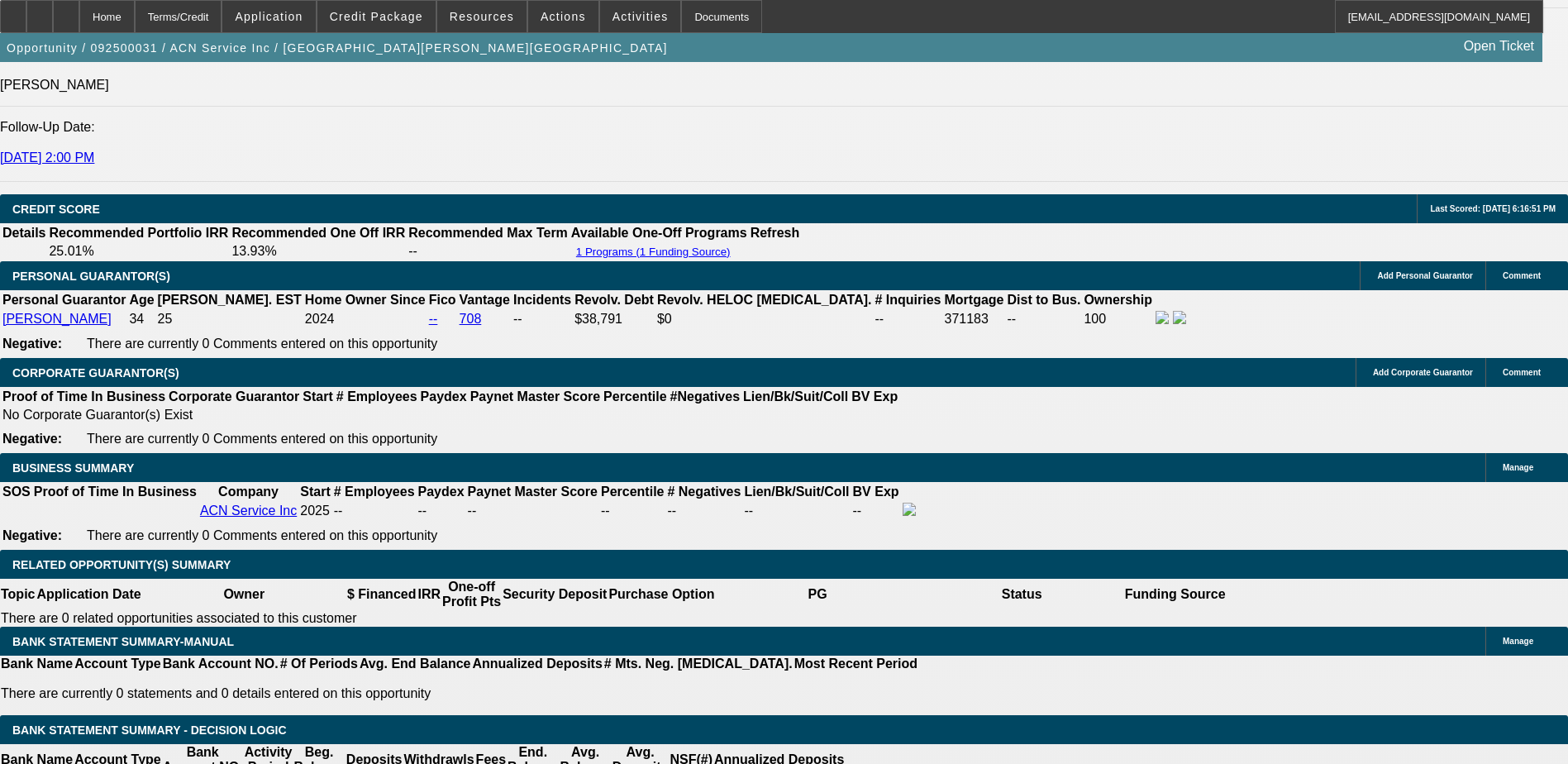
scroll to position [2197, 0]
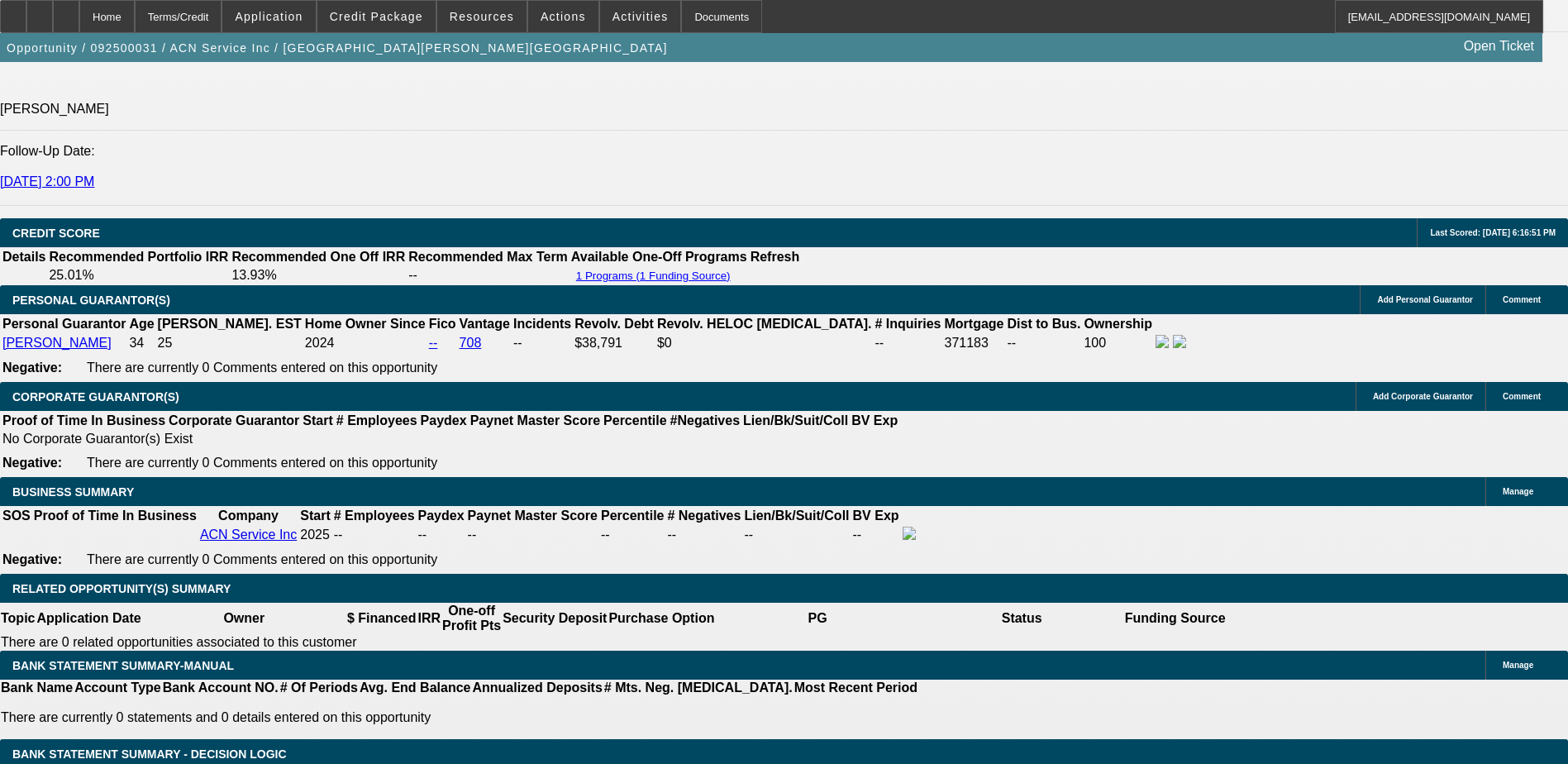
type input "$5,000.00"
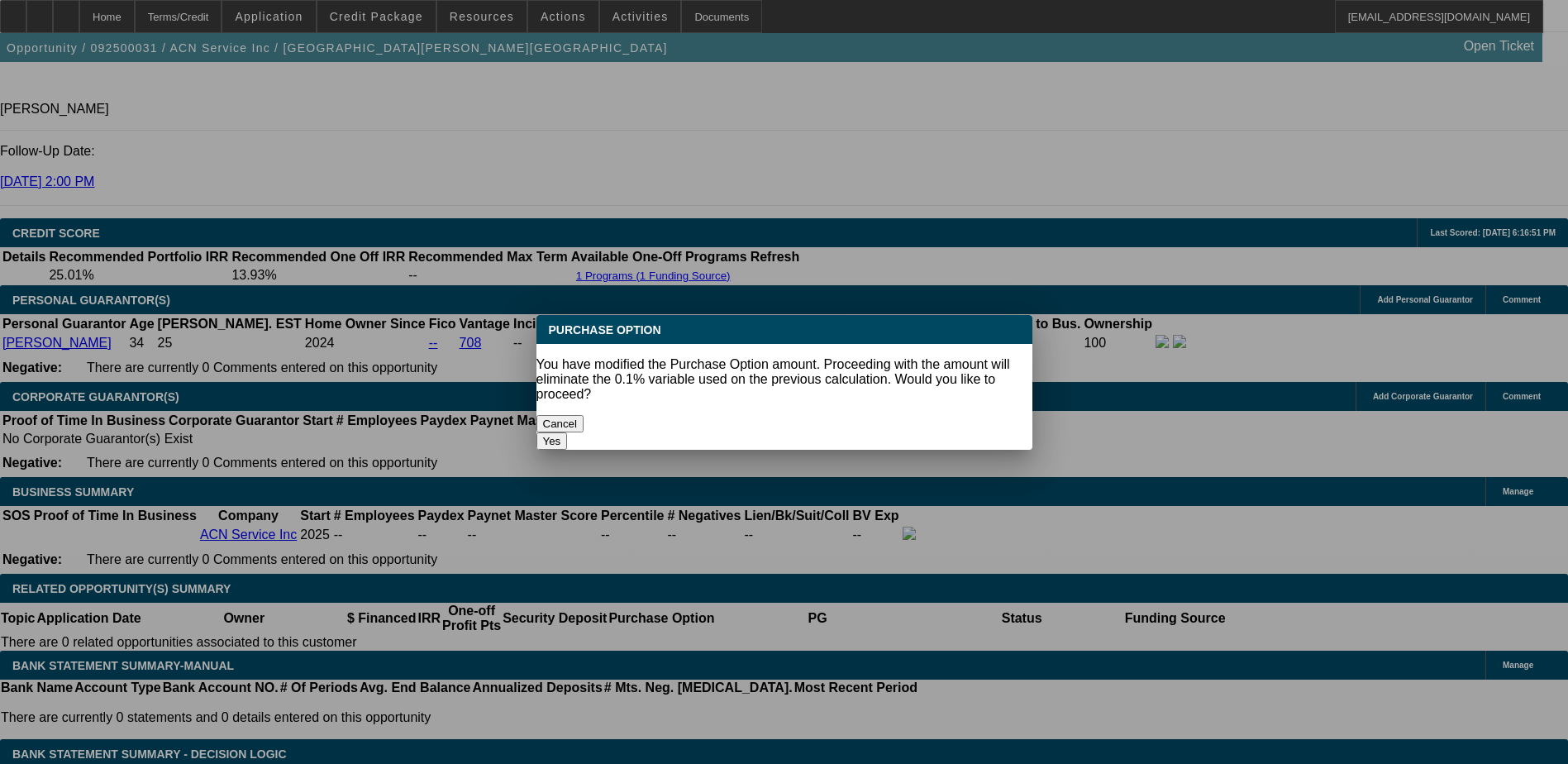
click at [568, 433] on button "Yes" at bounding box center [552, 441] width 31 height 17
select select "0"
type input "UNKNOWN"
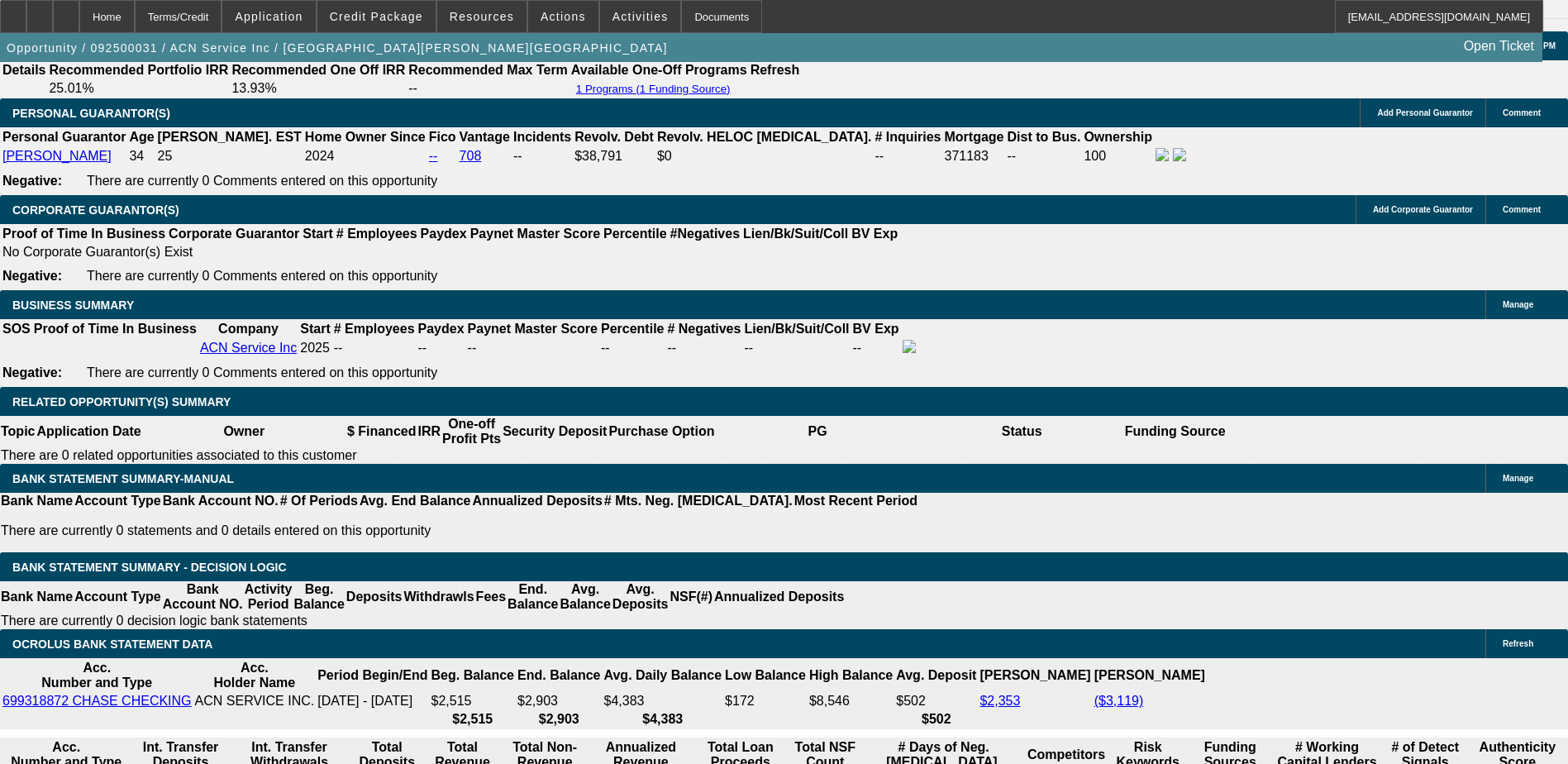
scroll to position [2280, 0]
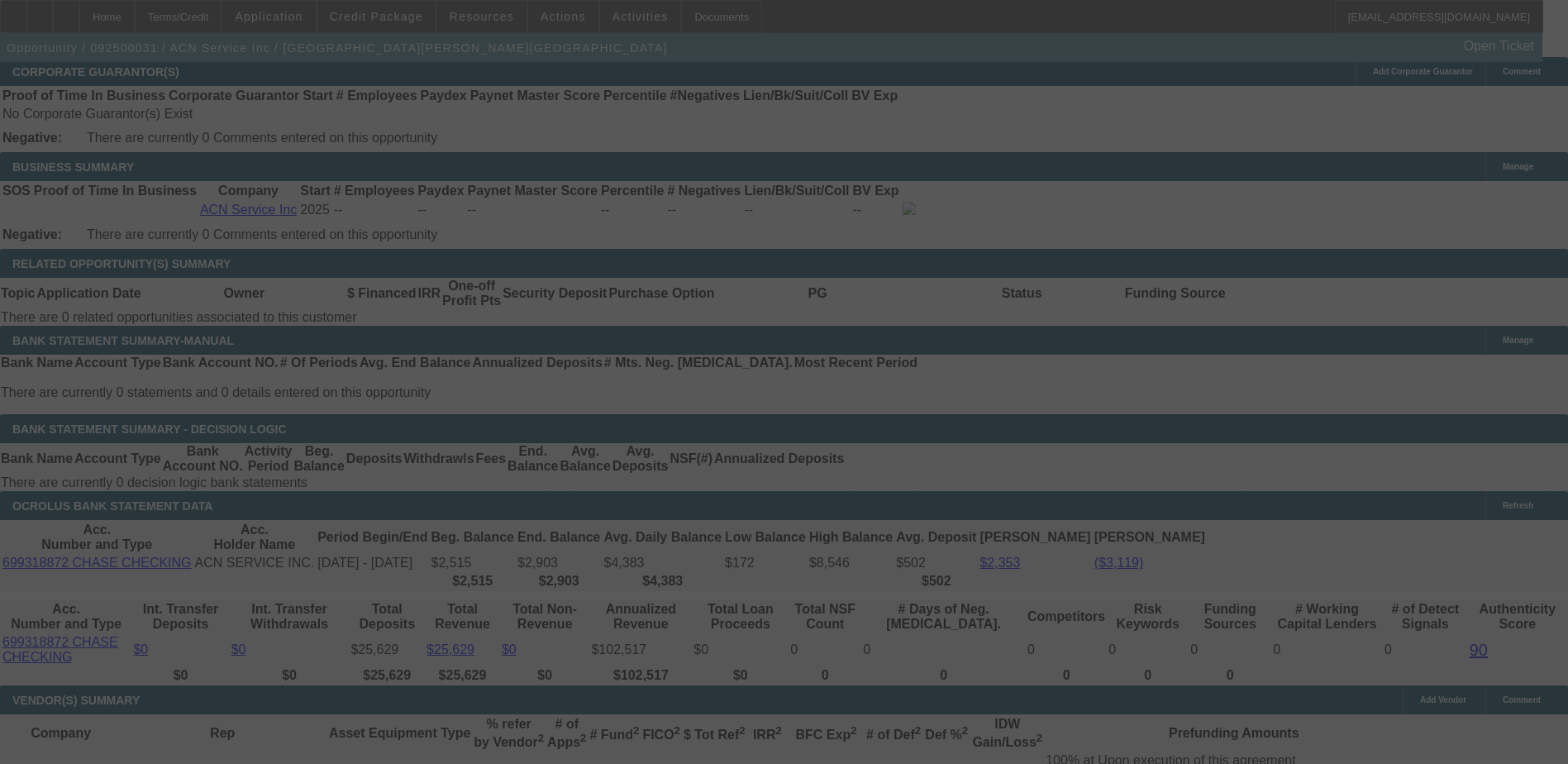
scroll to position [2528, 0]
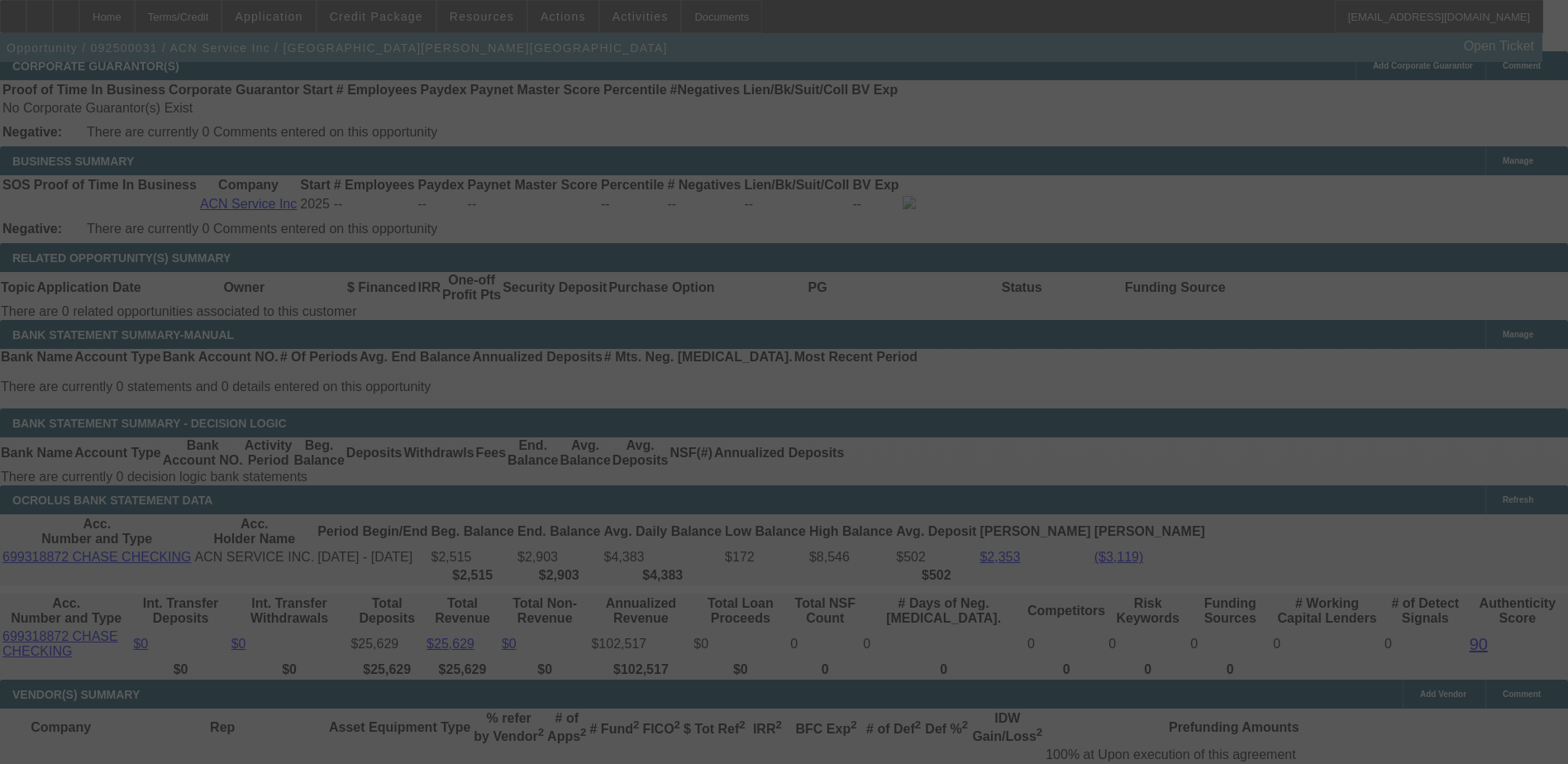
select select "0"
select select "4"
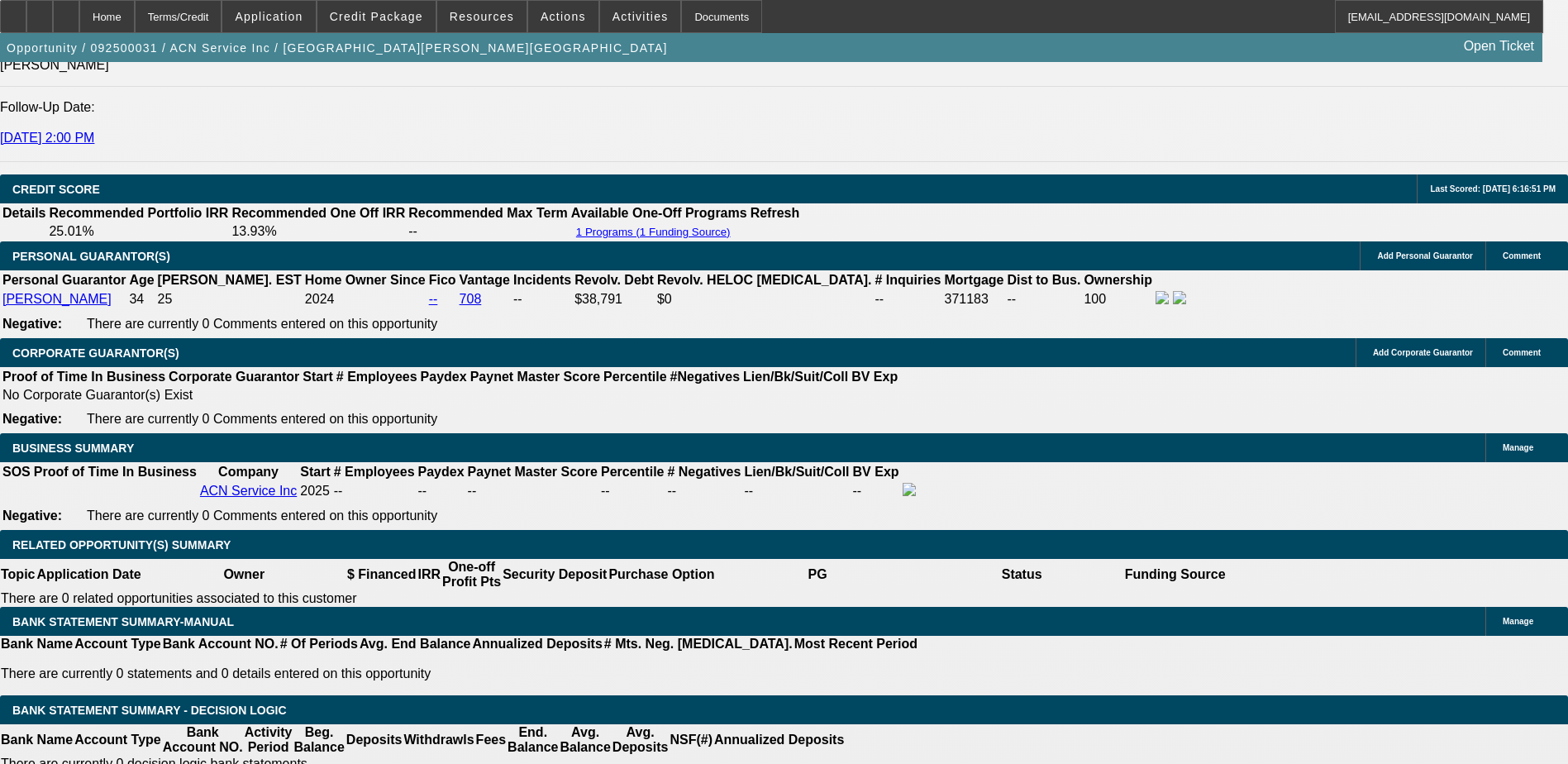
scroll to position [2280, 0]
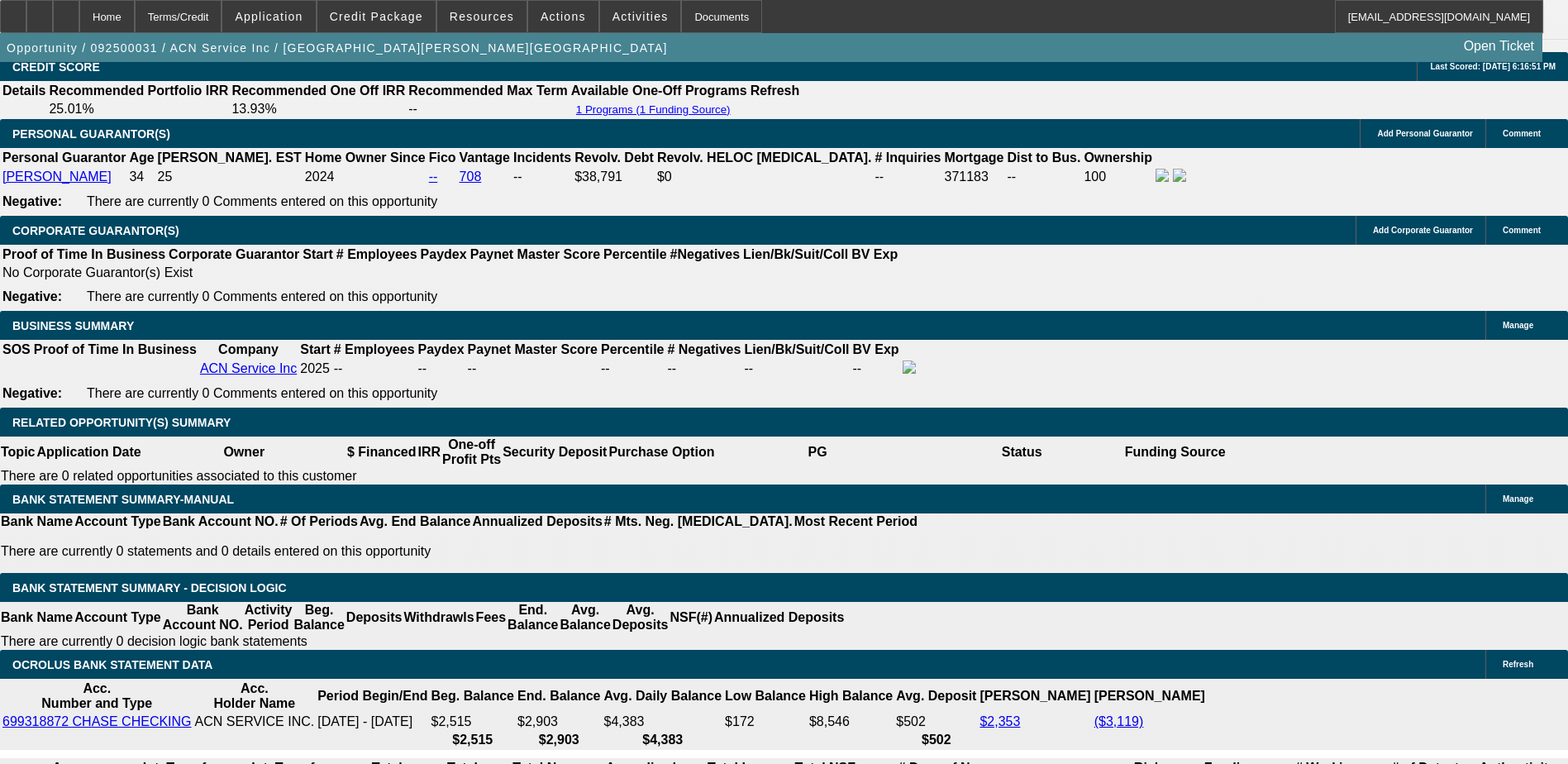
scroll to position [2362, 0]
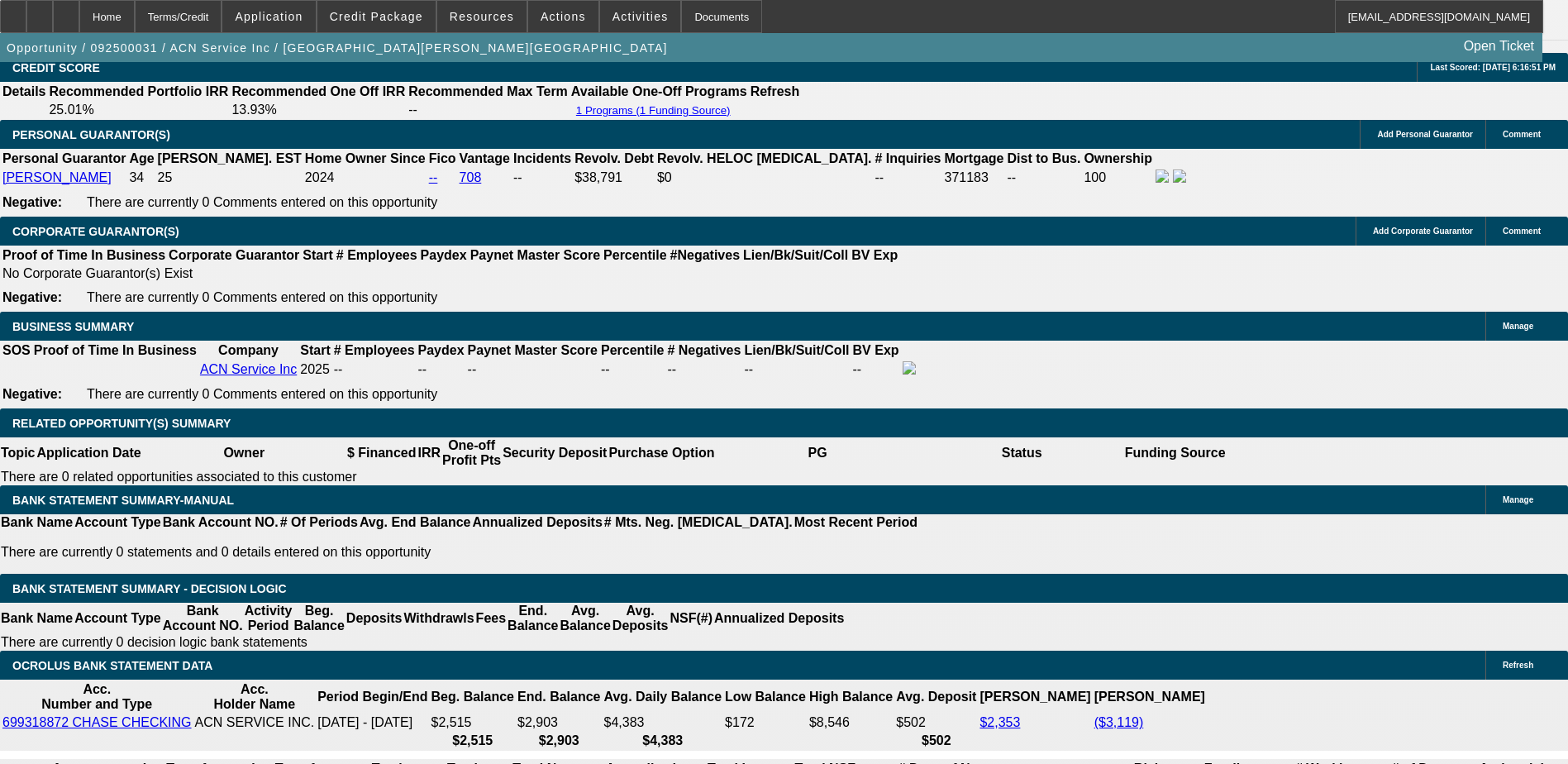
type input "4"
type input "UNKNOWN"
type input "48"
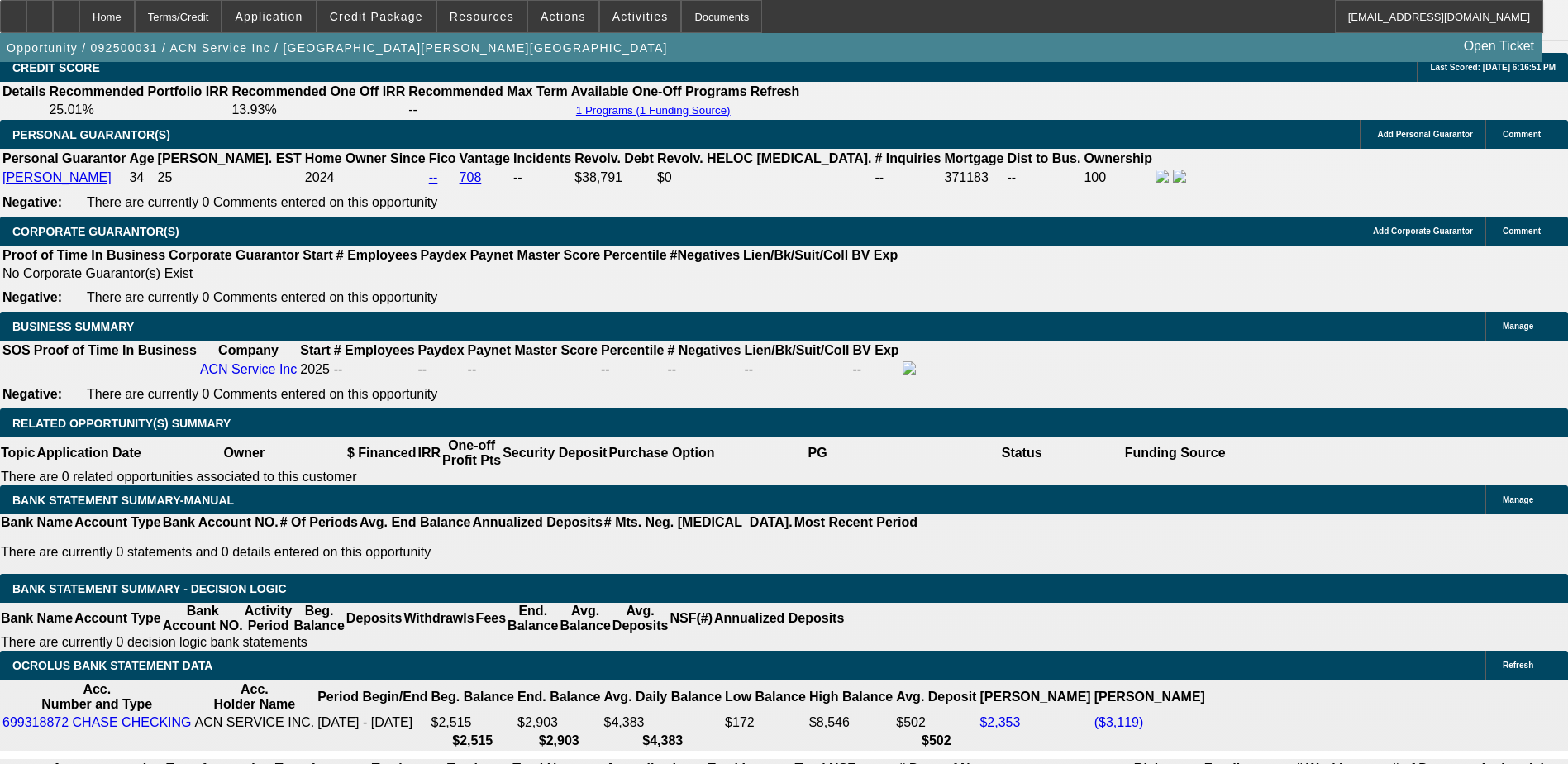
type input "$1,742.61"
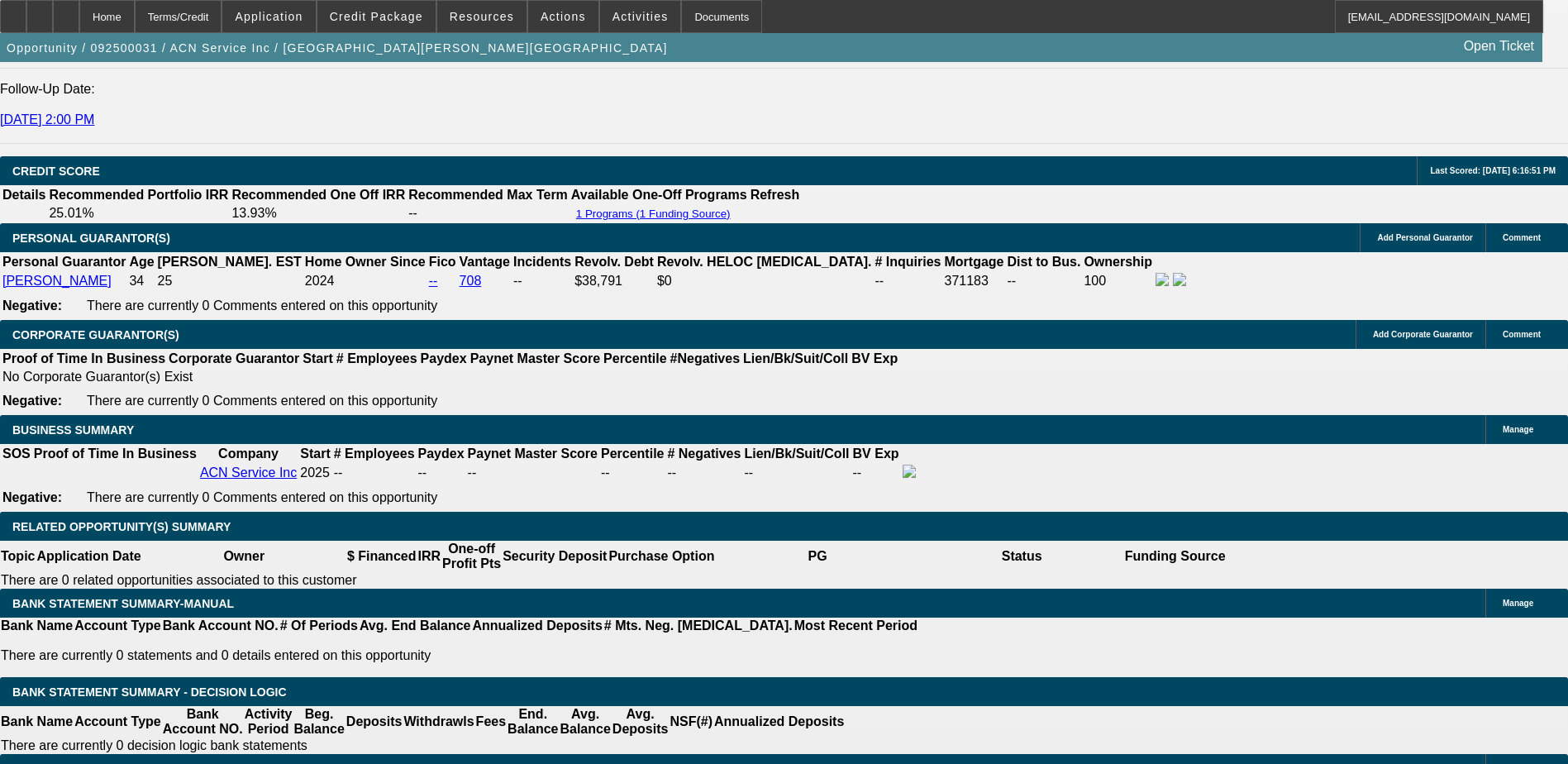
scroll to position [2114, 0]
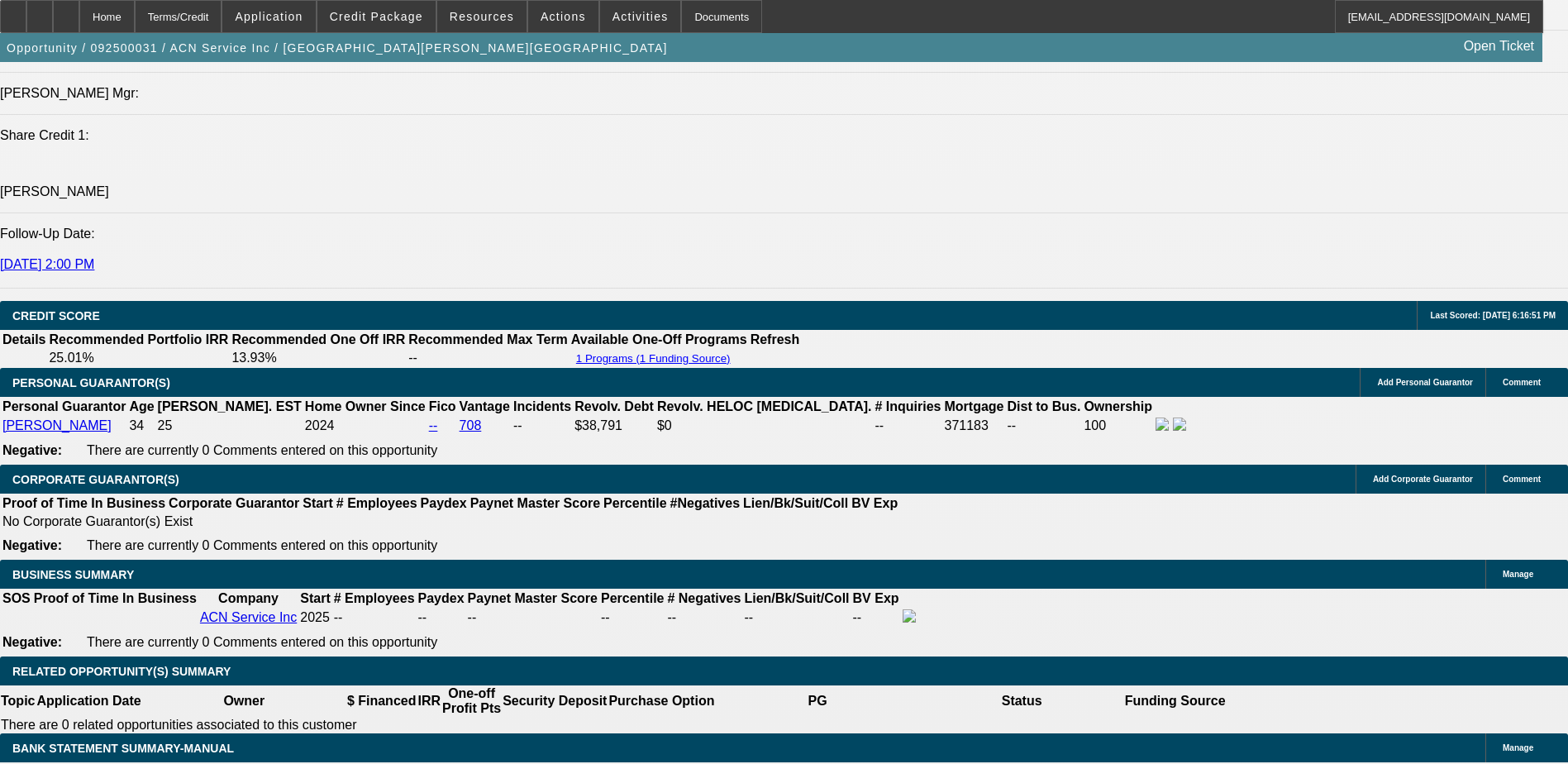
type input "48"
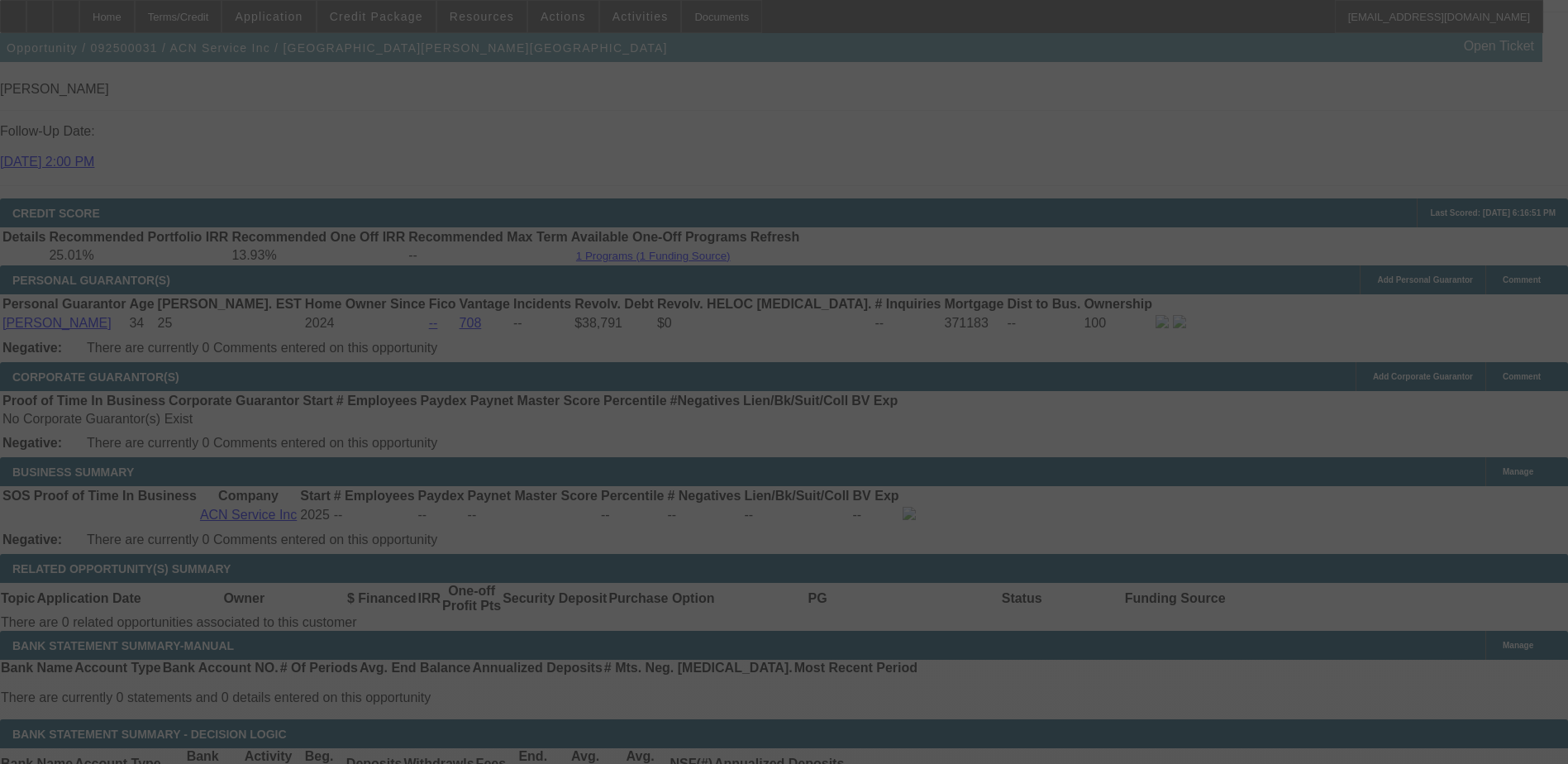
scroll to position [2362, 0]
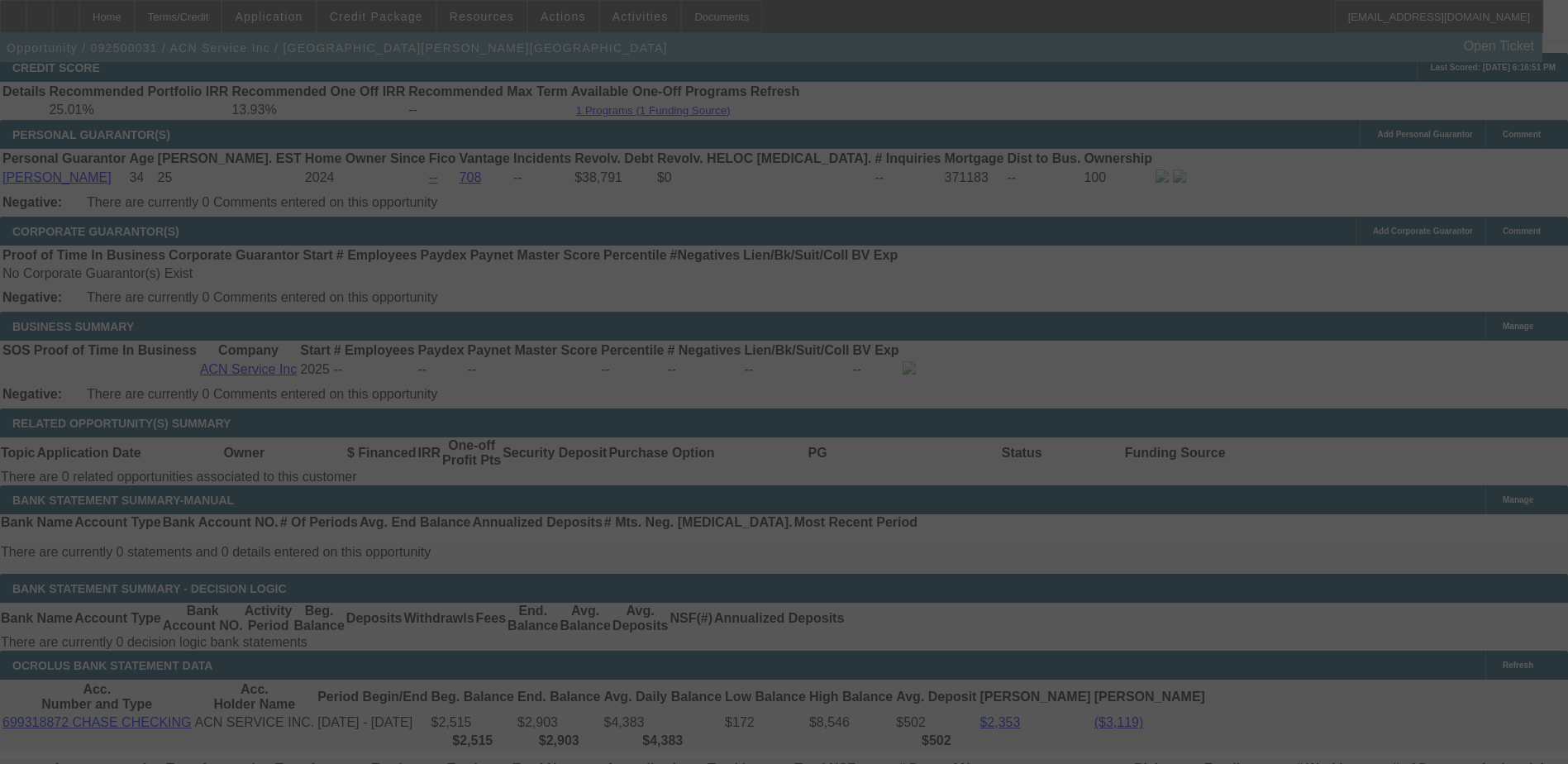
select select "0"
select select "4"
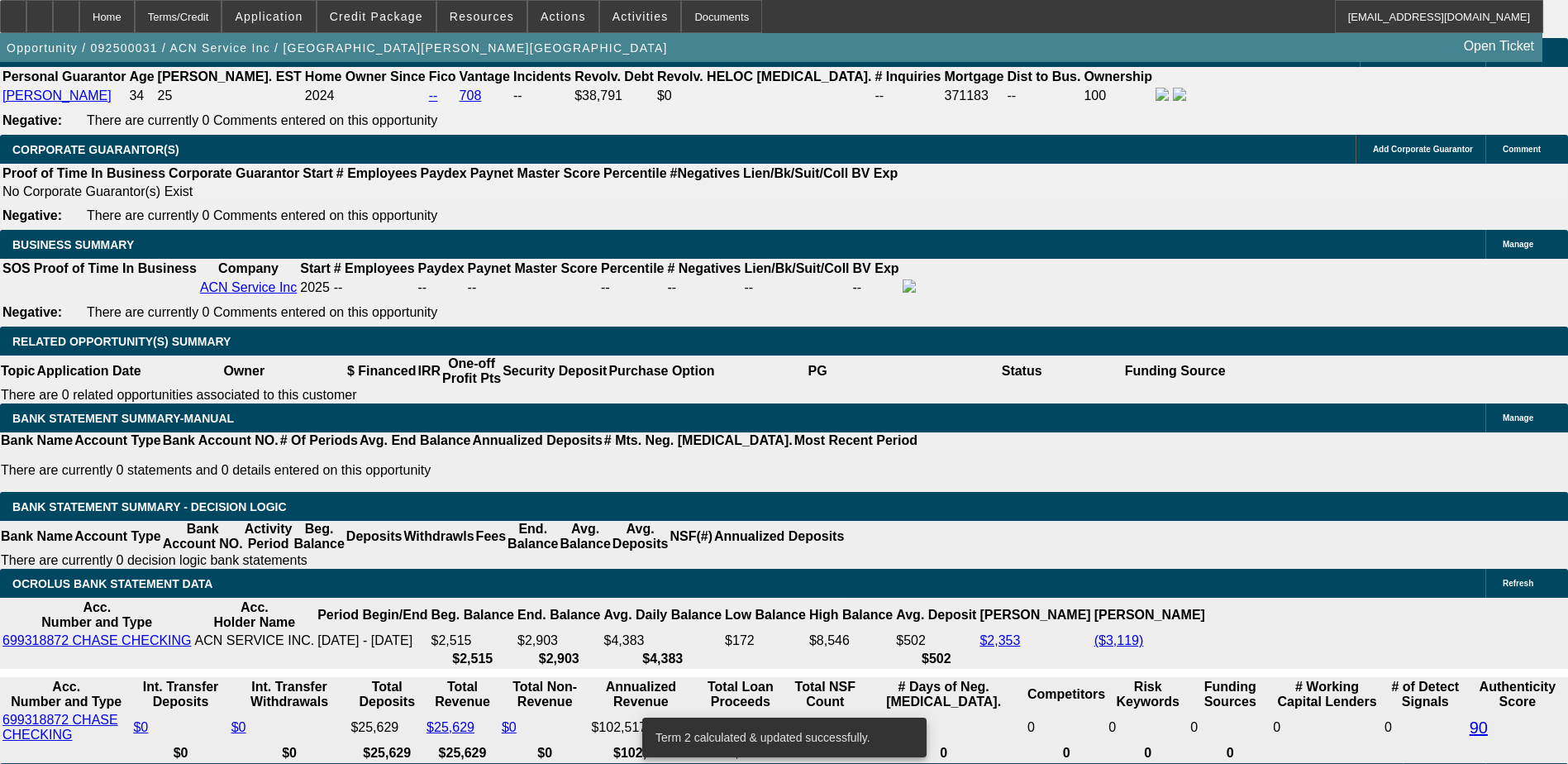
scroll to position [2445, 0]
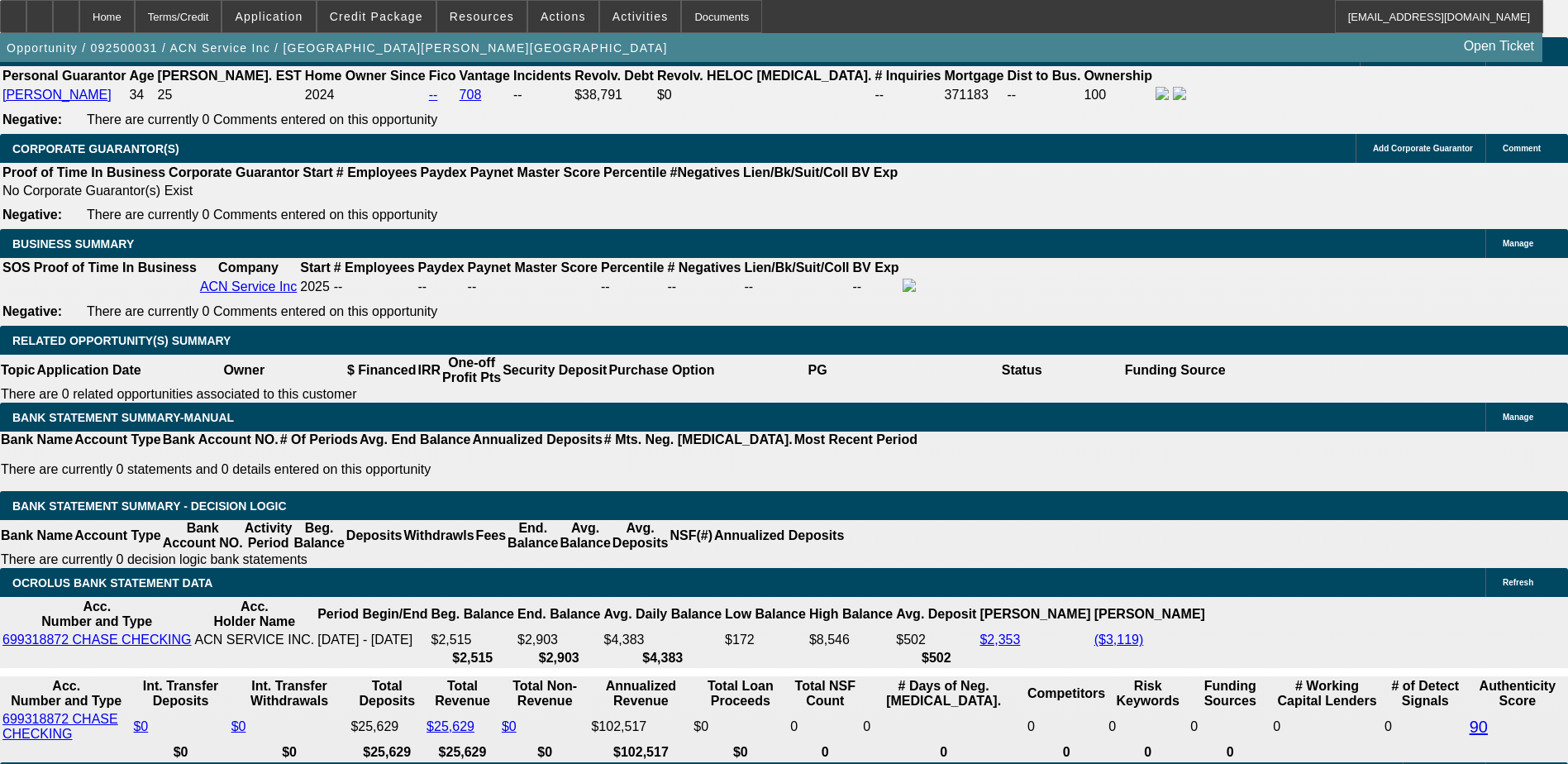
type input "UNKNOWN"
type input "438"
type input "$1,166.71"
type input "8"
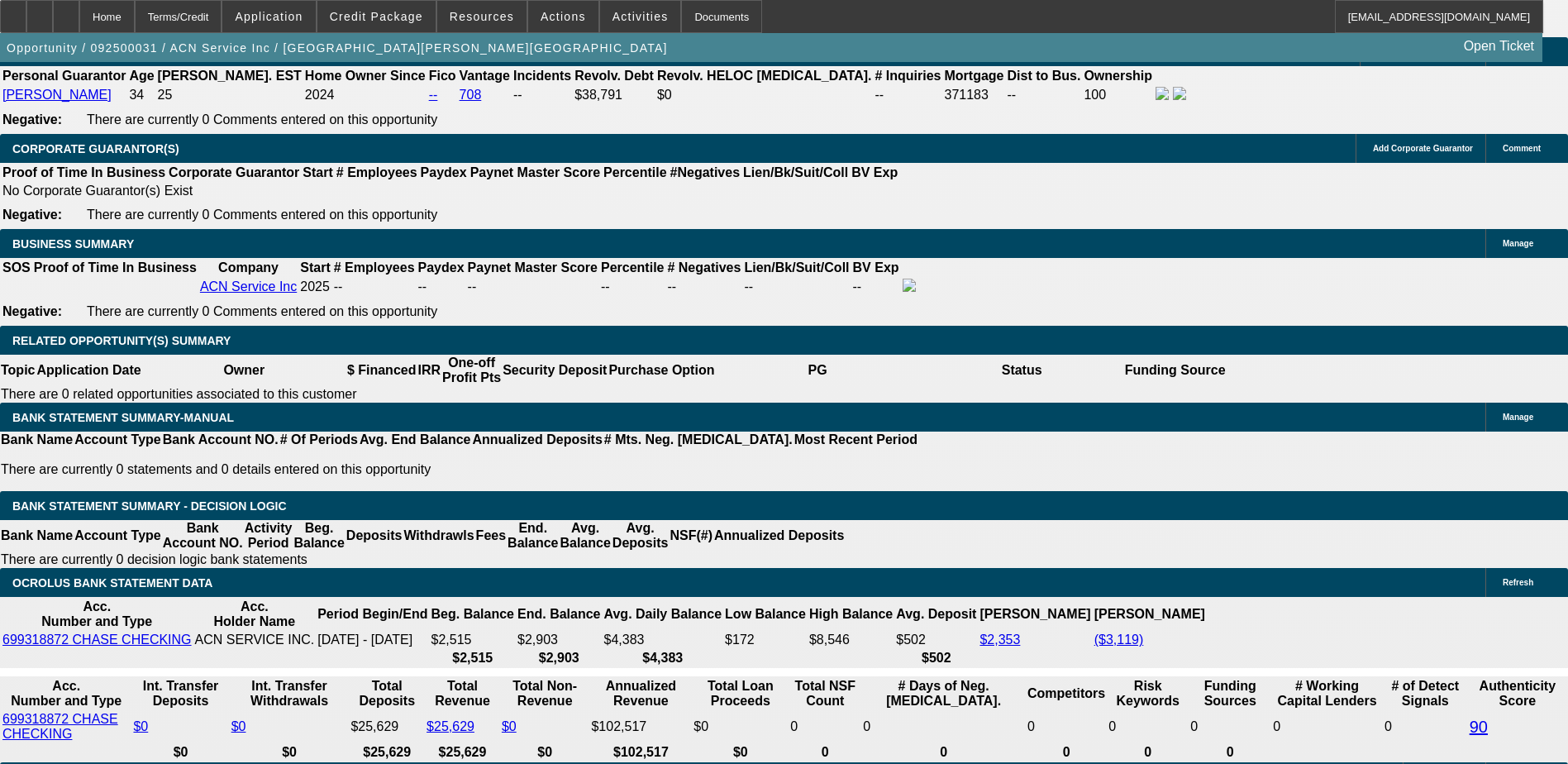
type input "$6,923.90"
type input "4"
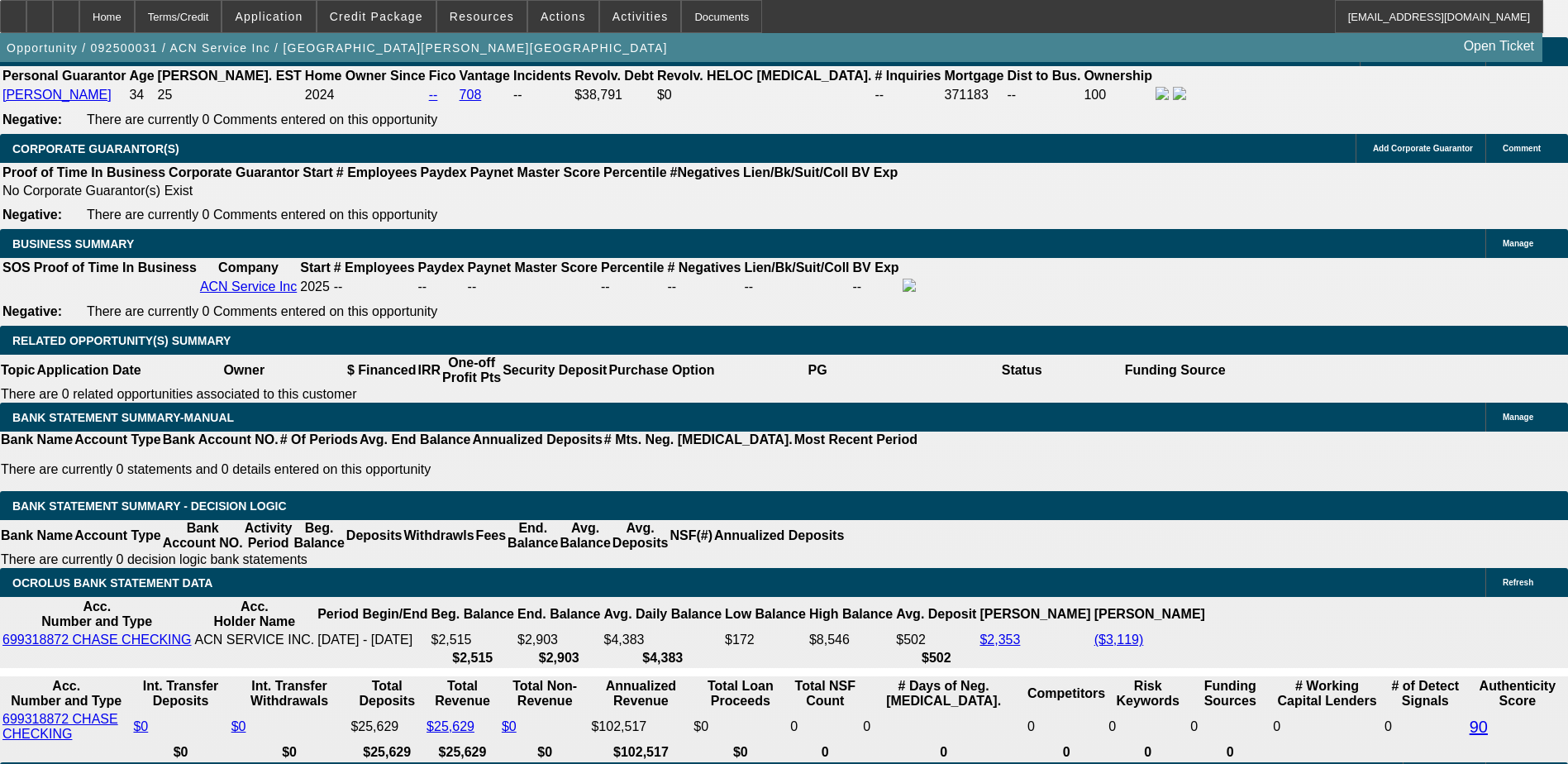
type input "$13,237.57"
type input "40"
type input "$1,936.31"
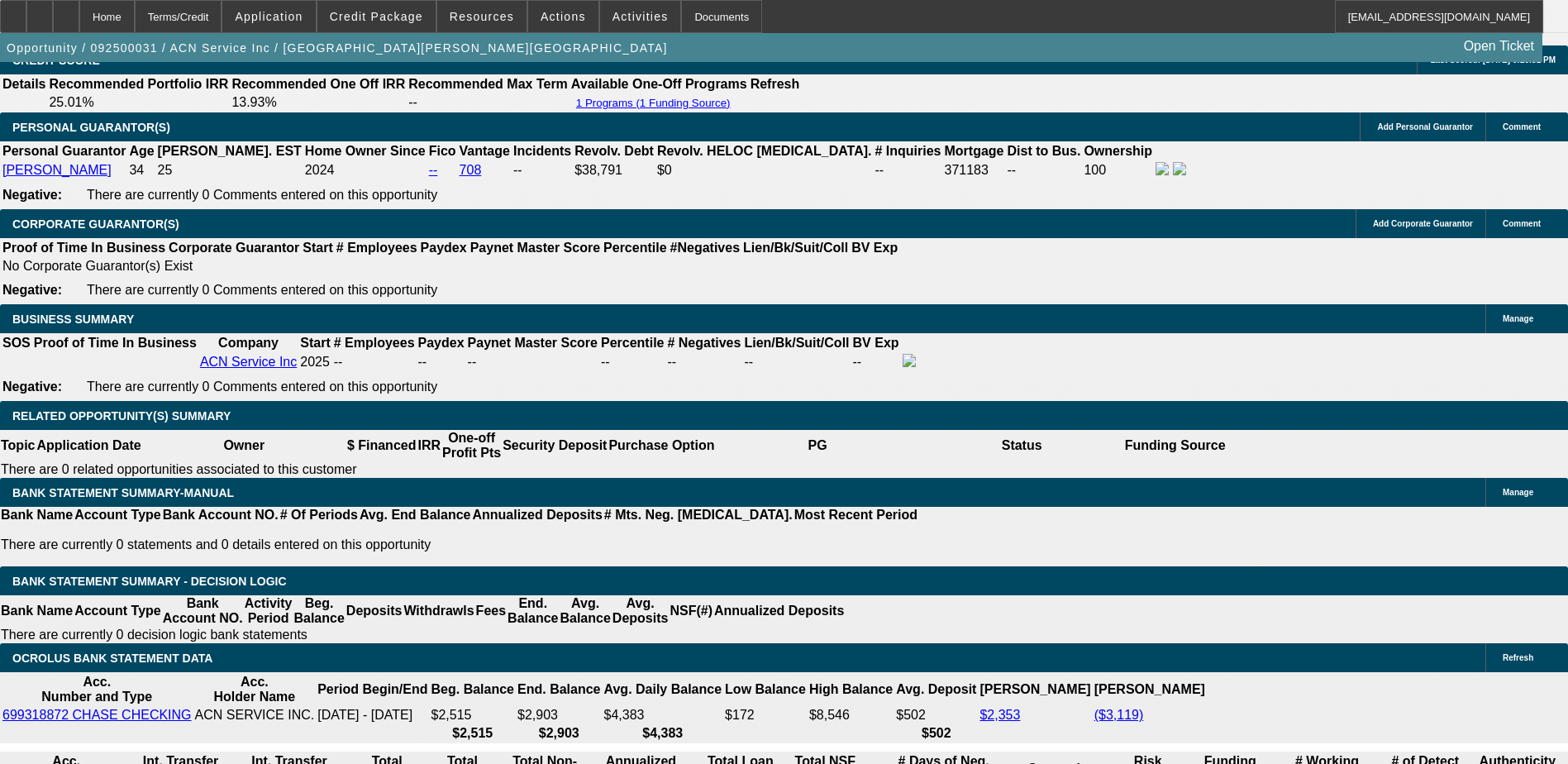
scroll to position [2280, 0]
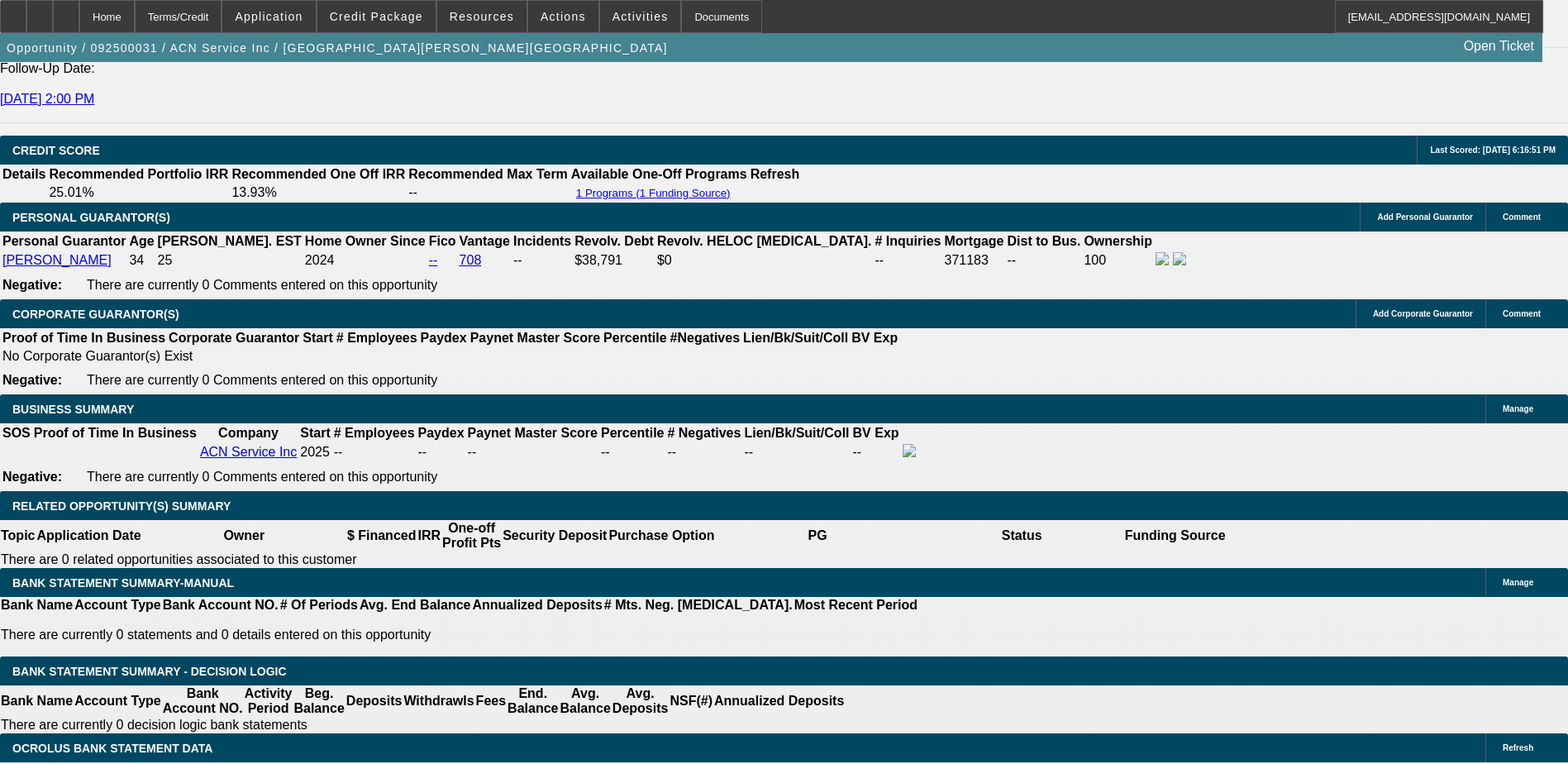
type input "40"
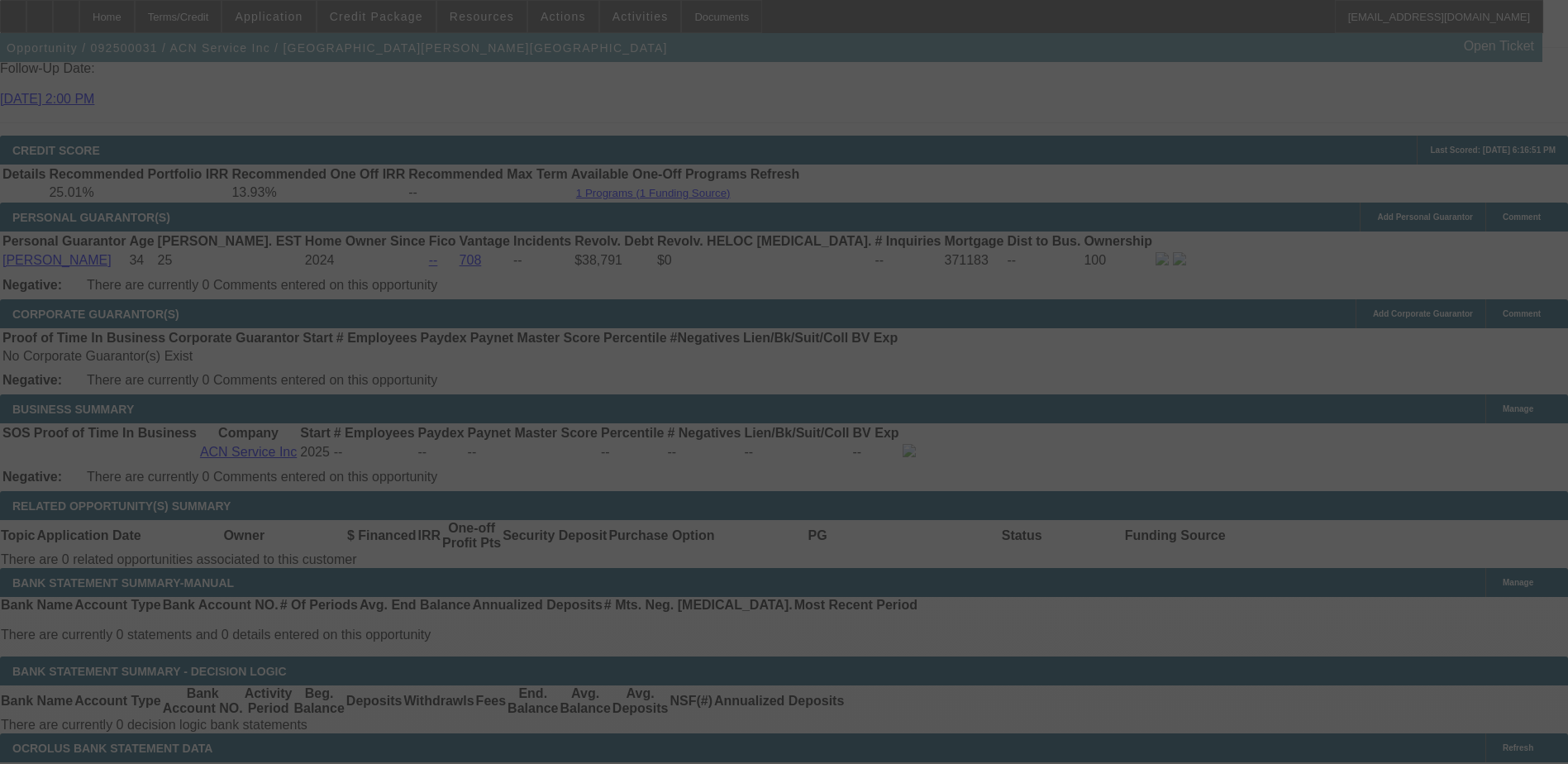
select select "0"
select select "4"
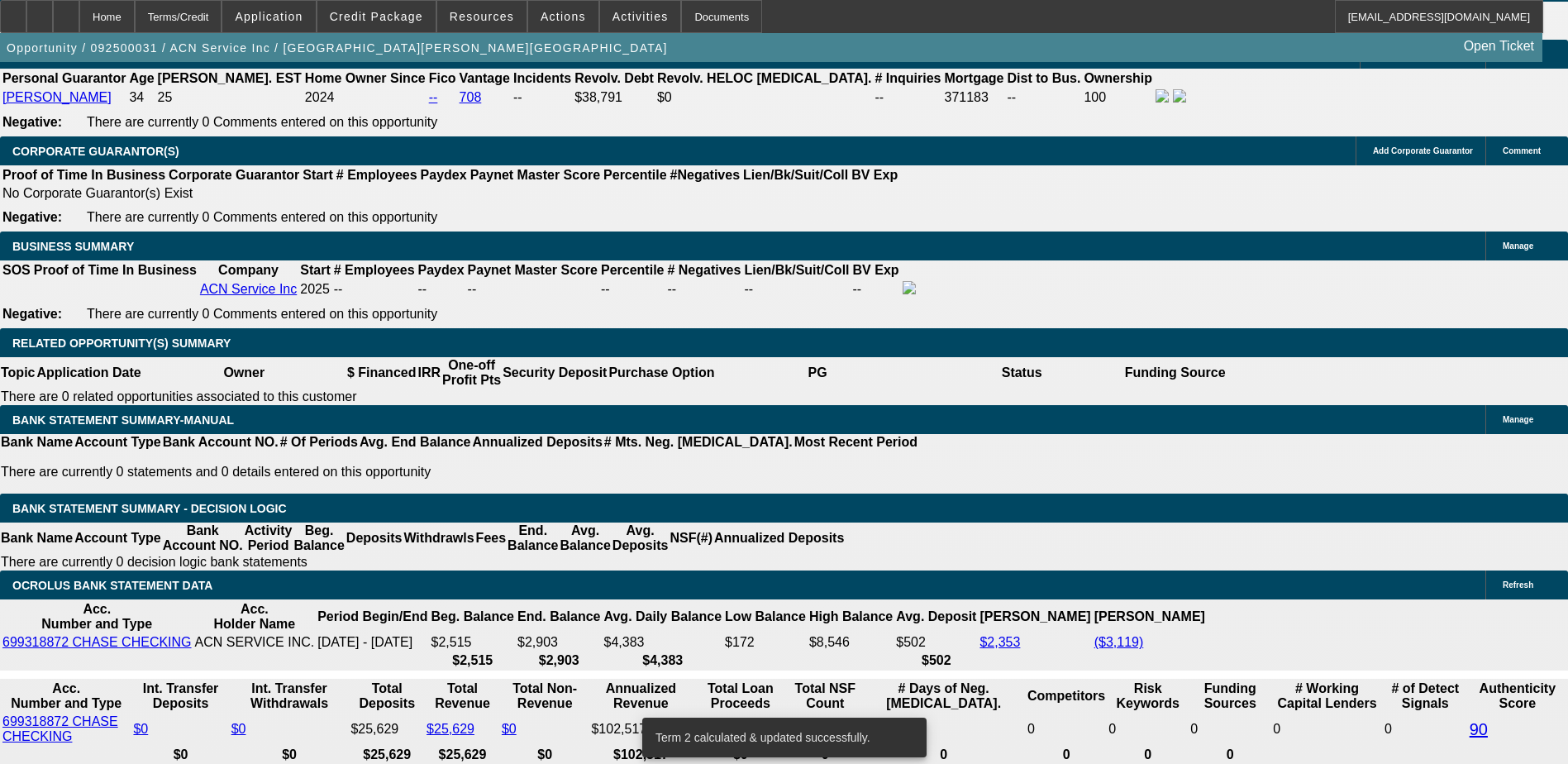
scroll to position [2445, 0]
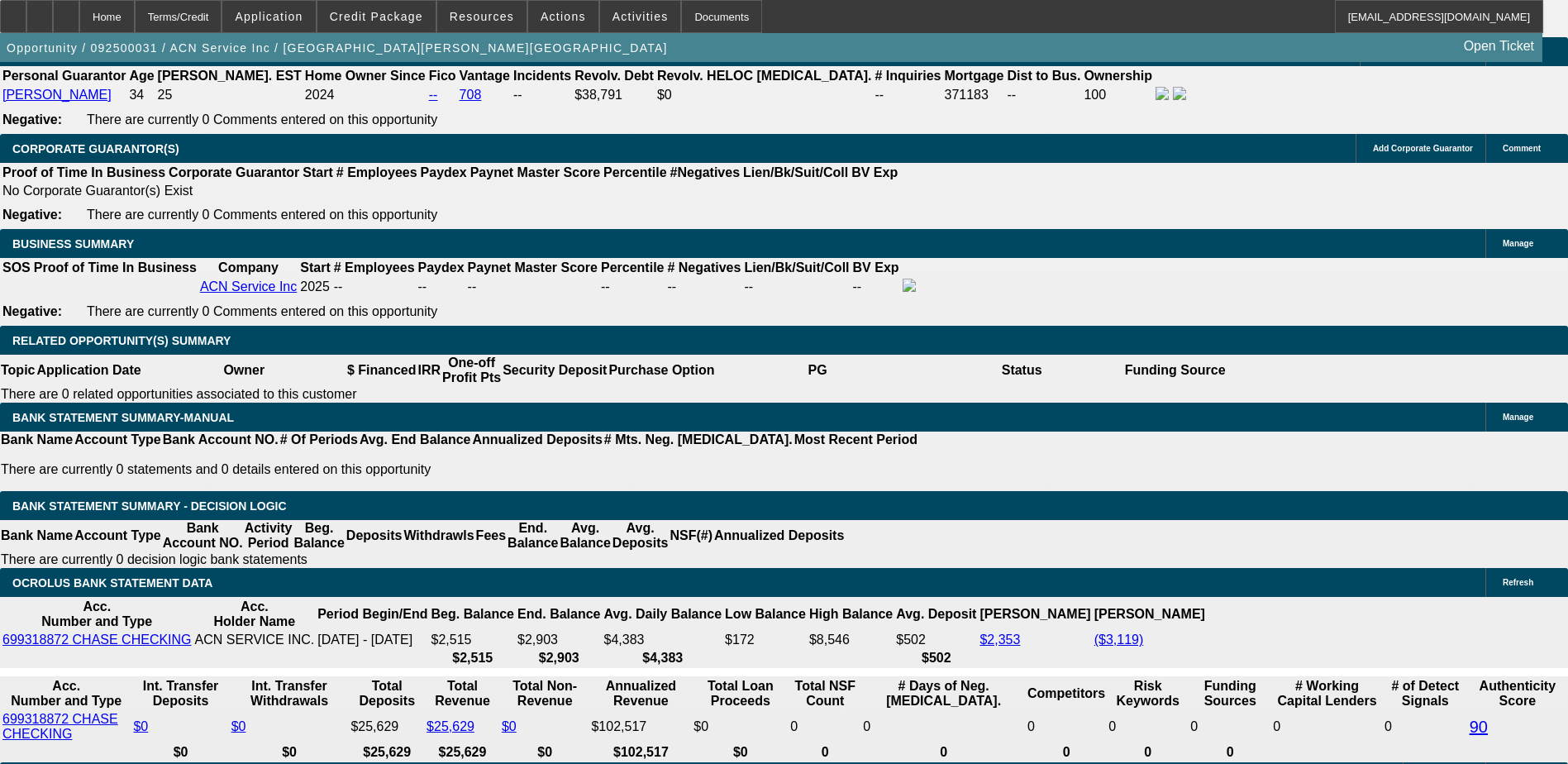
type input "UNKNOWN"
type input "36"
type input "$2,068.18"
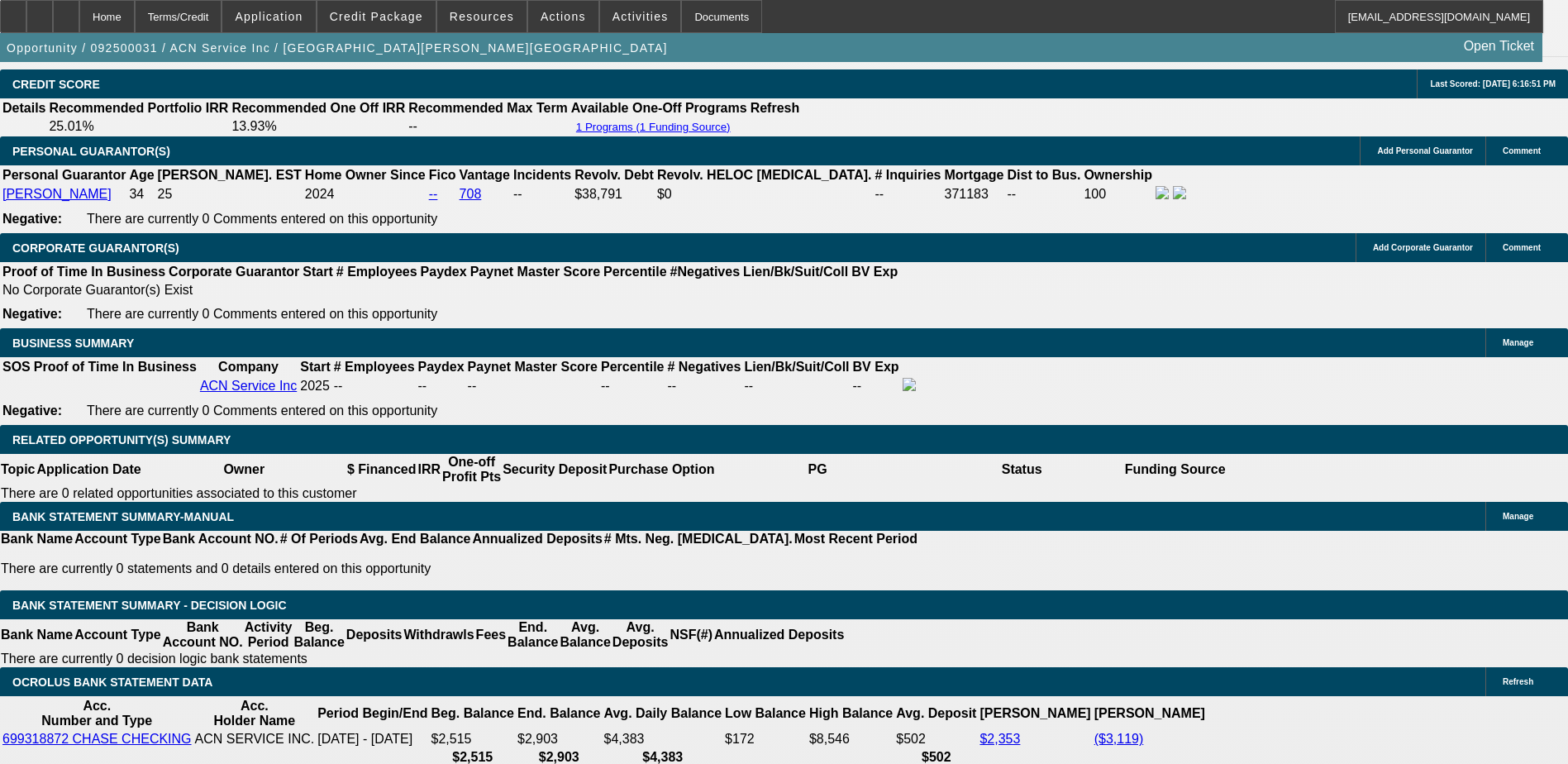
scroll to position [2197, 0]
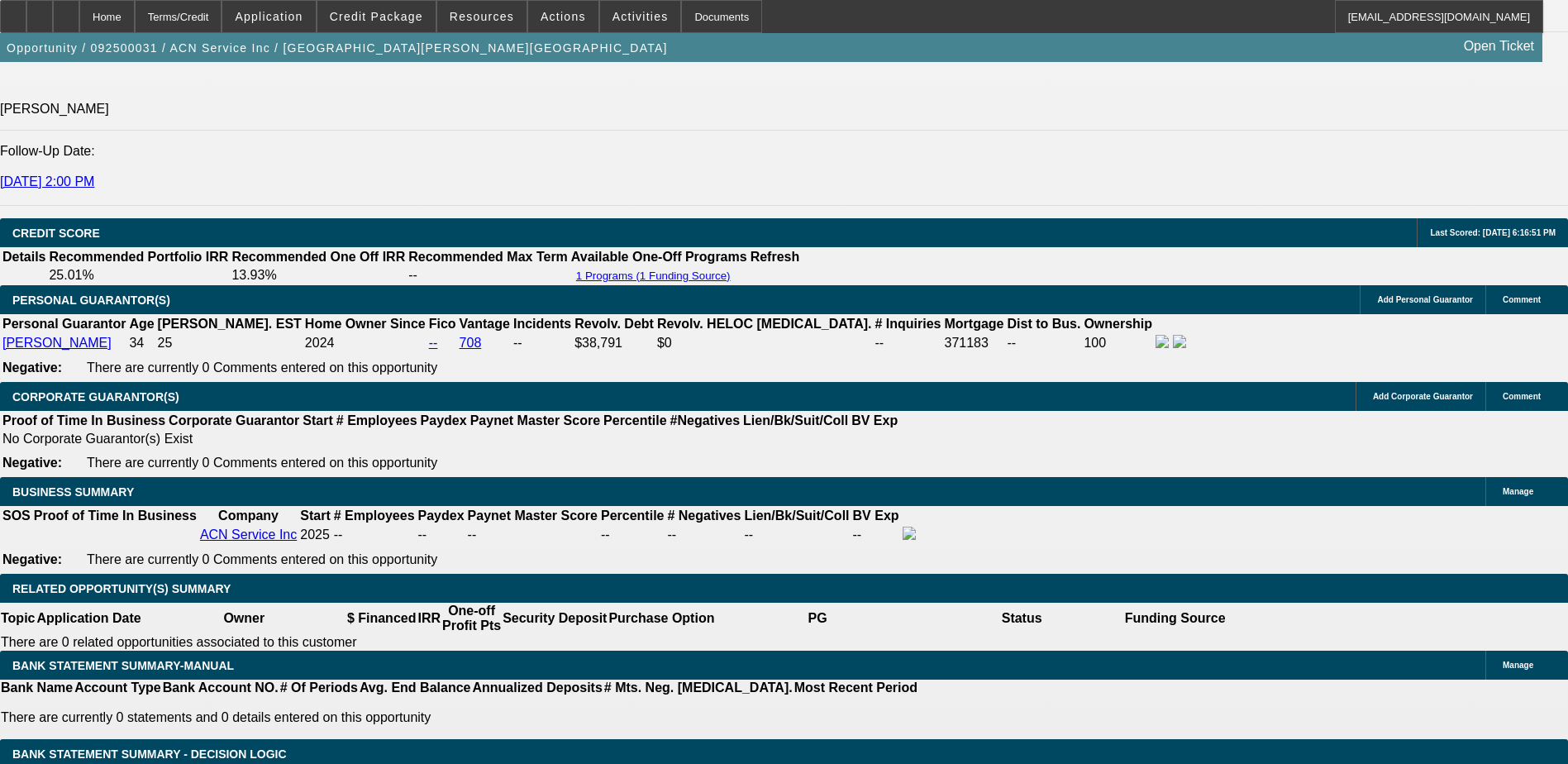
type input "36"
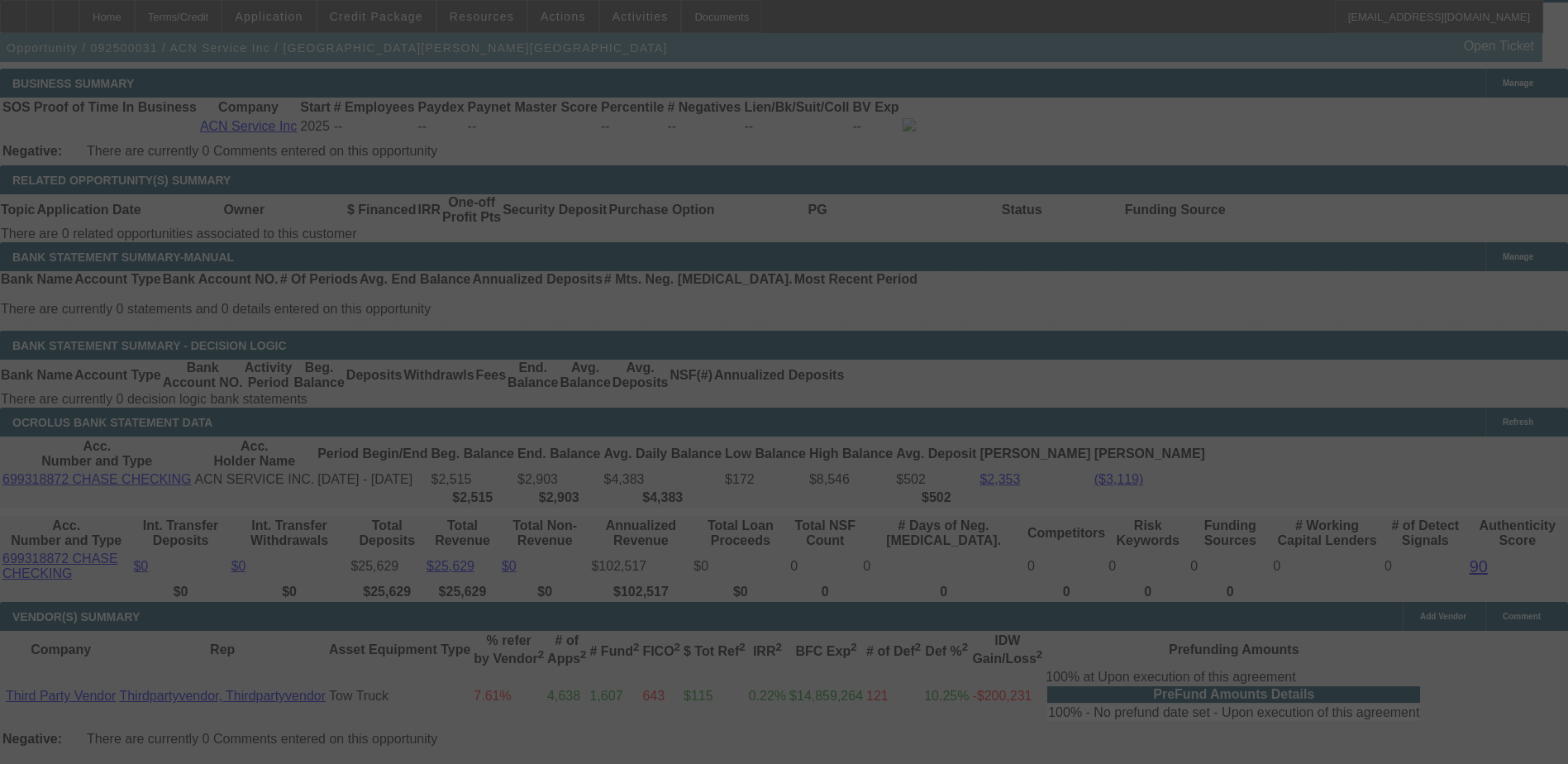
scroll to position [2610, 0]
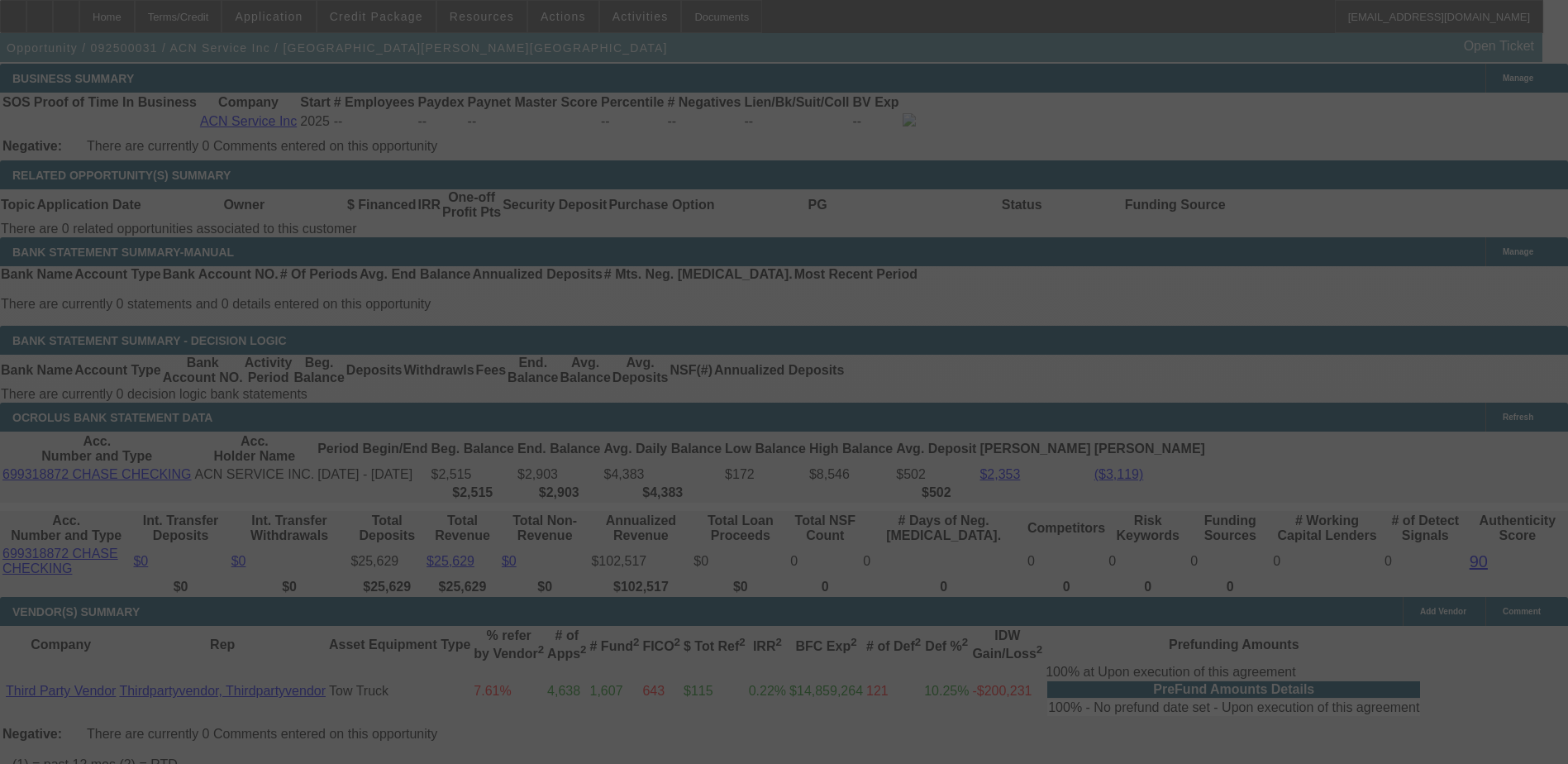
select select "0"
select select "4"
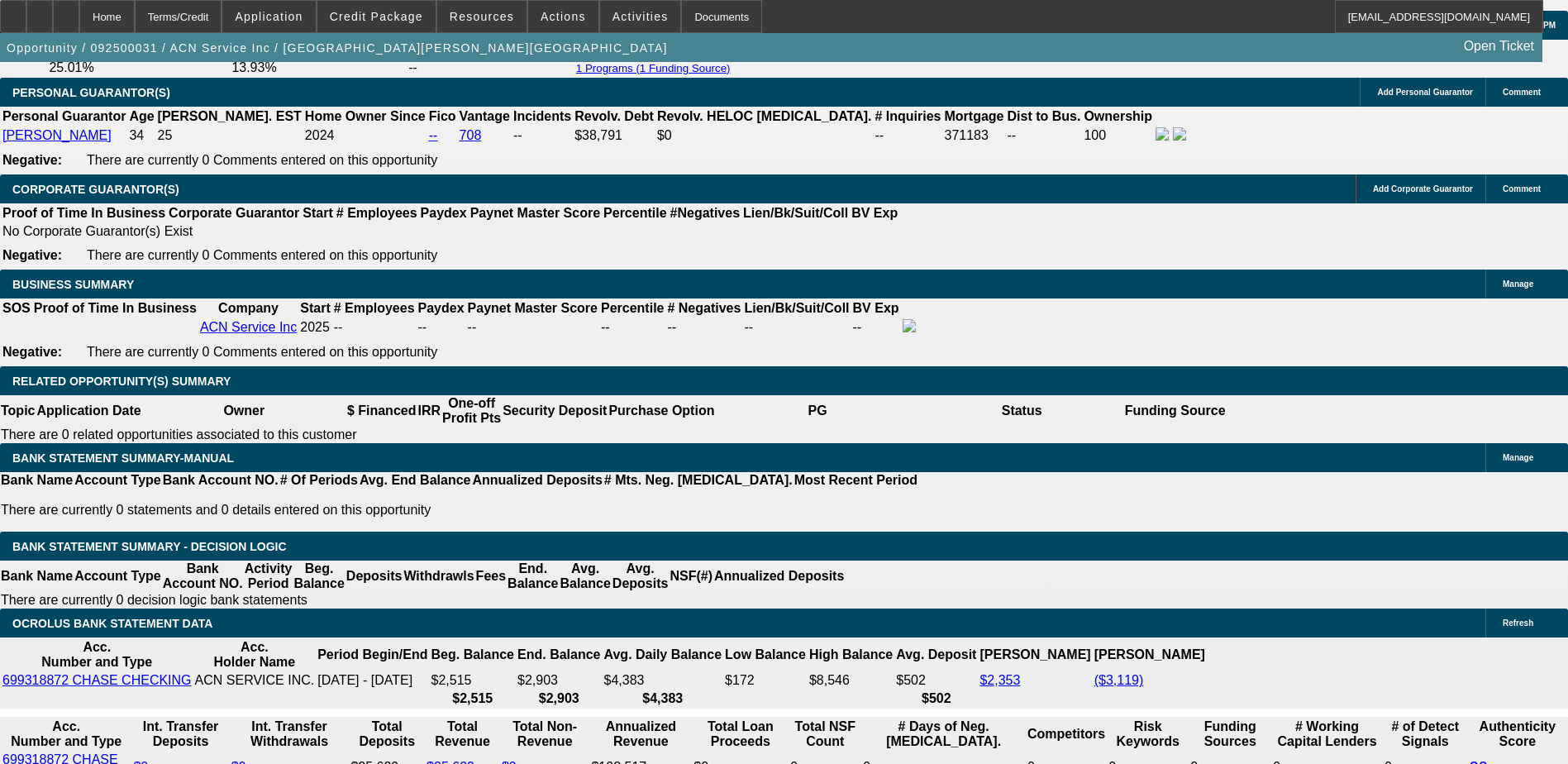
scroll to position [2445, 0]
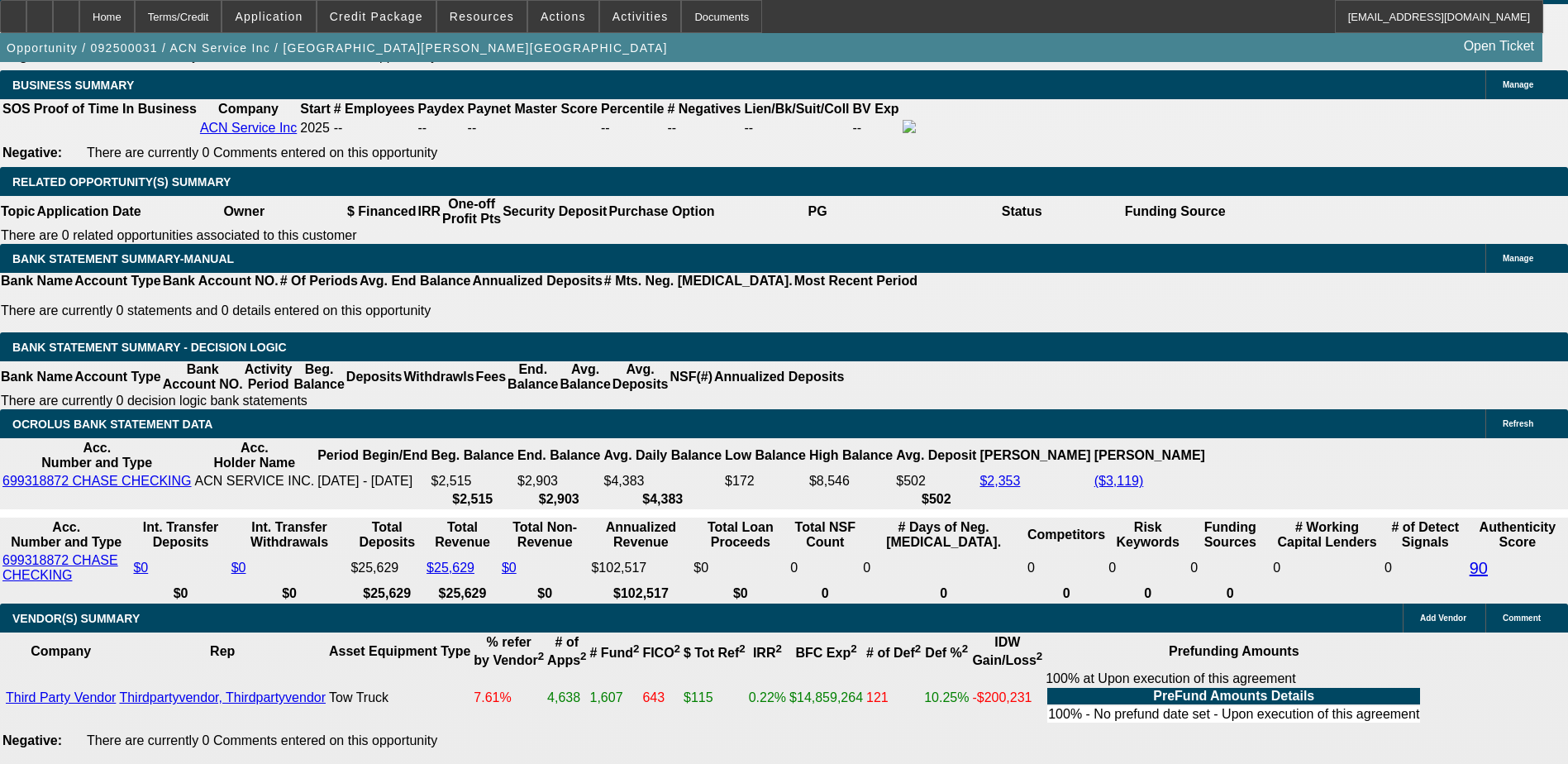
scroll to position [2694, 0]
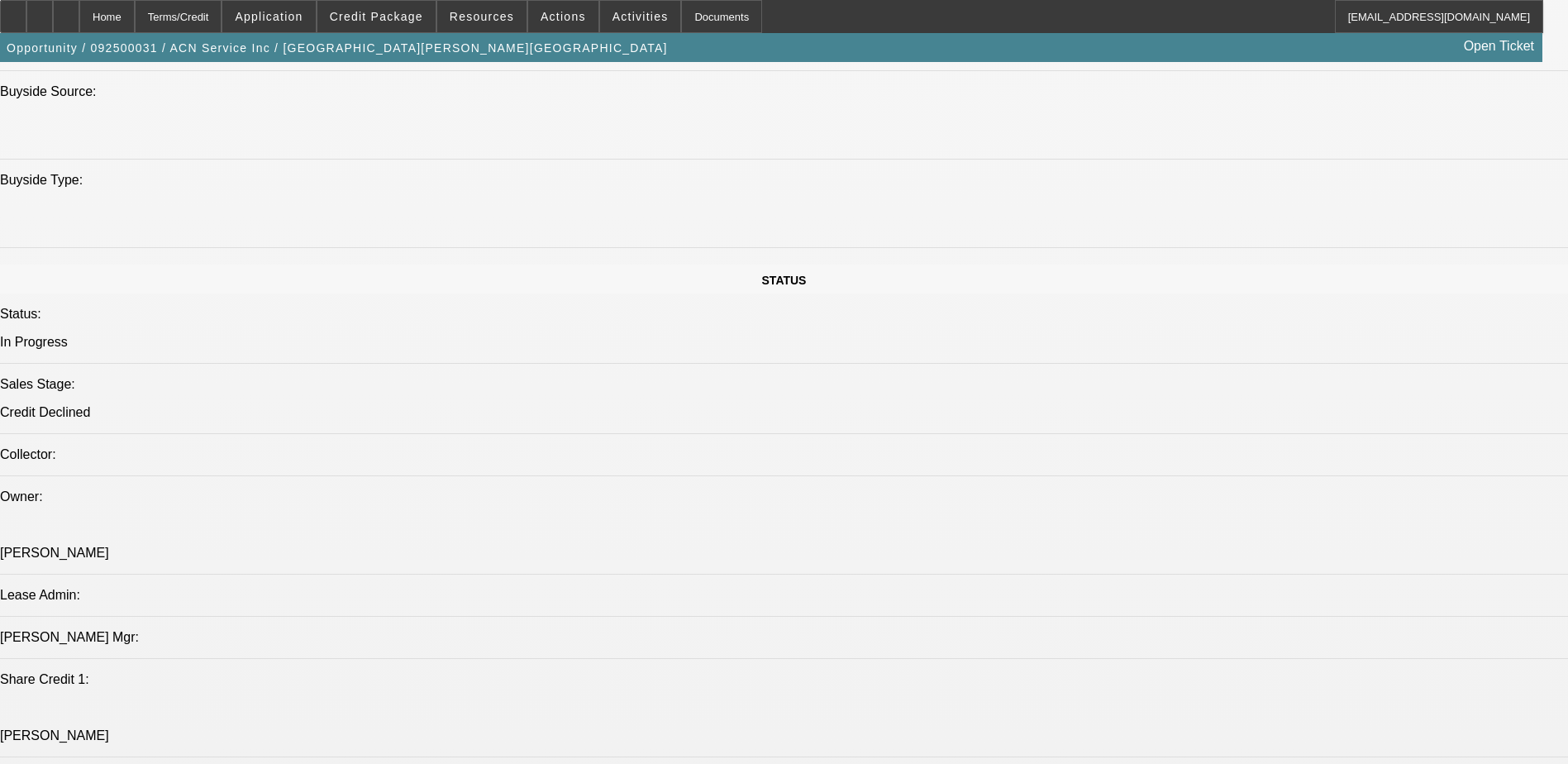
scroll to position [1157, 0]
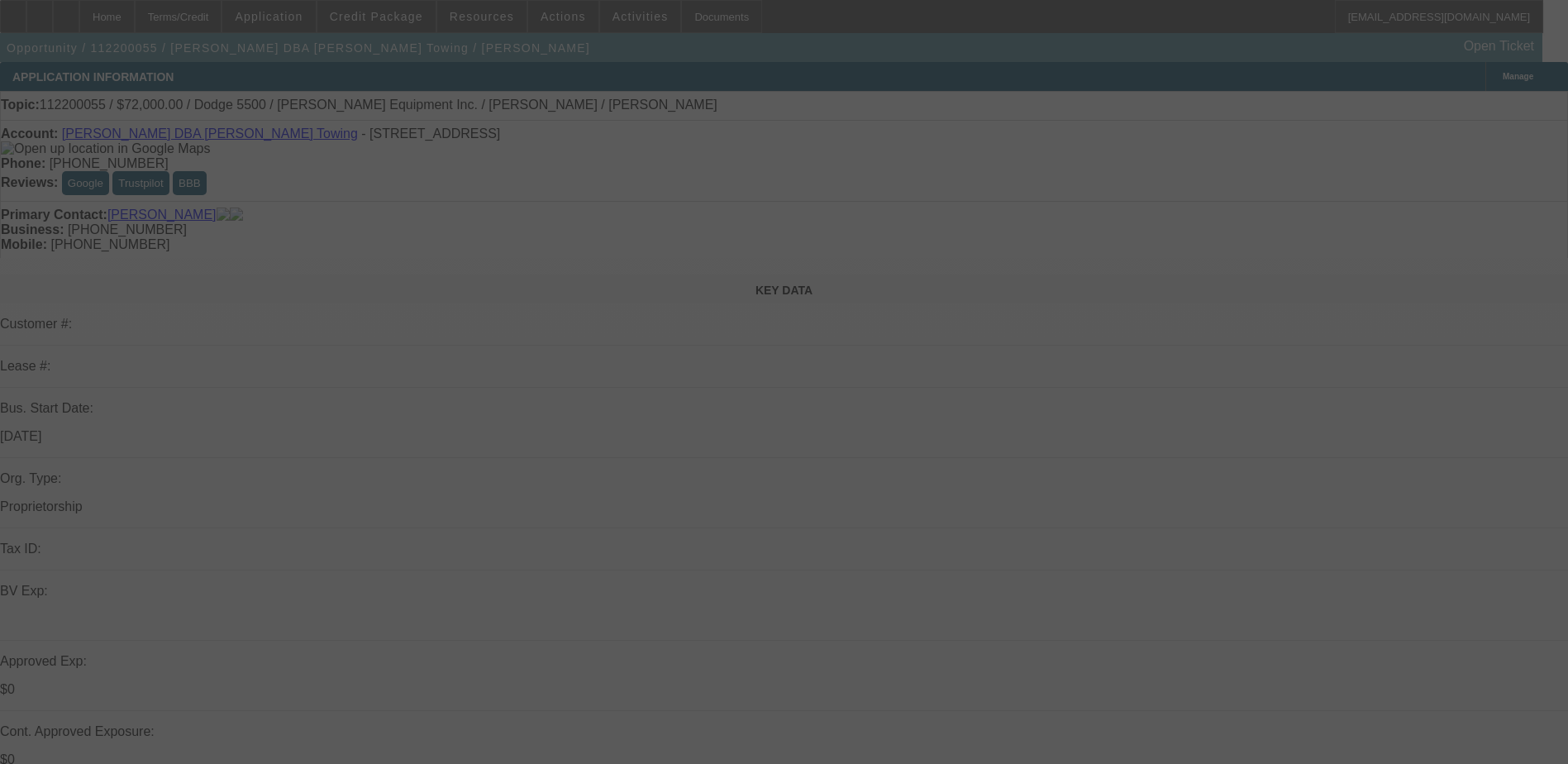
select select "0"
select select "2"
select select "0.1"
select select "0"
select select "2"
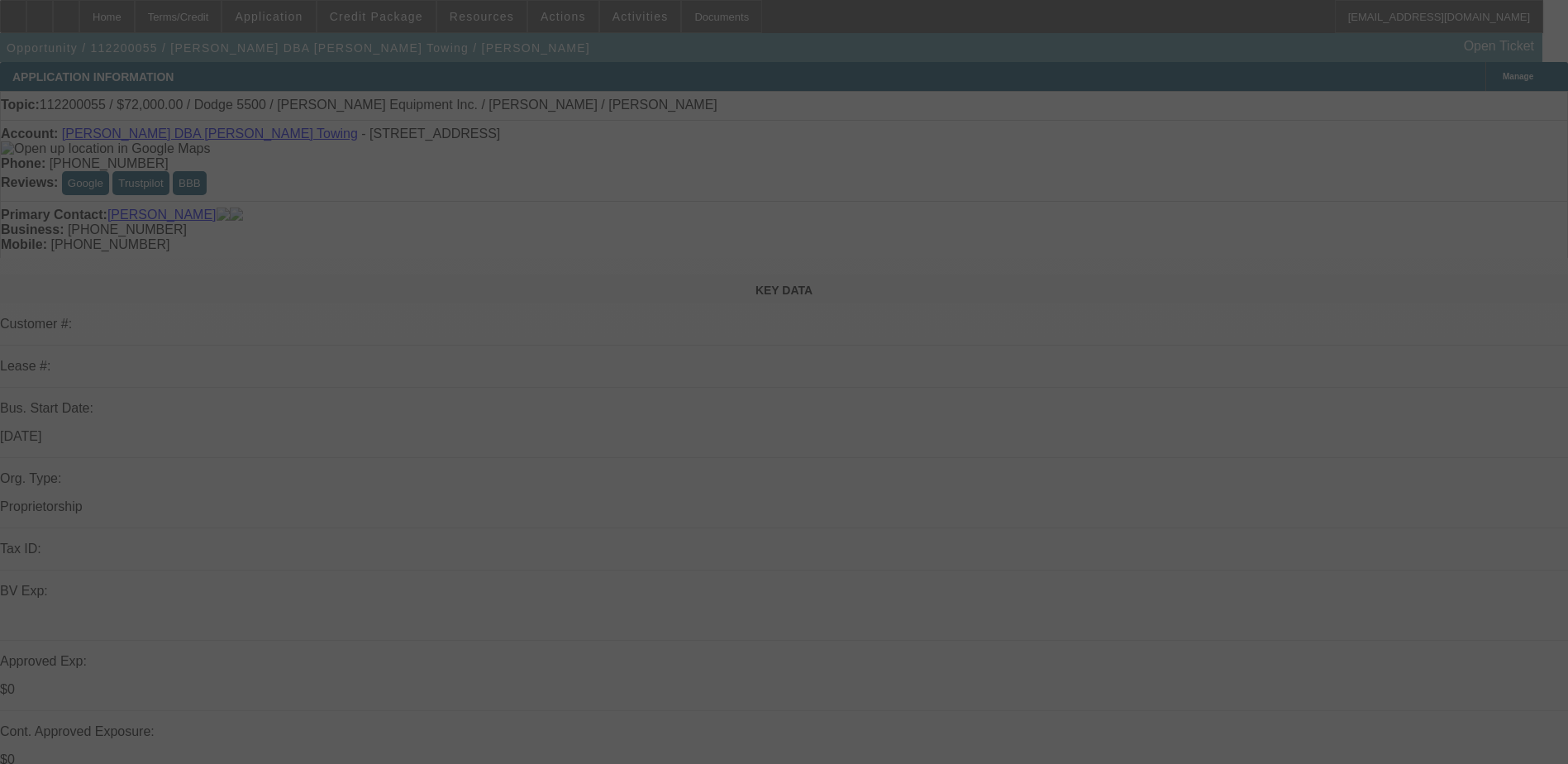
select select "0.1"
select select "0"
select select "2"
select select "0.1"
select select "0"
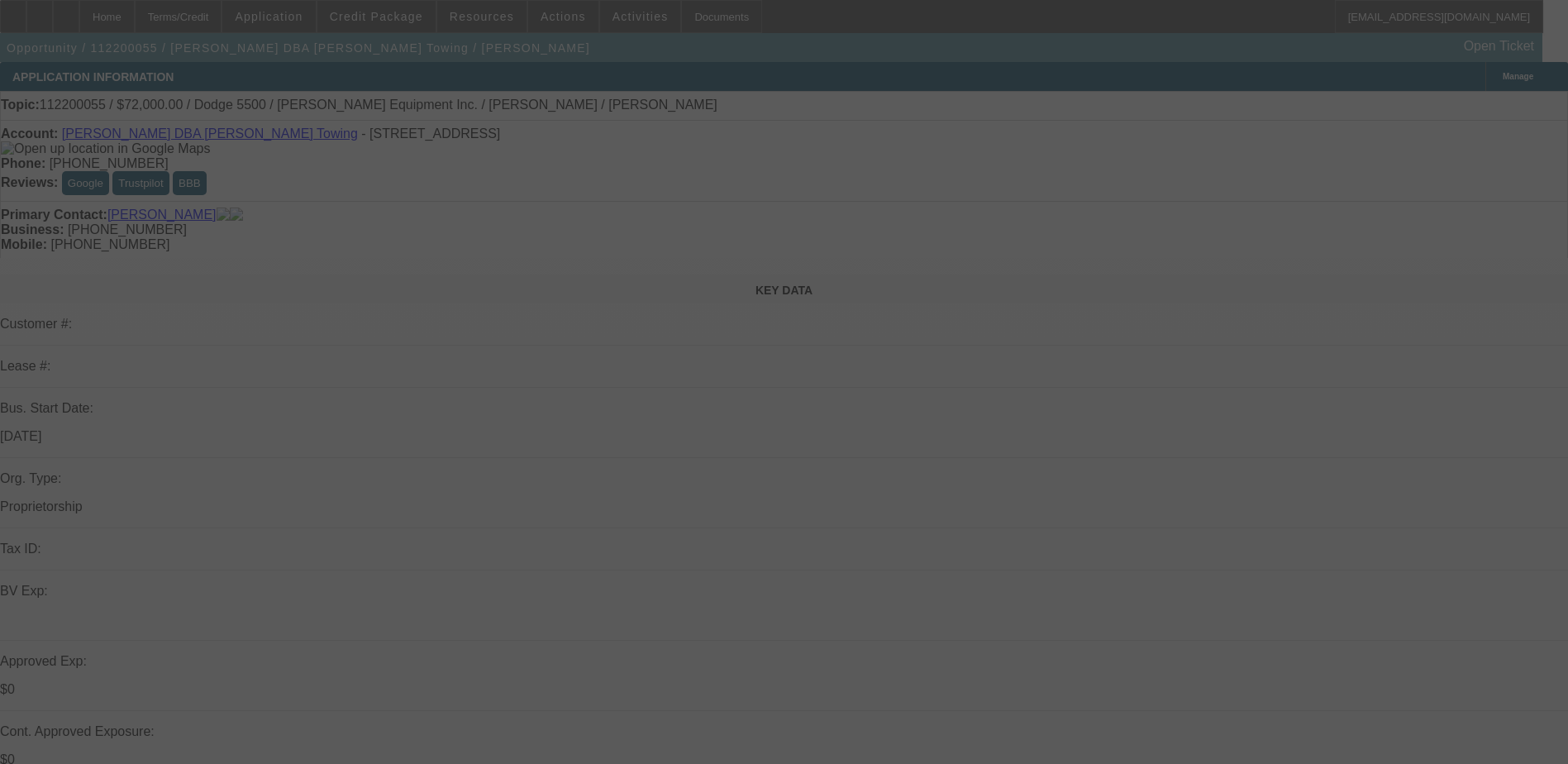
select select "2"
select select "0.1"
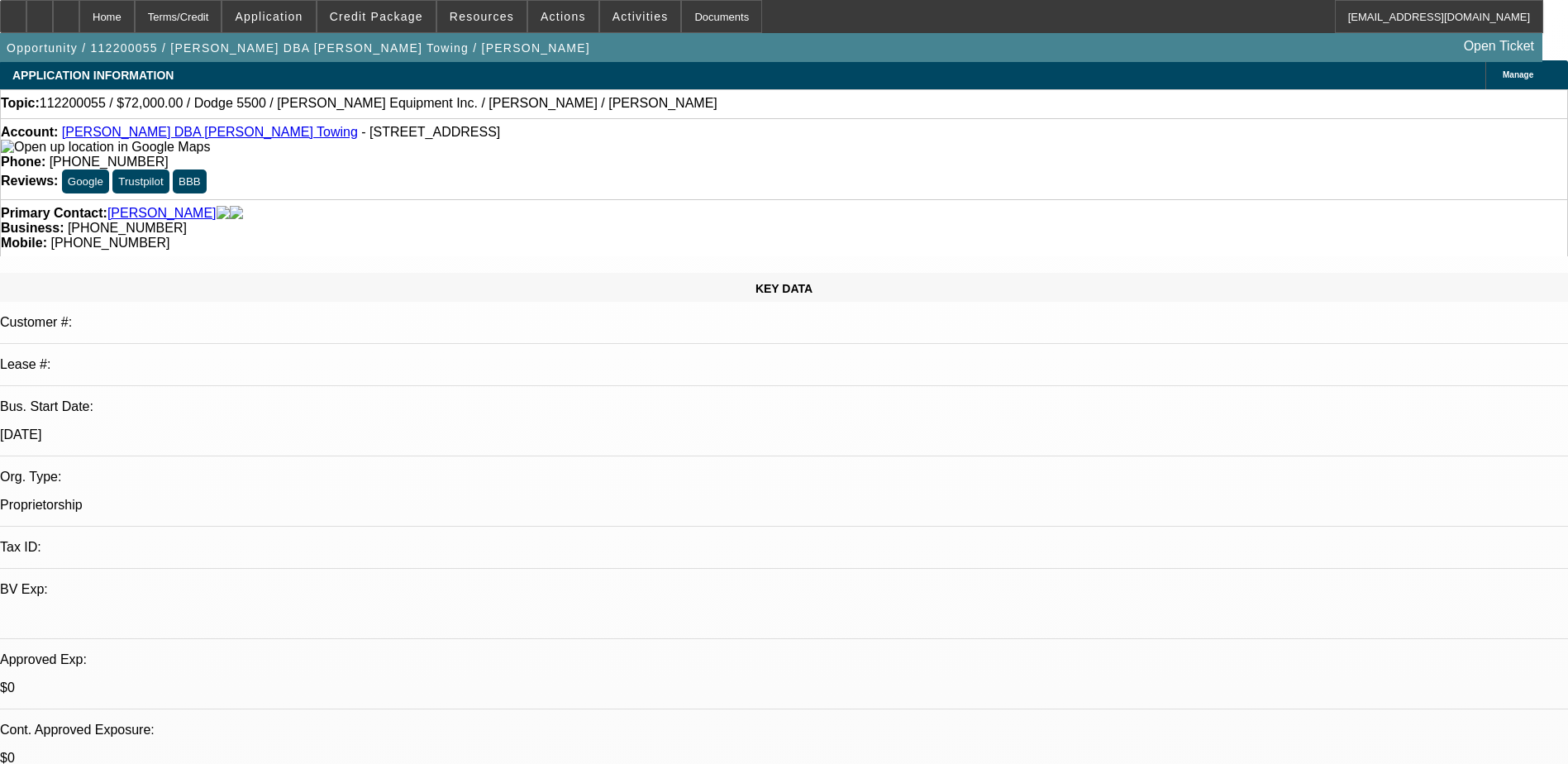
select select "1"
select select "2"
select select "4"
select select "1"
select select "2"
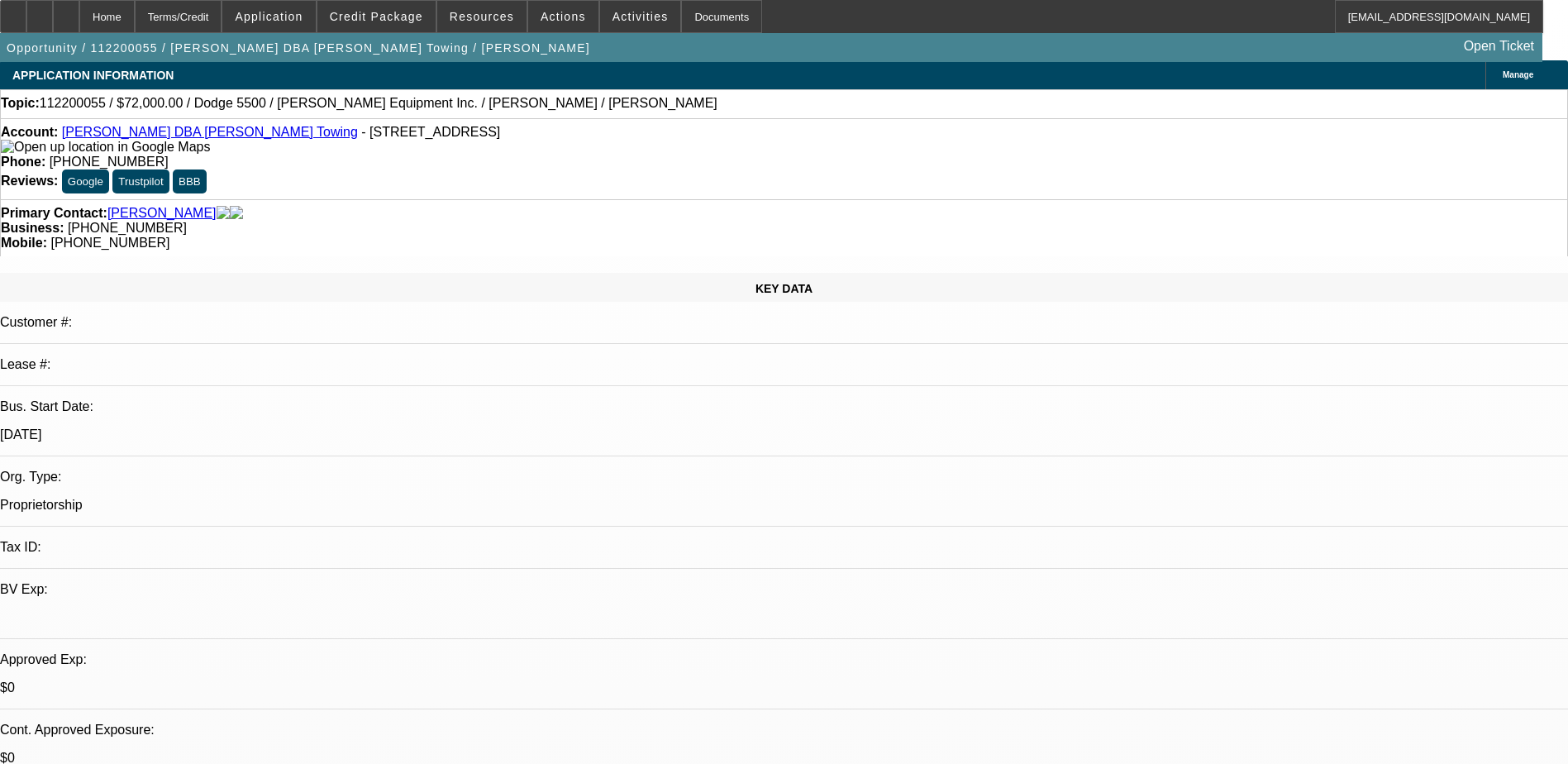
select select "4"
select select "1"
select select "2"
select select "4"
select select "1"
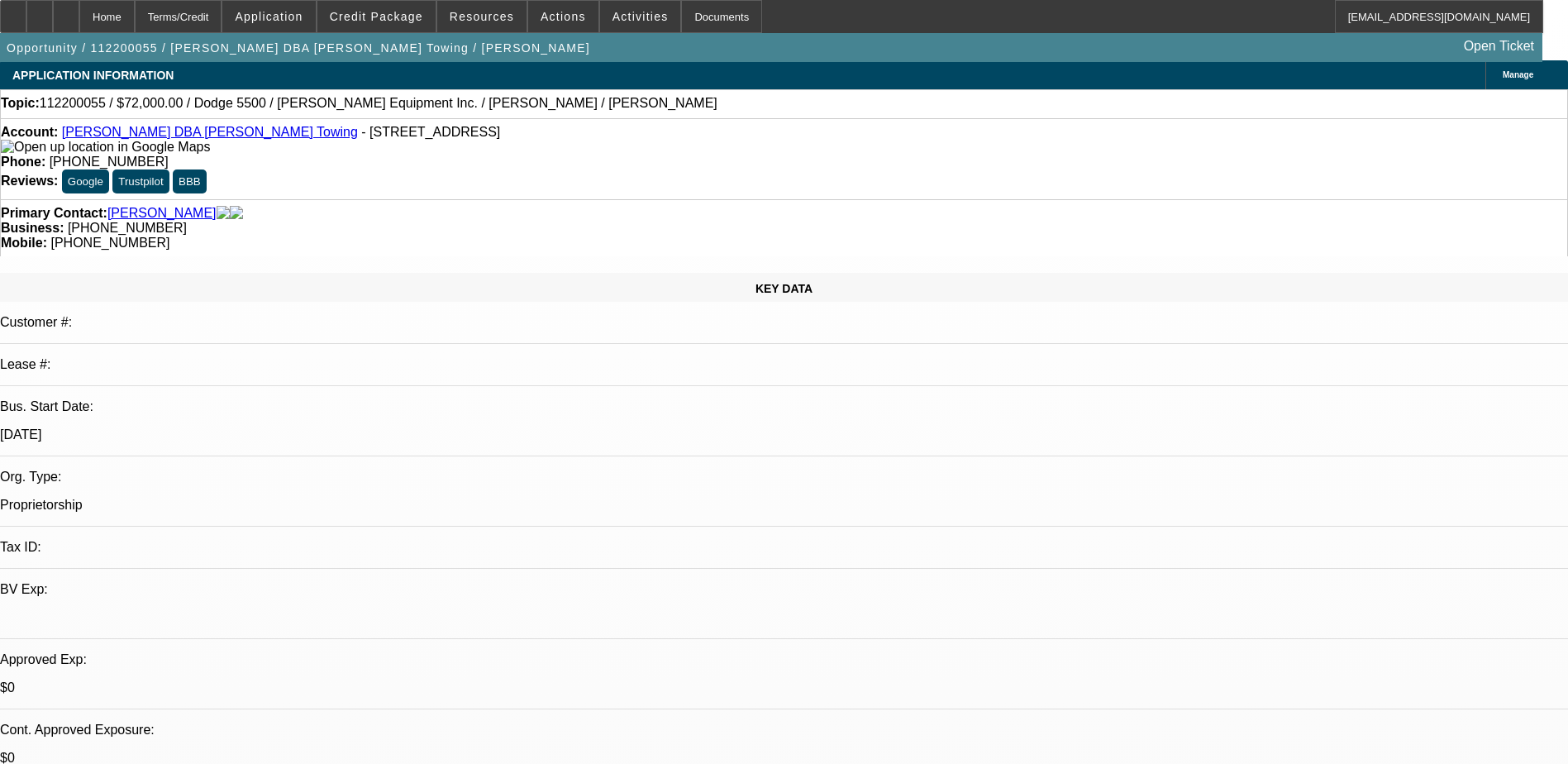
select select "2"
select select "4"
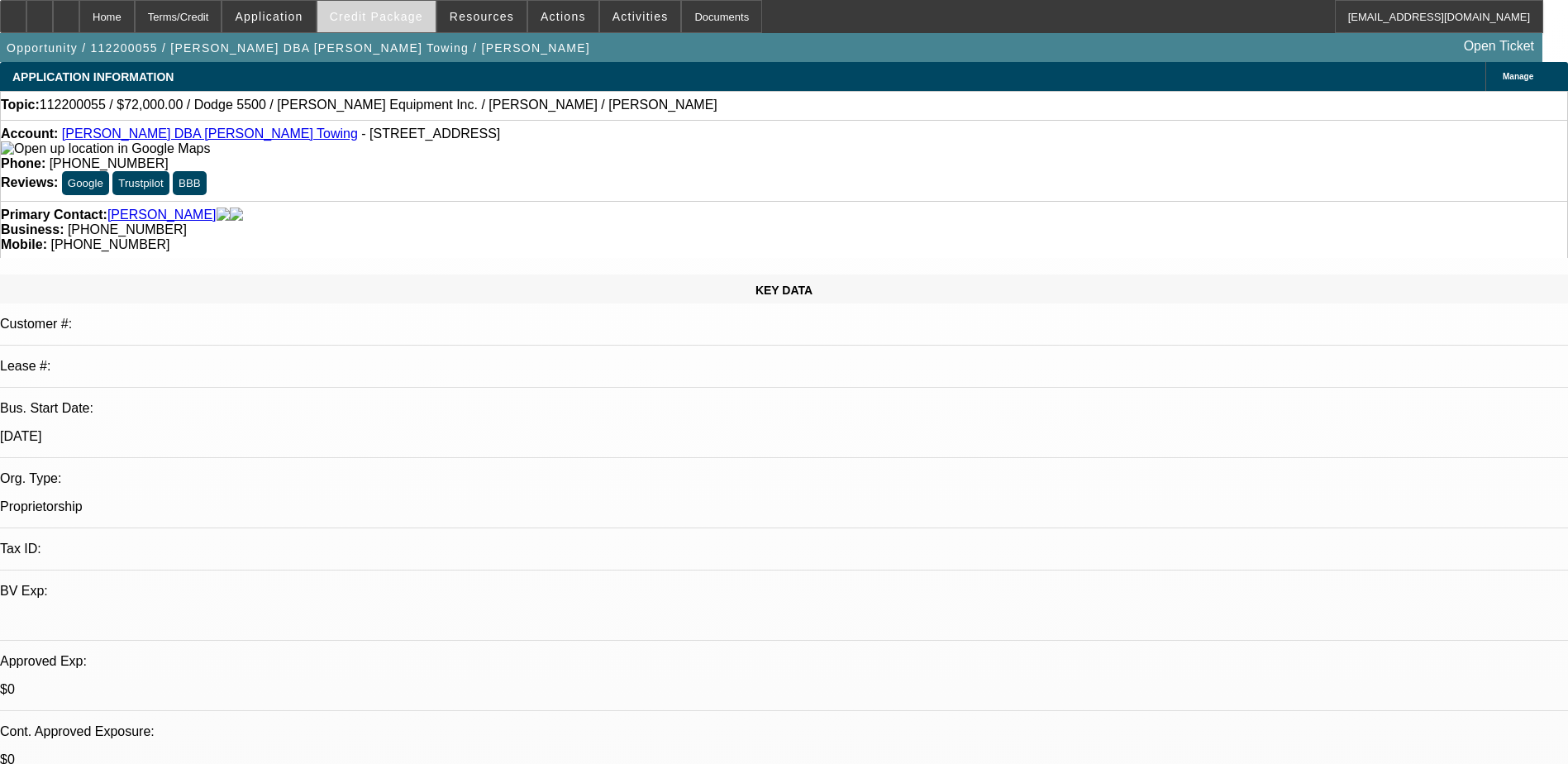
click at [419, 23] on span "Credit Package" at bounding box center [376, 16] width 94 height 13
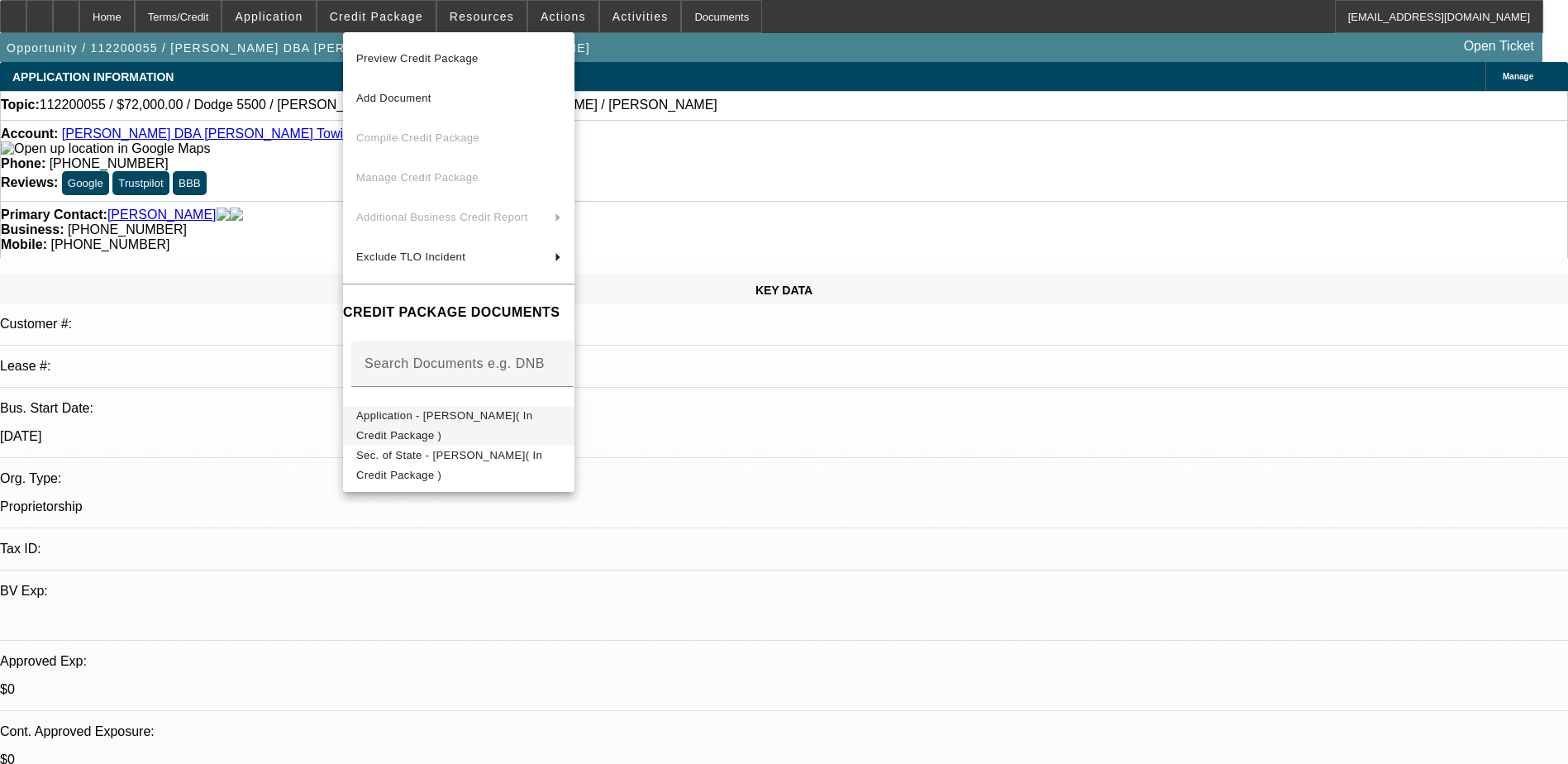
click at [445, 418] on span "Application - [PERSON_NAME]( In Credit Package )" at bounding box center [444, 425] width 176 height 32
